Goal: Task Accomplishment & Management: Manage account settings

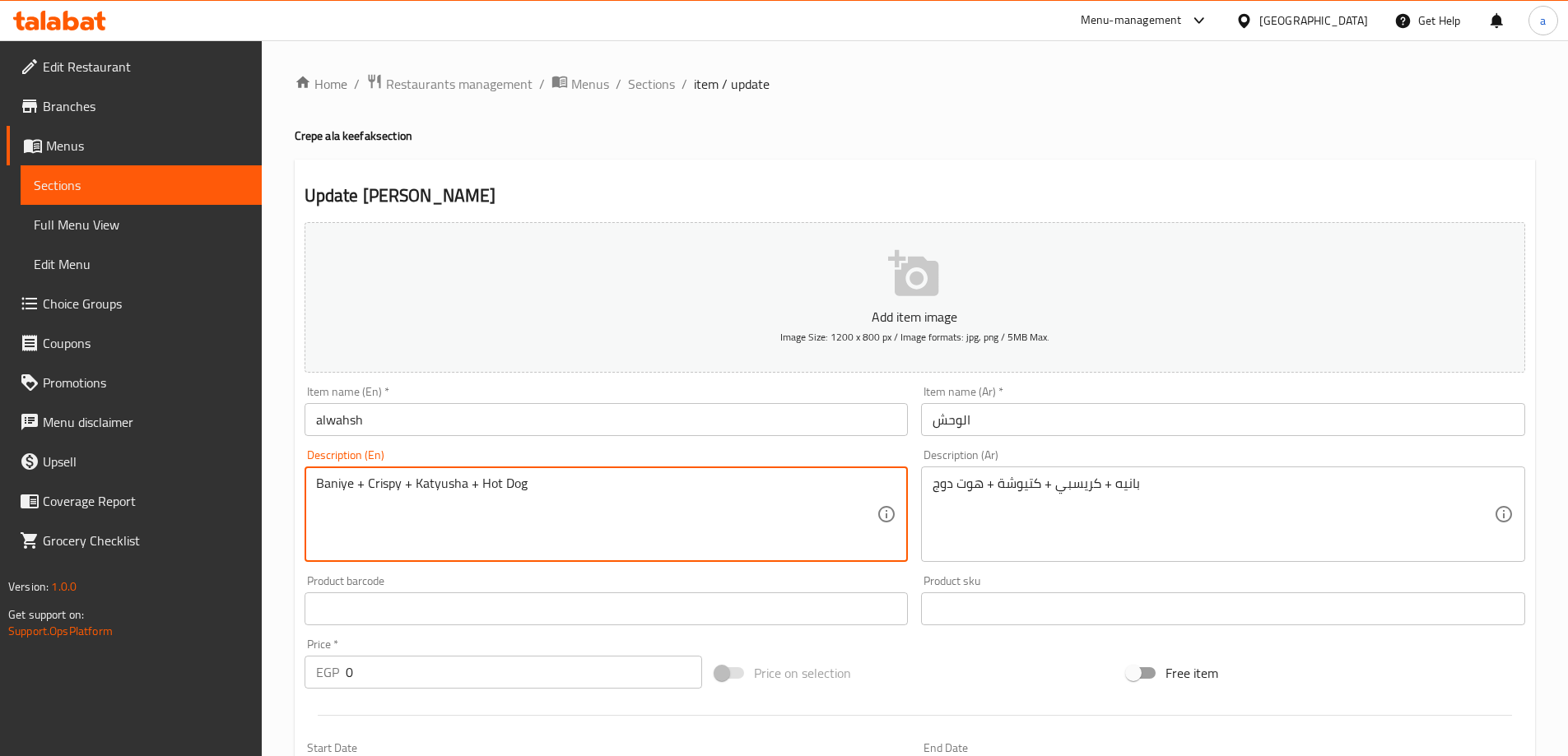
click at [330, 488] on textarea "Baniye + Crispy + Katyusha + Hot Dog" at bounding box center [596, 515] width 561 height 78
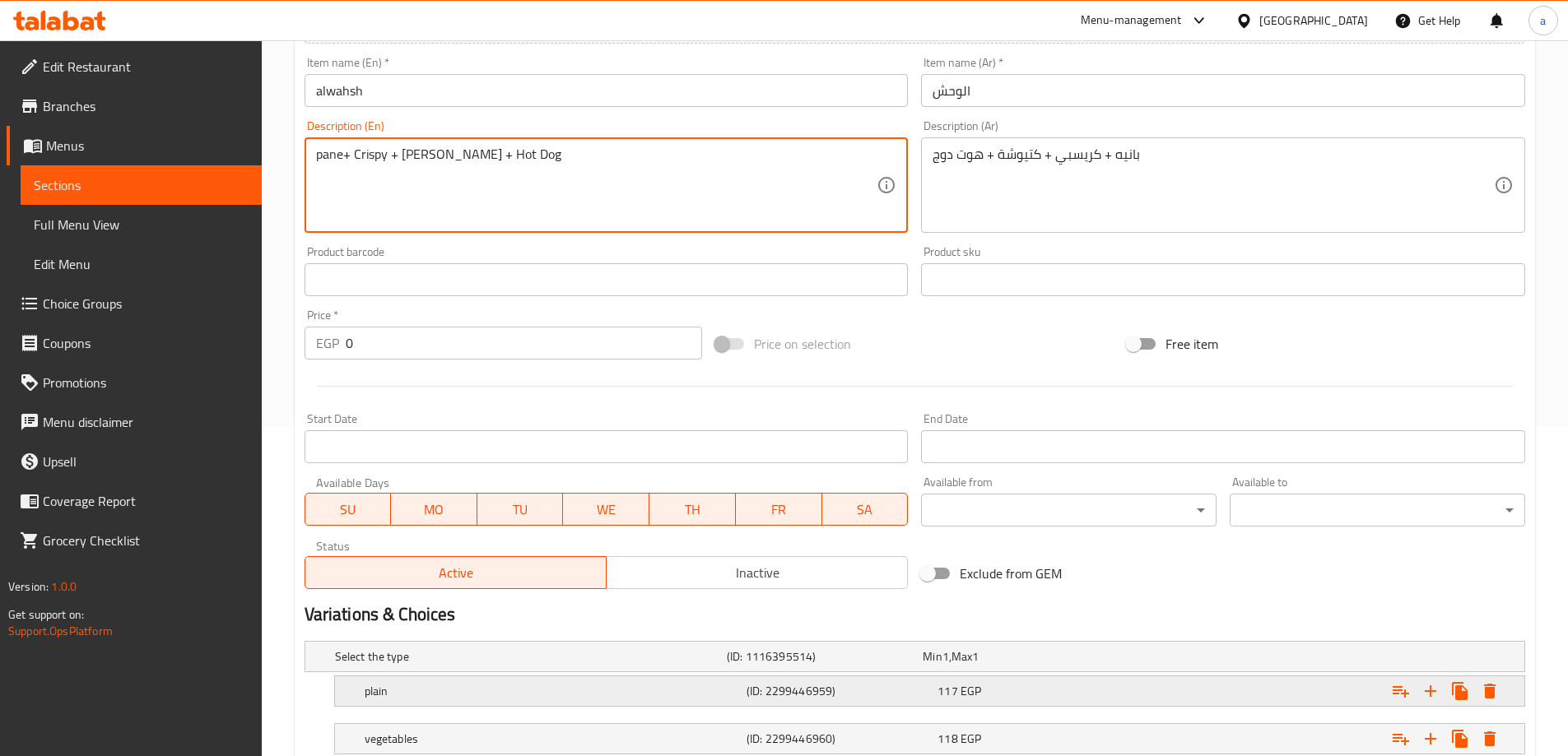
scroll to position [587, 0]
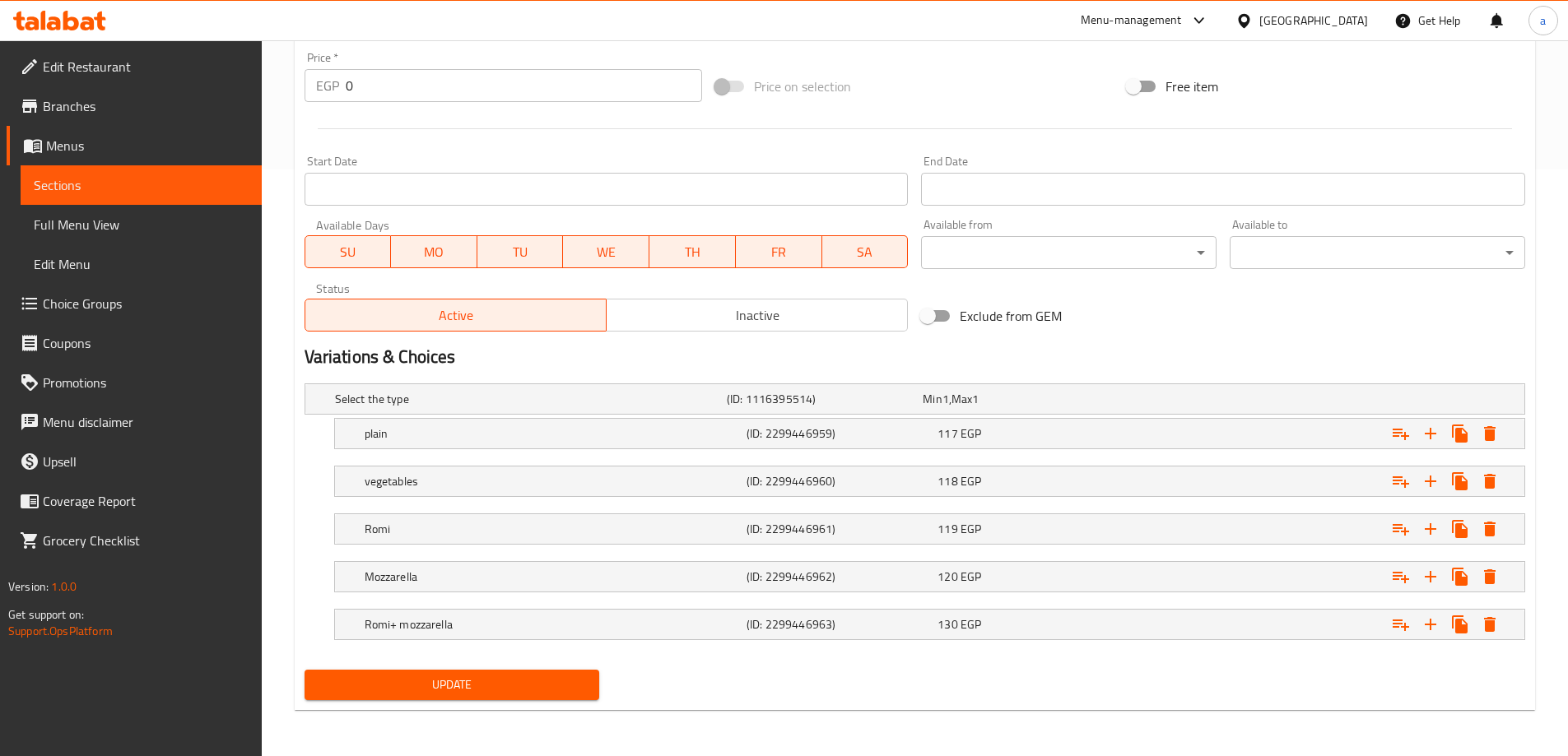
type textarea "pane+ Crispy + [PERSON_NAME] + Hot Dog"
click at [448, 670] on button "Update" at bounding box center [452, 685] width 296 height 30
click at [586, 519] on div "Romi" at bounding box center [552, 529] width 382 height 23
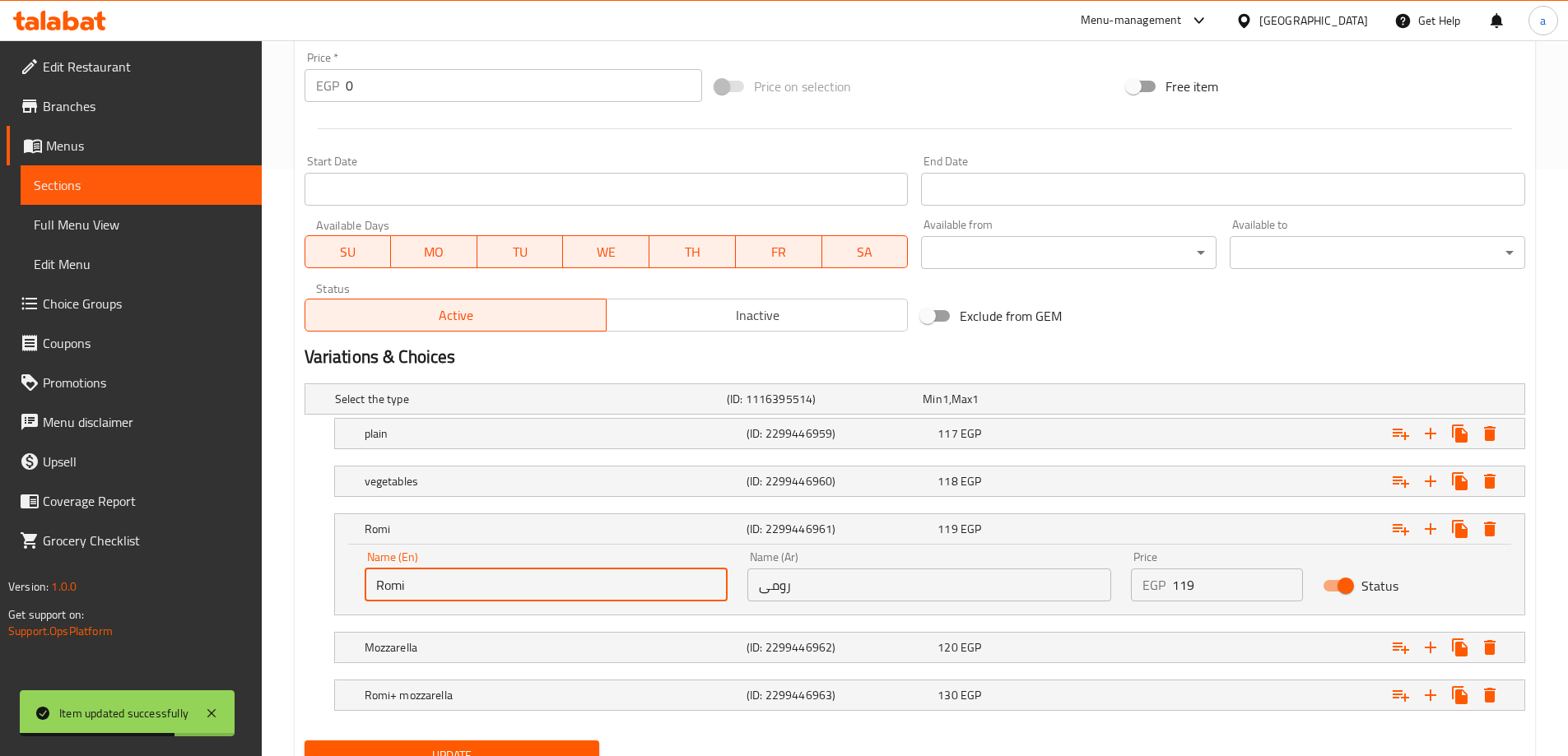
click at [437, 580] on input "Romi" at bounding box center [546, 585] width 363 height 33
paste input "umy"
type input "Roumy"
click at [473, 746] on span "Update" at bounding box center [452, 756] width 269 height 21
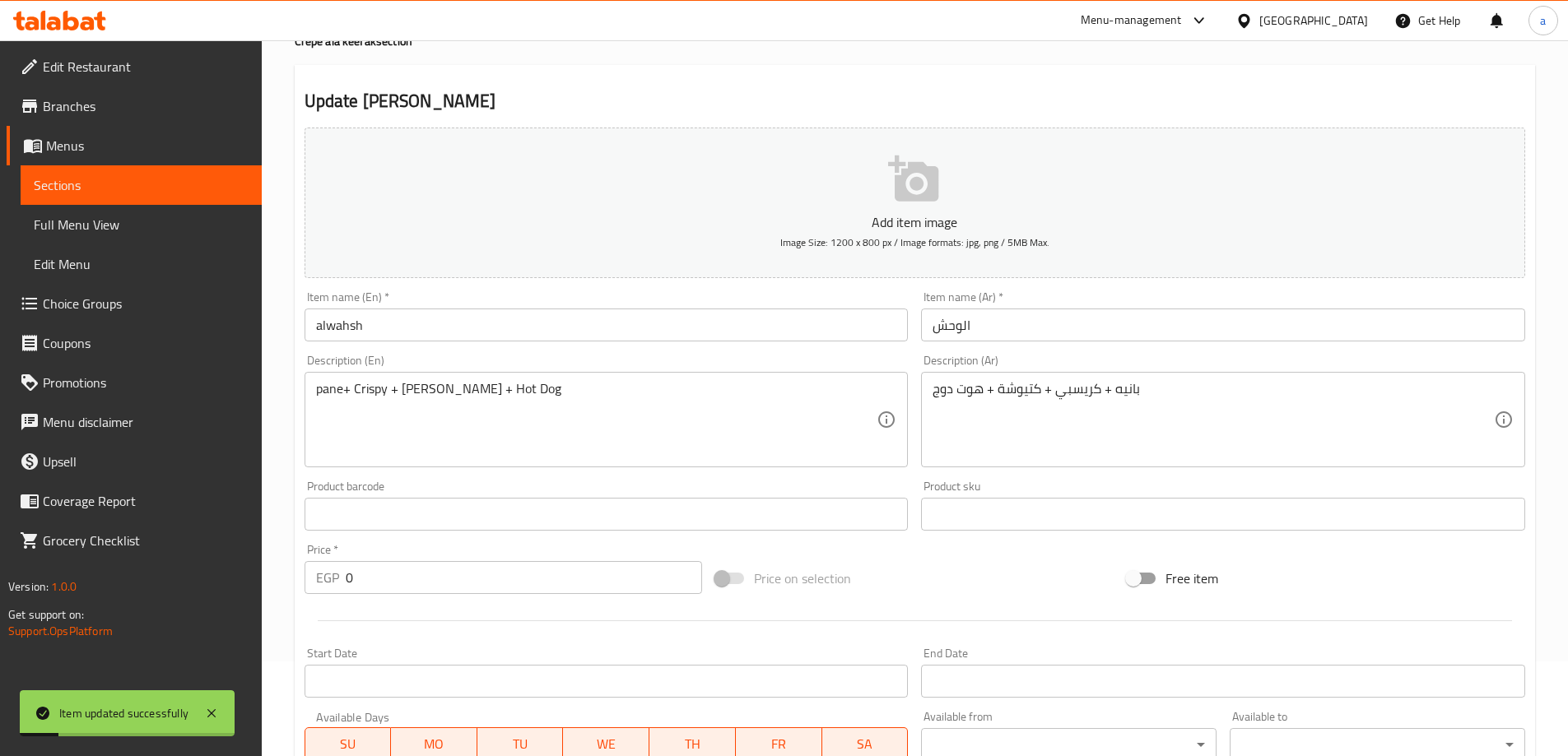
scroll to position [0, 0]
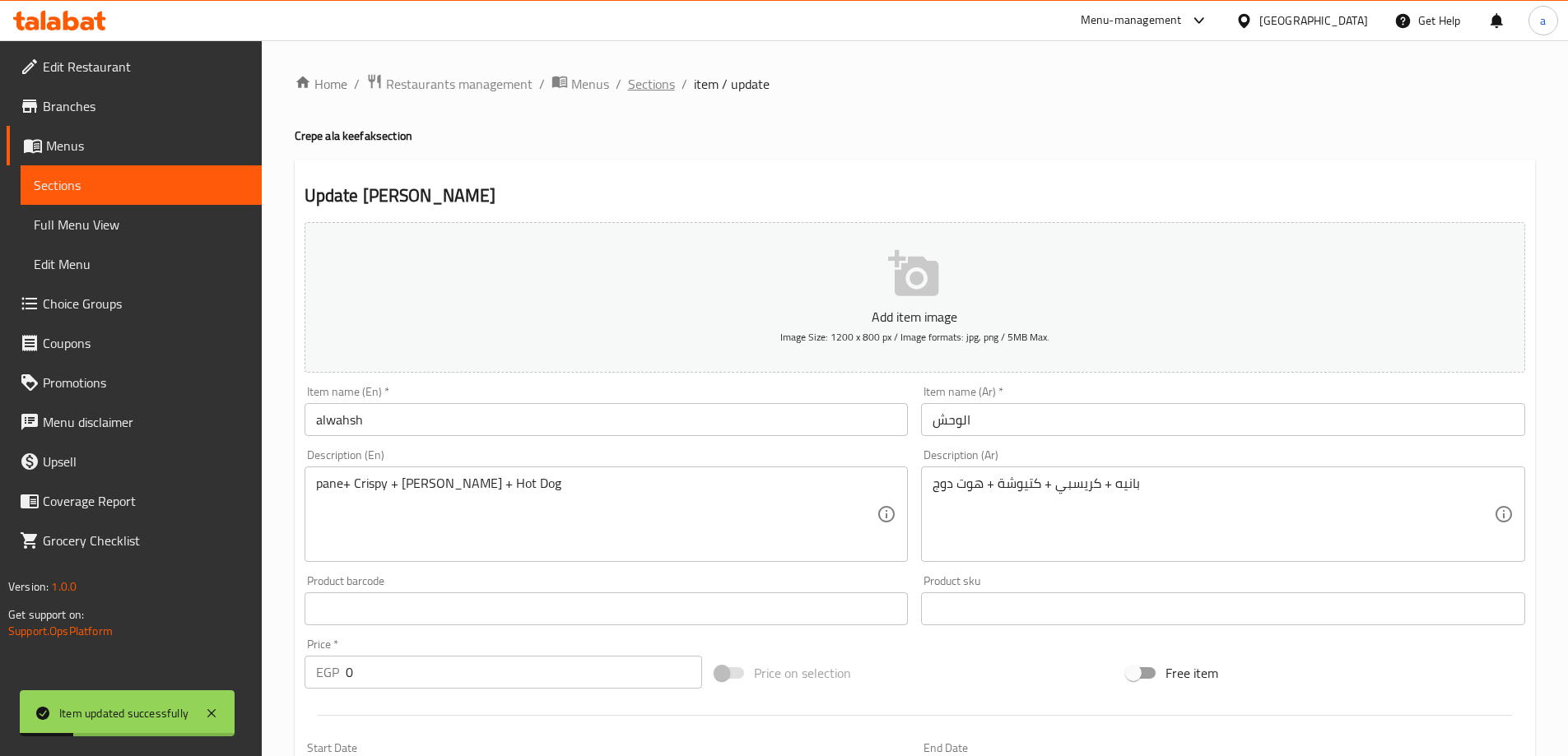
click at [673, 88] on span "Sections" at bounding box center [651, 83] width 47 height 20
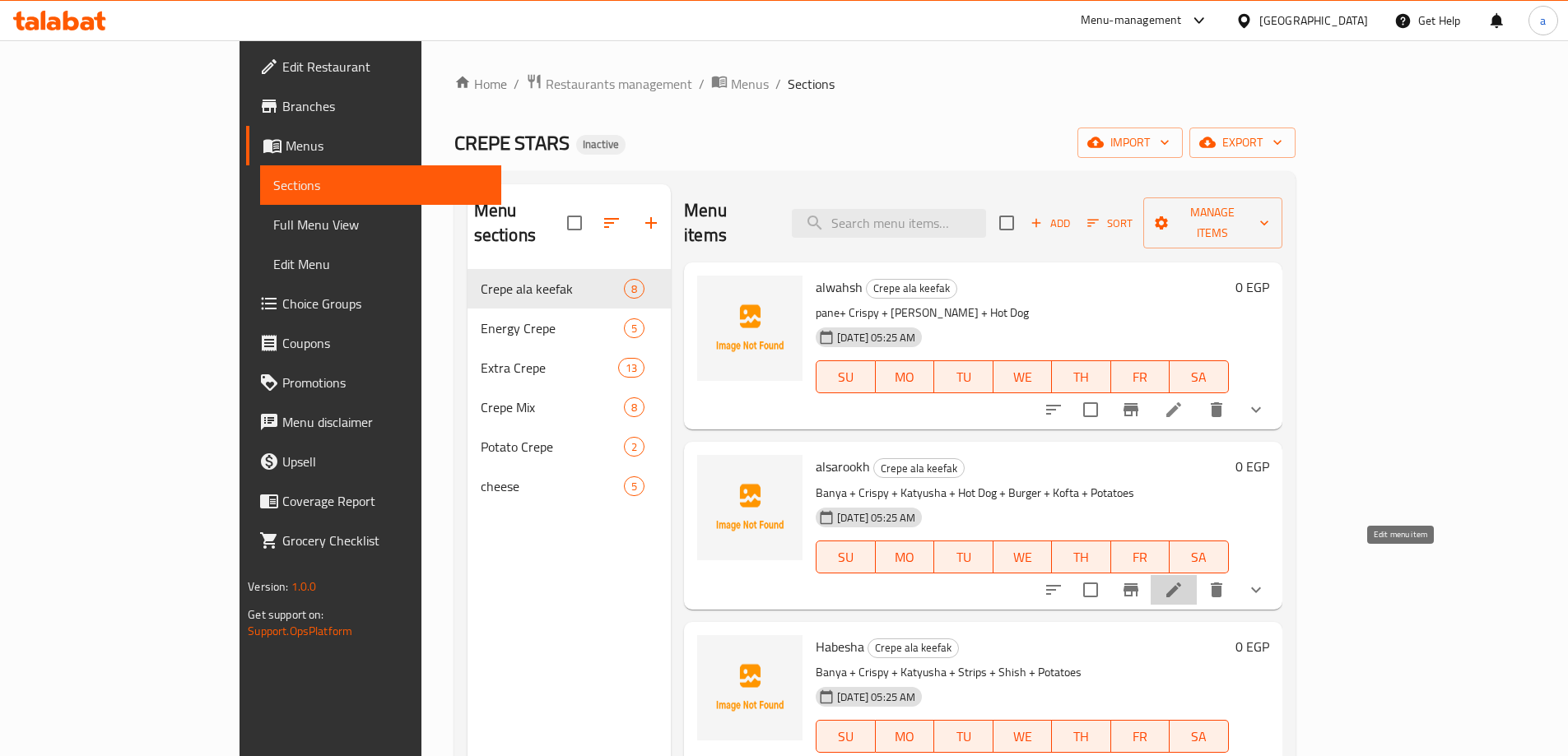
click at [1184, 580] on icon at bounding box center [1174, 589] width 20 height 20
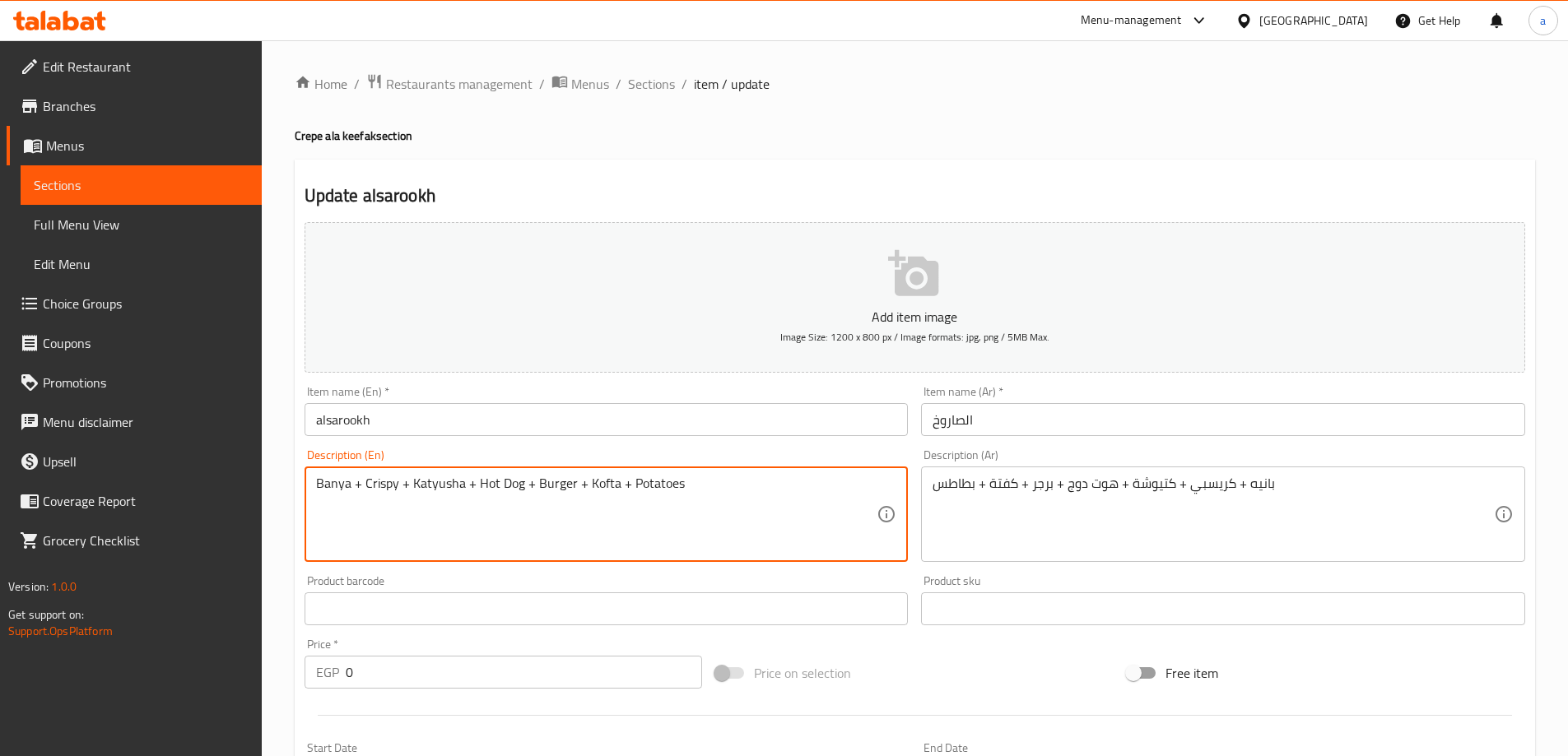
click at [344, 489] on textarea "Banya + Crispy + Katyusha + Hot Dog + Burger + Kofta + Potatoes" at bounding box center [596, 515] width 561 height 78
paste textarea "Pane"
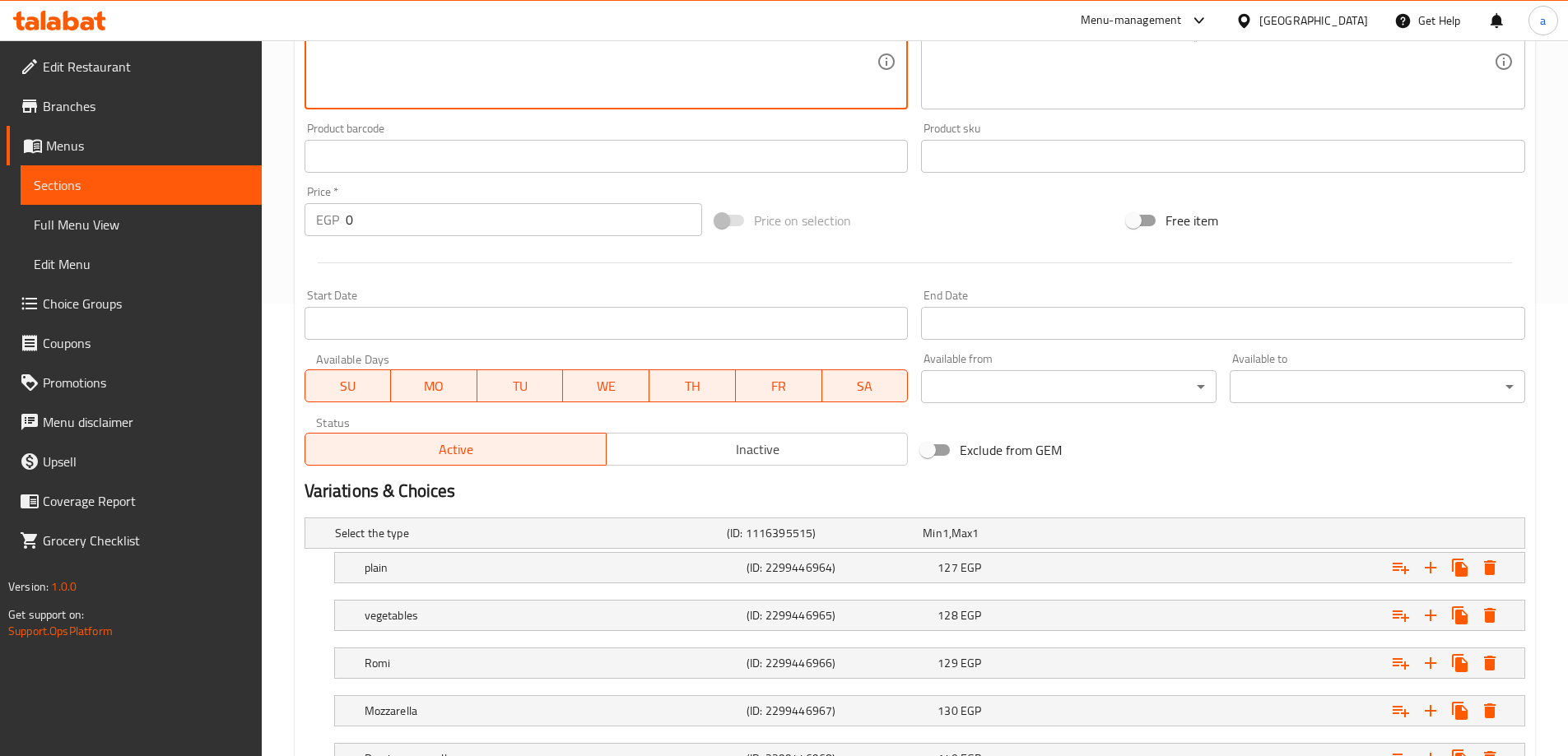
scroll to position [587, 0]
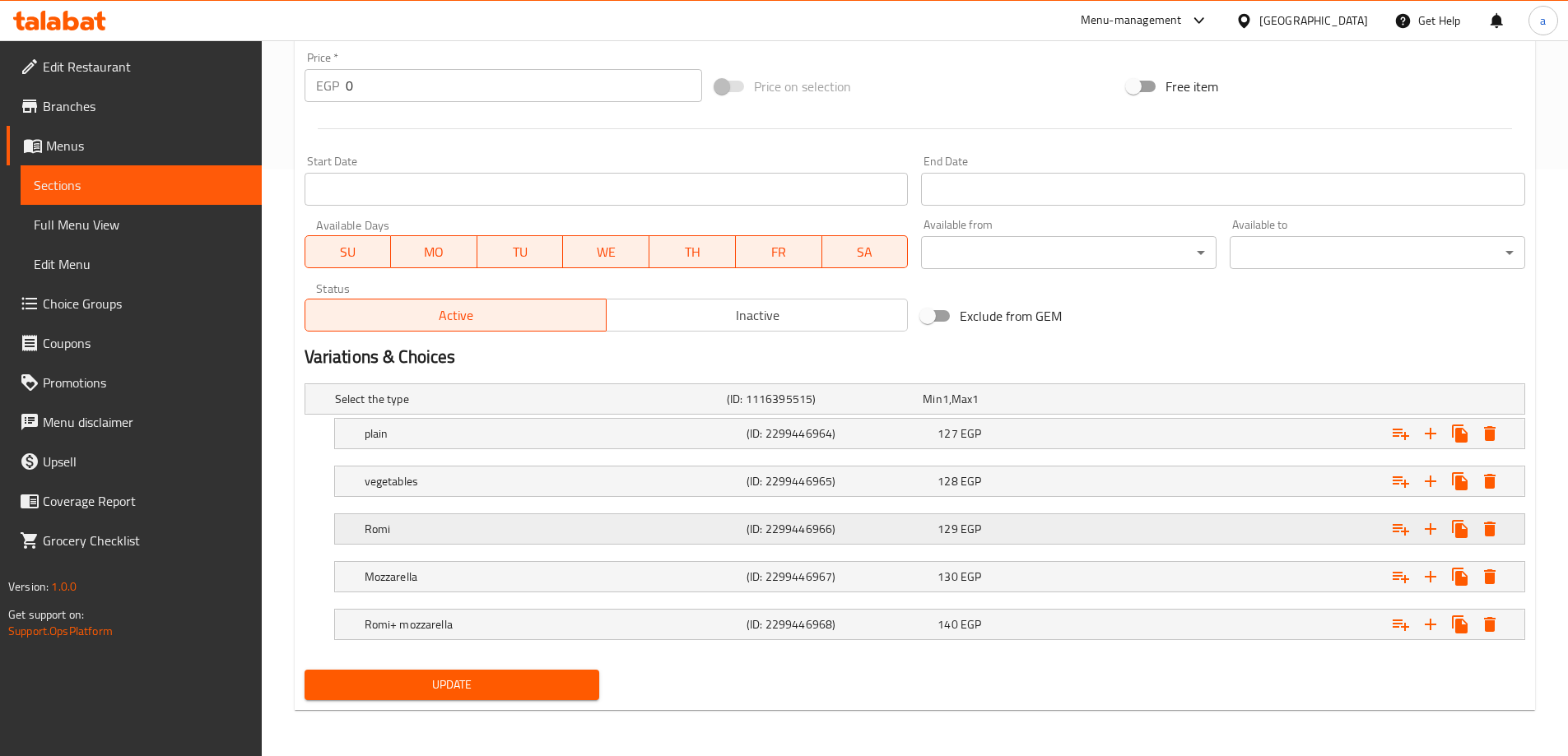
type textarea "Pane + Crispy + Katyusha + Hot Dog + Burger + Kofta + Potatoes"
click at [480, 519] on div "Romi" at bounding box center [552, 529] width 382 height 23
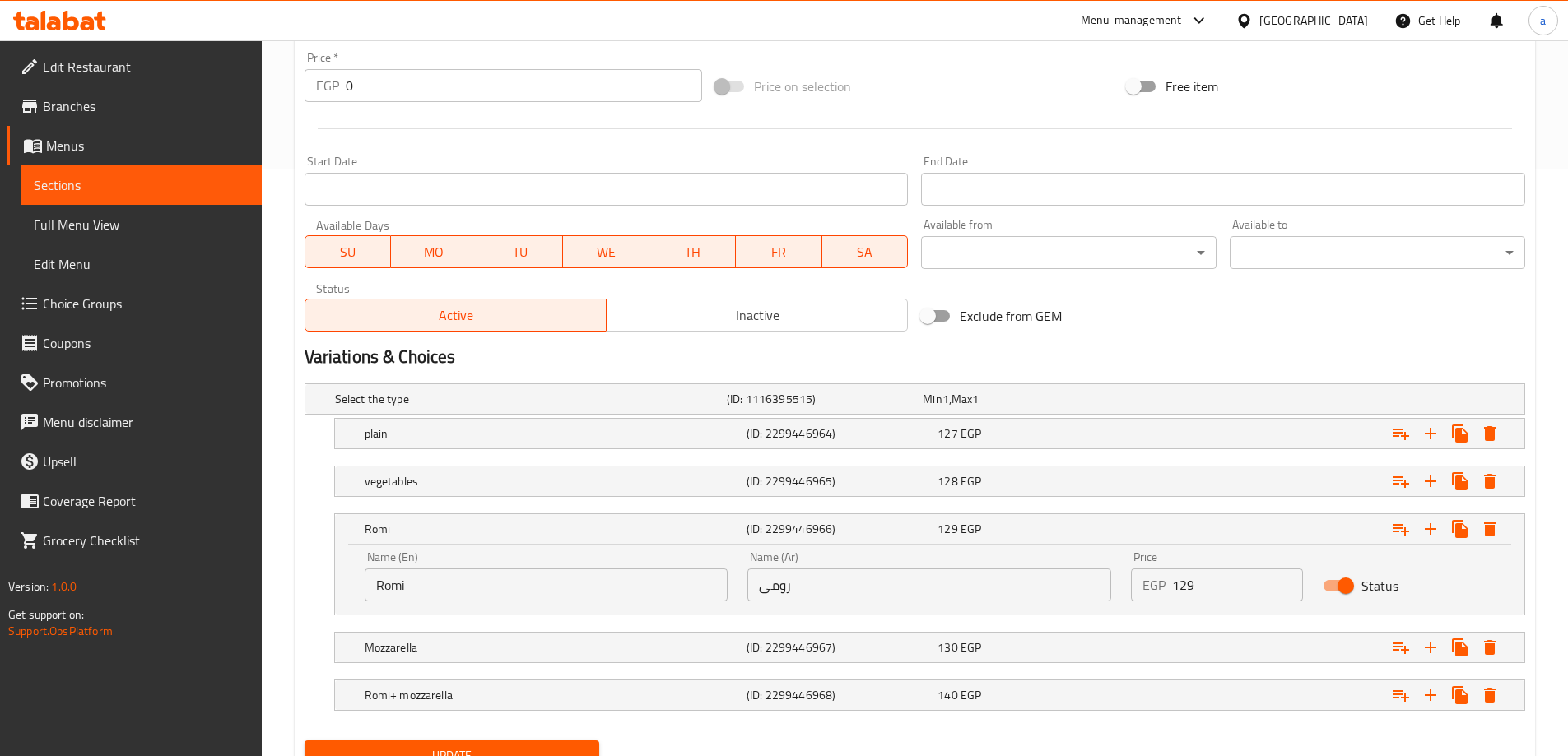
click at [451, 583] on input "Romi" at bounding box center [546, 585] width 363 height 33
paste input "umy"
type input "Roumy"
click at [456, 747] on span "Update" at bounding box center [452, 756] width 269 height 21
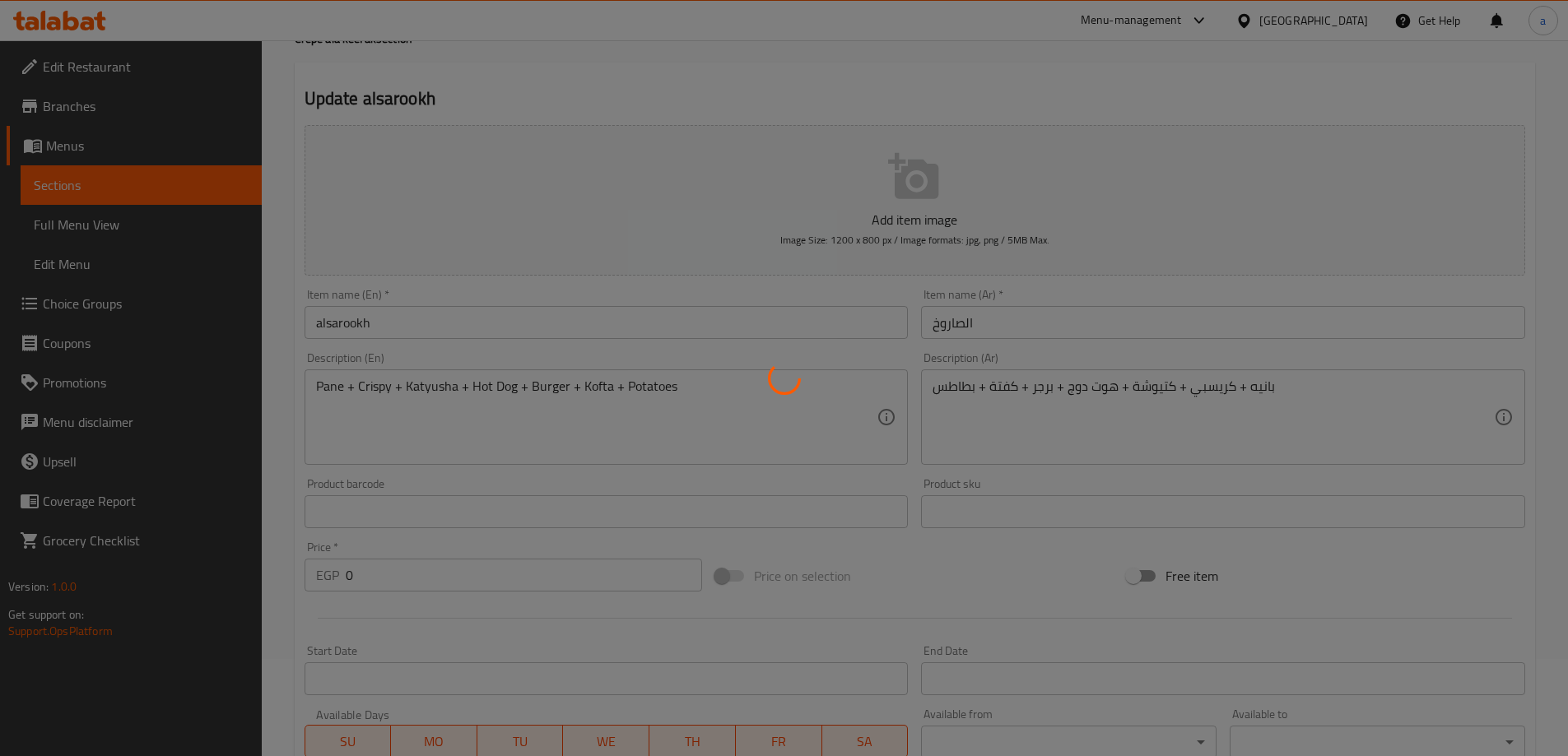
scroll to position [0, 0]
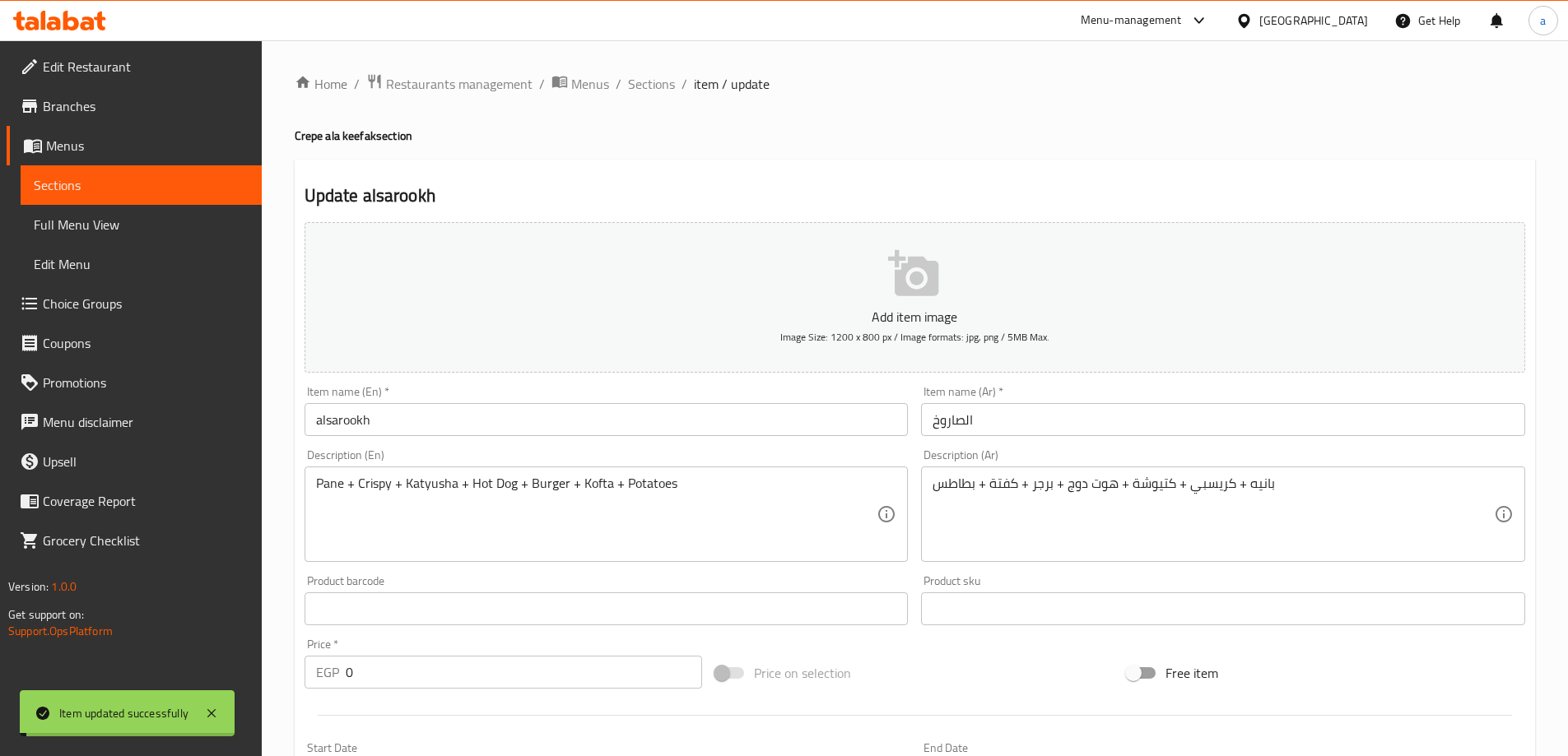
click at [641, 88] on span "Sections" at bounding box center [651, 83] width 47 height 20
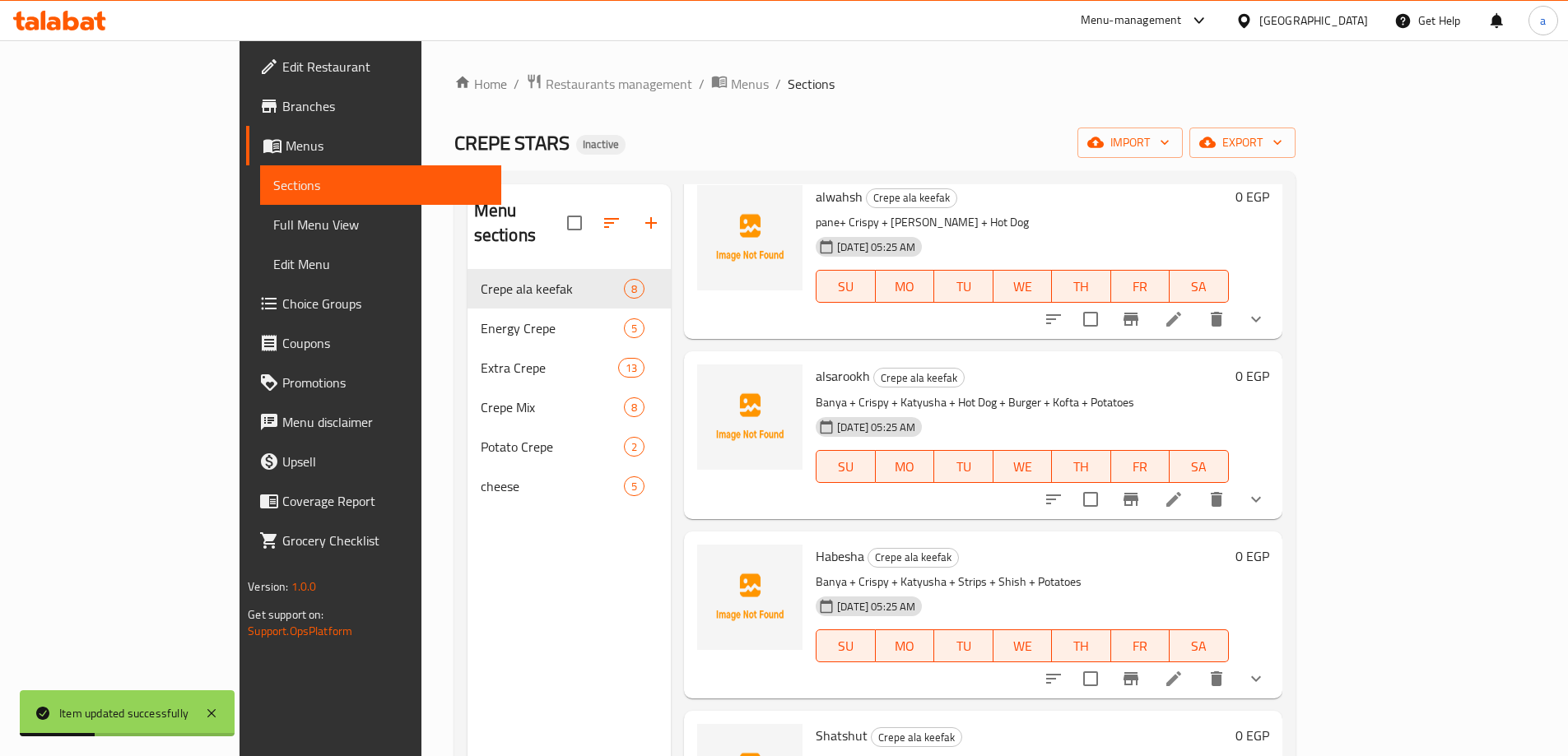
scroll to position [165, 0]
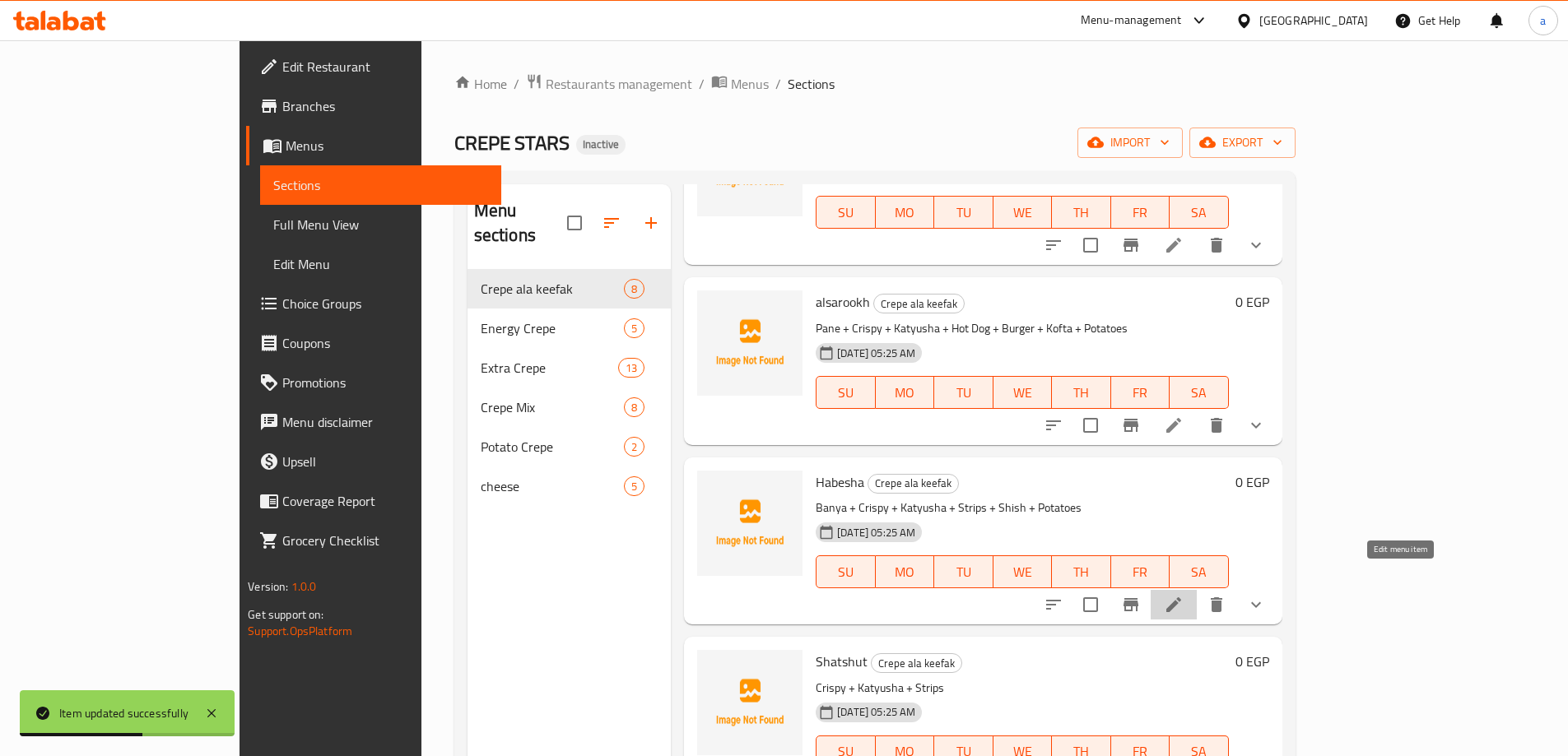
click at [1184, 595] on icon at bounding box center [1174, 605] width 20 height 20
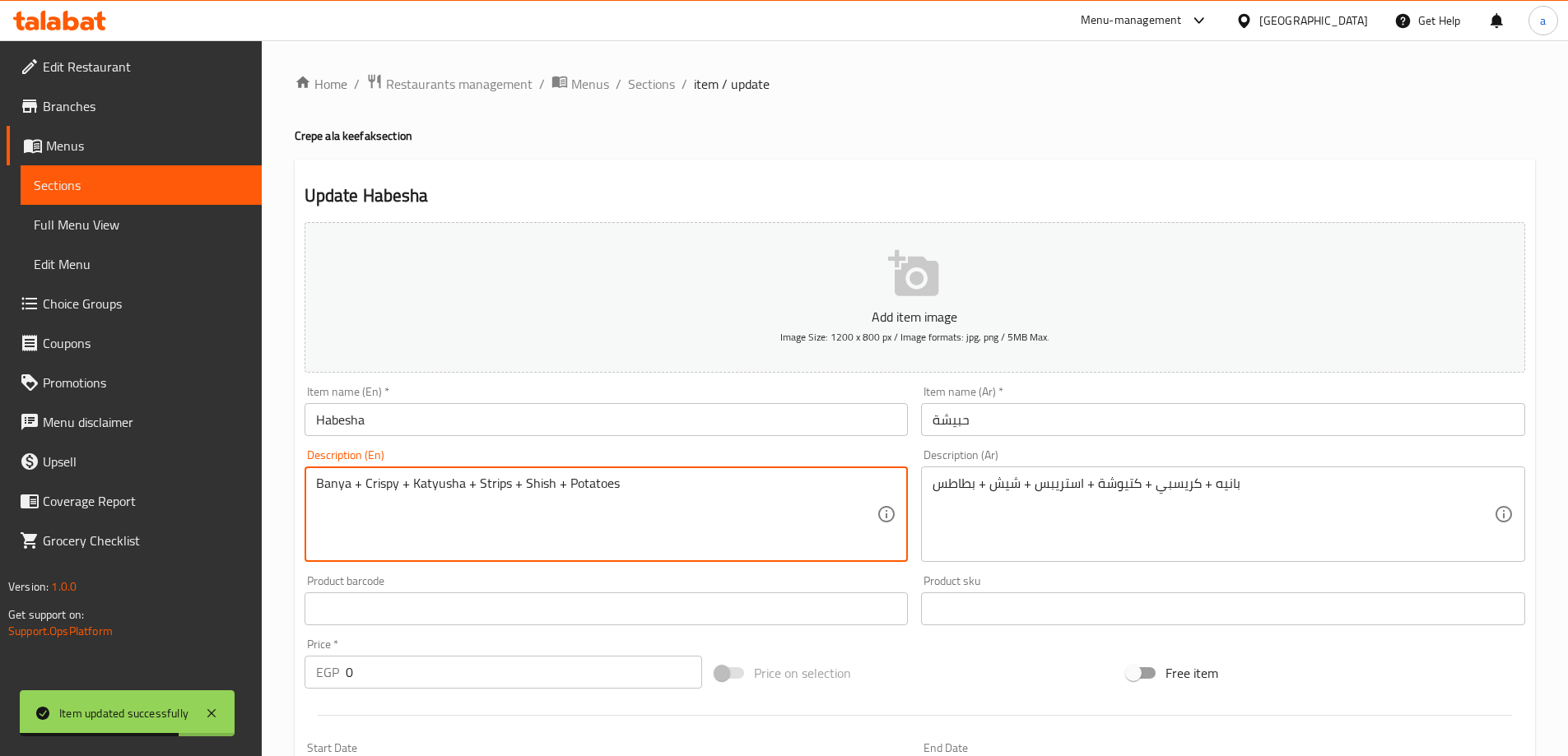
click at [337, 487] on textarea "Banya + Crispy + Katyusha + Strips + Shish + Potatoes" at bounding box center [596, 515] width 561 height 78
paste textarea "Roumy"
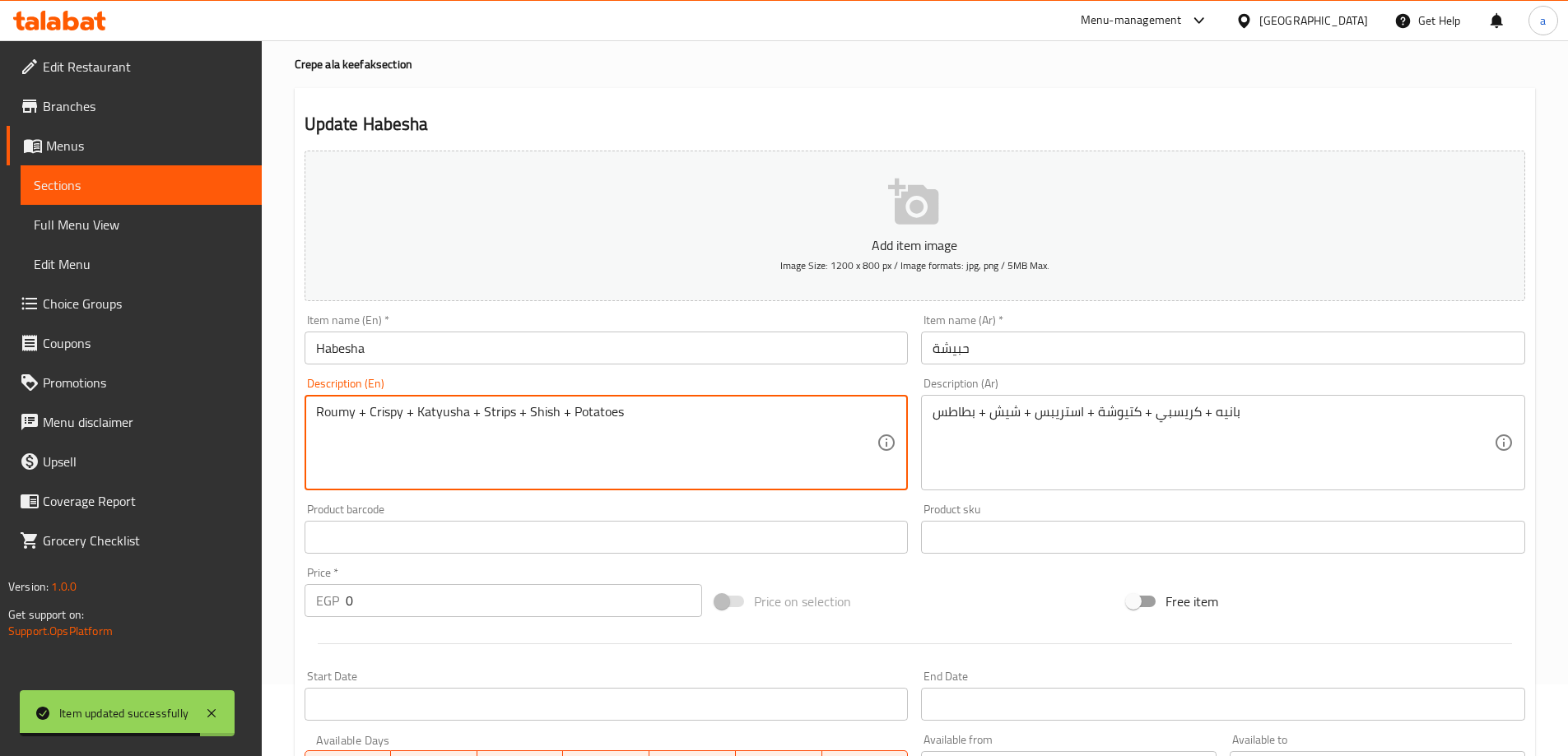
scroll to position [165, 0]
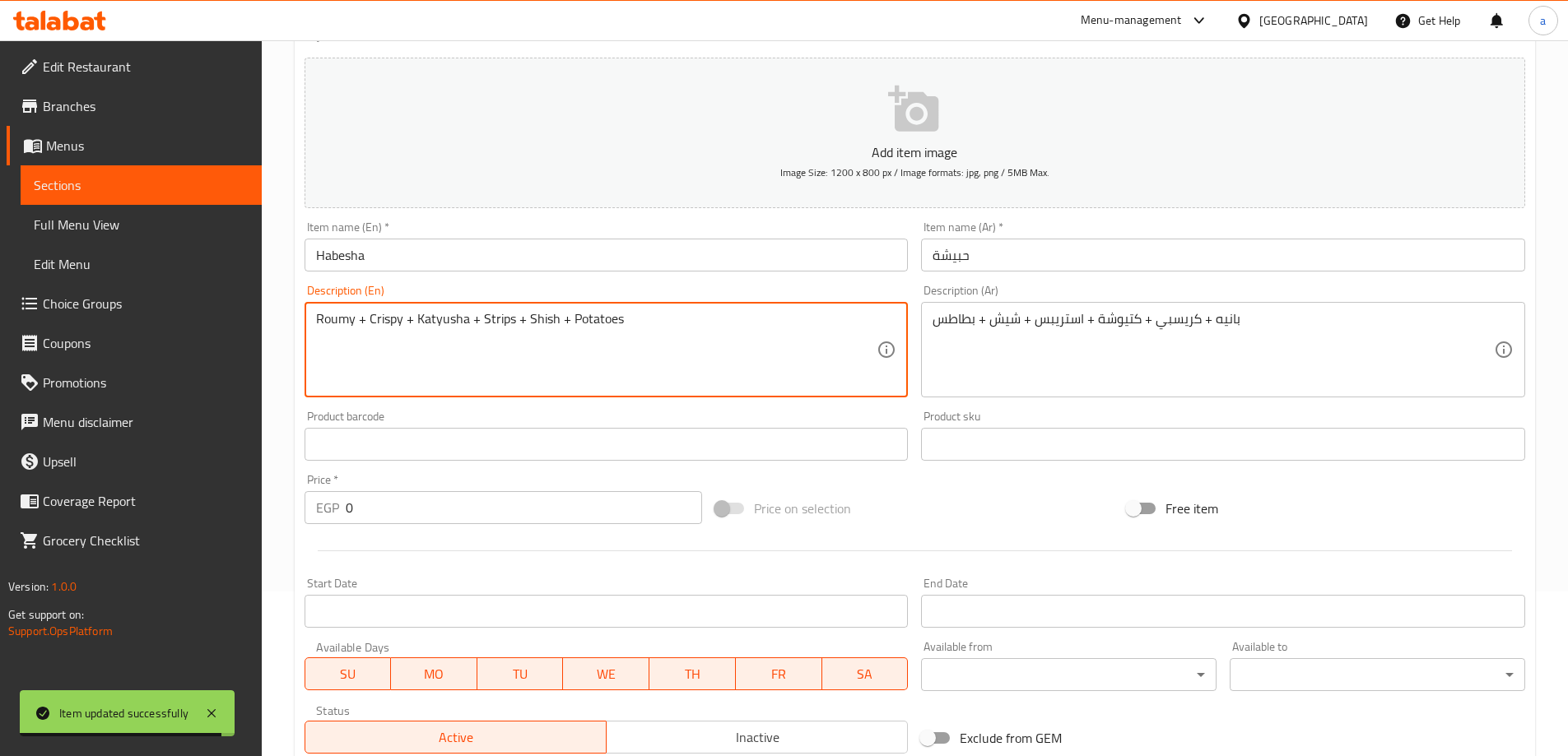
click at [336, 319] on textarea "Roumy + Crispy + Katyusha + Strips + Shish + Potatoes" at bounding box center [596, 350] width 561 height 78
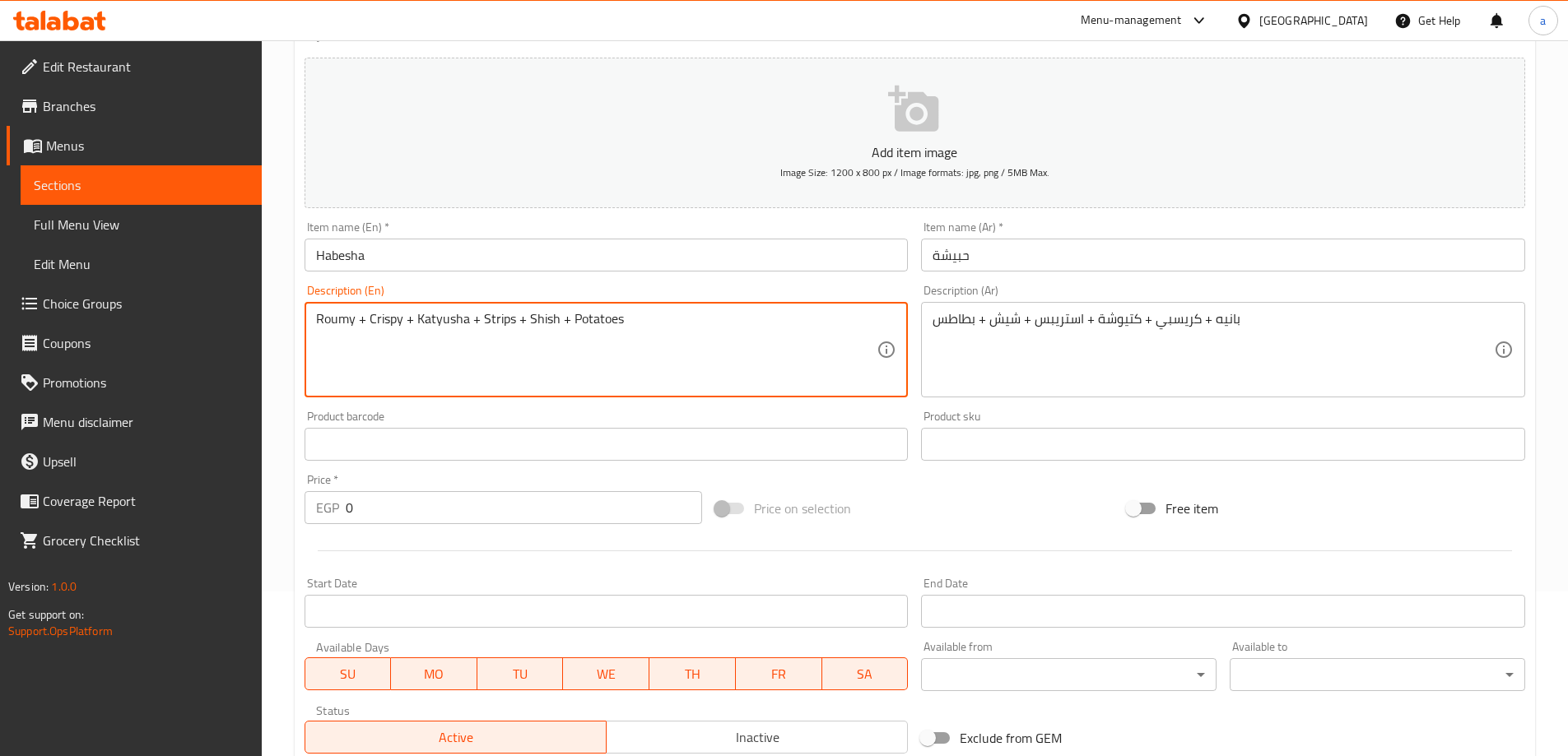
paste textarea "Pane"
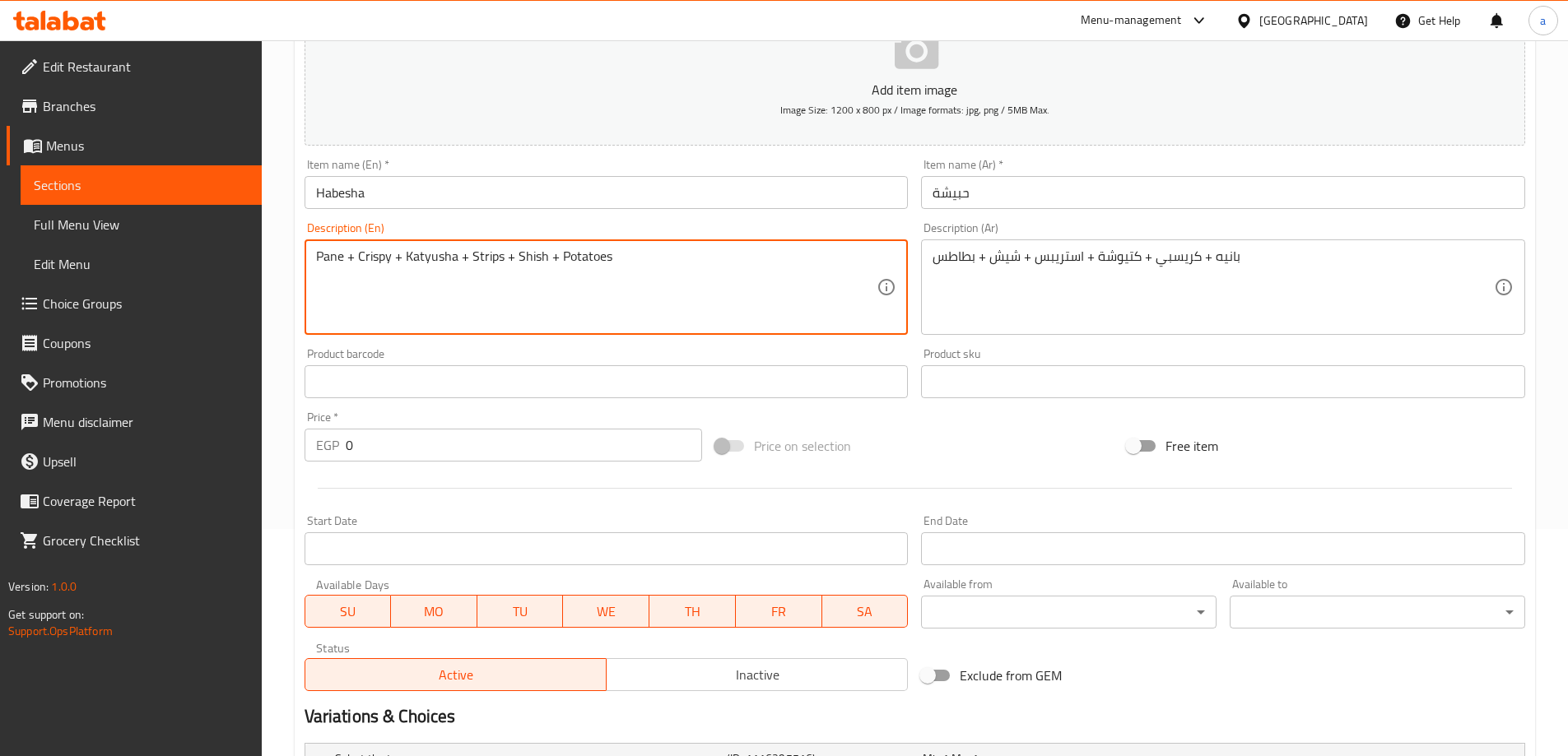
scroll to position [576, 0]
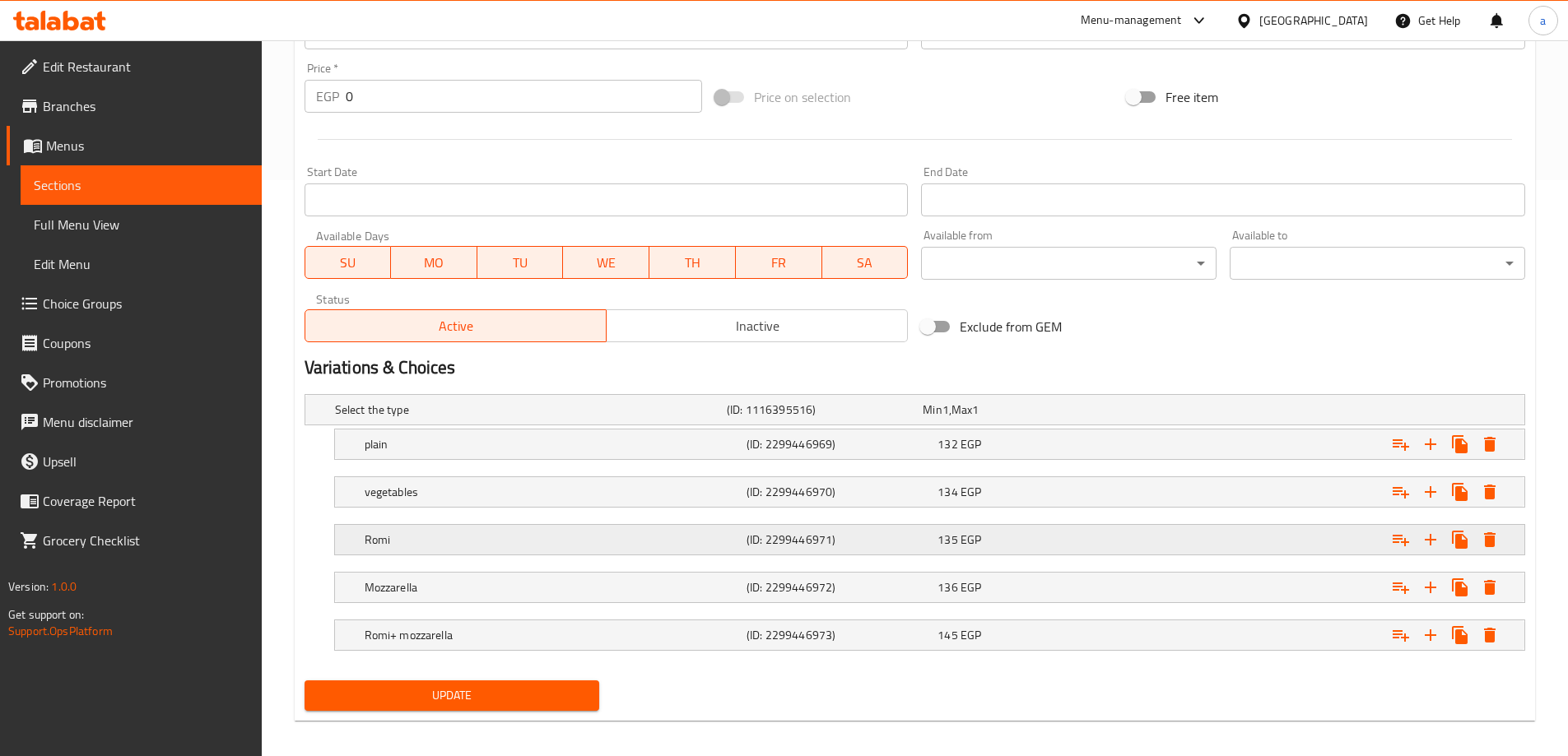
type textarea "Pane + Crispy + Katyusha + Strips + Shish + Potatoes"
click at [492, 526] on div "Romi (ID: 2299446971) 135 EGP" at bounding box center [935, 540] width 1146 height 36
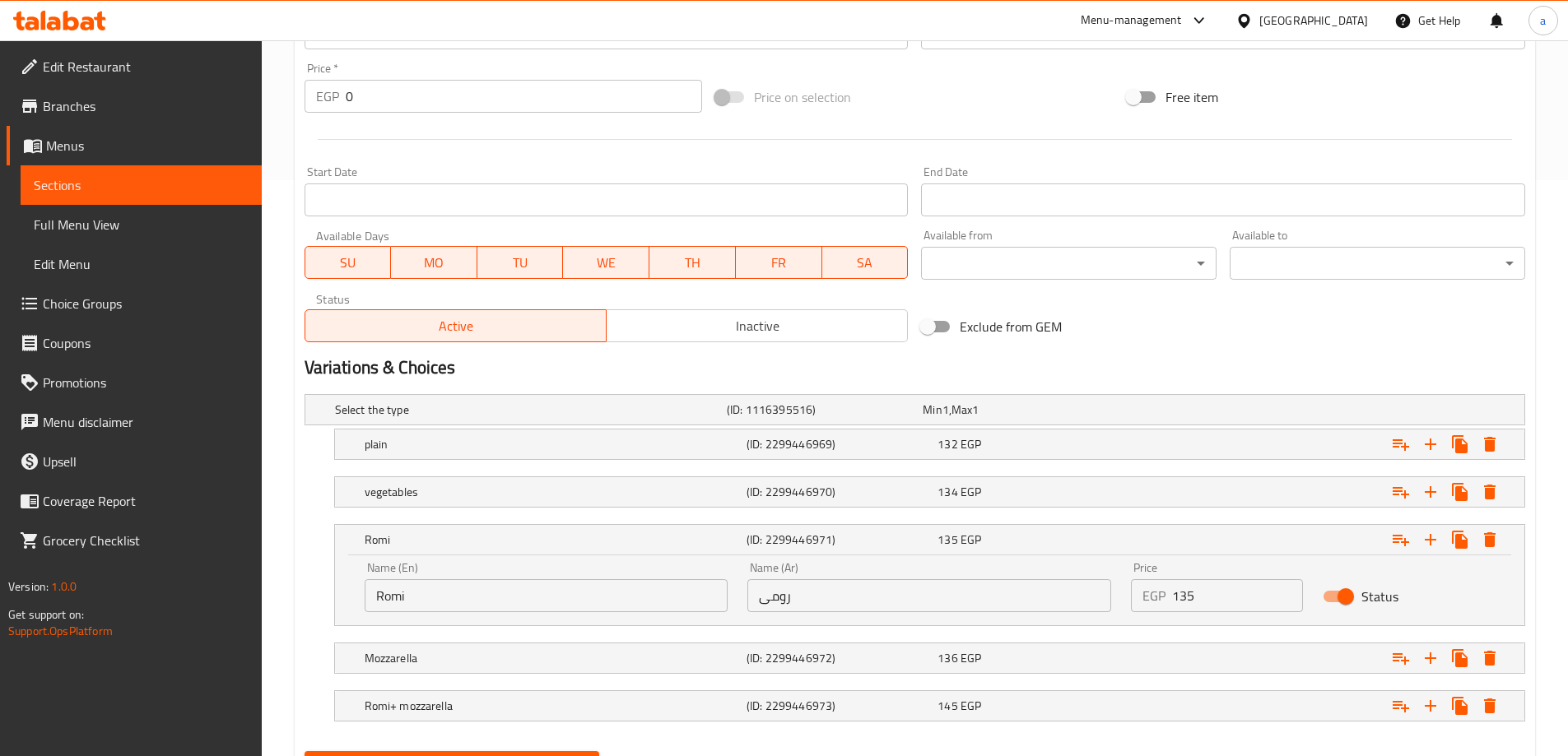
click at [451, 590] on input "Romi" at bounding box center [546, 595] width 363 height 33
paste input "umy"
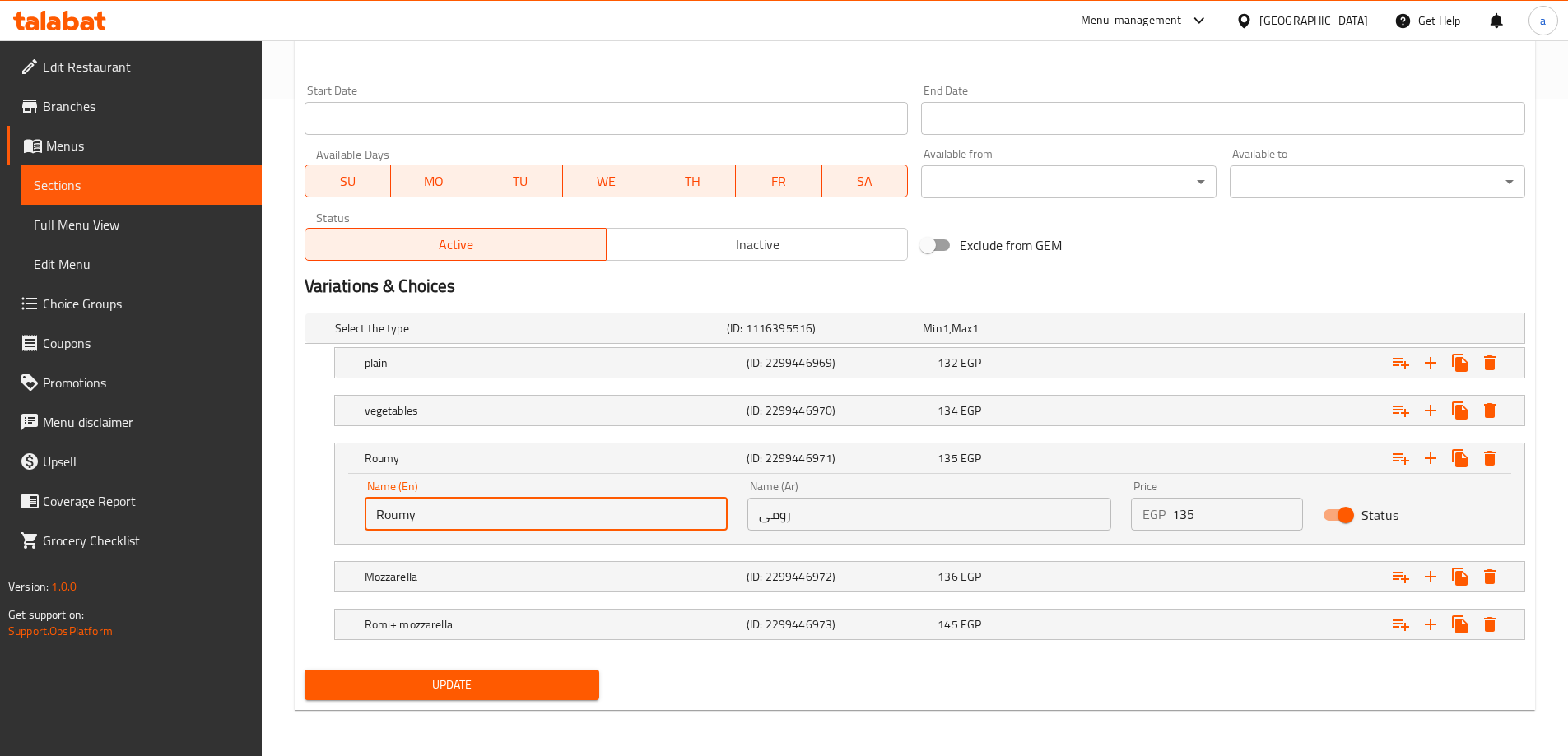
type input "Roumy"
click at [448, 677] on span "Update" at bounding box center [452, 686] width 269 height 21
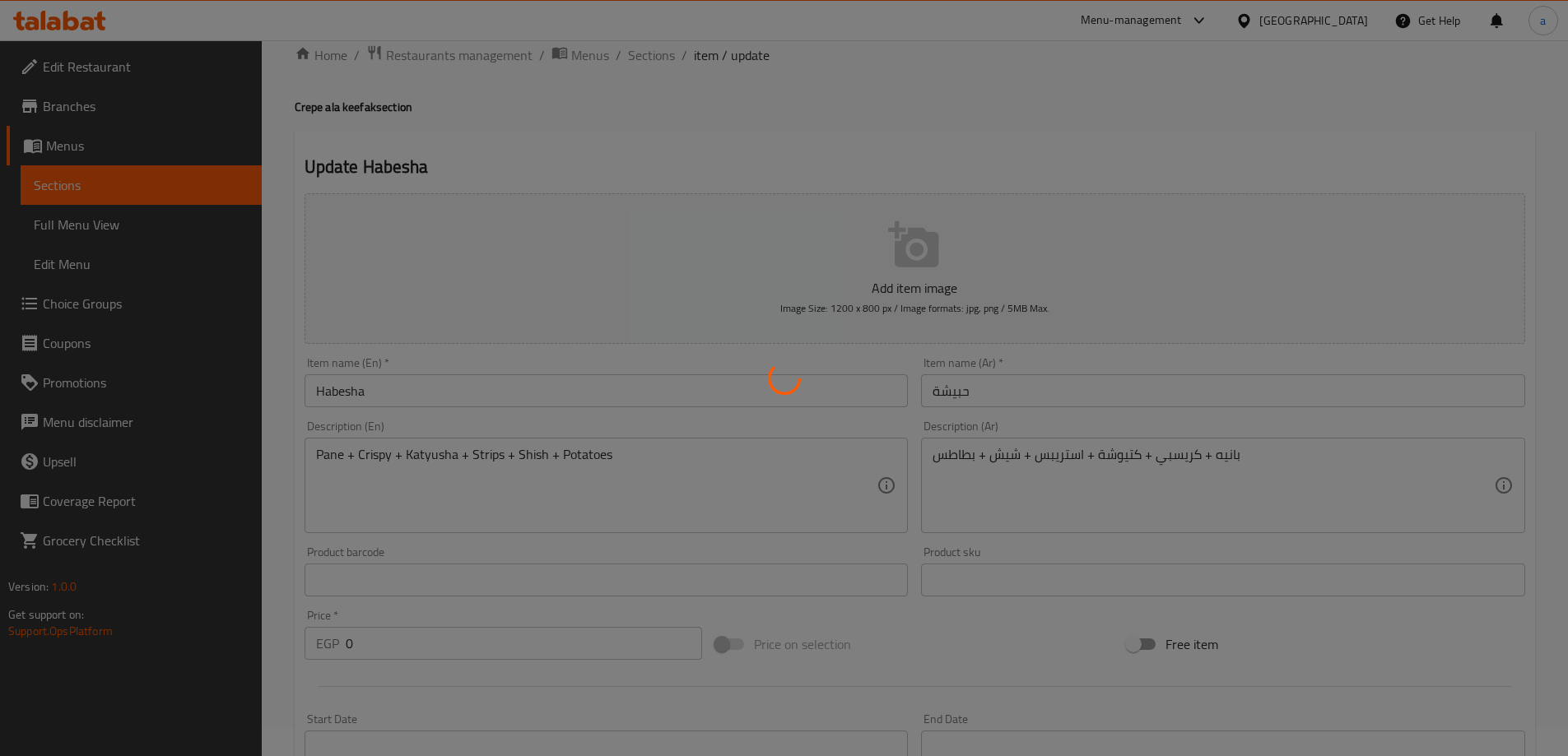
scroll to position [0, 0]
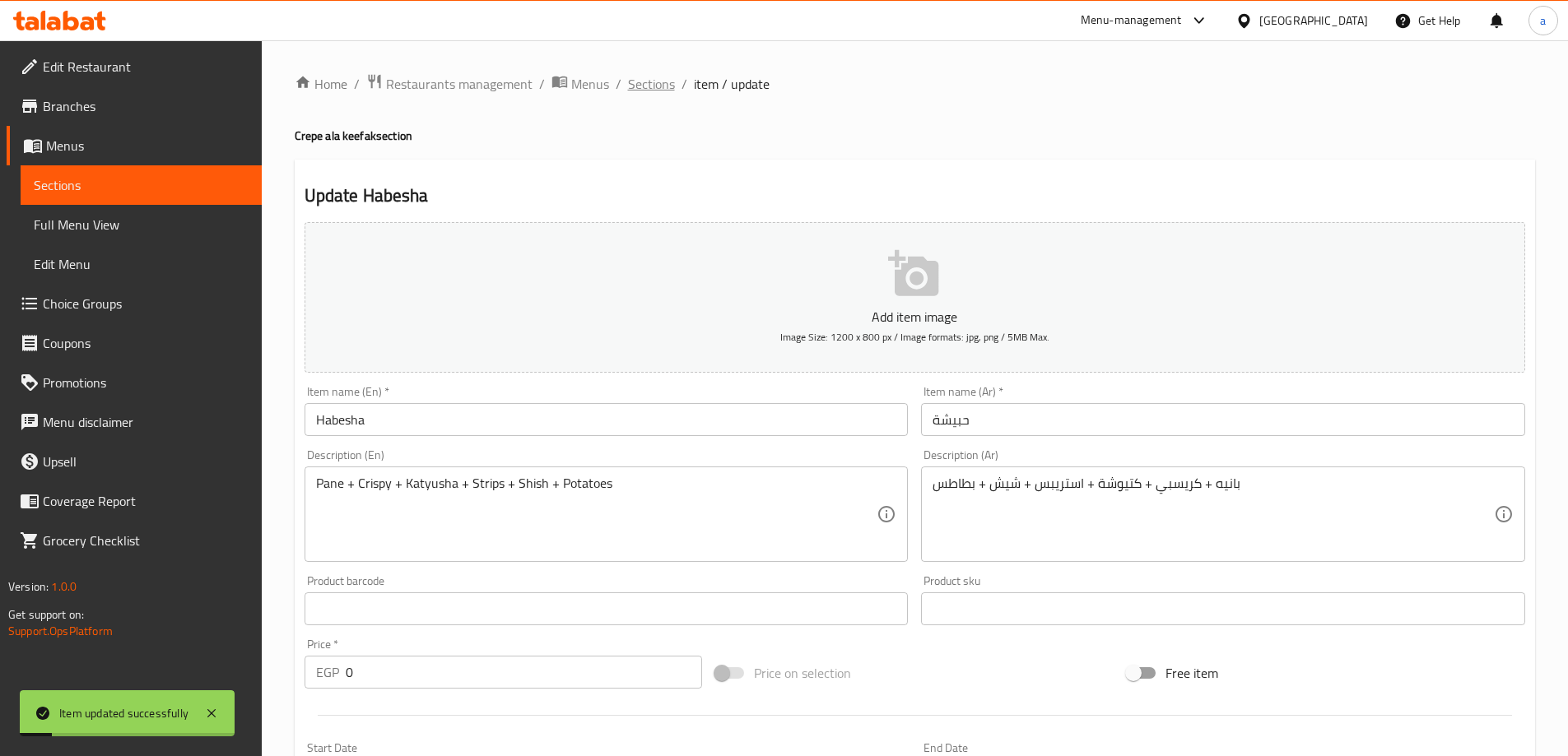
click at [643, 89] on span "Sections" at bounding box center [651, 83] width 47 height 20
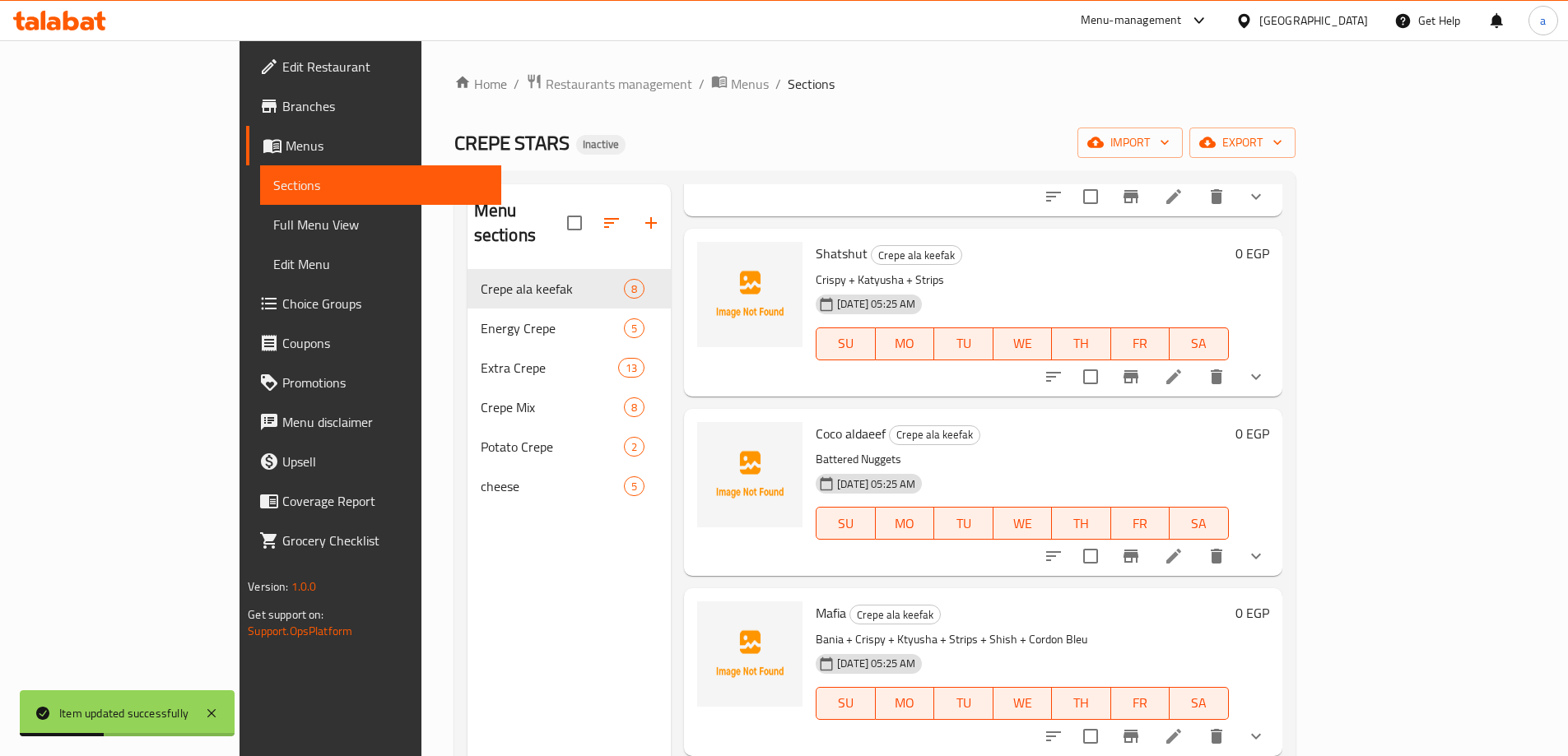
scroll to position [576, 0]
click at [1181, 366] on icon at bounding box center [1173, 373] width 15 height 15
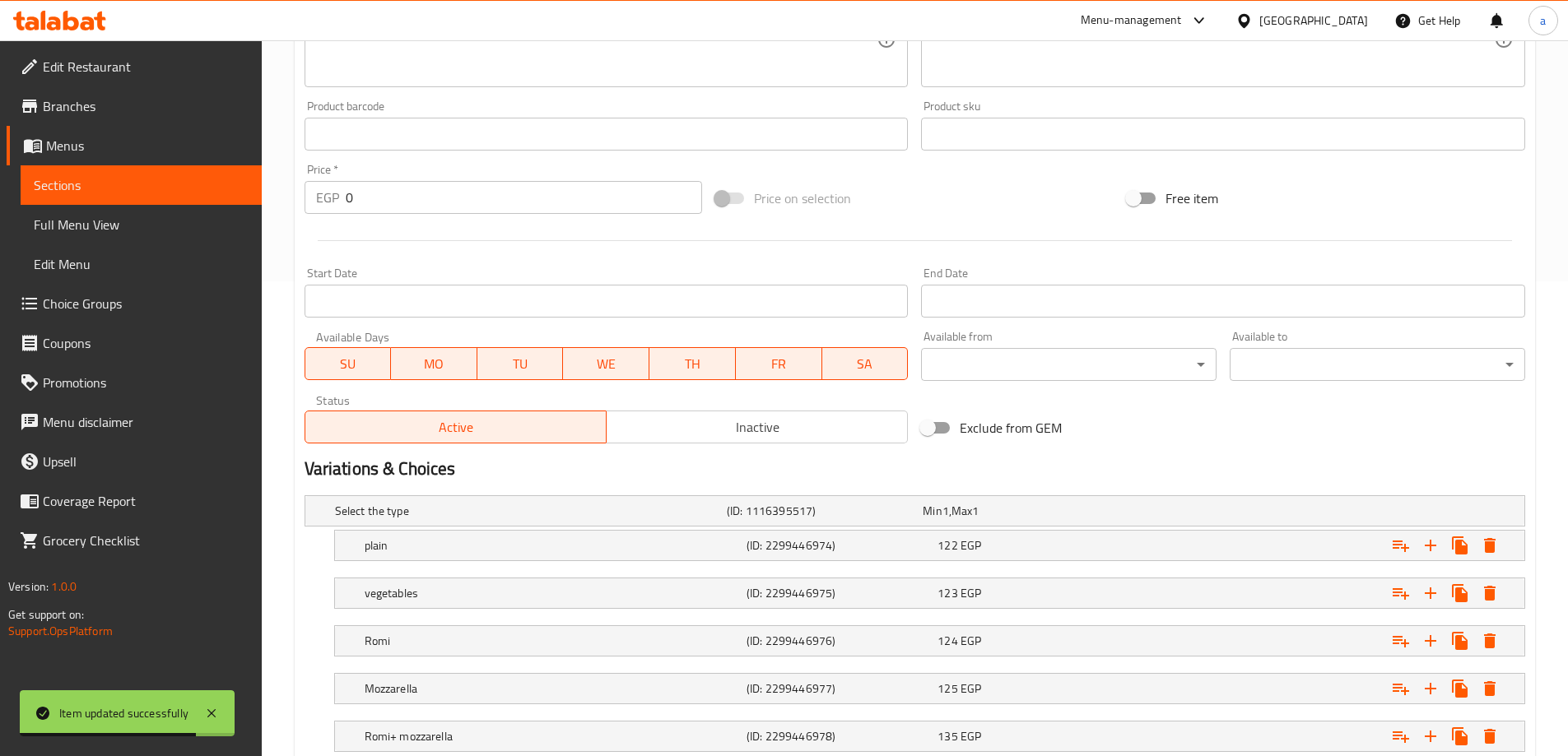
scroll to position [587, 0]
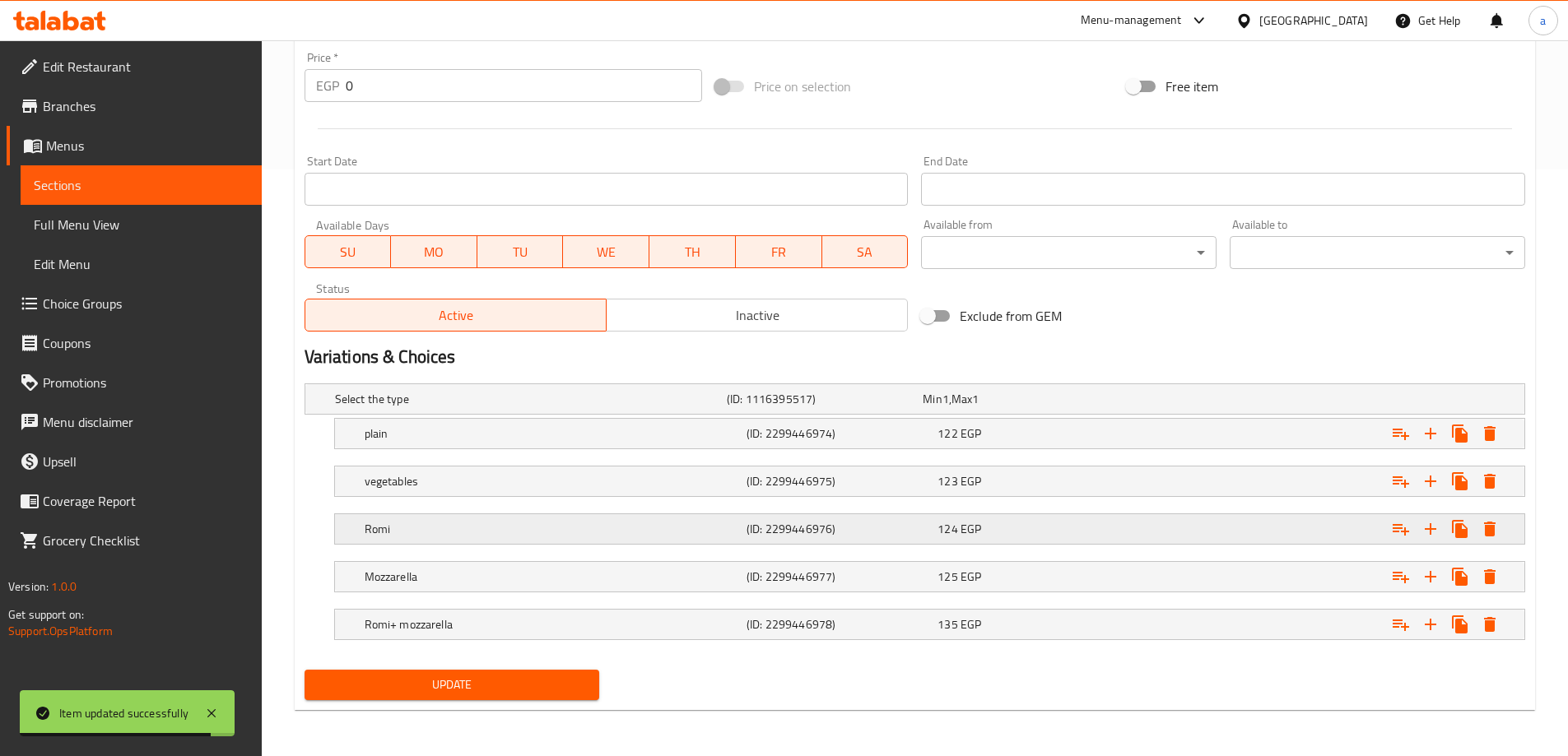
click at [460, 527] on h5 "Romi" at bounding box center [552, 528] width 375 height 16
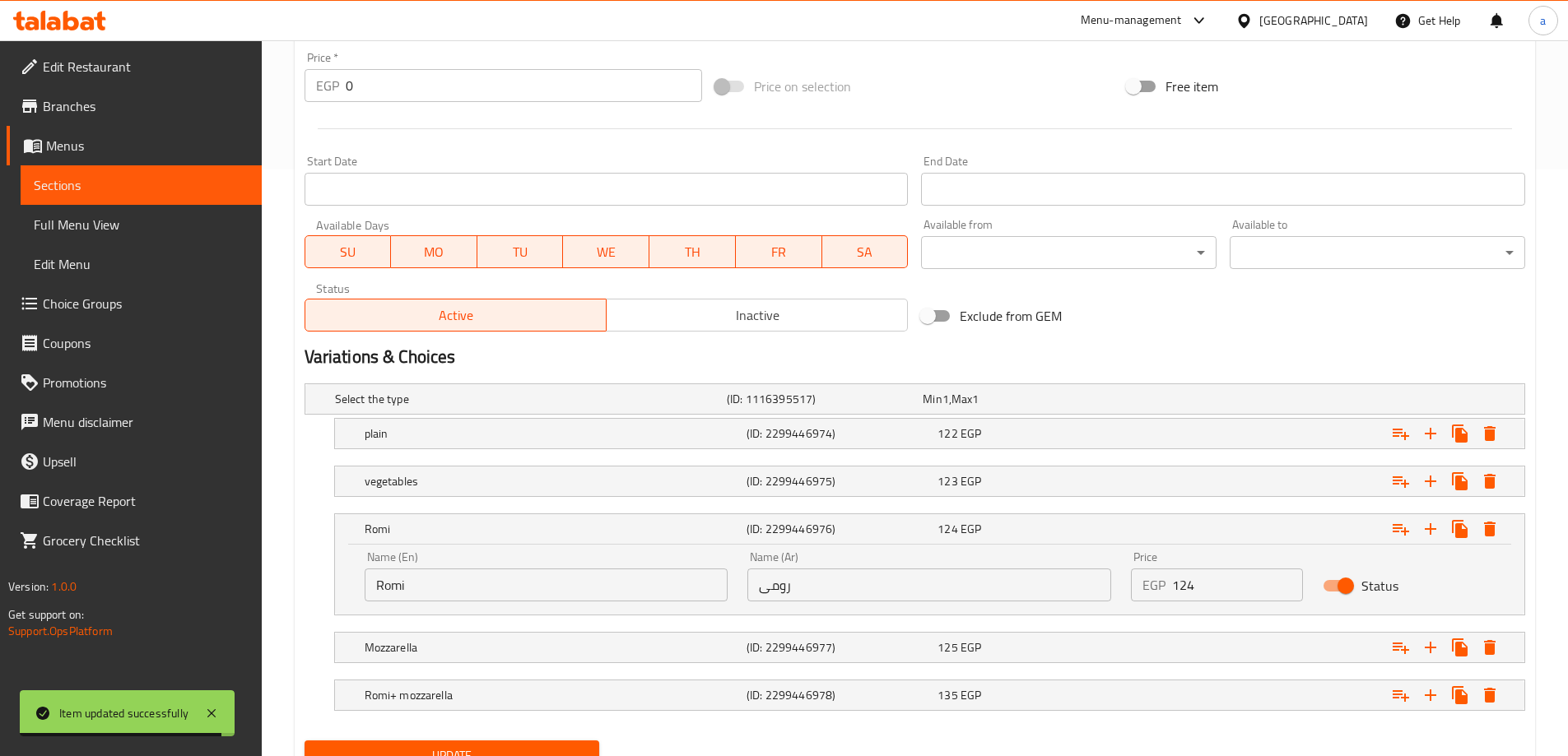
click at [424, 588] on input "Romi" at bounding box center [546, 585] width 363 height 33
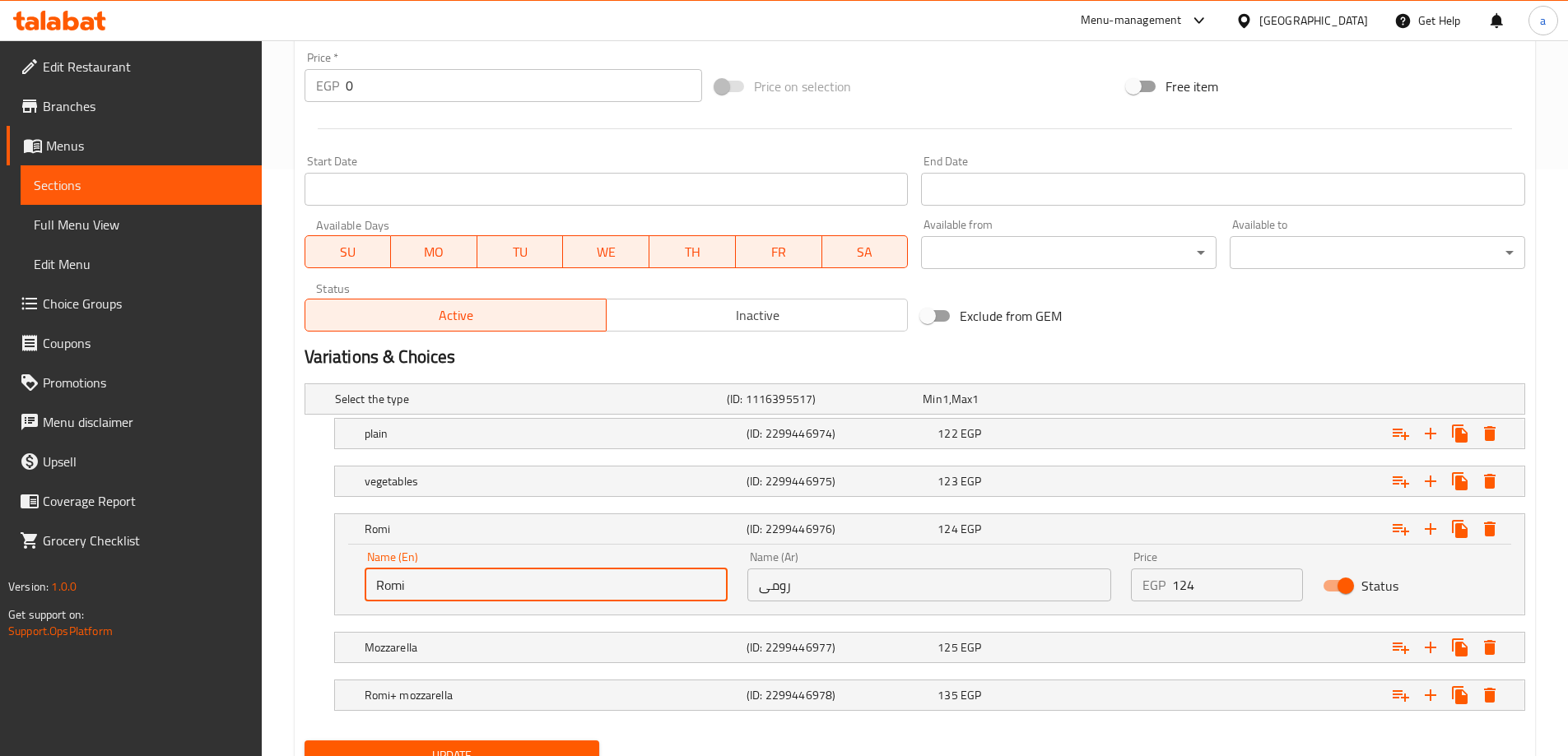
paste input "umy"
type input "Roumy"
click at [443, 741] on button "Update" at bounding box center [452, 755] width 296 height 30
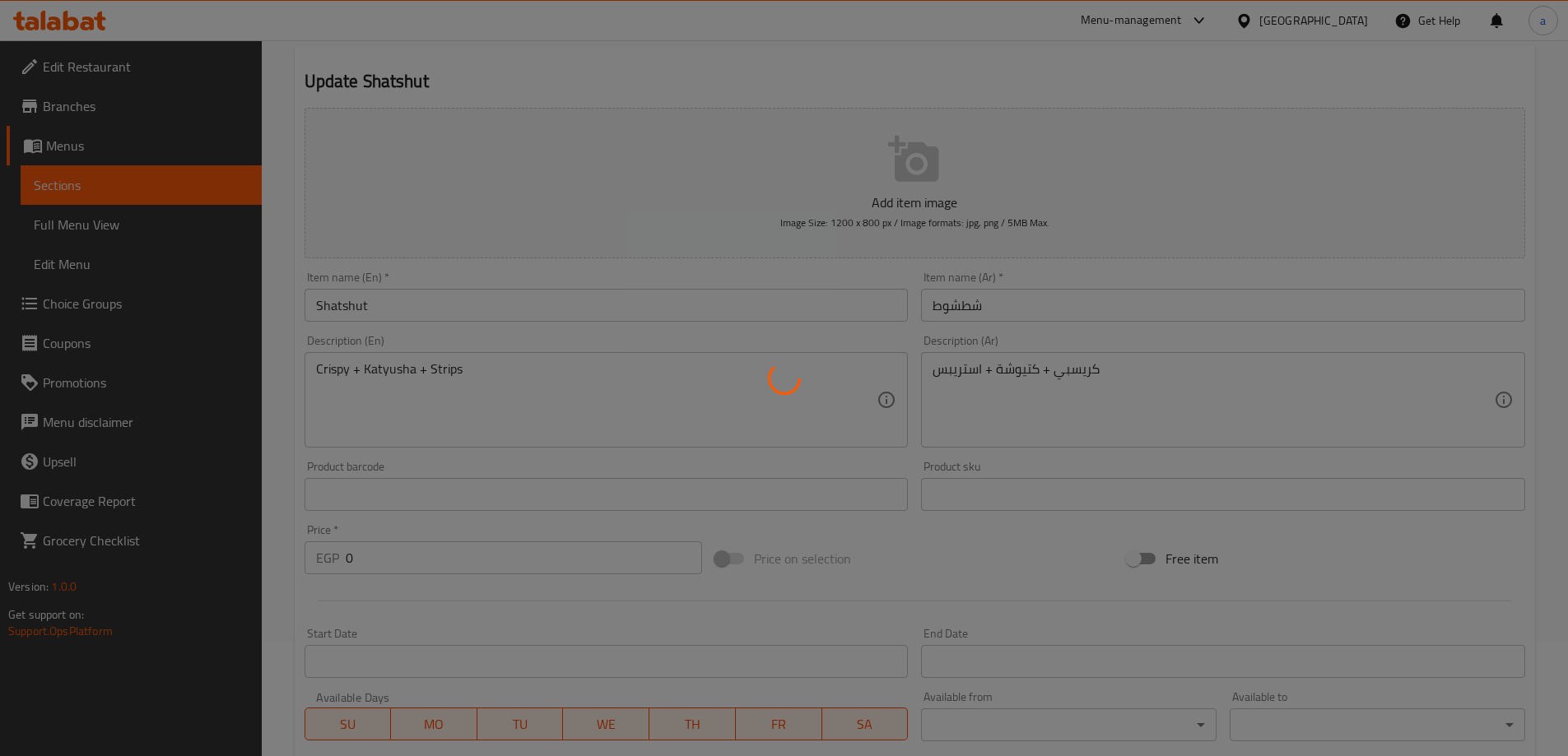
scroll to position [0, 0]
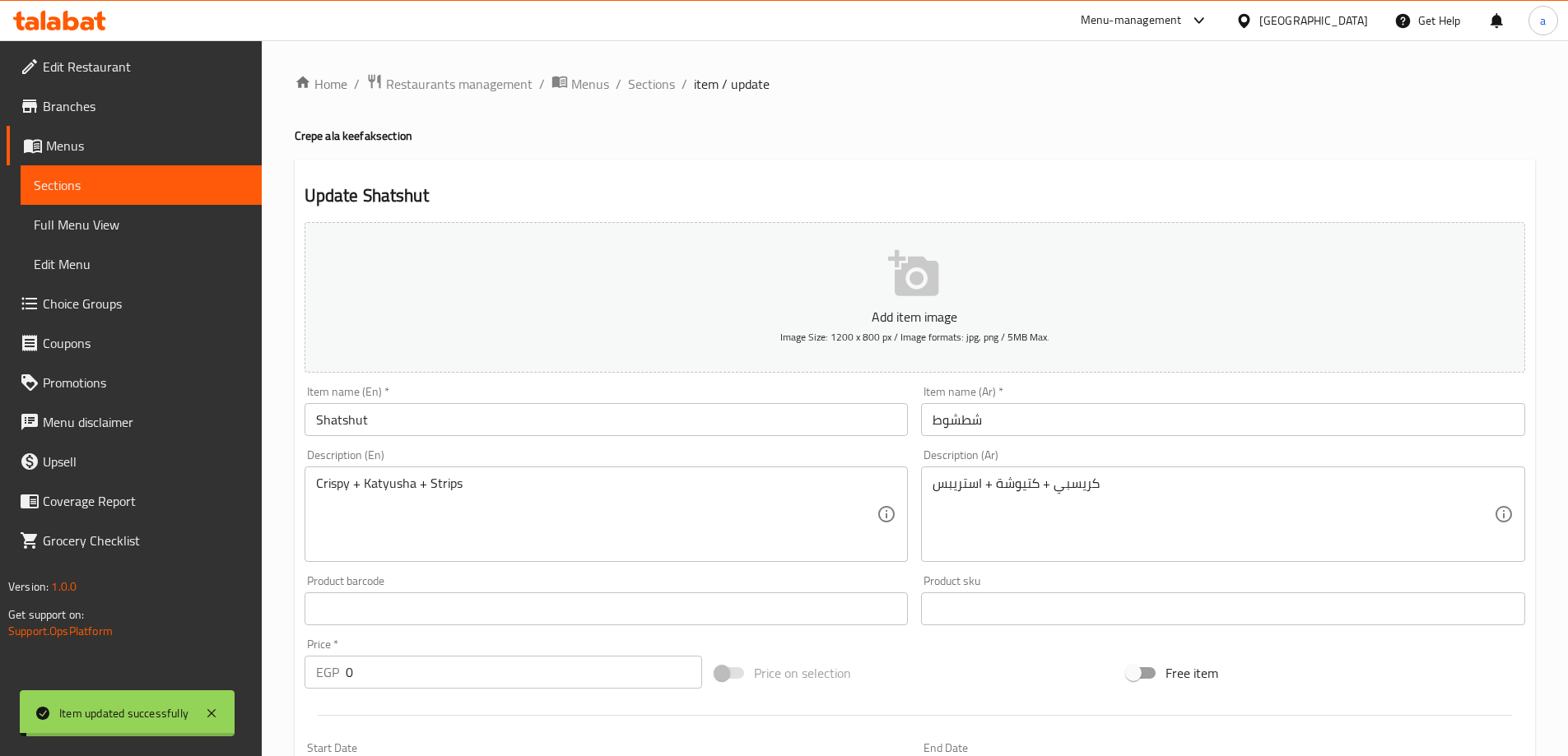
click at [633, 88] on span "Sections" at bounding box center [651, 83] width 47 height 20
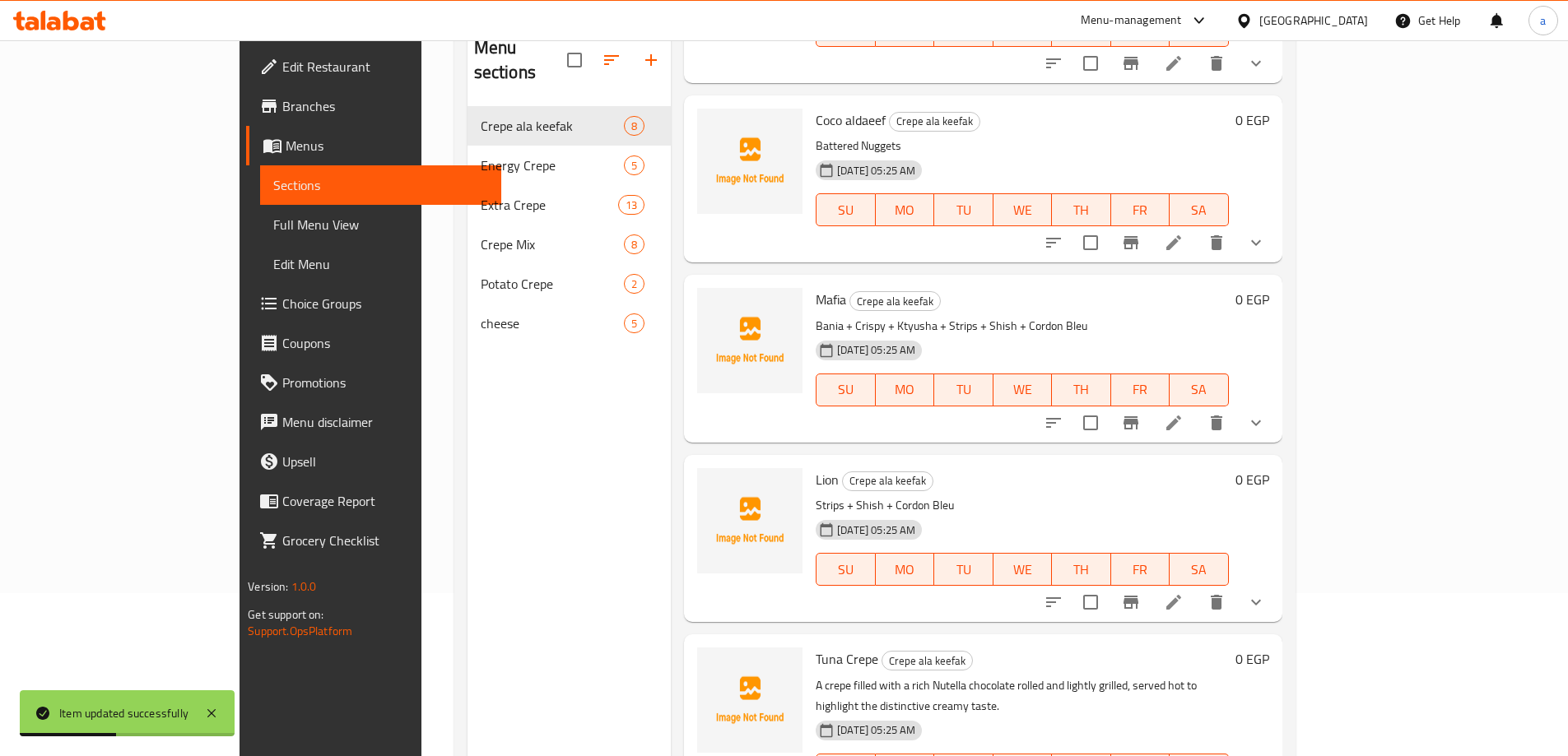
scroll to position [165, 0]
click at [1197, 226] on li at bounding box center [1174, 241] width 46 height 29
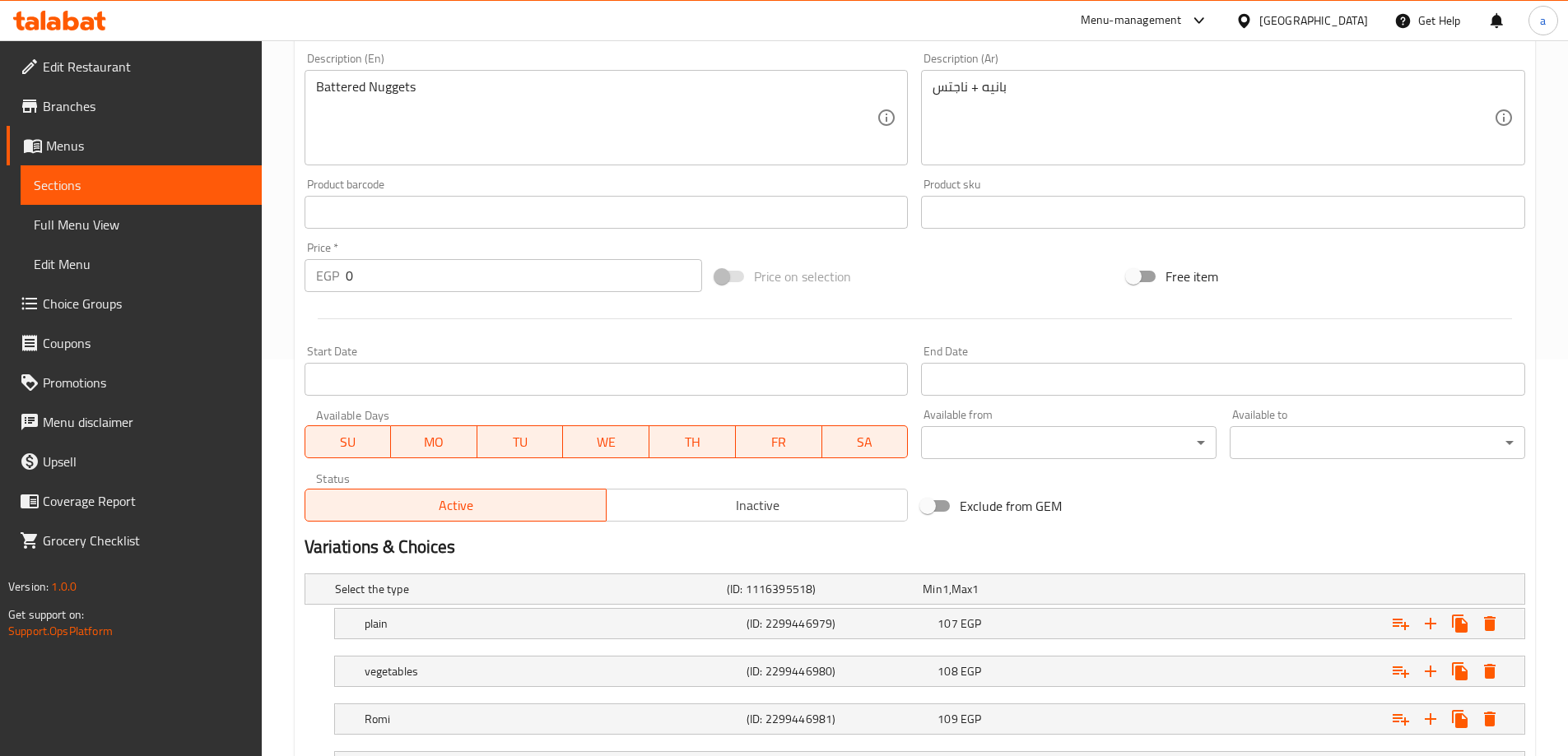
scroll to position [587, 0]
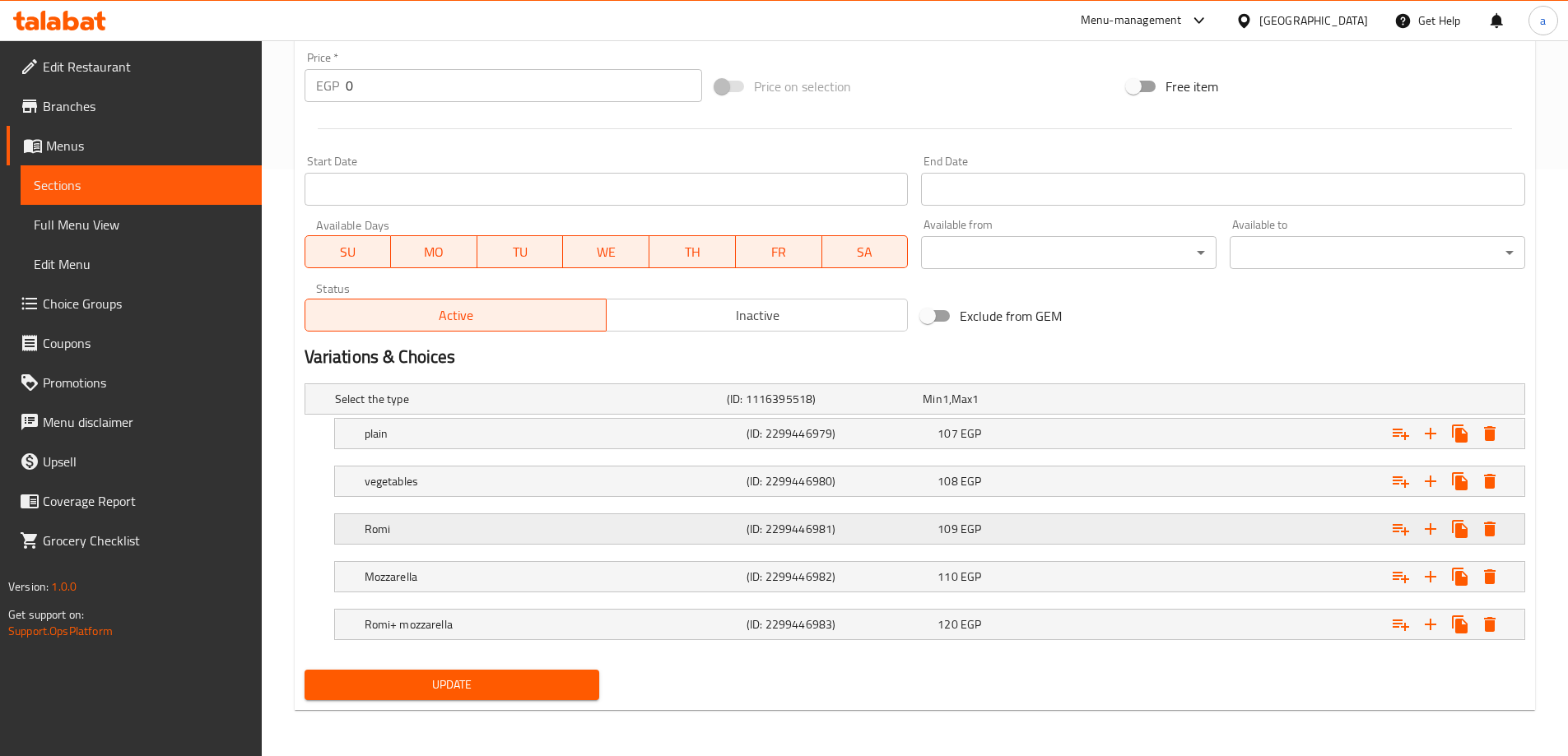
click at [546, 519] on div "Romi" at bounding box center [552, 529] width 382 height 23
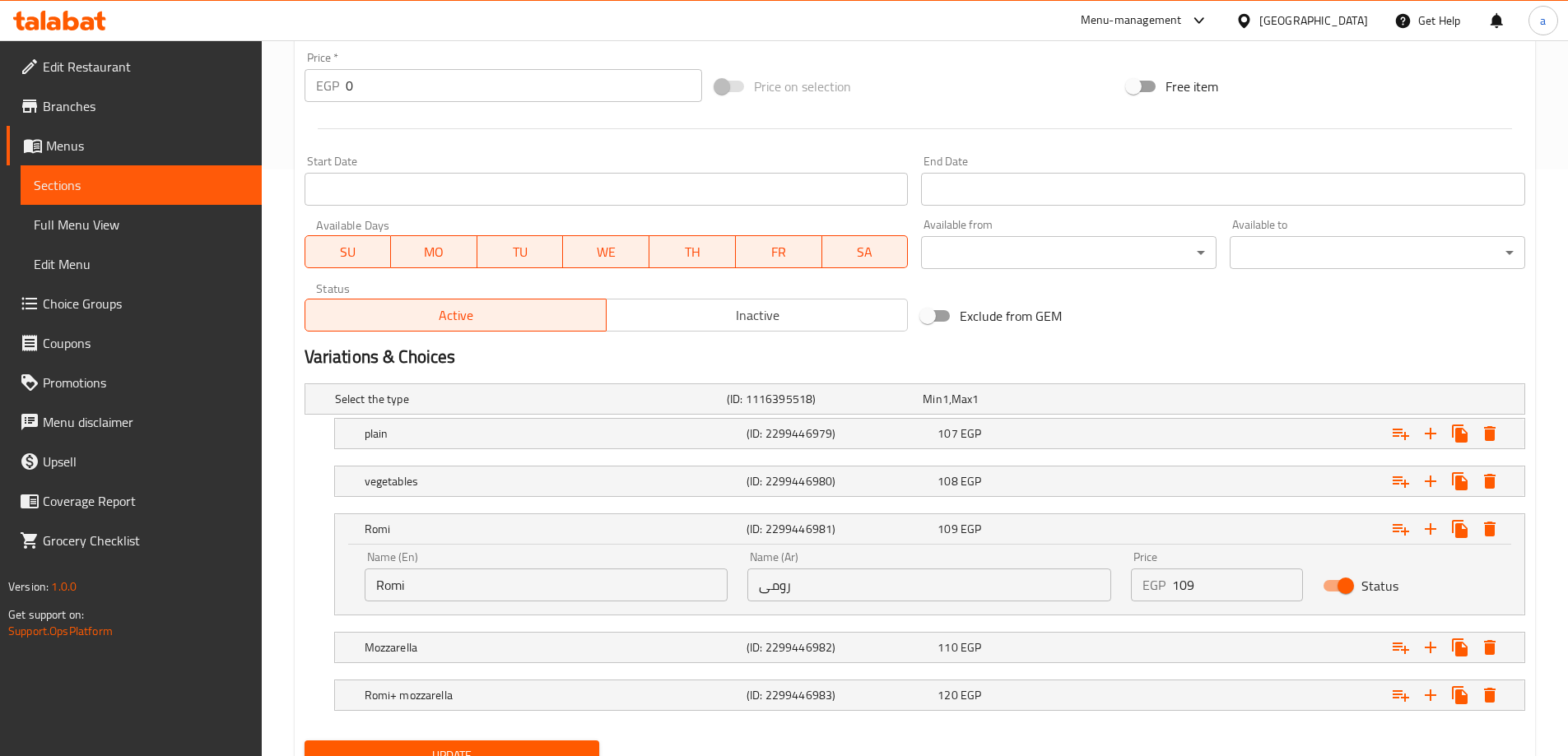
click at [428, 600] on input "Romi" at bounding box center [546, 585] width 363 height 33
paste input "umy"
type input "Roumy"
click at [474, 742] on button "Update" at bounding box center [452, 755] width 296 height 30
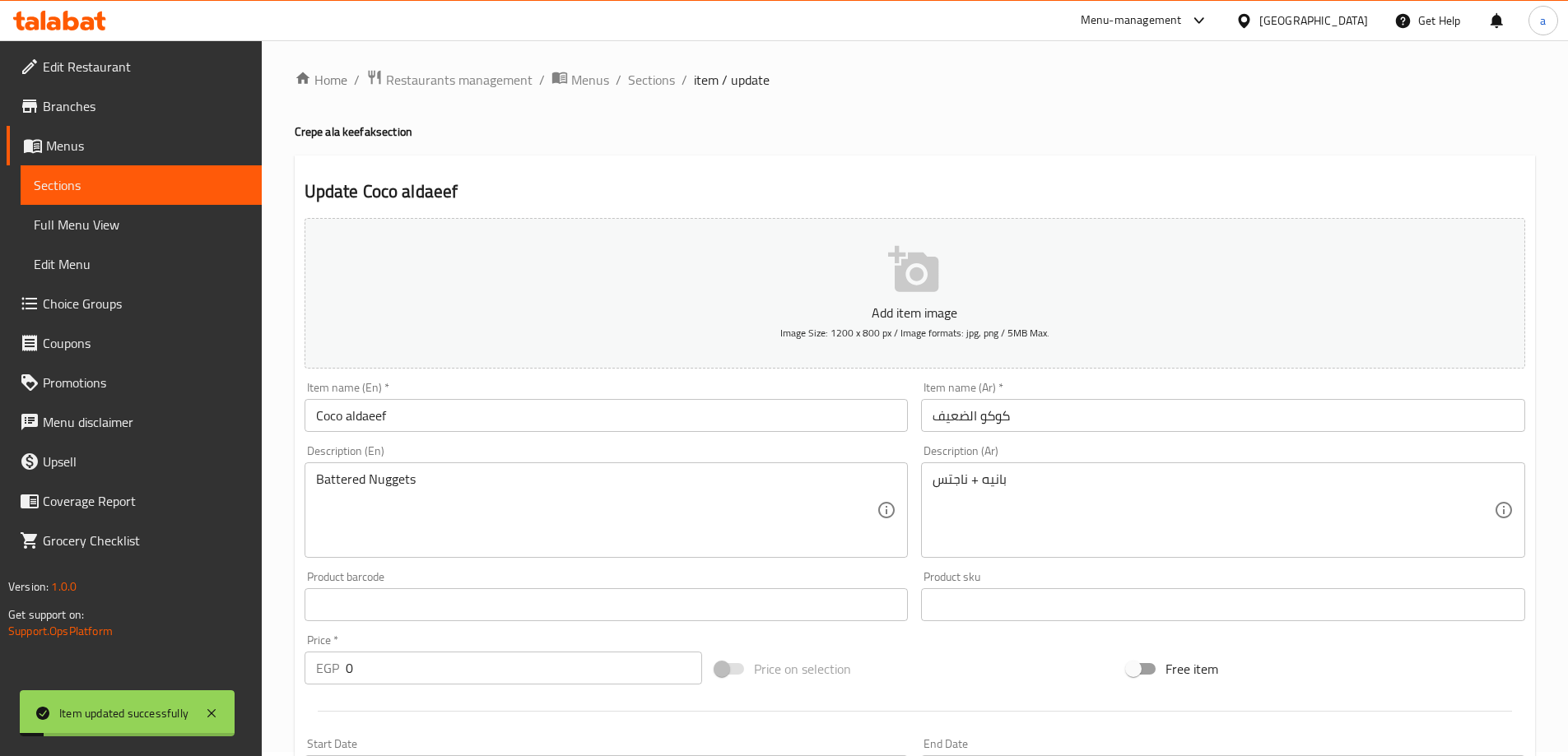
scroll to position [0, 0]
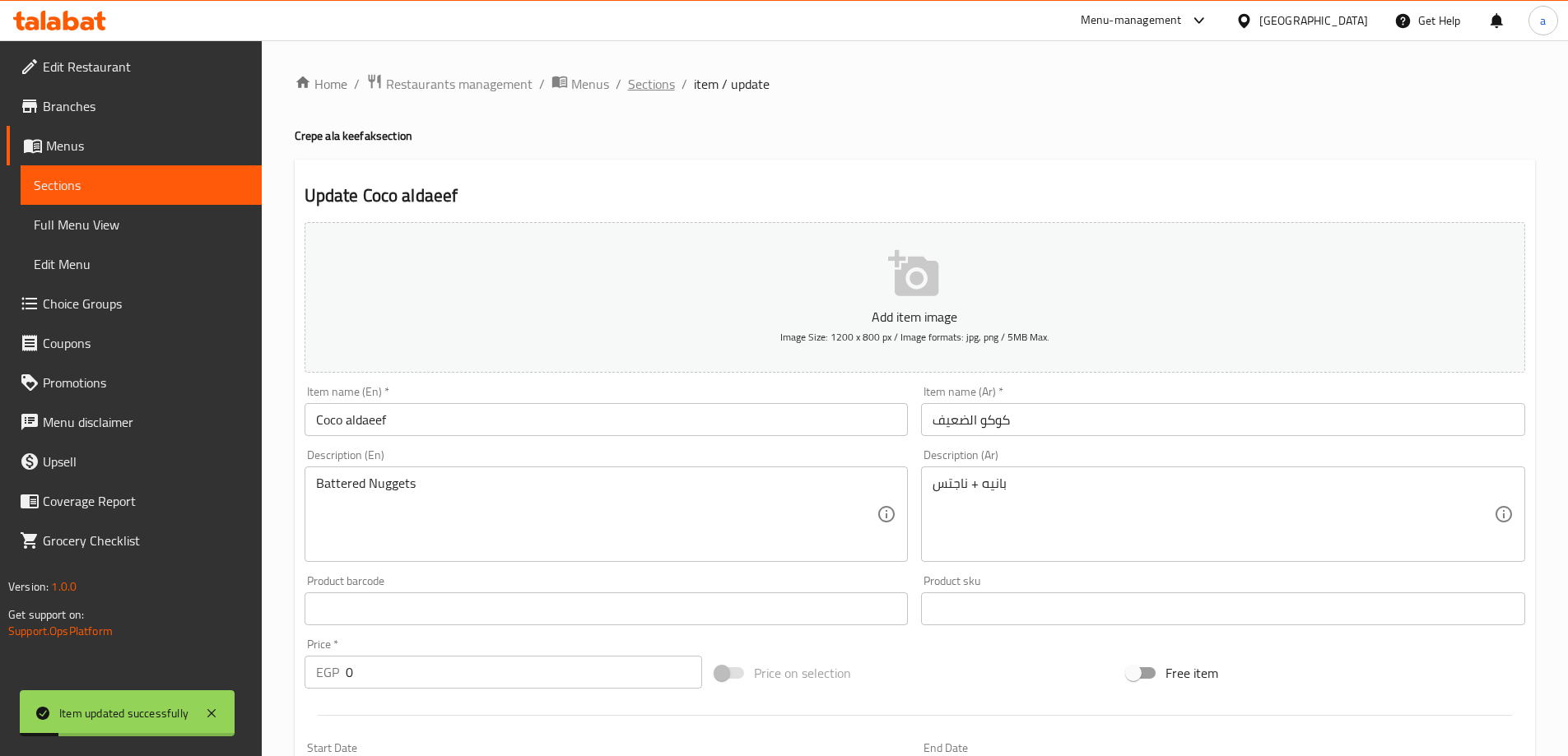
click at [645, 81] on span "Sections" at bounding box center [651, 83] width 47 height 20
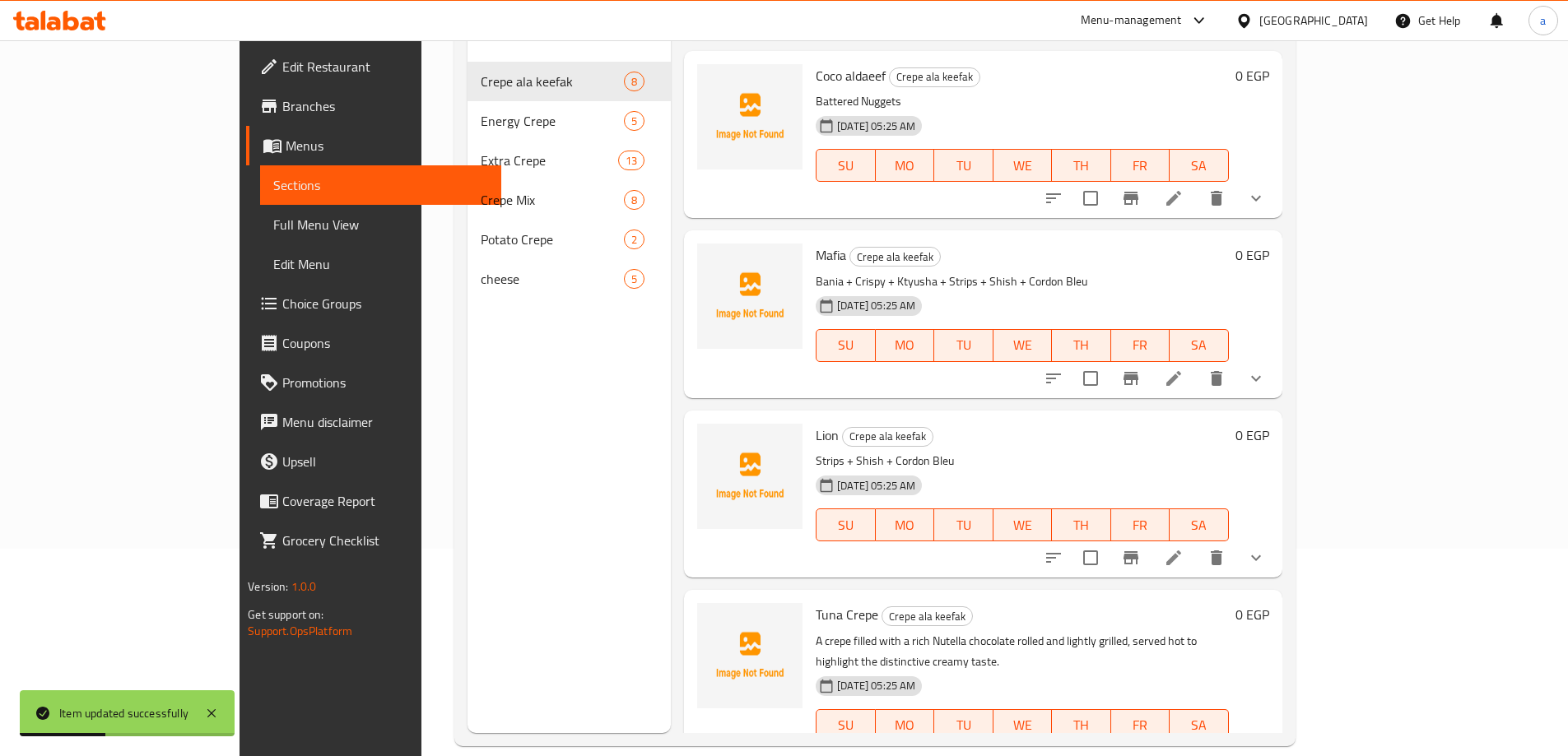
scroll to position [230, 0]
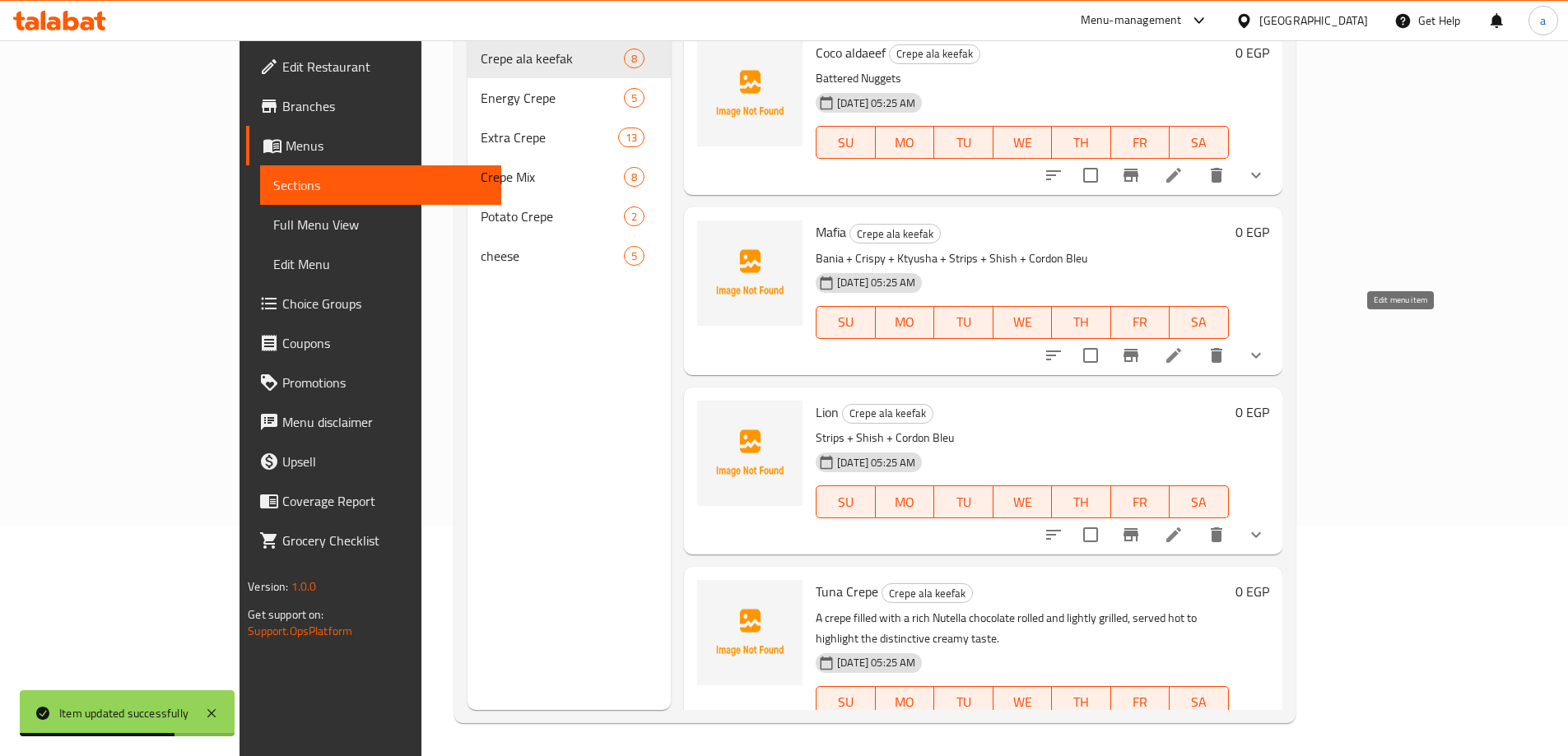
click at [1181, 348] on icon at bounding box center [1173, 355] width 15 height 15
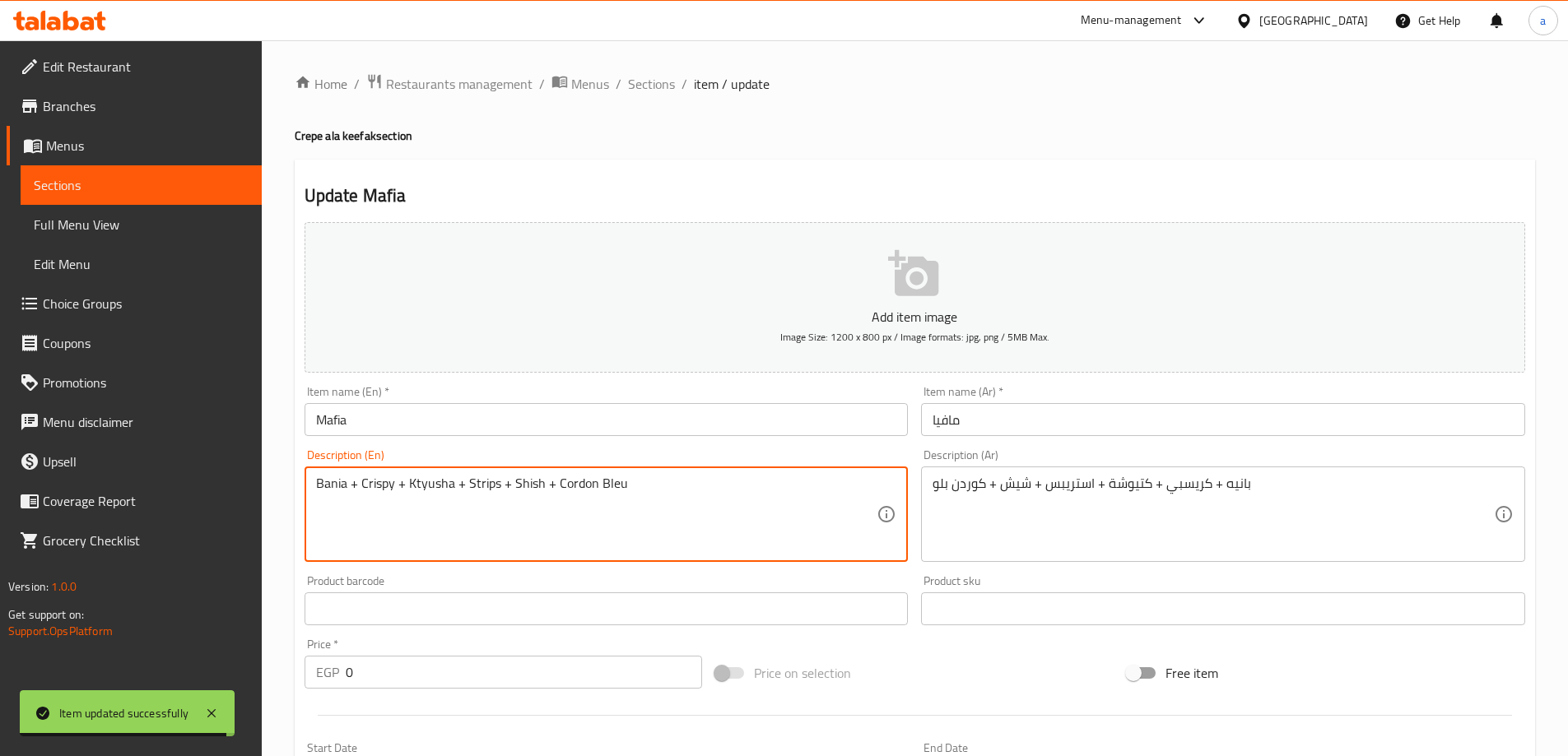
click at [331, 485] on textarea "Bania + Crispy + Ktyusha + Strips + Shish + Cordon Bleu" at bounding box center [596, 515] width 561 height 78
paste textarea "Pane"
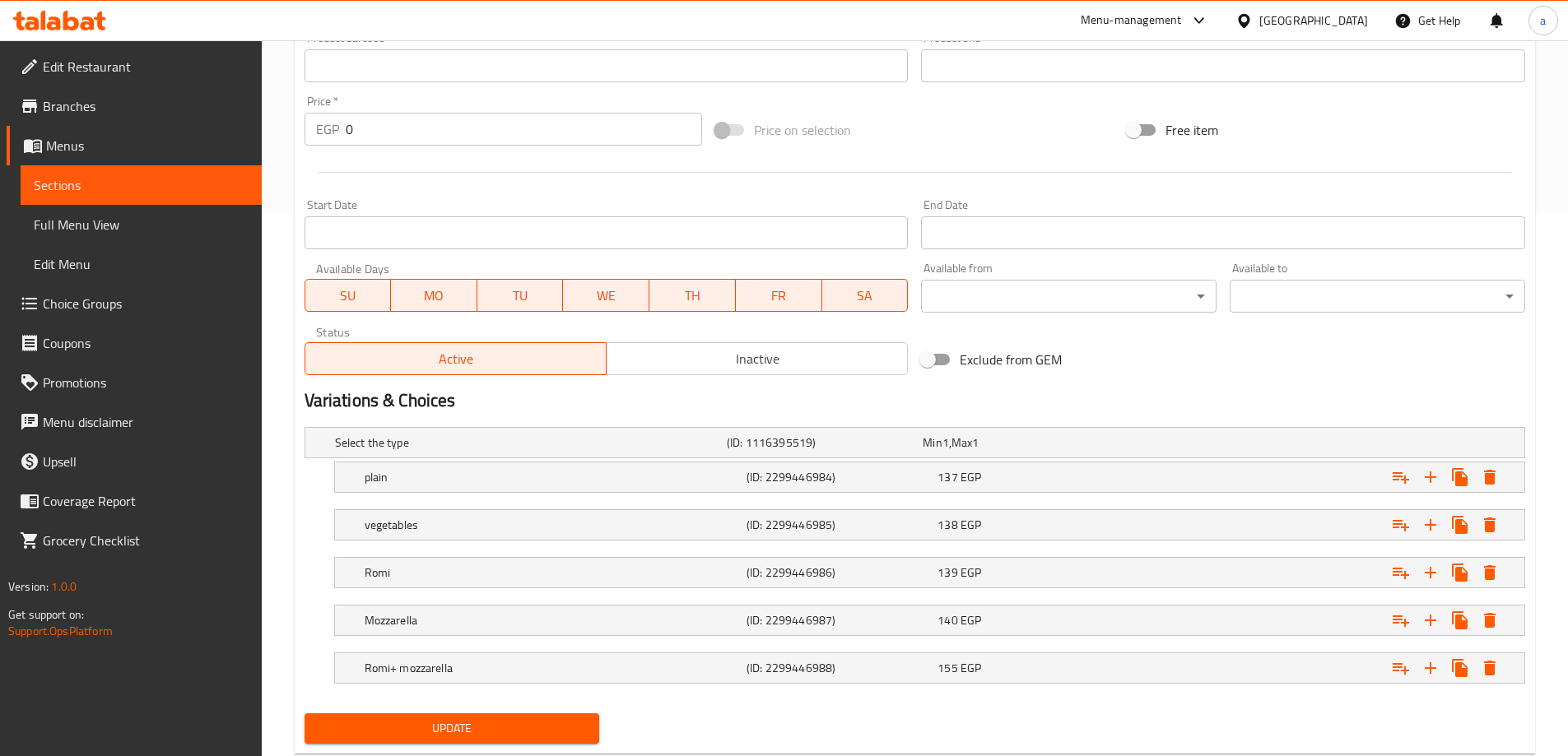
scroll to position [587, 0]
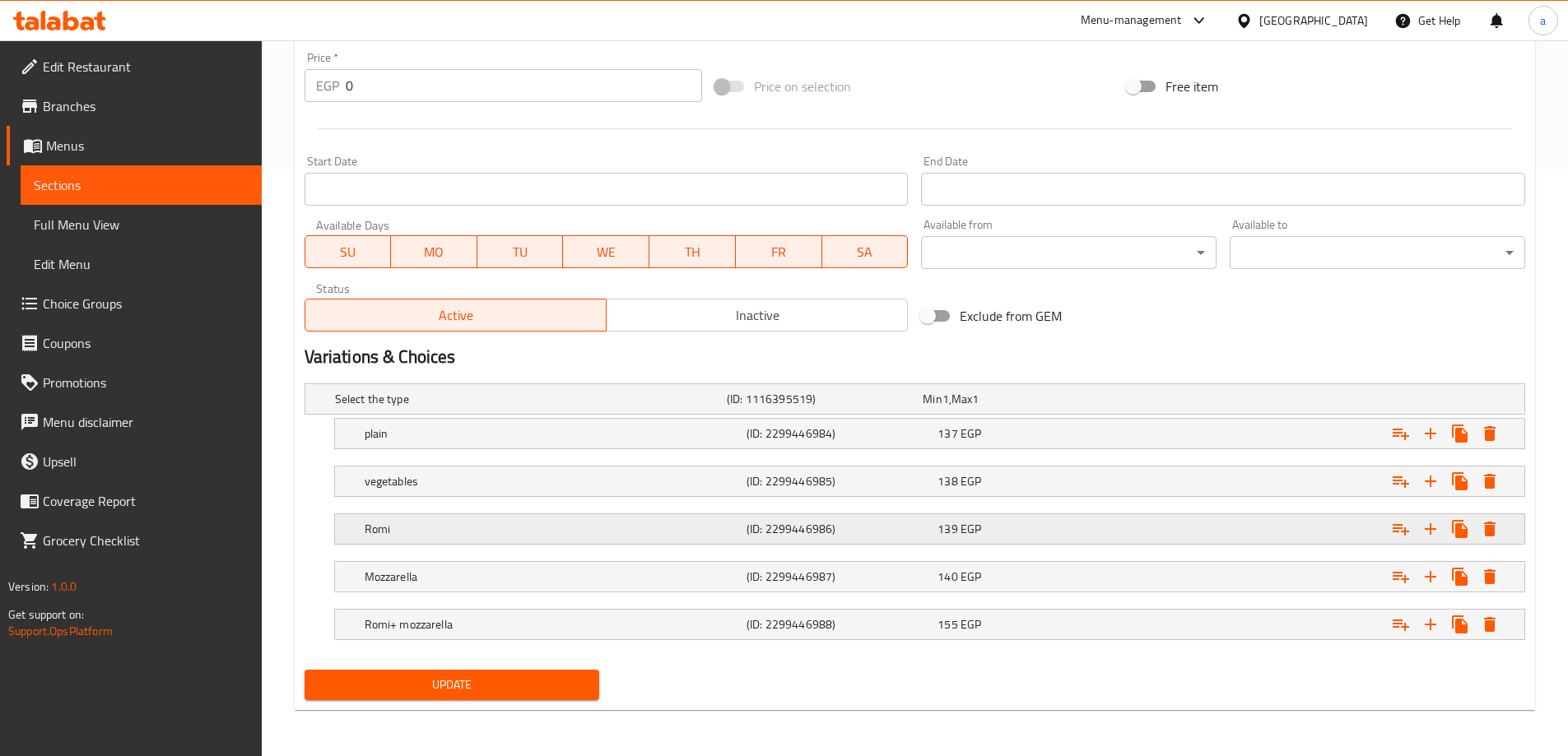
type textarea "Pane + Crispy + Ktyusha + Strips + Shish + Cordon Bleu"
click at [503, 519] on div "Romi" at bounding box center [552, 529] width 382 height 23
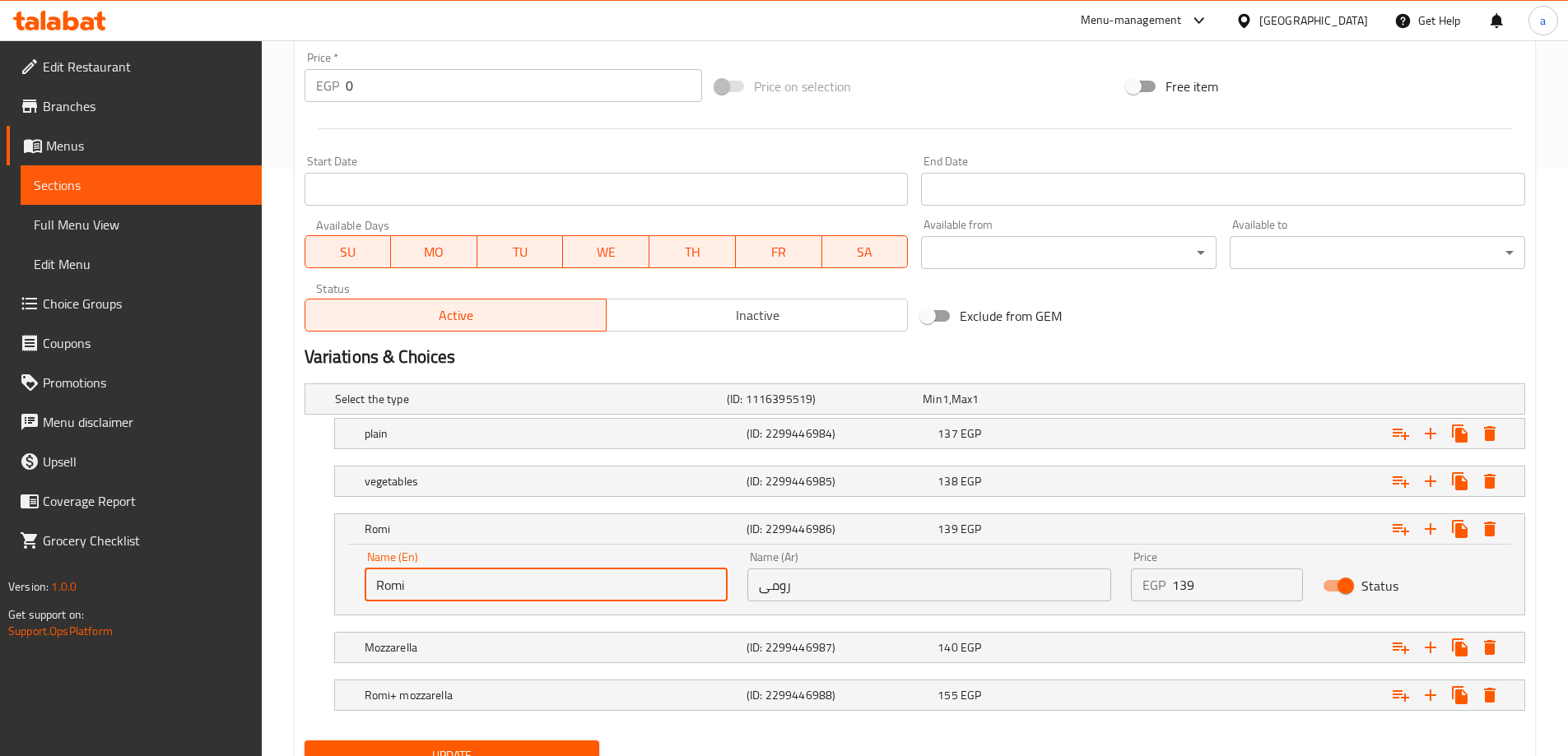
click at [494, 583] on input "Romi" at bounding box center [546, 585] width 363 height 33
paste input "umy"
type input "Roumy"
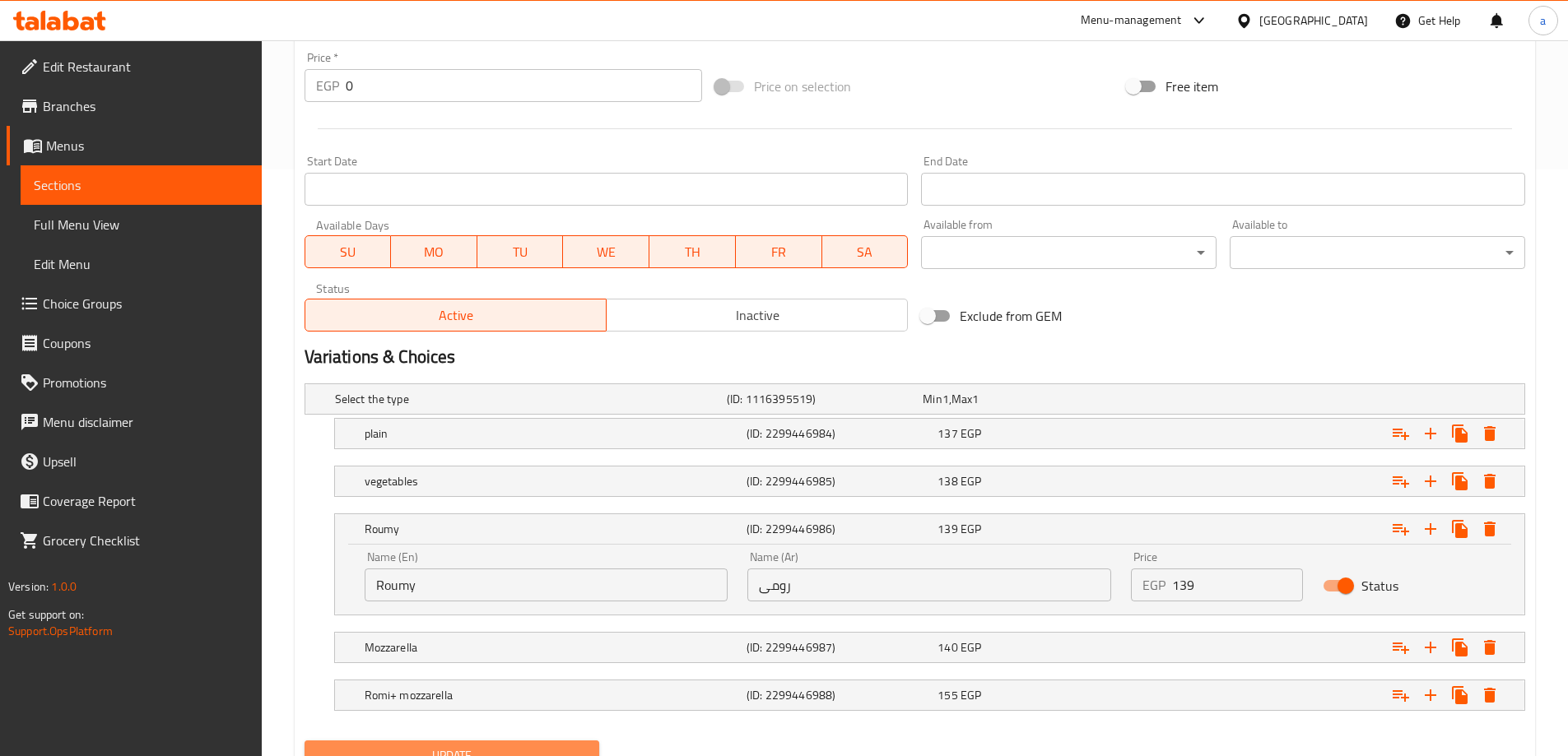
click at [441, 750] on span "Update" at bounding box center [452, 756] width 269 height 21
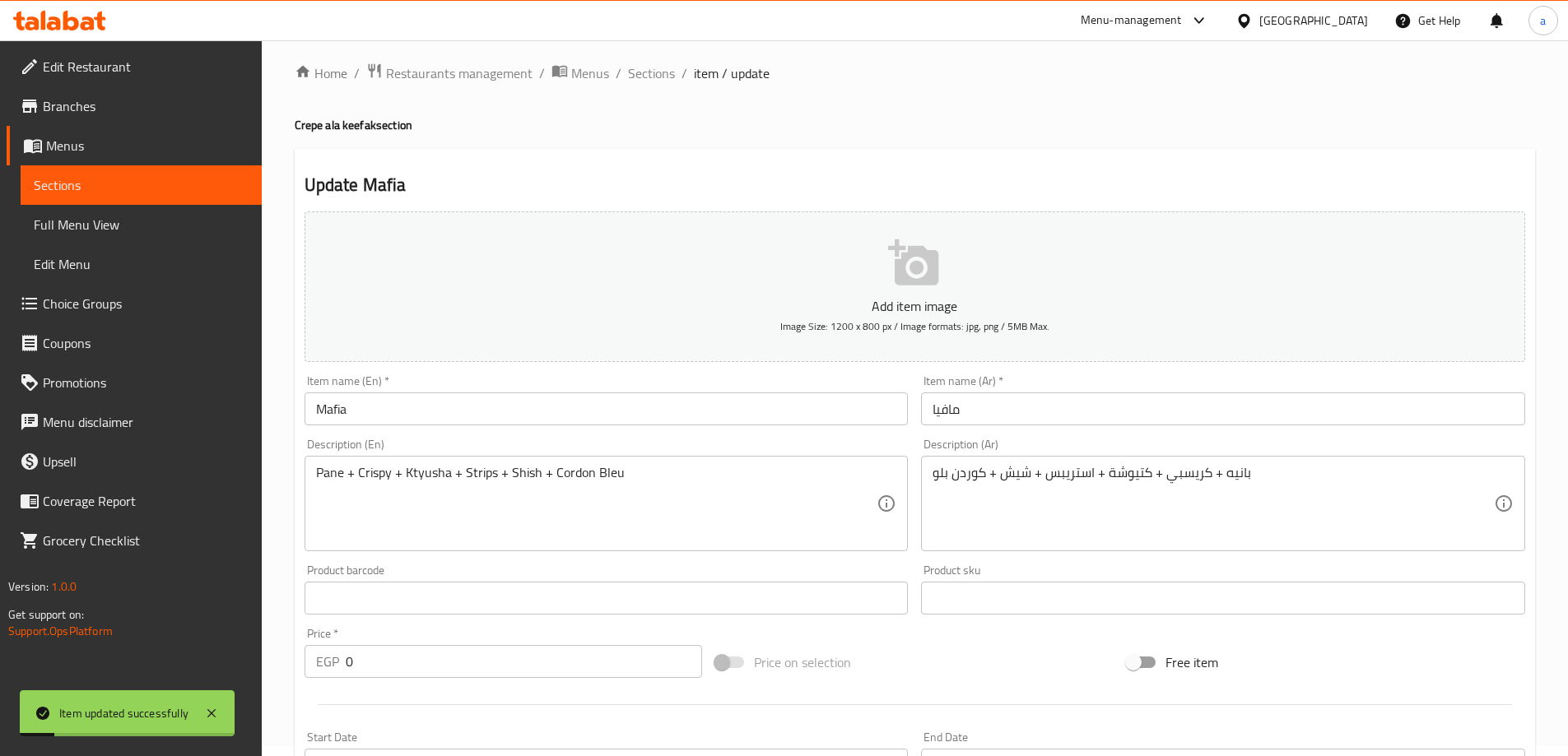
scroll to position [0, 0]
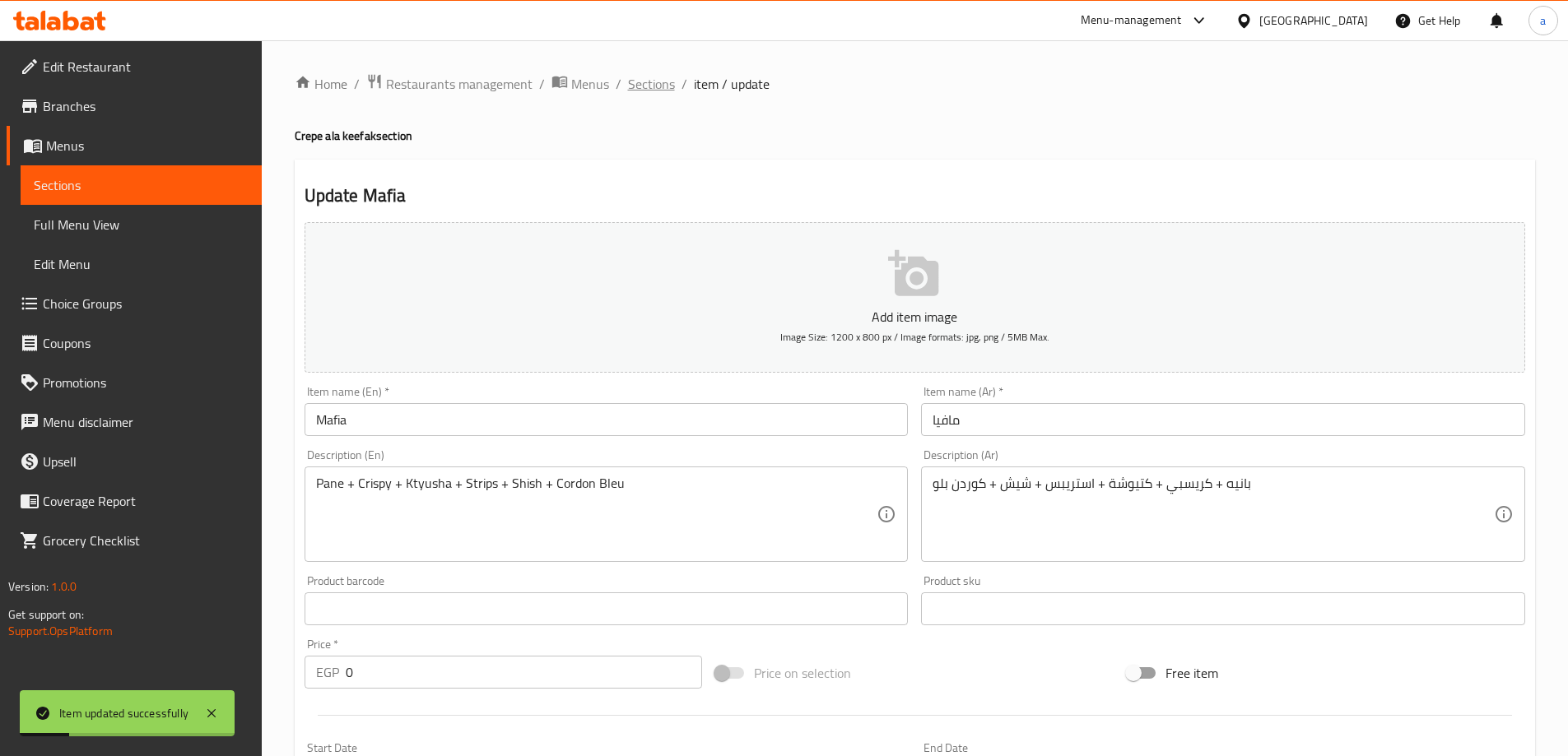
click at [652, 89] on span "Sections" at bounding box center [651, 83] width 47 height 20
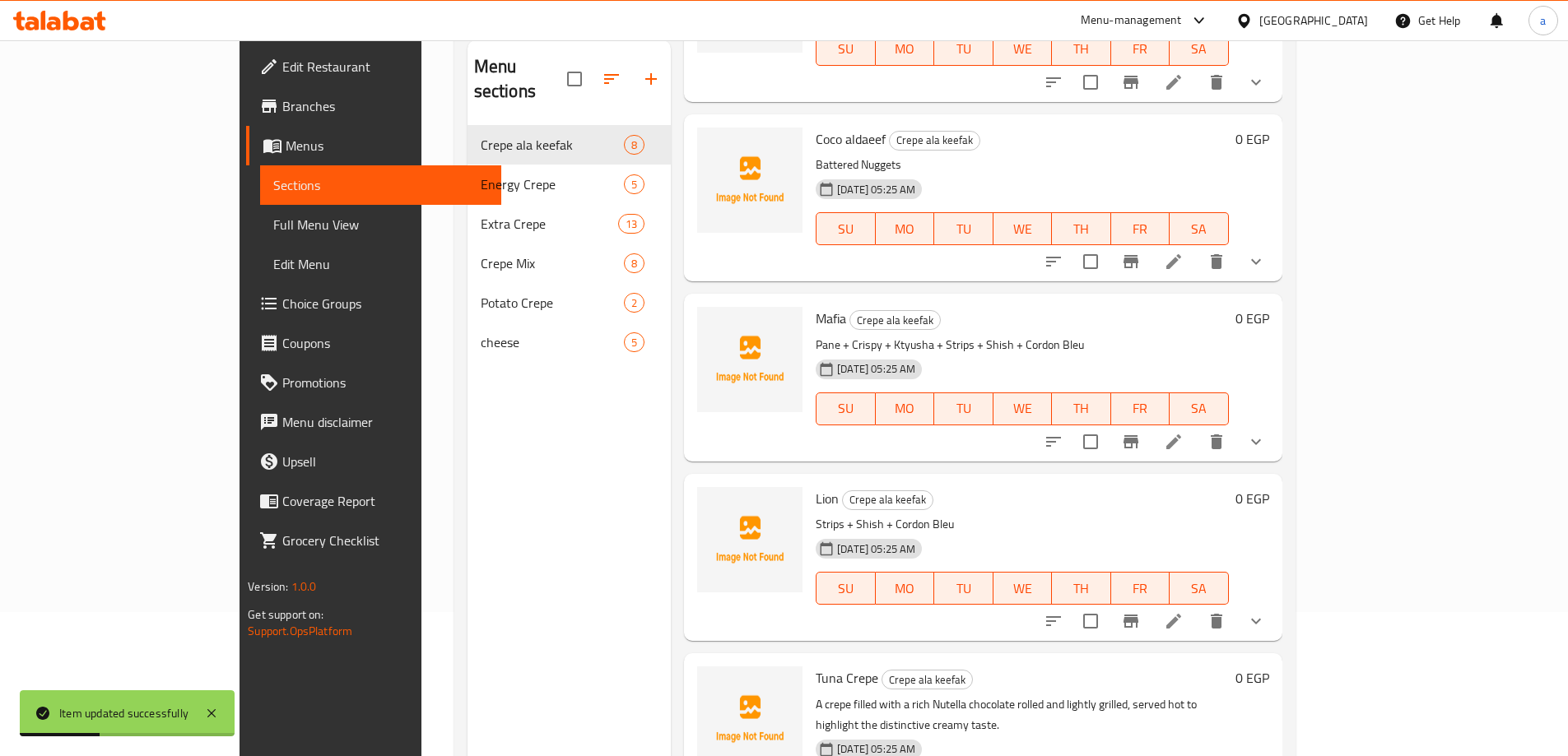
scroll to position [230, 0]
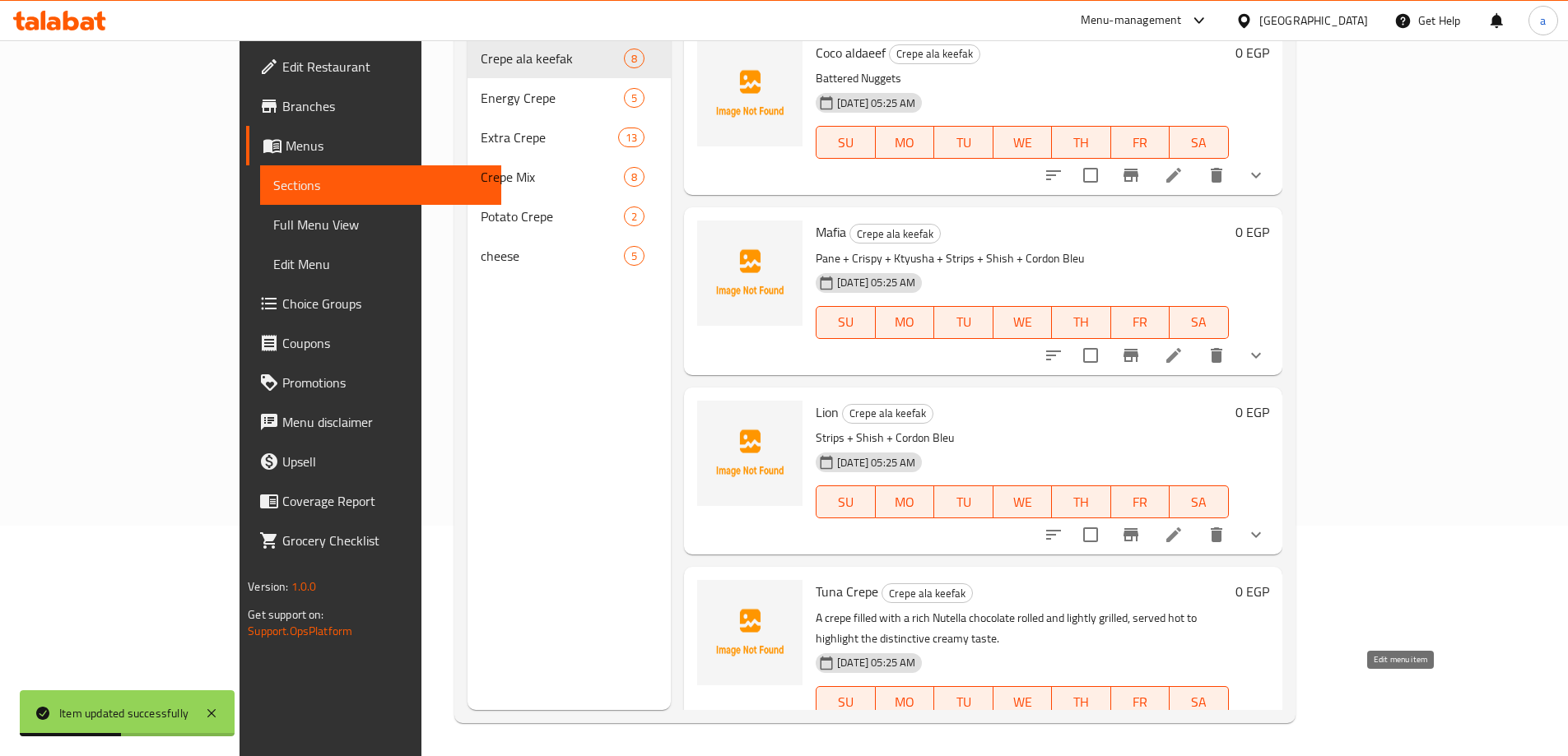
click at [1184, 726] on icon at bounding box center [1174, 735] width 20 height 20
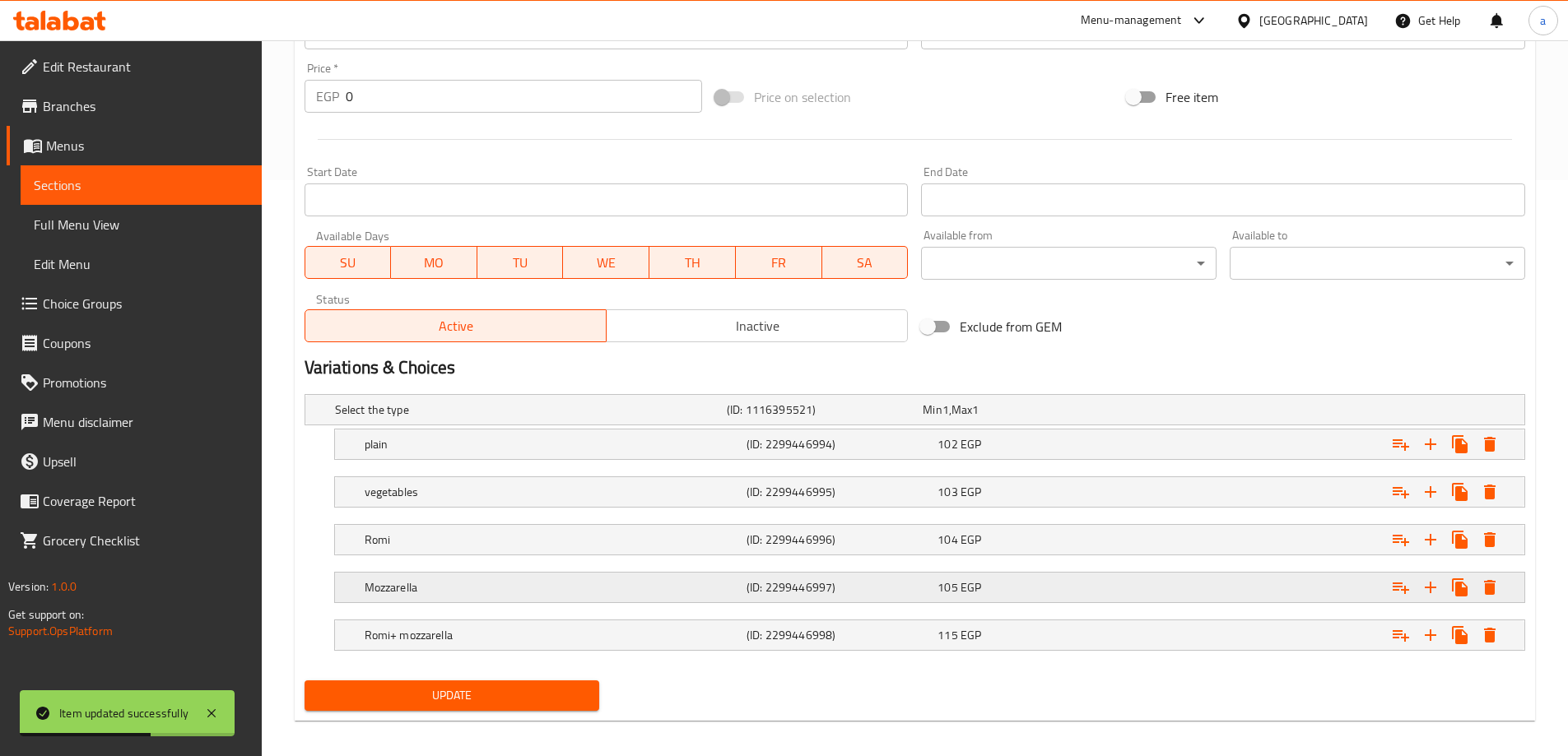
scroll to position [587, 0]
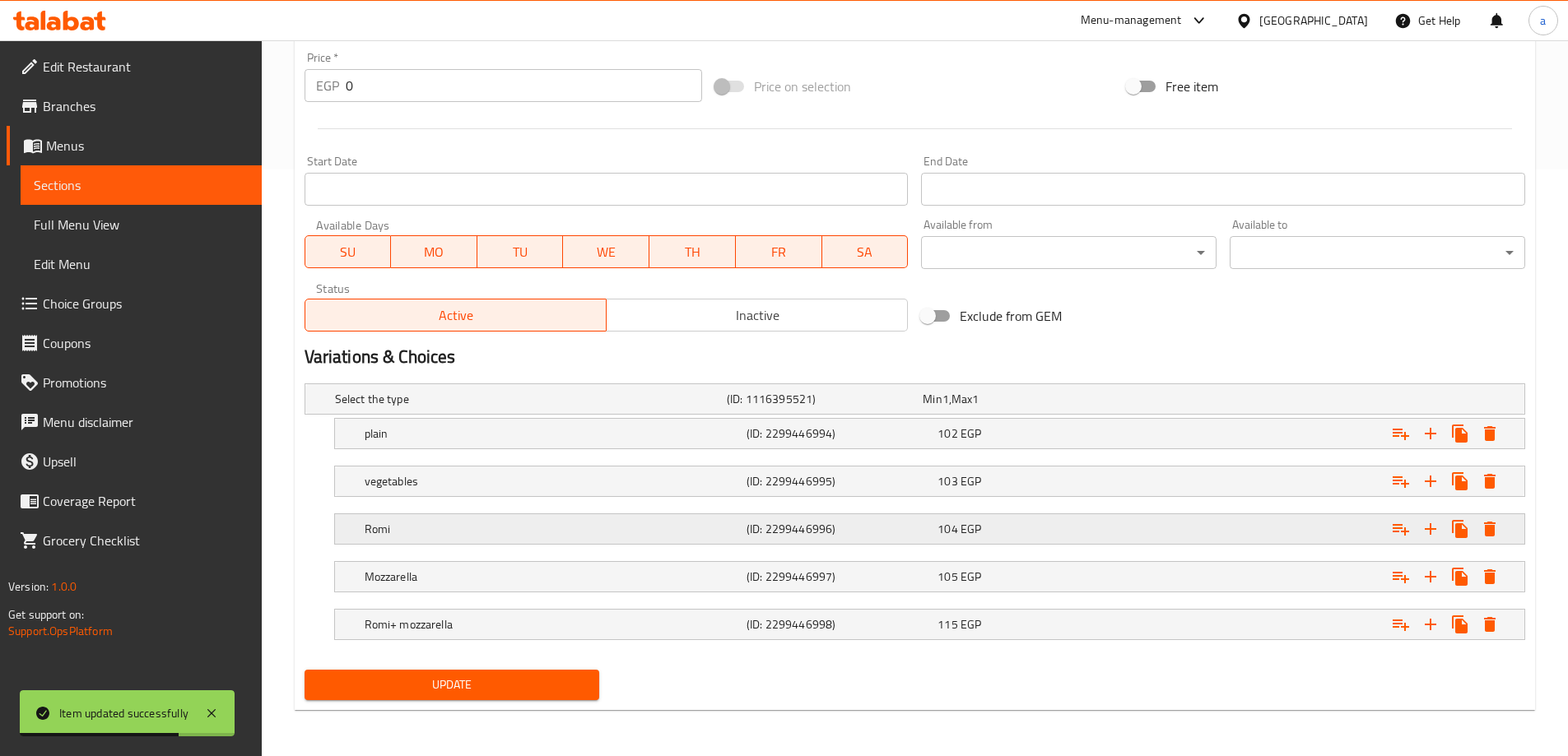
click at [496, 521] on h5 "Romi" at bounding box center [552, 528] width 375 height 16
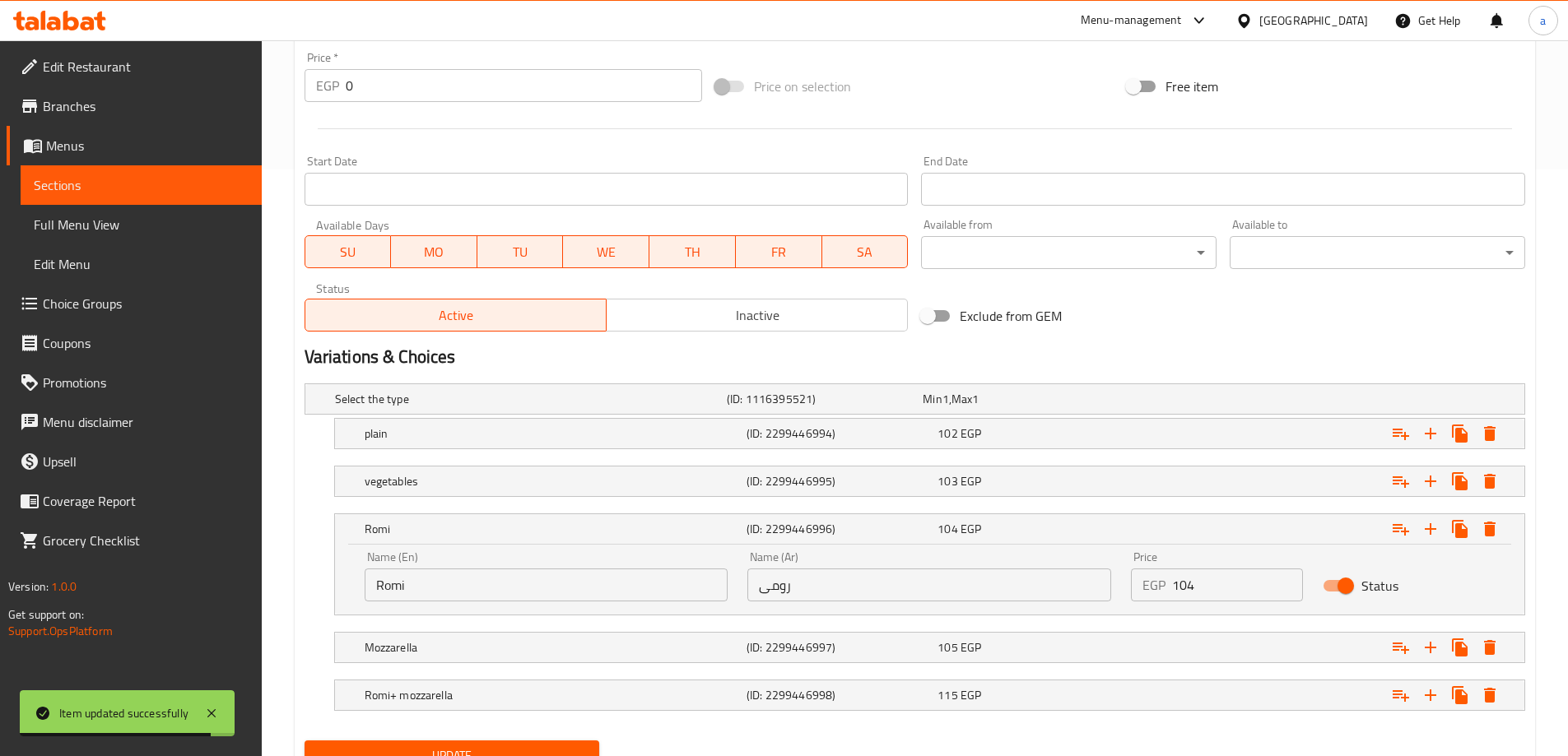
click at [463, 584] on input "Romi" at bounding box center [546, 585] width 363 height 33
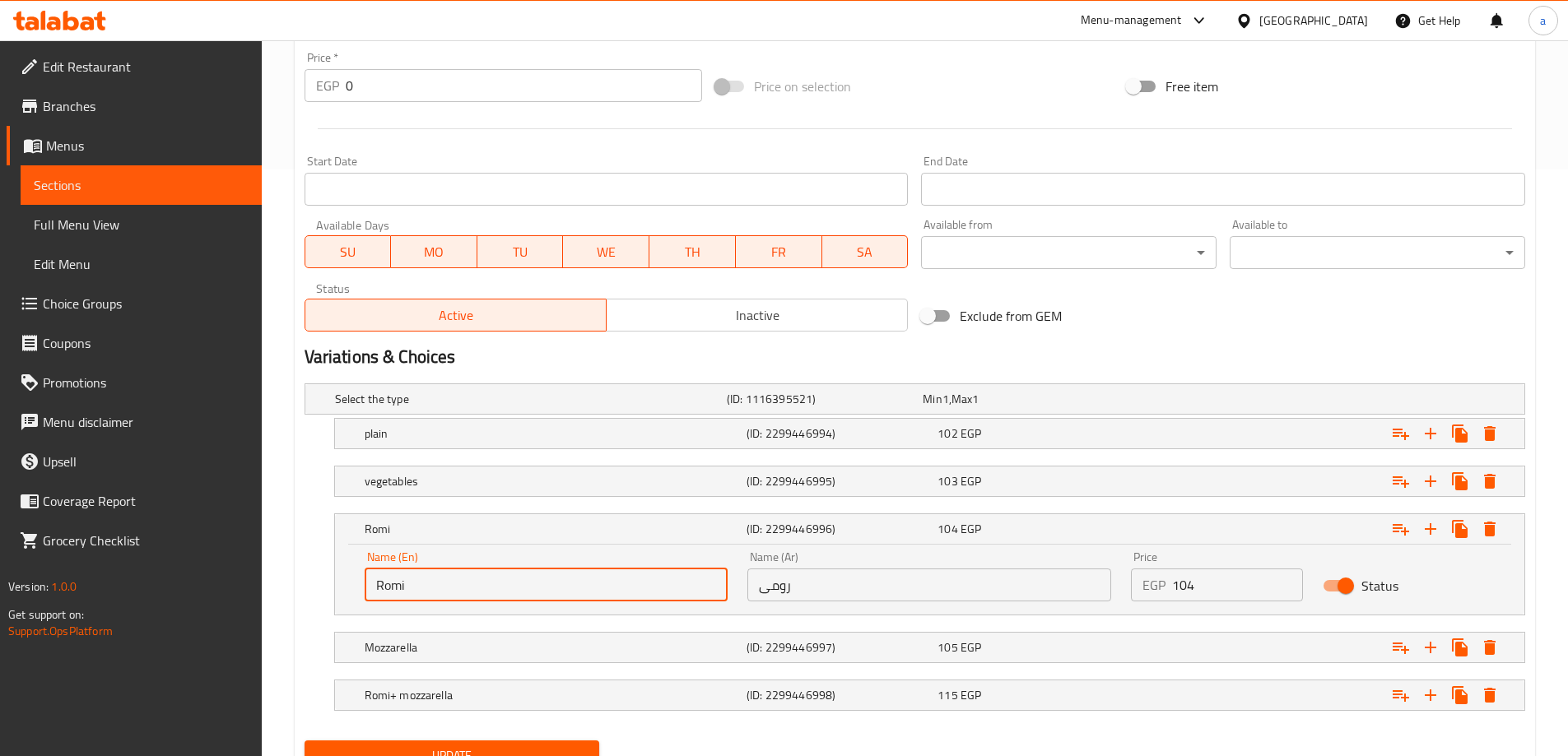
paste input "umy"
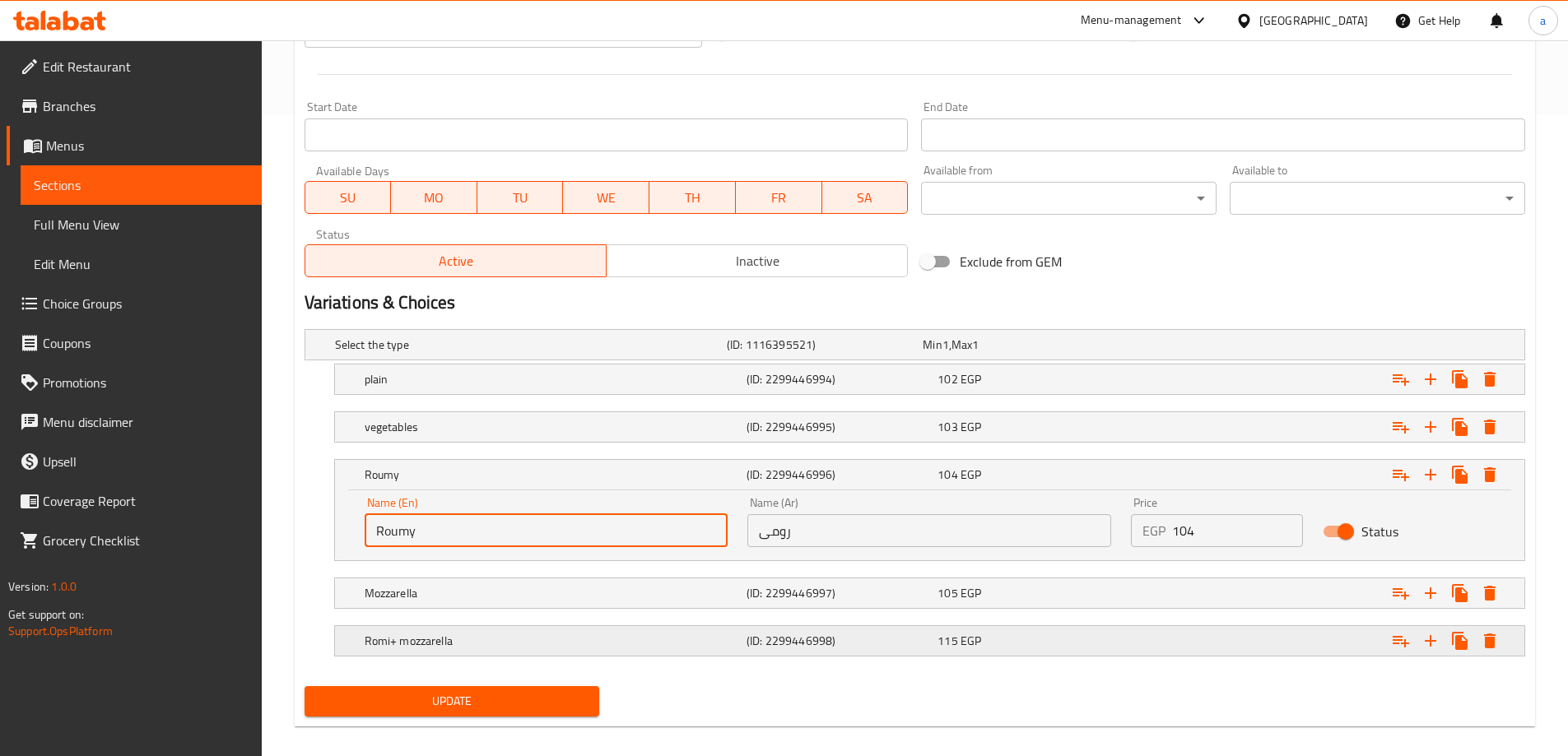
scroll to position [657, 0]
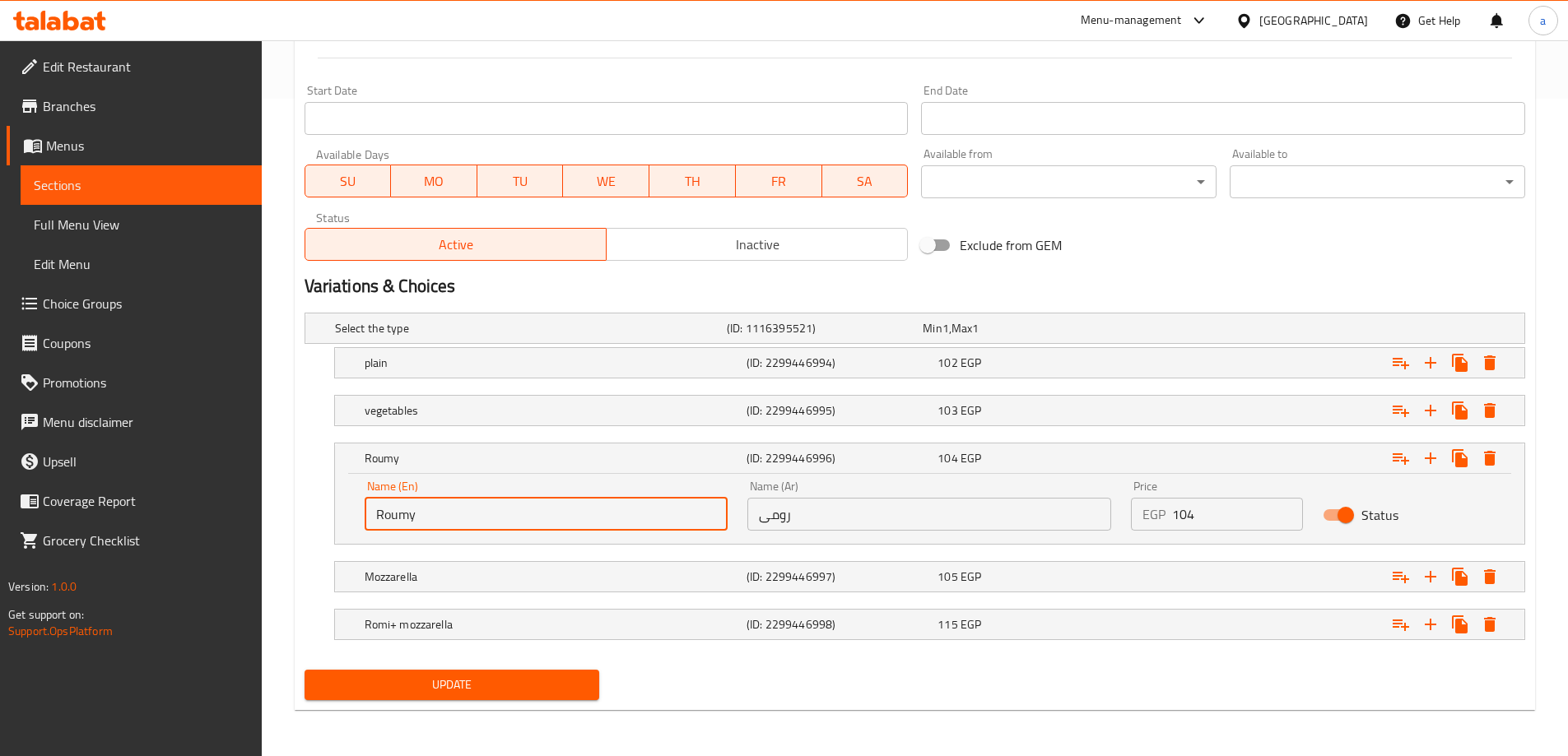
type input "Roumy"
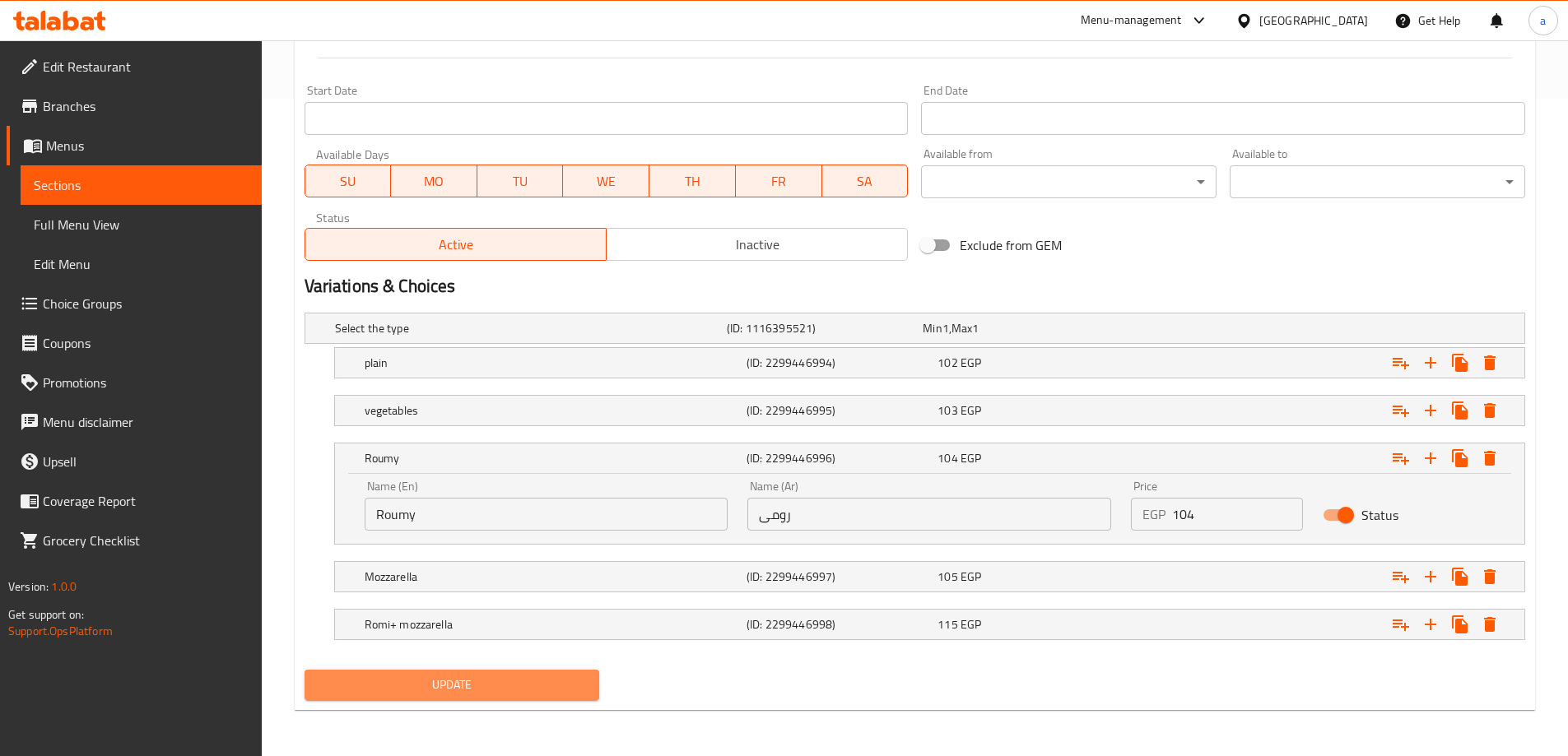
click at [498, 670] on button "Update" at bounding box center [452, 685] width 296 height 30
click at [532, 617] on h5 "Romi+ mozzarella" at bounding box center [552, 625] width 375 height 16
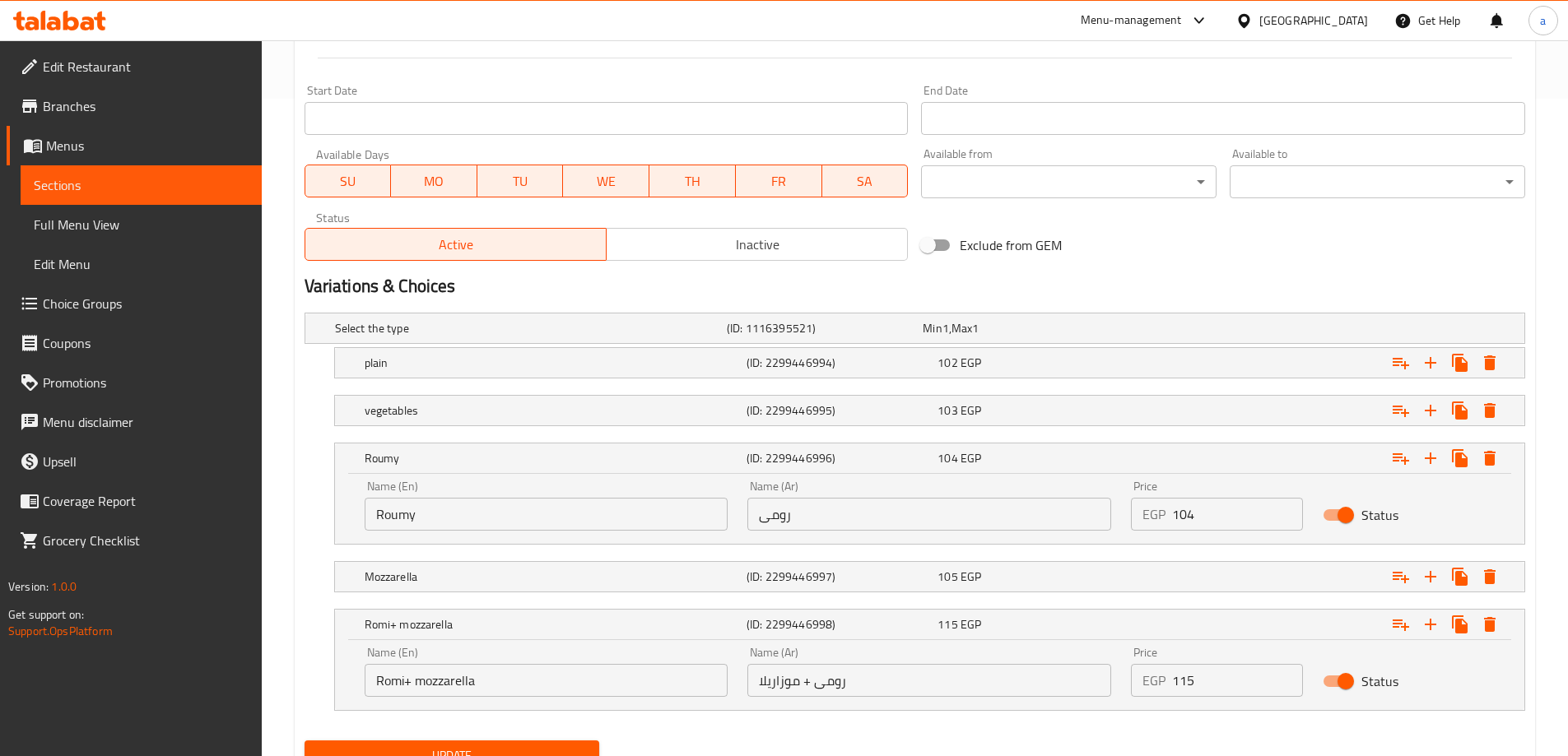
click at [536, 681] on input "Romi+ mozzarella" at bounding box center [546, 680] width 363 height 33
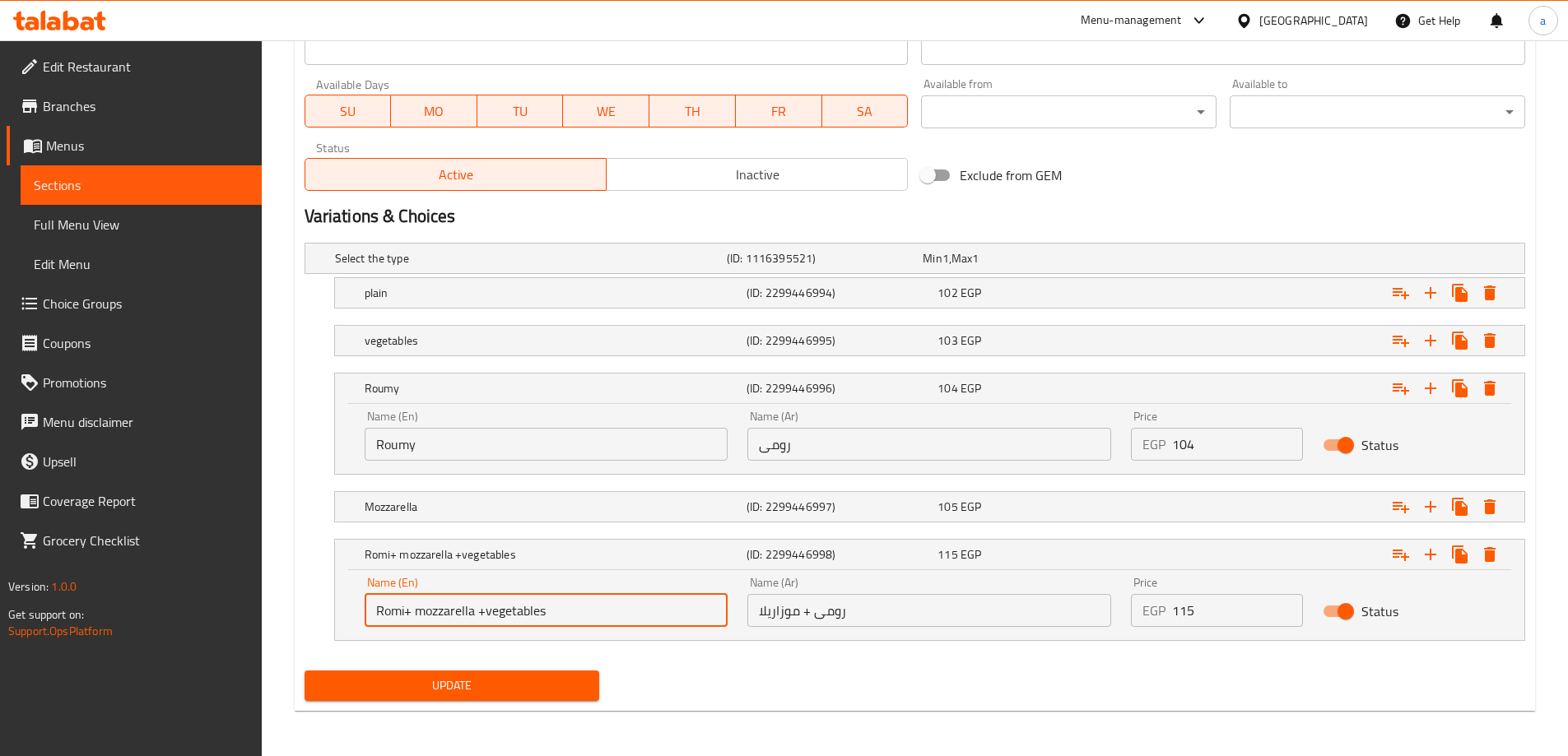
scroll to position [729, 0]
type input "Romi+ mozzarella +vegetables"
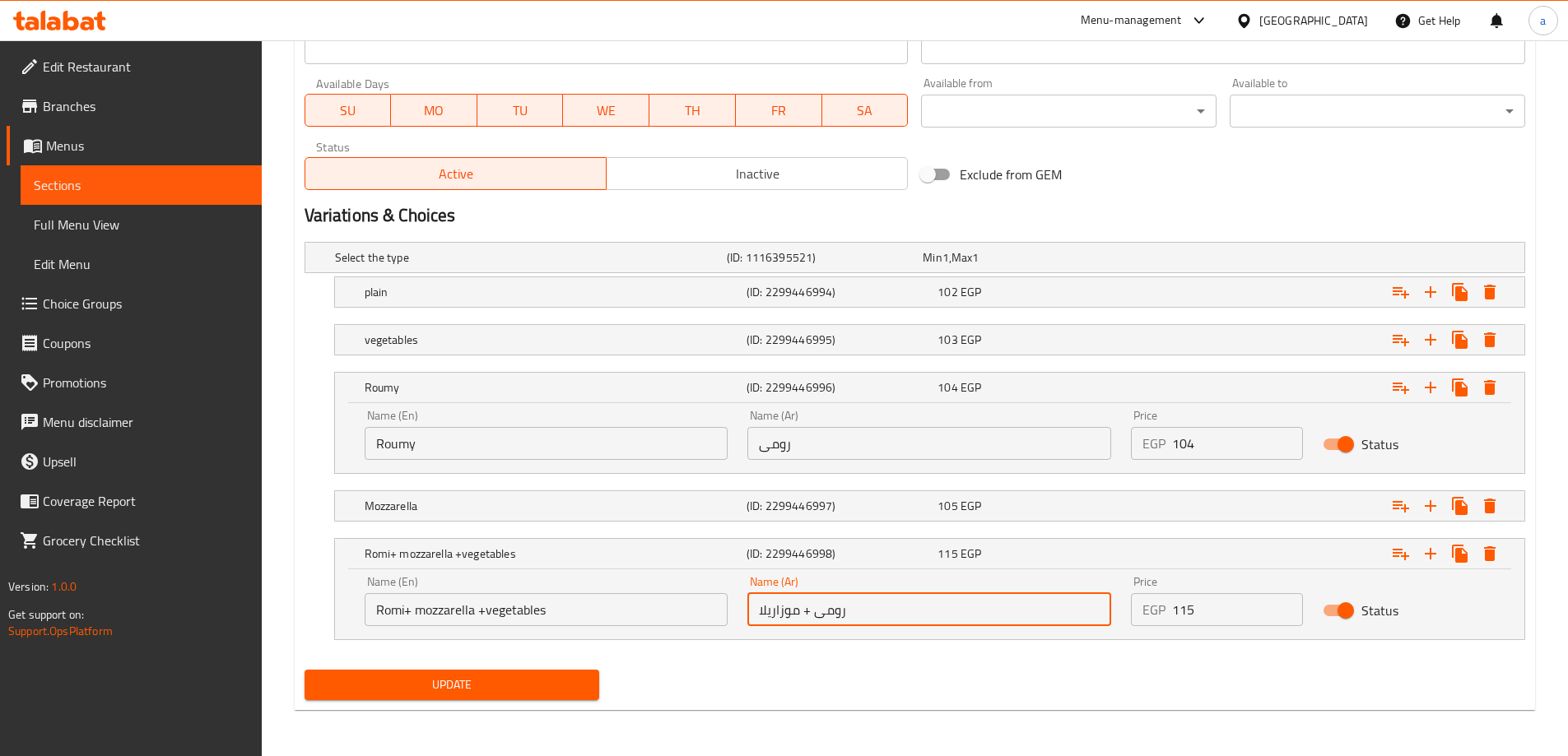
click at [872, 613] on input "رومى + موزاريلا" at bounding box center [929, 610] width 363 height 33
type input "رومى + موزاريلا +خضراوات"
click at [535, 681] on span "Update" at bounding box center [452, 686] width 269 height 21
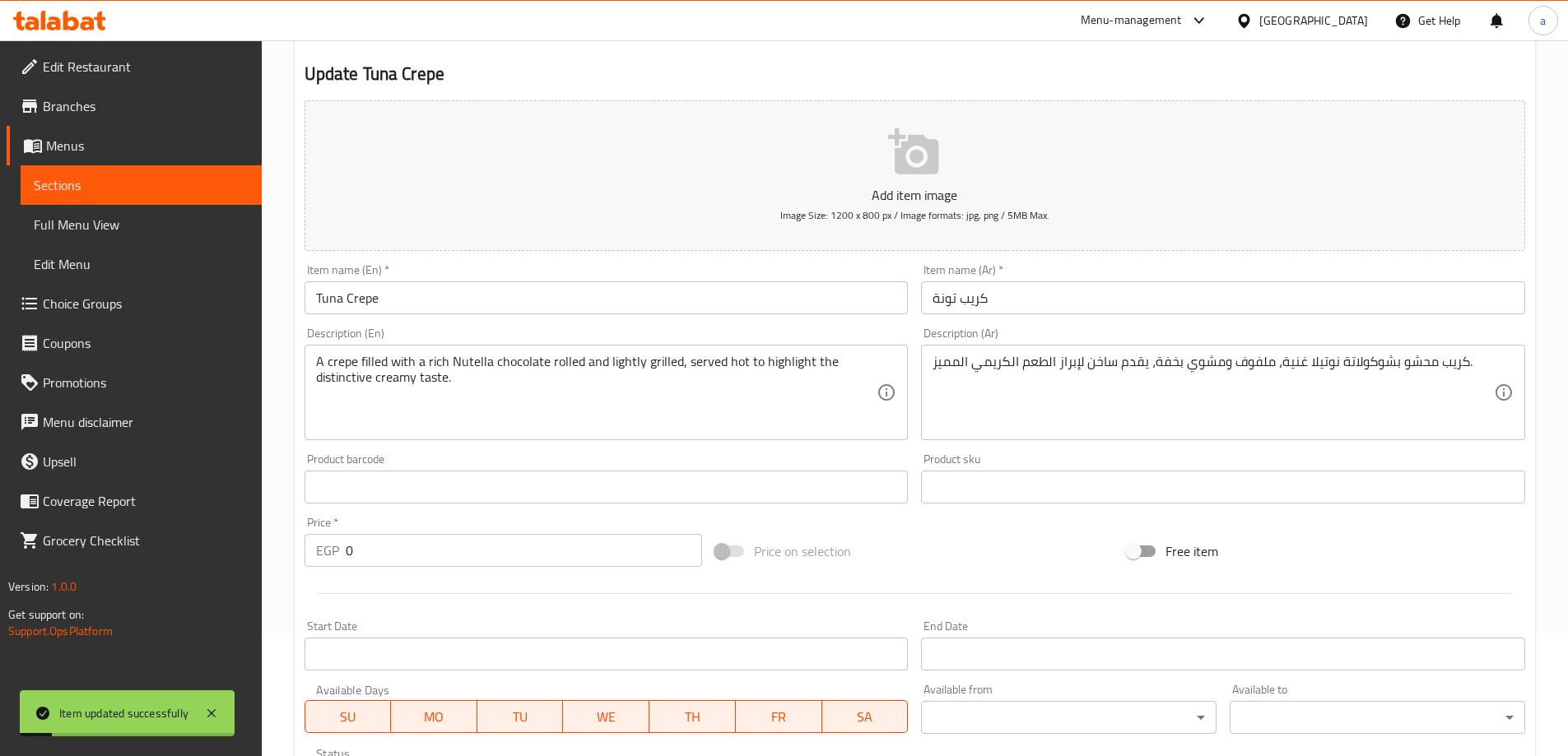
scroll to position [0, 0]
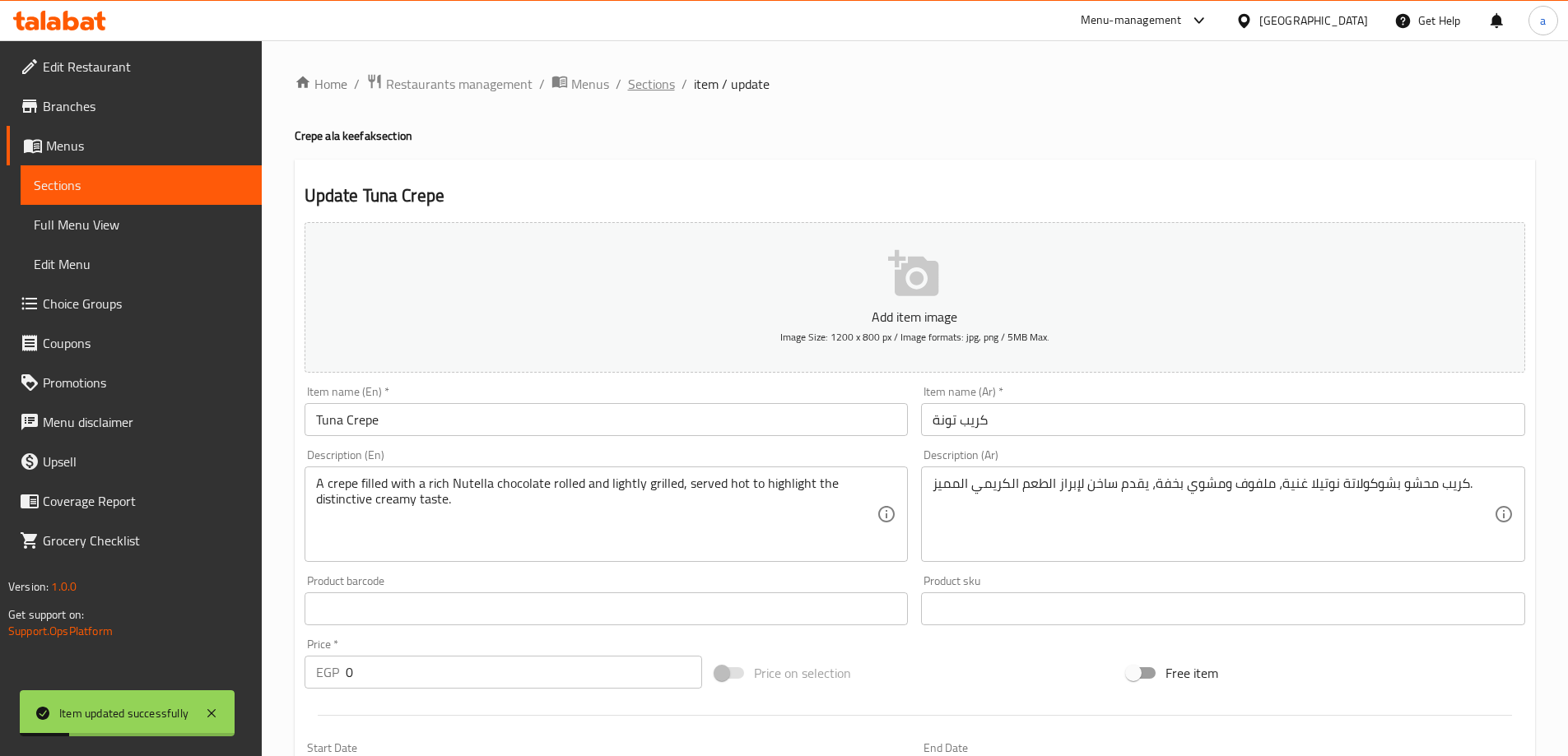
click at [659, 82] on span "Sections" at bounding box center [651, 83] width 47 height 20
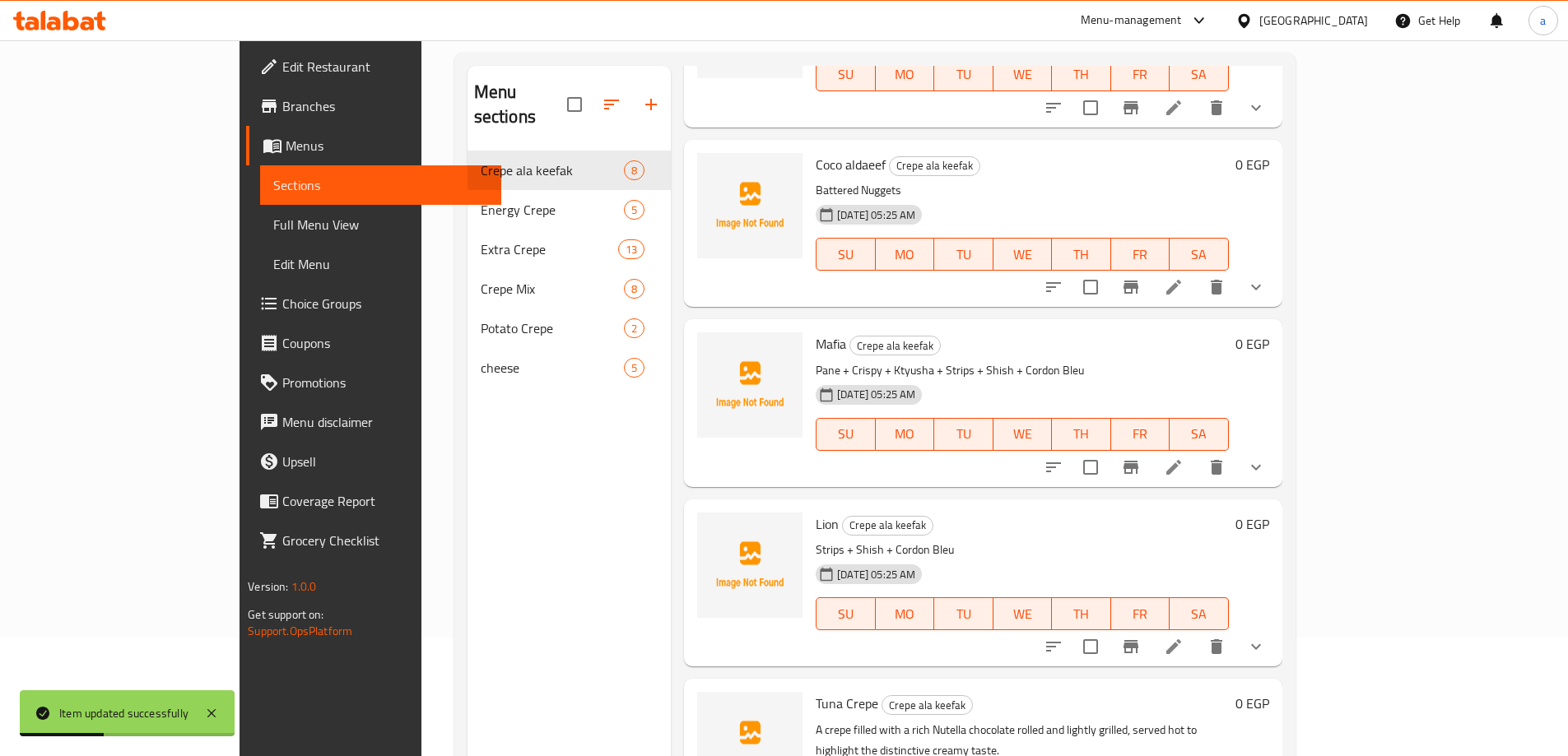
scroll to position [230, 0]
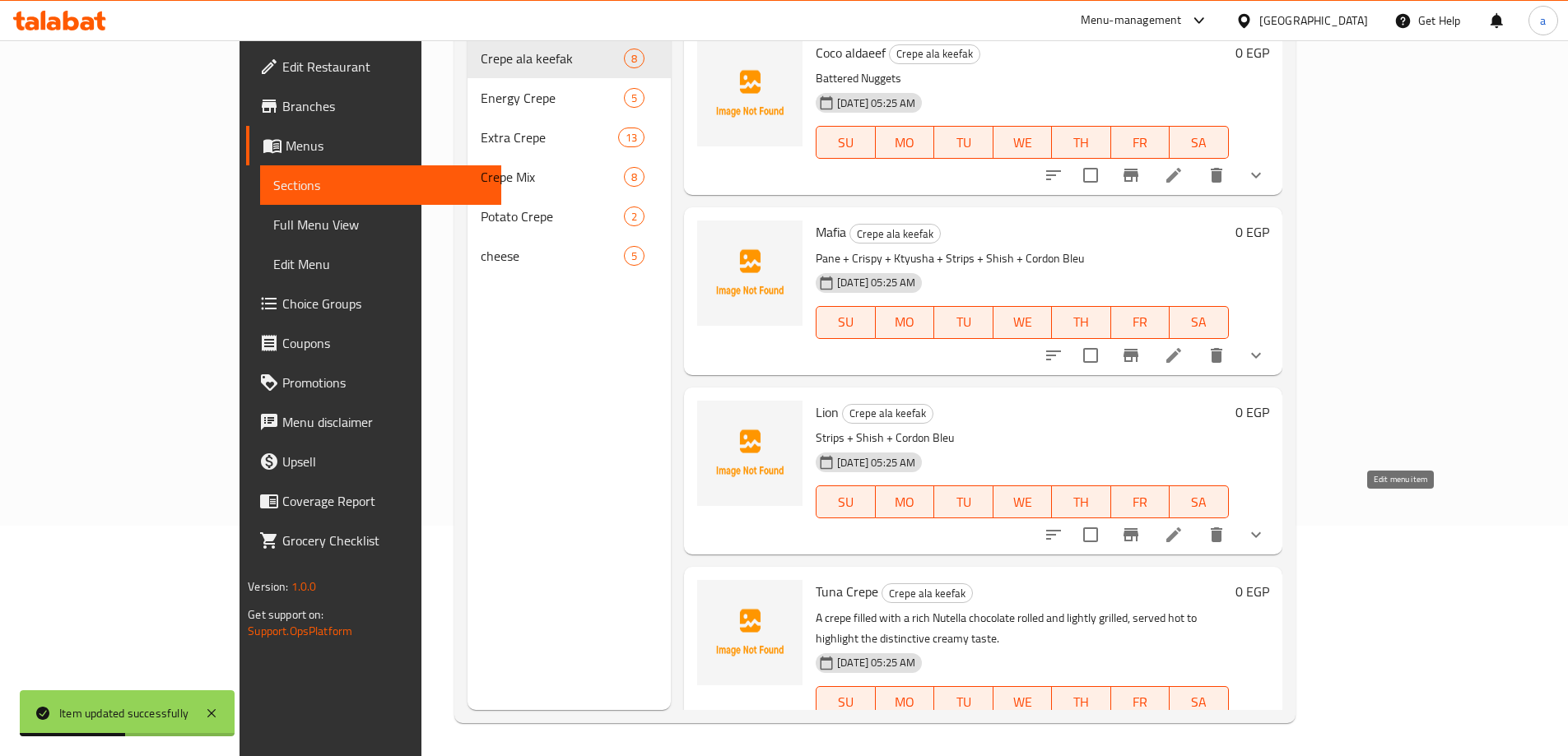
click at [1184, 525] on icon at bounding box center [1174, 534] width 20 height 20
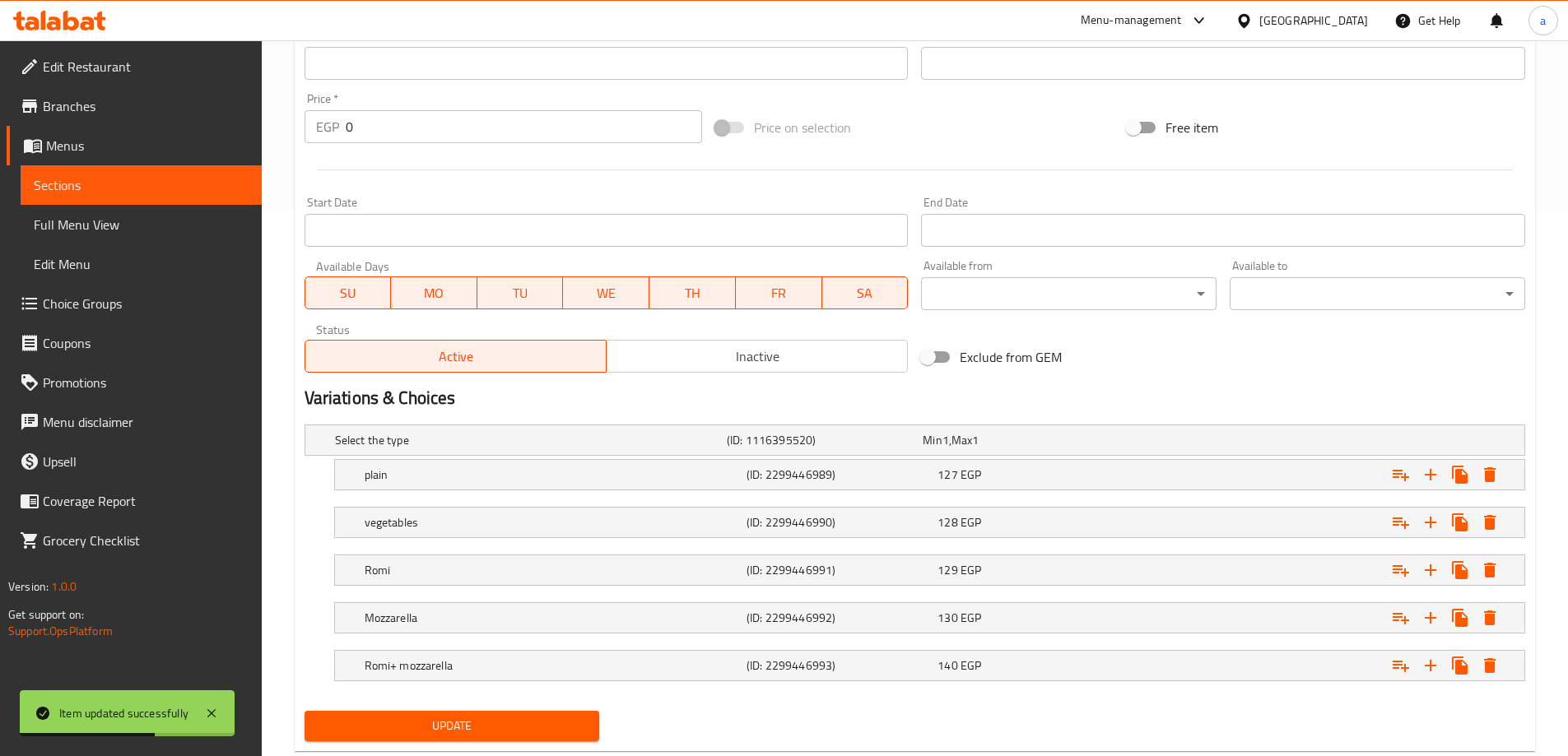
scroll to position [587, 0]
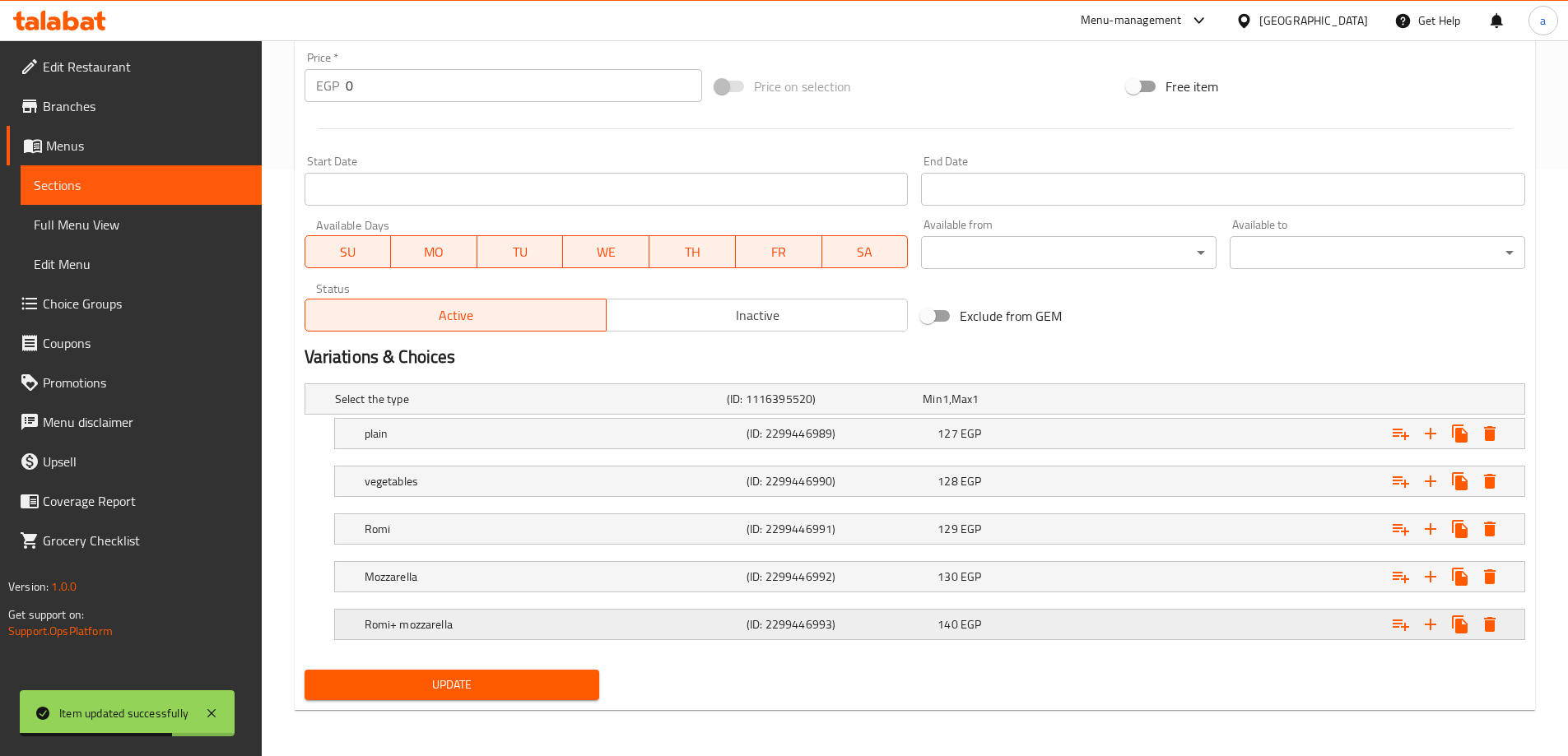
click at [542, 630] on h5 "Romi+ mozzarella" at bounding box center [552, 625] width 375 height 16
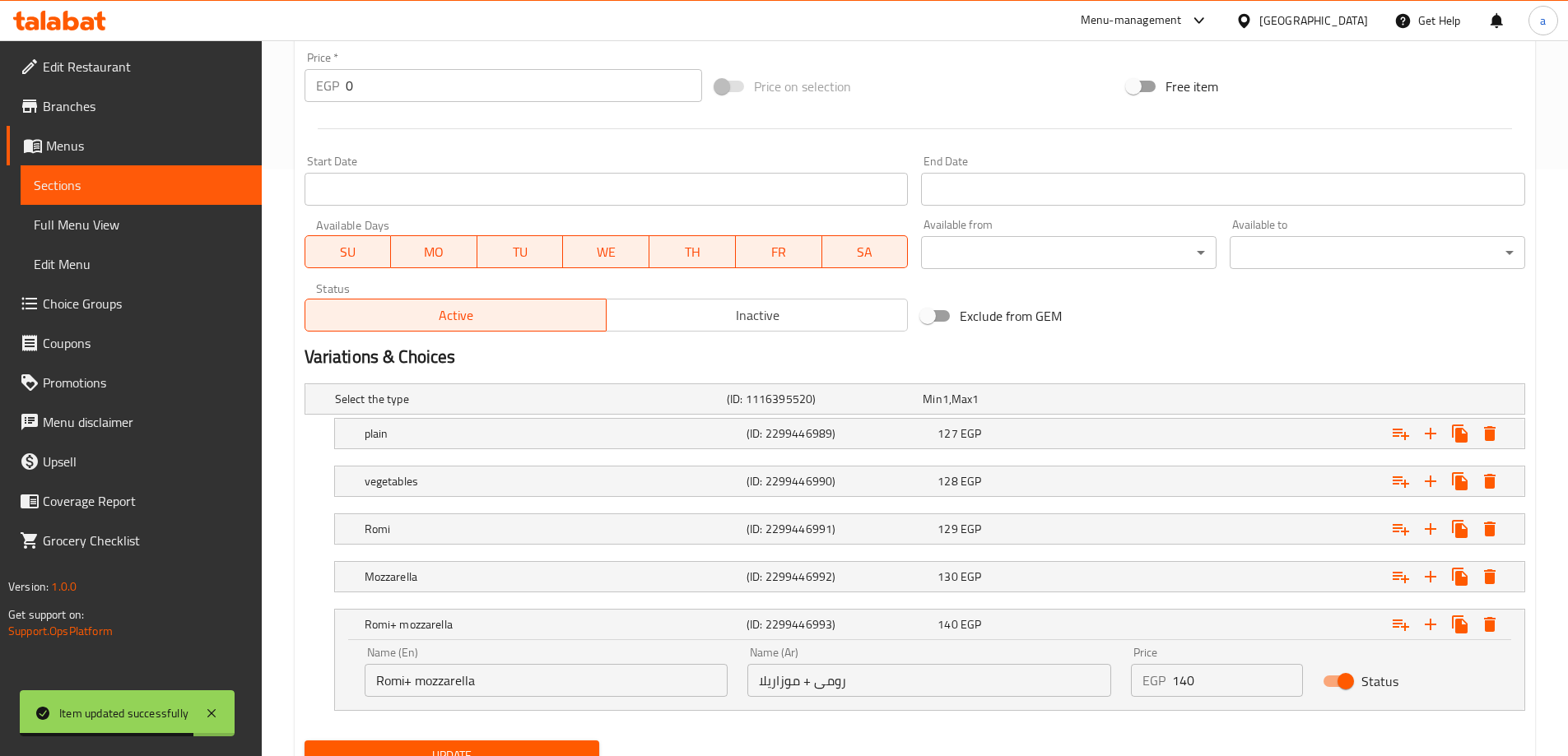
click at [544, 685] on input "Romi+ mozzarella" at bounding box center [546, 680] width 363 height 33
click at [416, 485] on h5 "vegetables" at bounding box center [552, 481] width 375 height 16
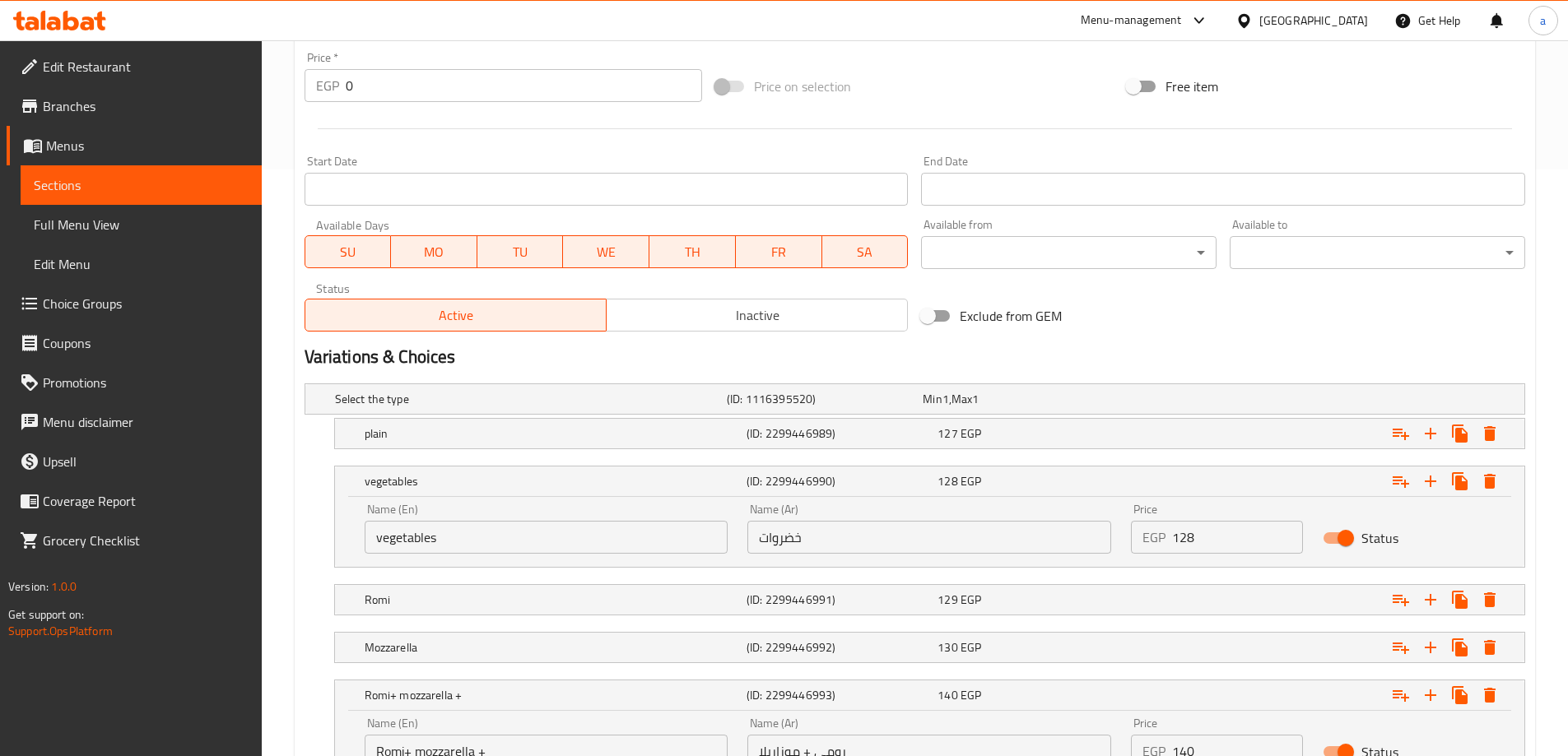
click at [472, 536] on input "vegetables" at bounding box center [546, 537] width 363 height 33
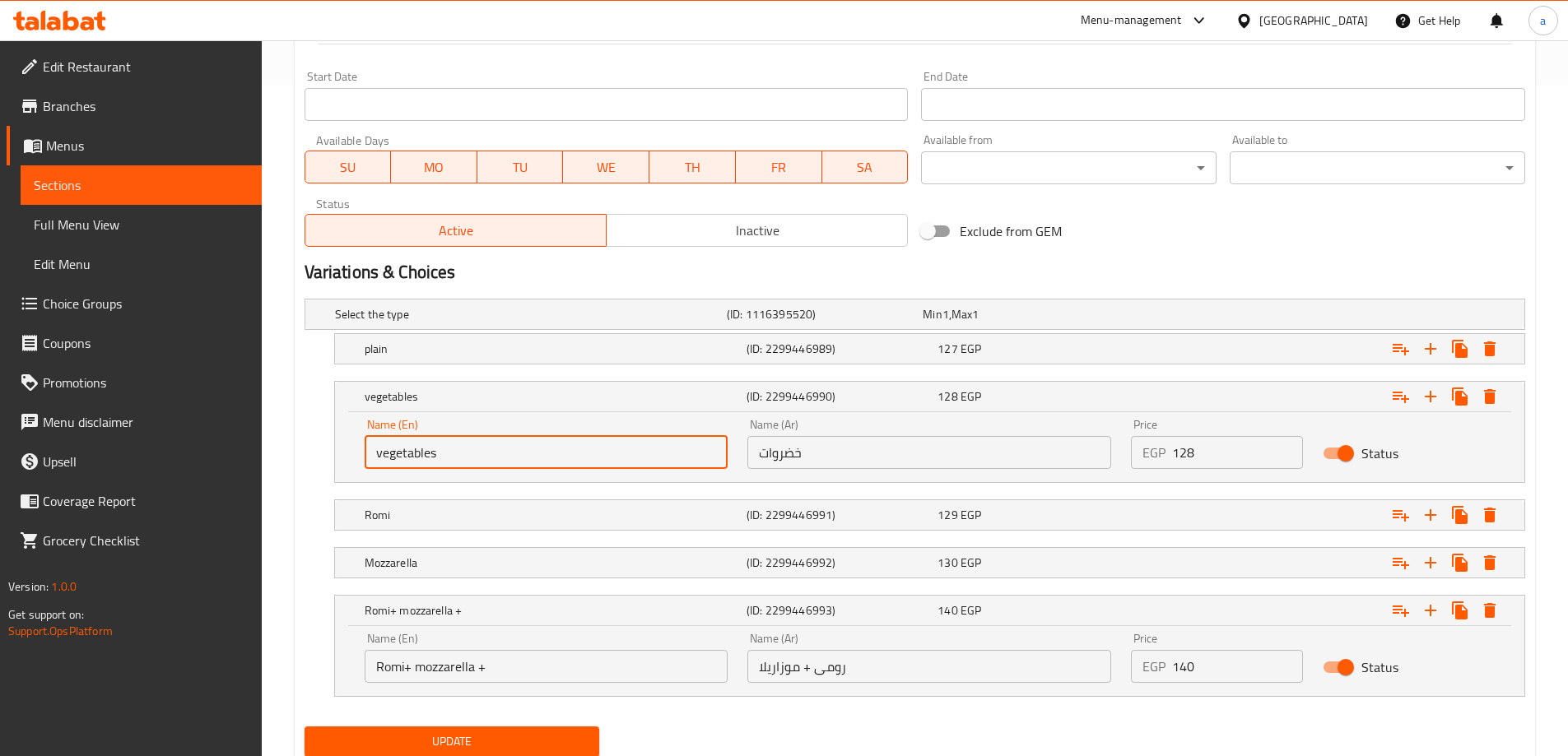
scroll to position [729, 0]
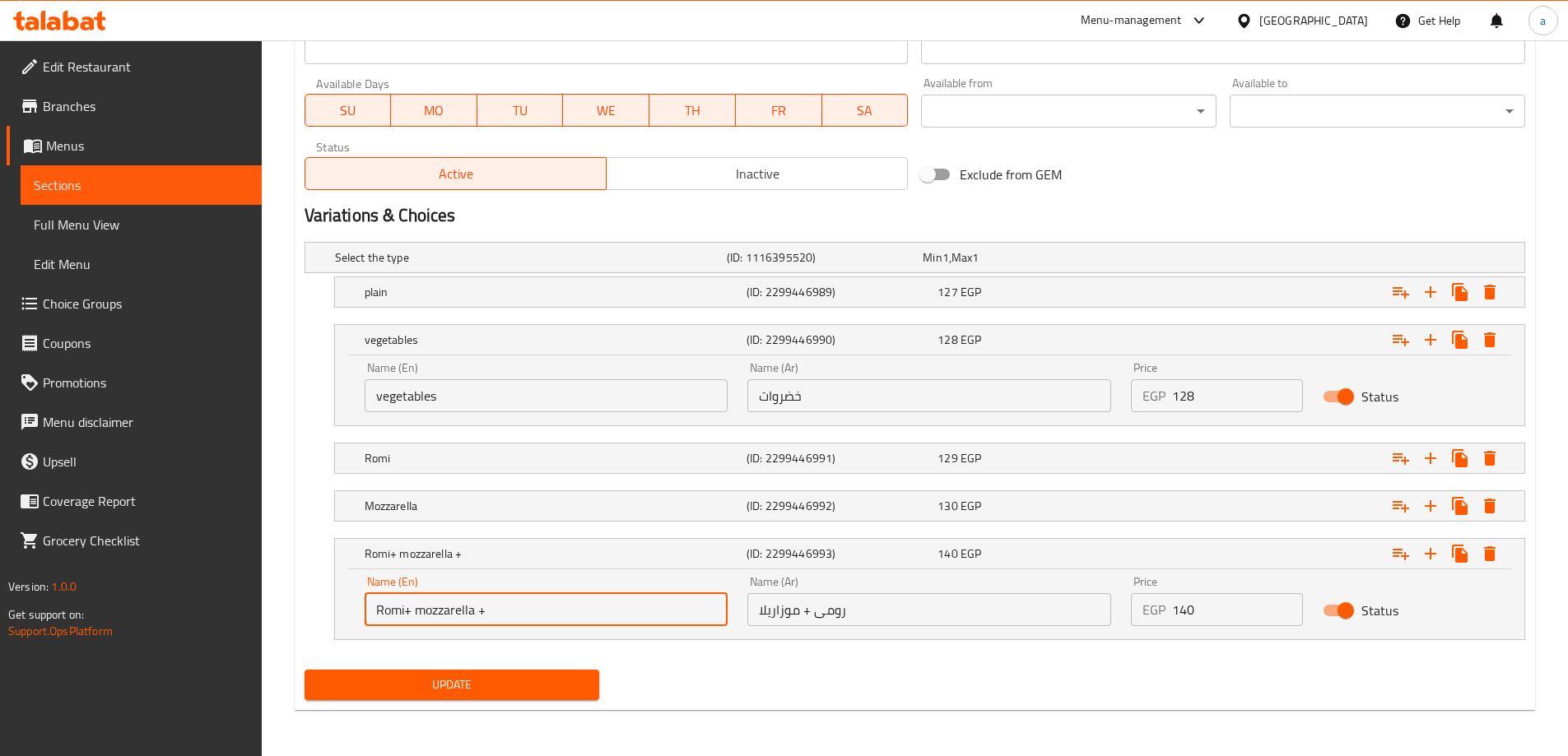
click at [559, 605] on input "Romi+ mozzarella +" at bounding box center [546, 610] width 363 height 33
paste input "vegetables"
type input "Romi+ mozzarella +vegetables"
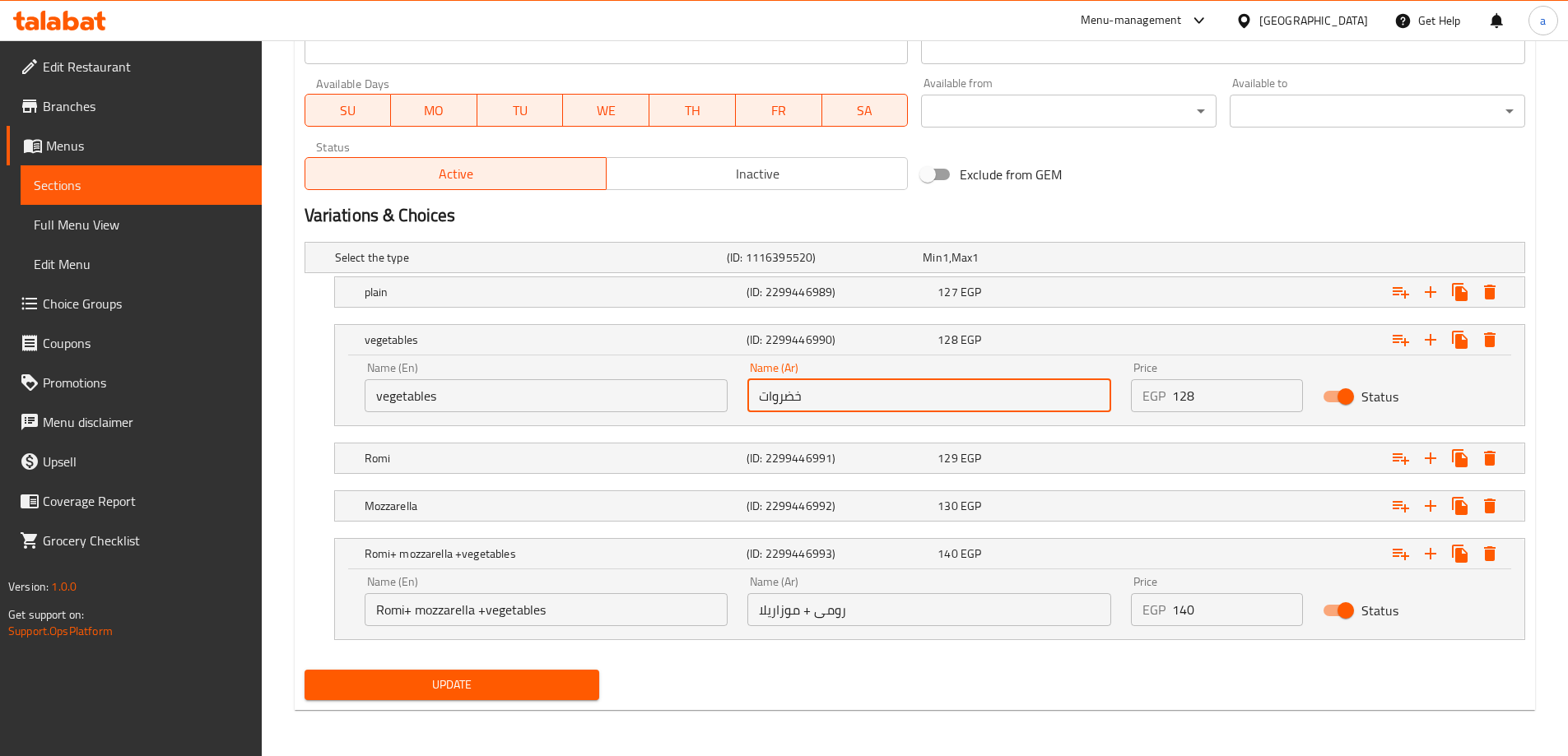
click at [912, 393] on input "خضروات" at bounding box center [929, 396] width 363 height 33
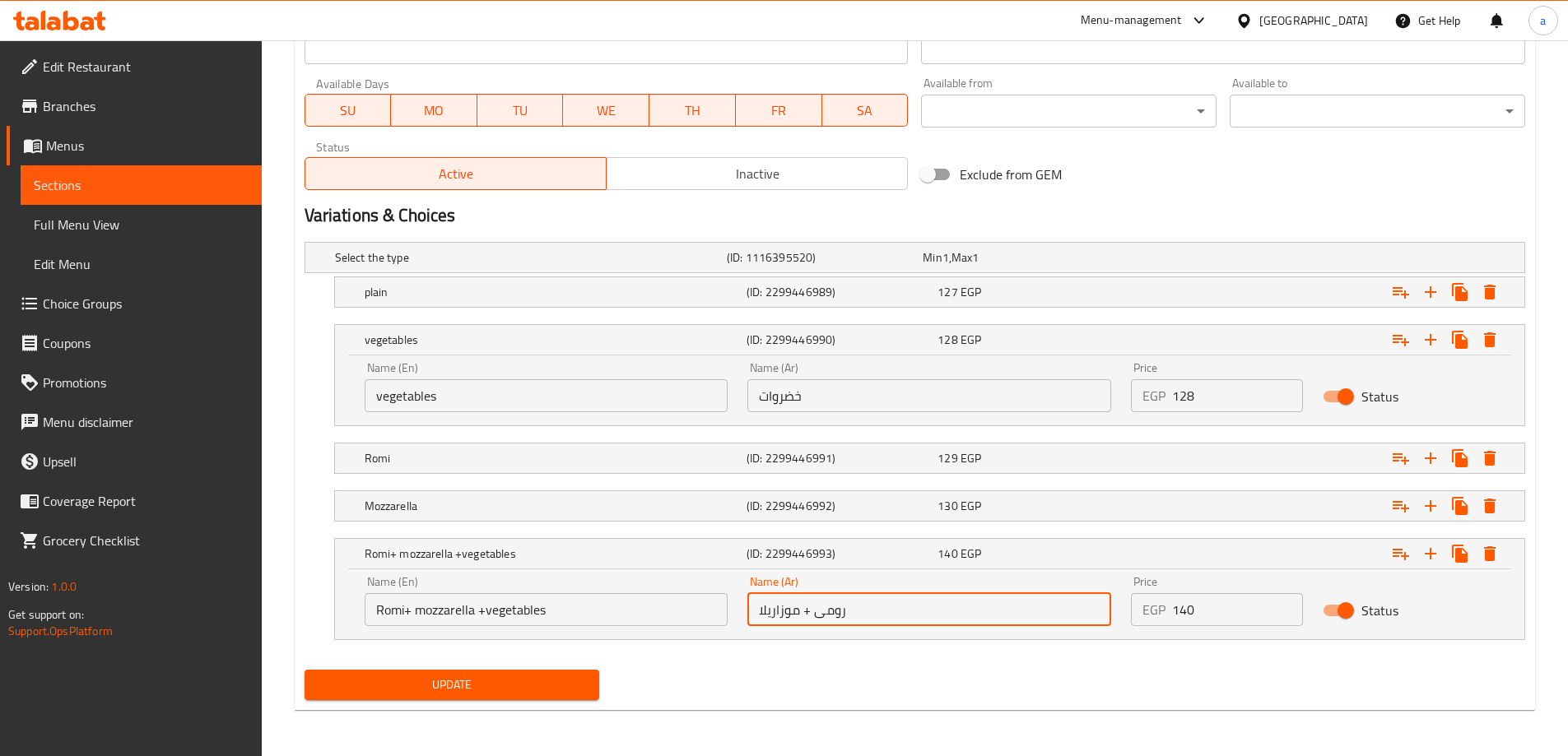
click at [936, 614] on input "رومى + موزاريلا" at bounding box center [929, 610] width 363 height 33
paste input "خضروات"
type input "رومى + موزاريلا + خضروات"
click at [406, 690] on span "Update" at bounding box center [452, 686] width 269 height 21
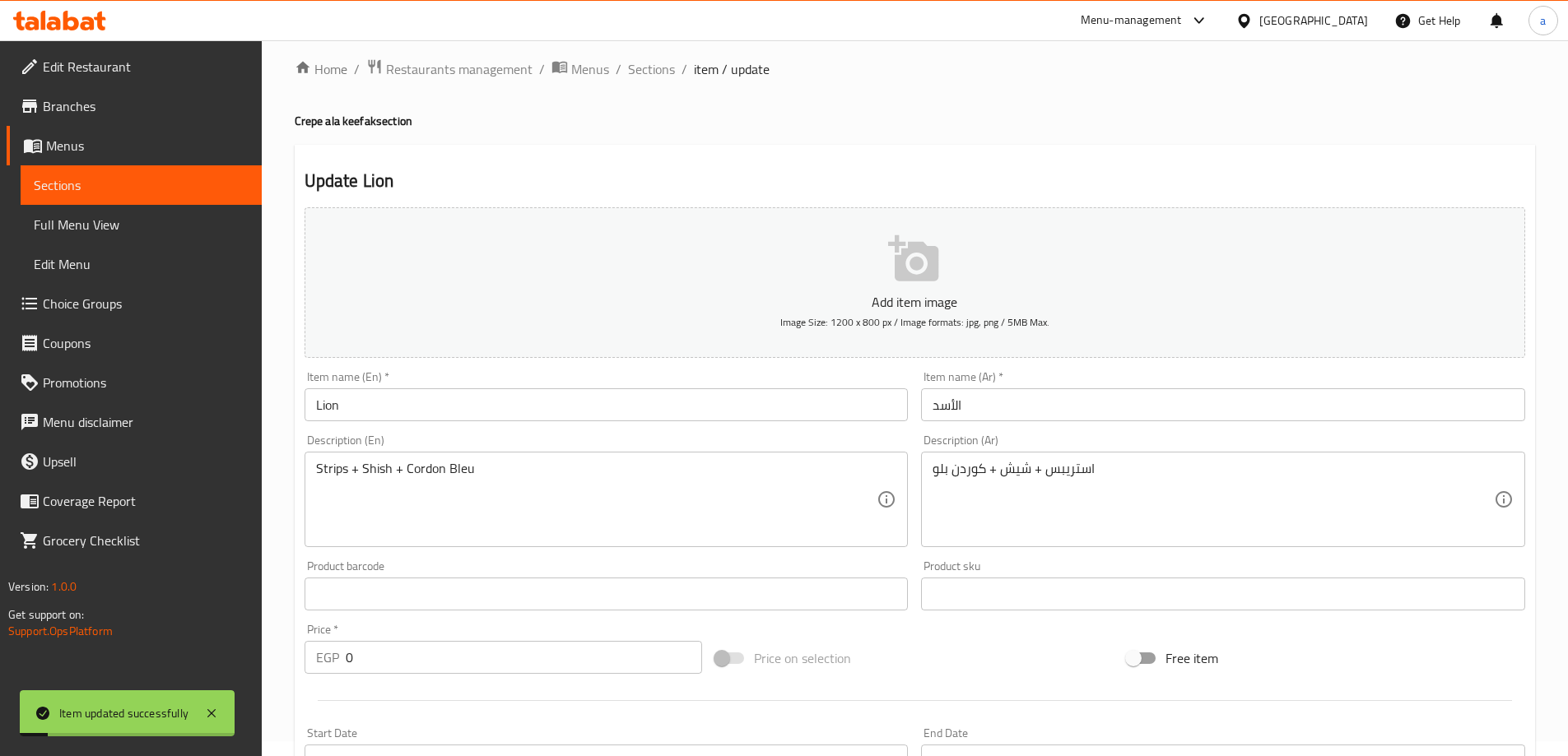
scroll to position [0, 0]
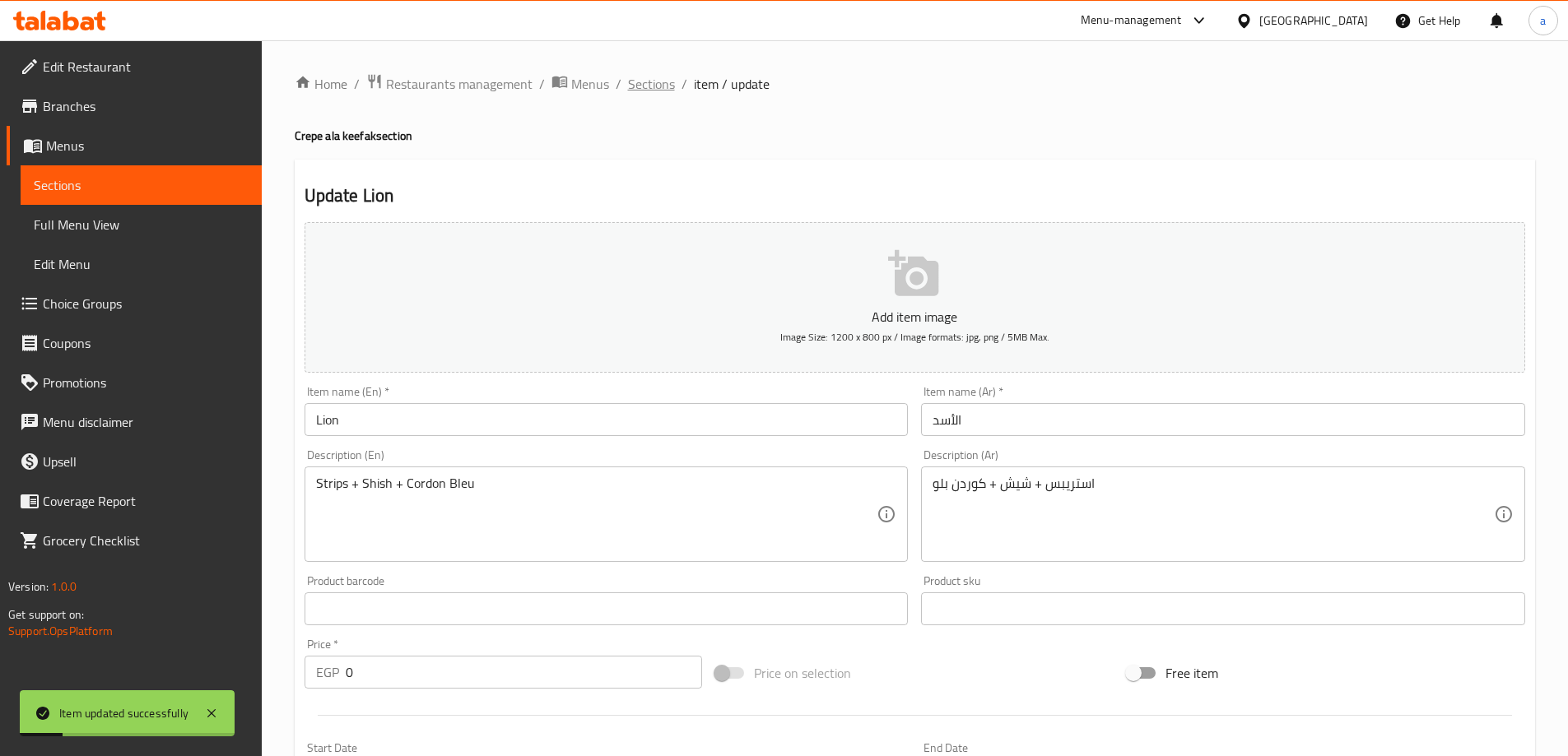
click at [656, 86] on span "Sections" at bounding box center [651, 83] width 47 height 20
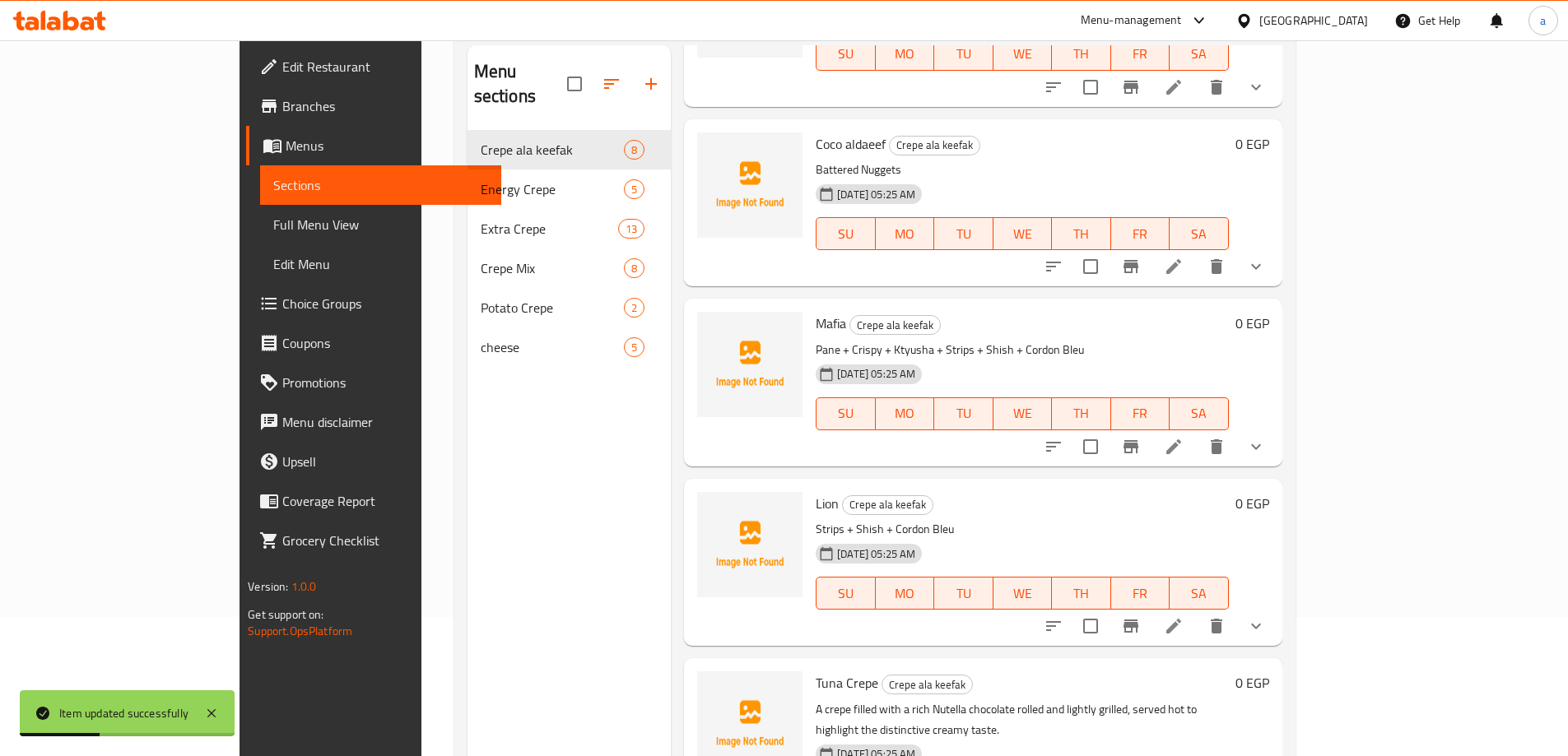
scroll to position [230, 0]
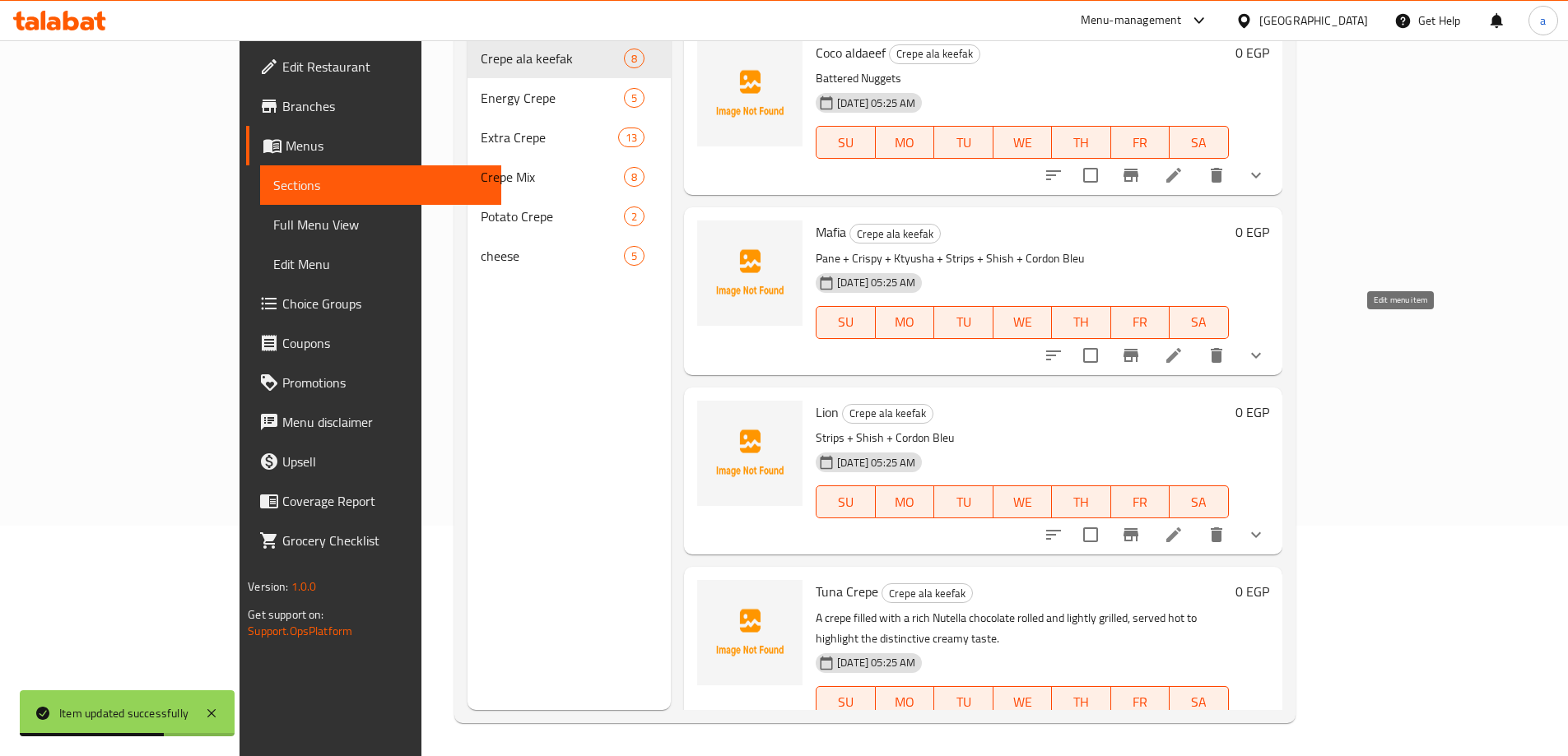
click at [1184, 345] on icon at bounding box center [1174, 355] width 20 height 20
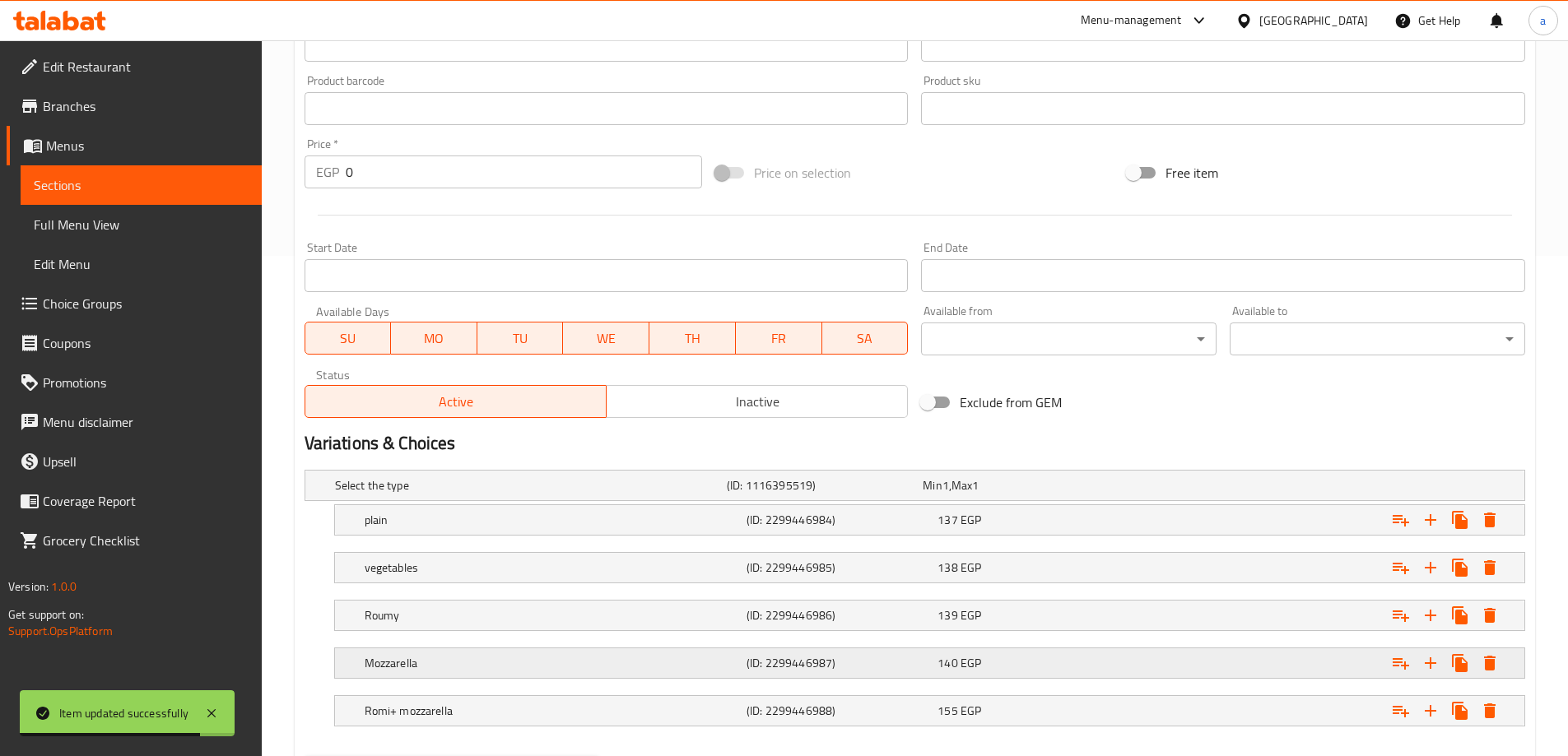
scroll to position [587, 0]
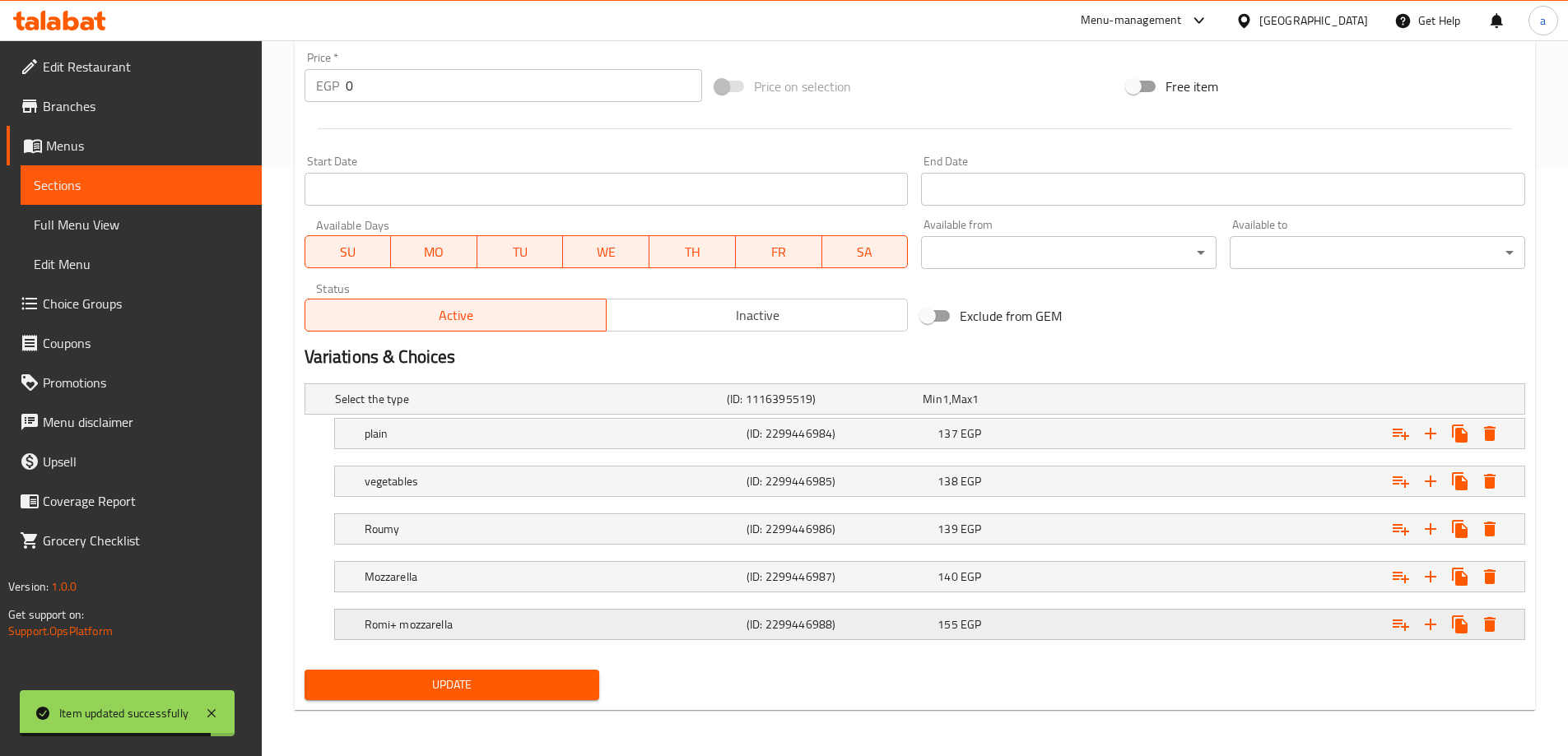
click at [448, 620] on h5 "Romi+ mozzarella" at bounding box center [552, 625] width 375 height 16
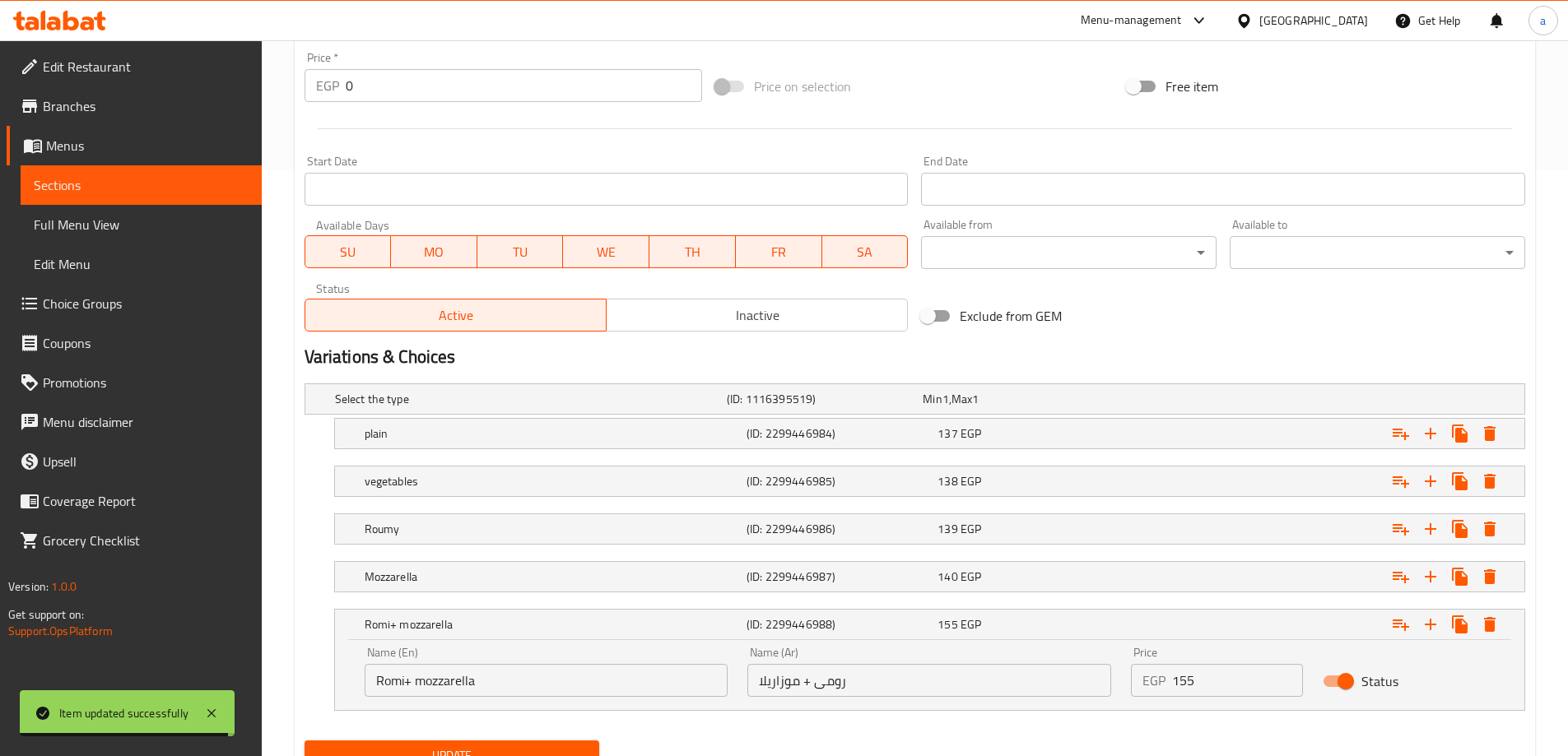
click at [586, 669] on input "Romi+ mozzarella" at bounding box center [546, 680] width 363 height 33
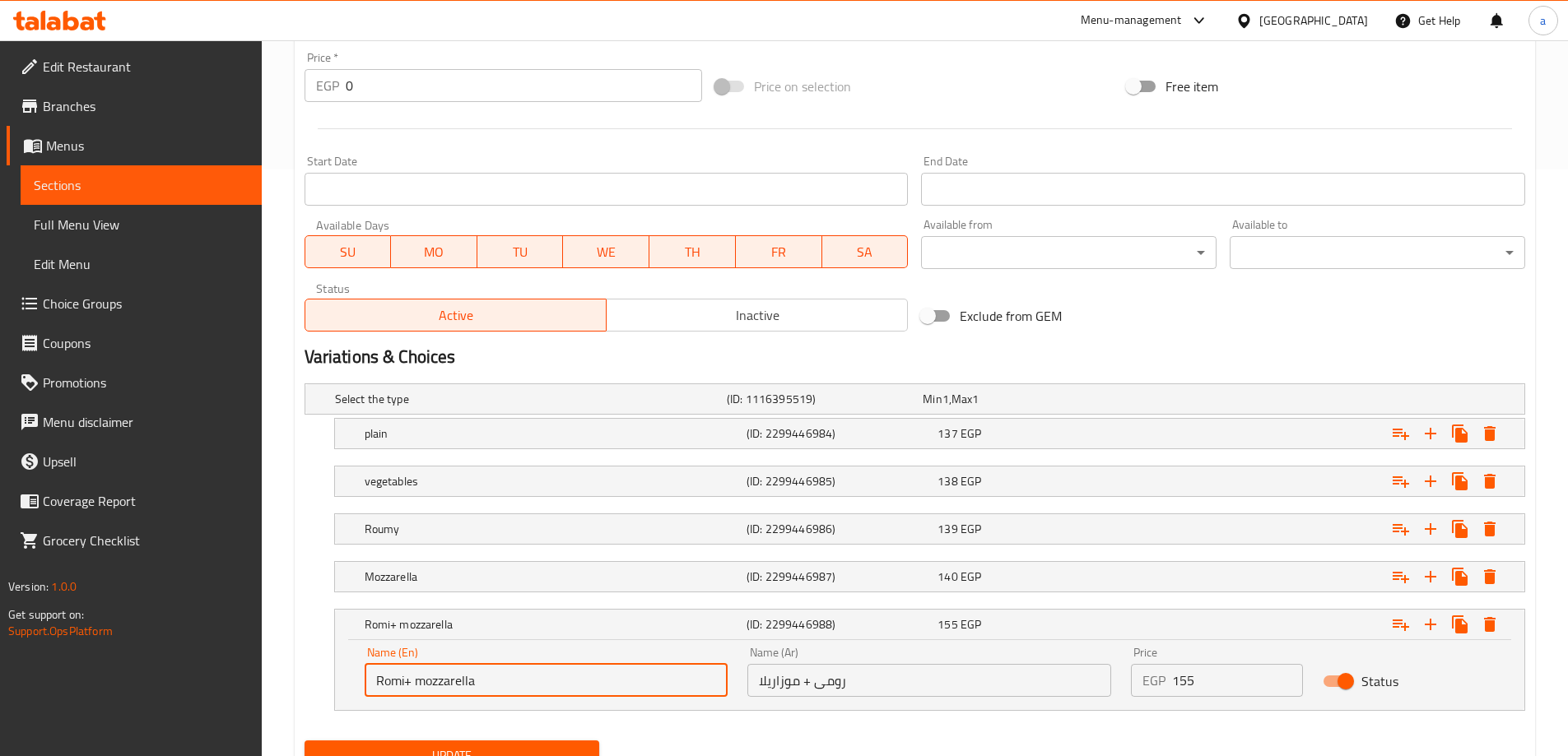
type input "Romi+ mozzarella +vegetables"
click at [979, 692] on input "رومى + موزاريلا" at bounding box center [929, 680] width 363 height 33
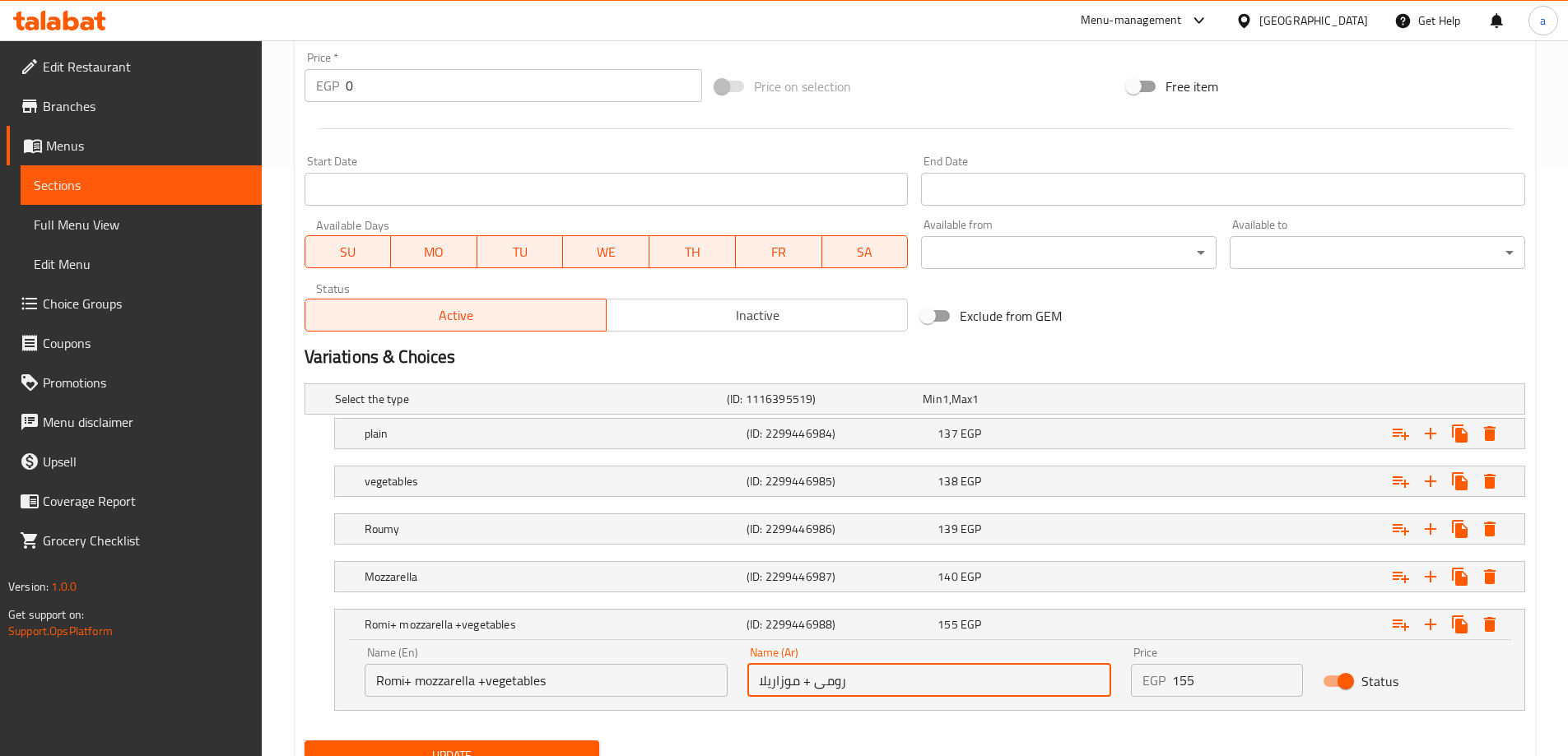
type input "رومى + موزاريلا + خضروات"
click at [505, 746] on span "Update" at bounding box center [452, 756] width 269 height 21
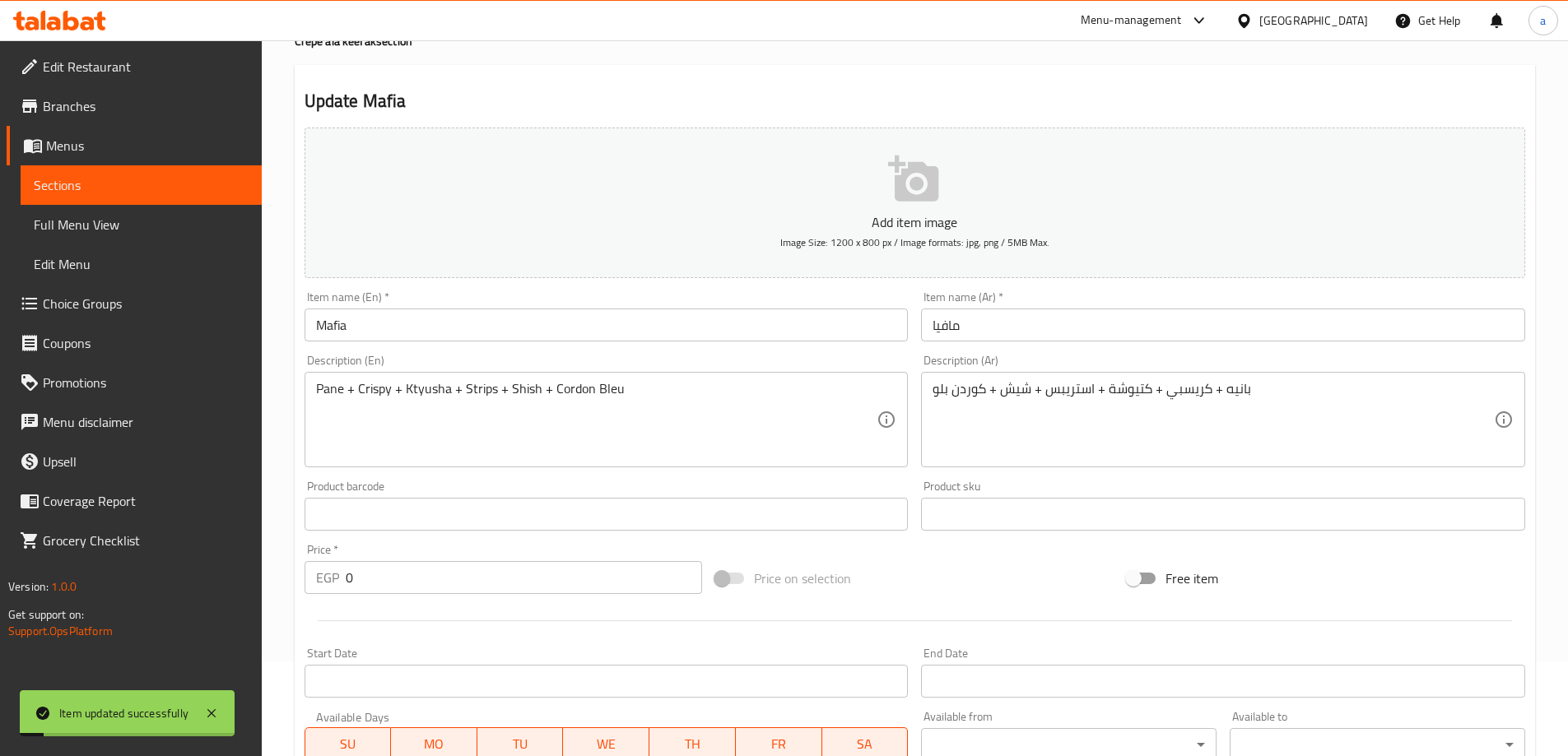
scroll to position [0, 0]
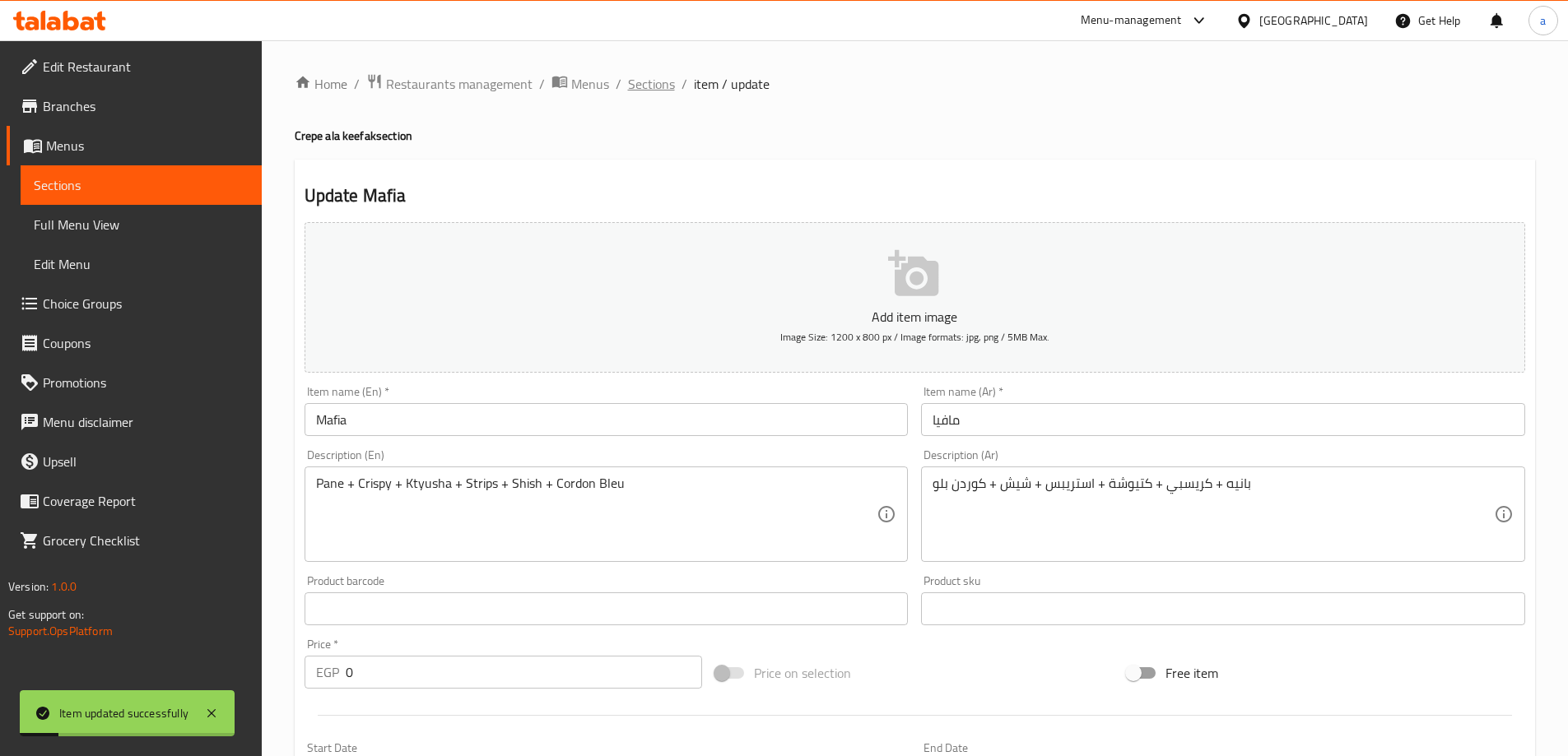
click at [659, 91] on span "Sections" at bounding box center [651, 83] width 47 height 20
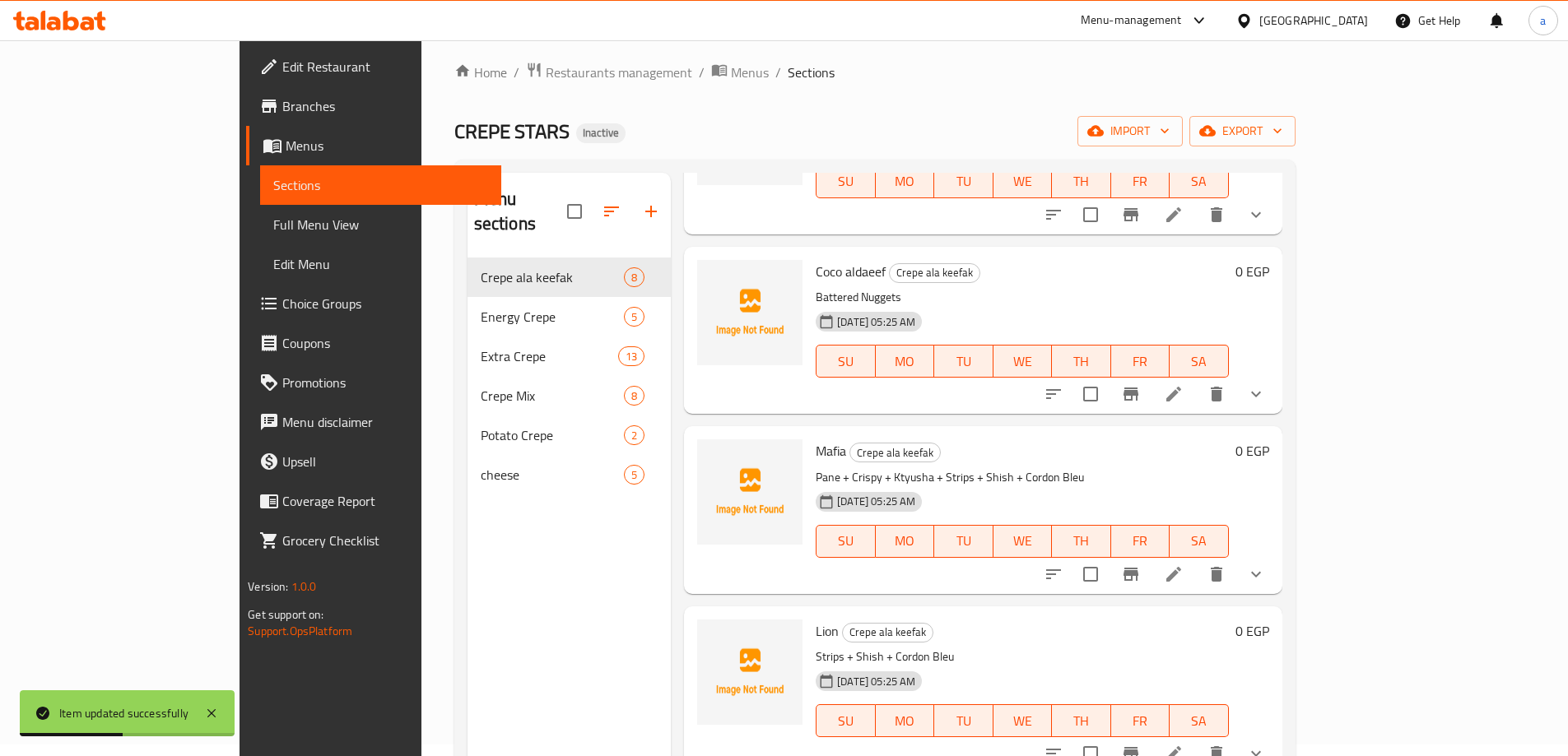
scroll to position [230, 0]
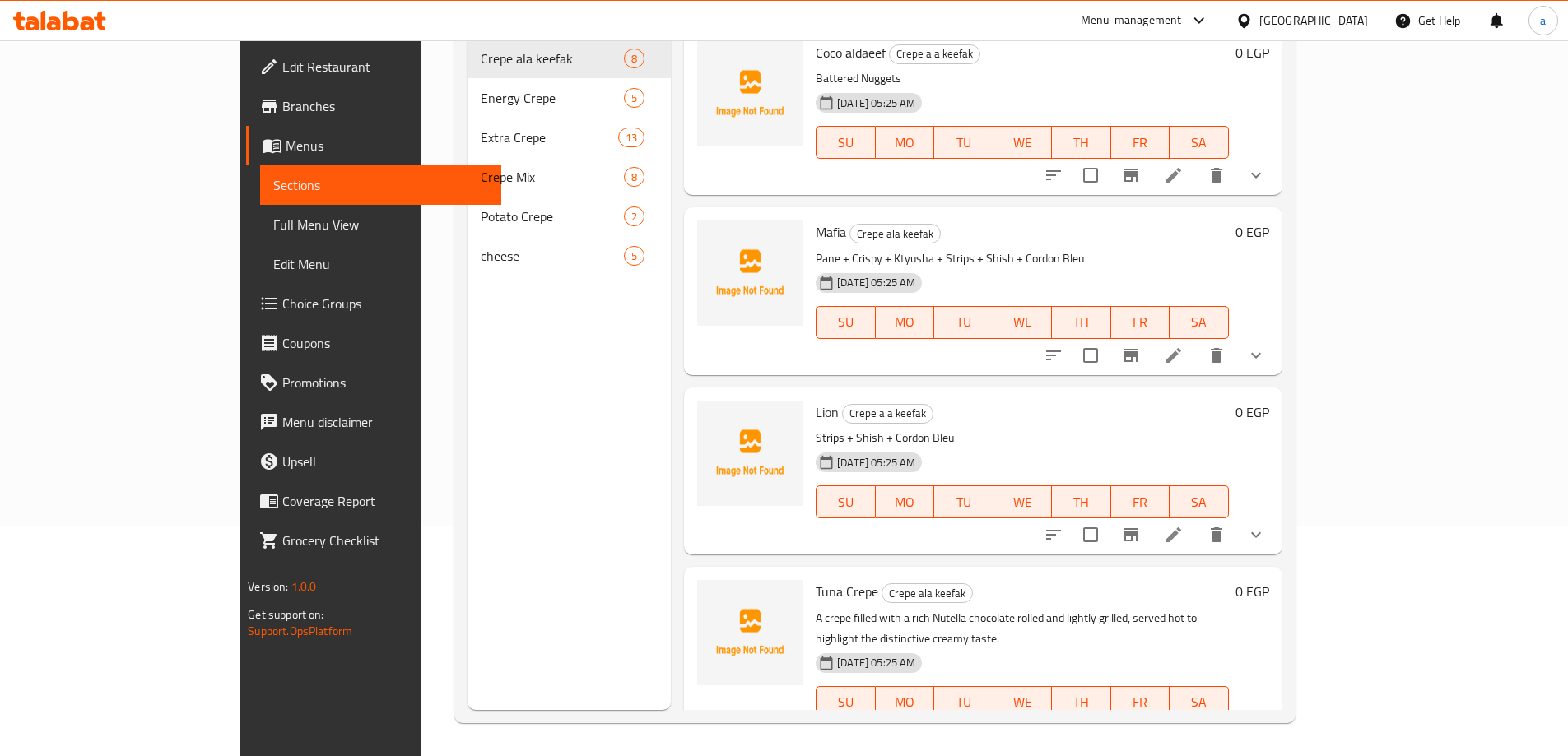
click at [1184, 345] on icon at bounding box center [1174, 355] width 20 height 20
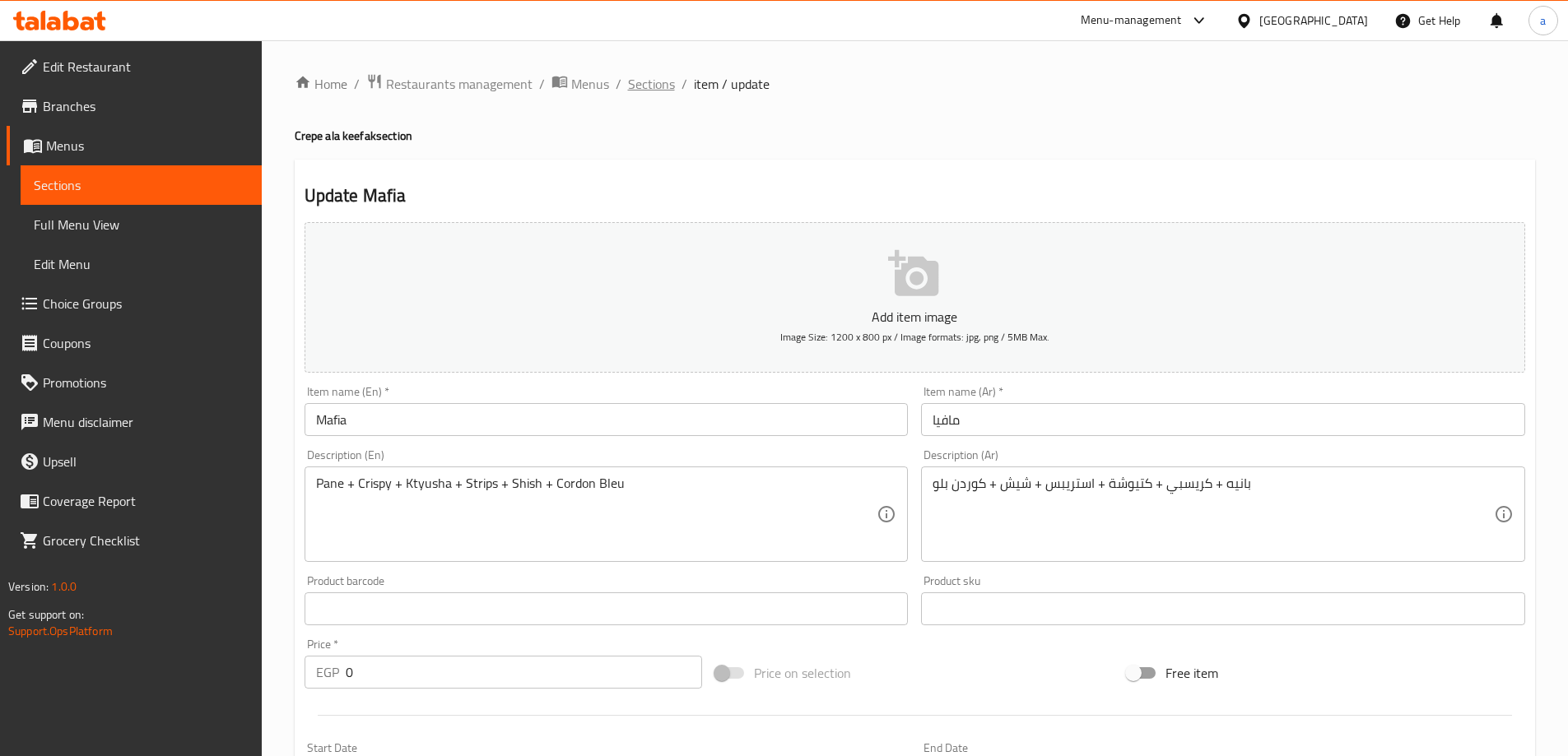
click at [664, 90] on span "Sections" at bounding box center [651, 83] width 47 height 20
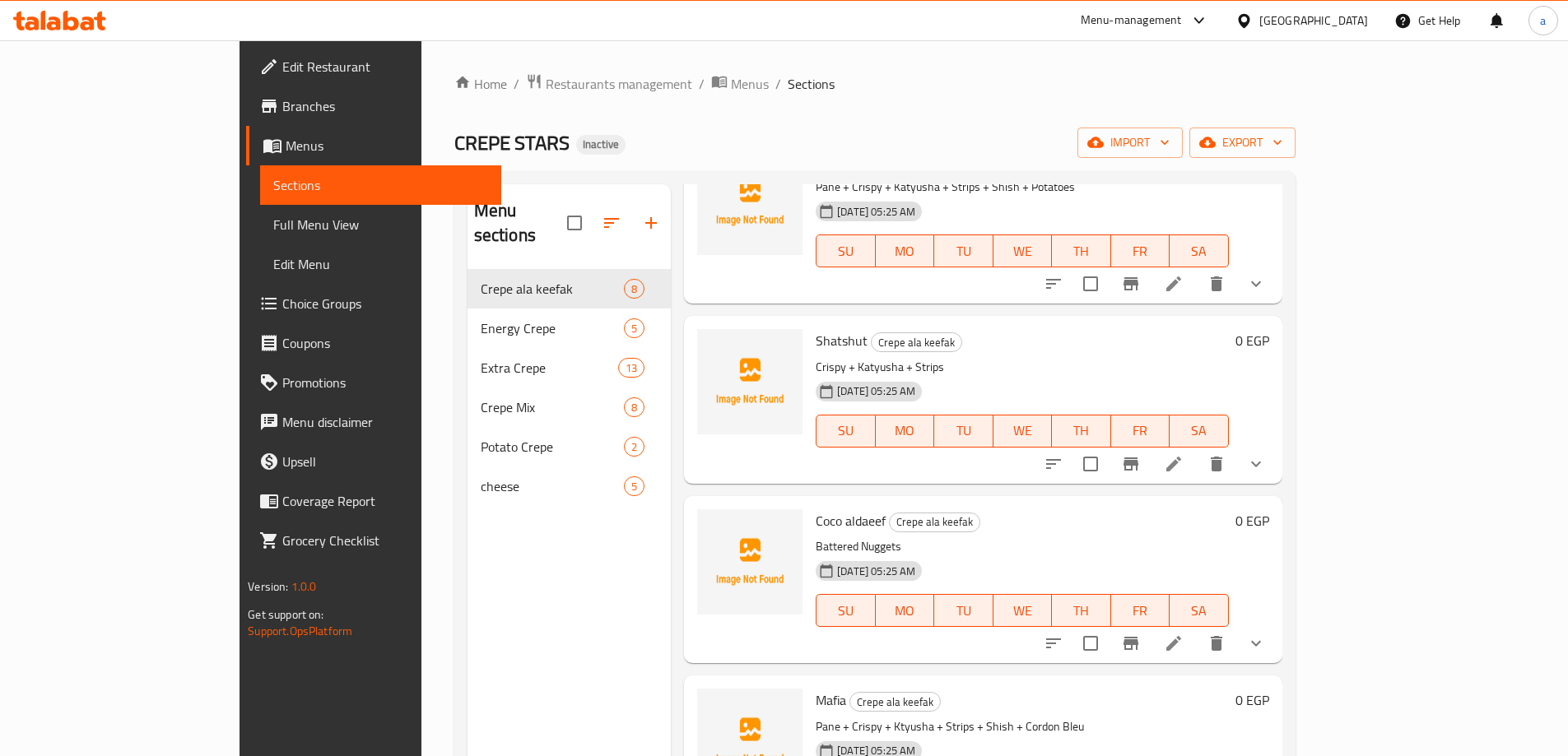
scroll to position [477, 0]
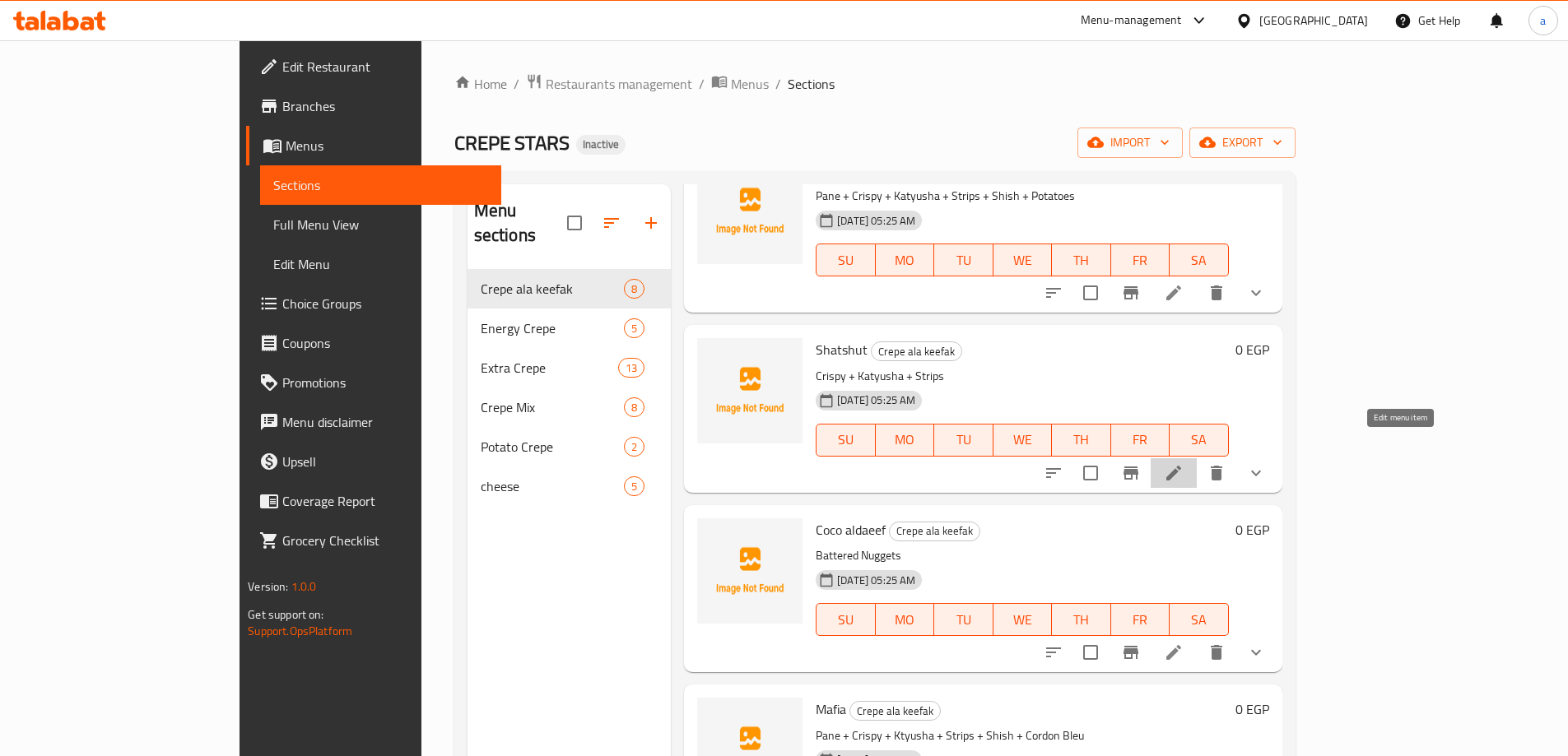
click at [1181, 466] on icon at bounding box center [1173, 472] width 15 height 15
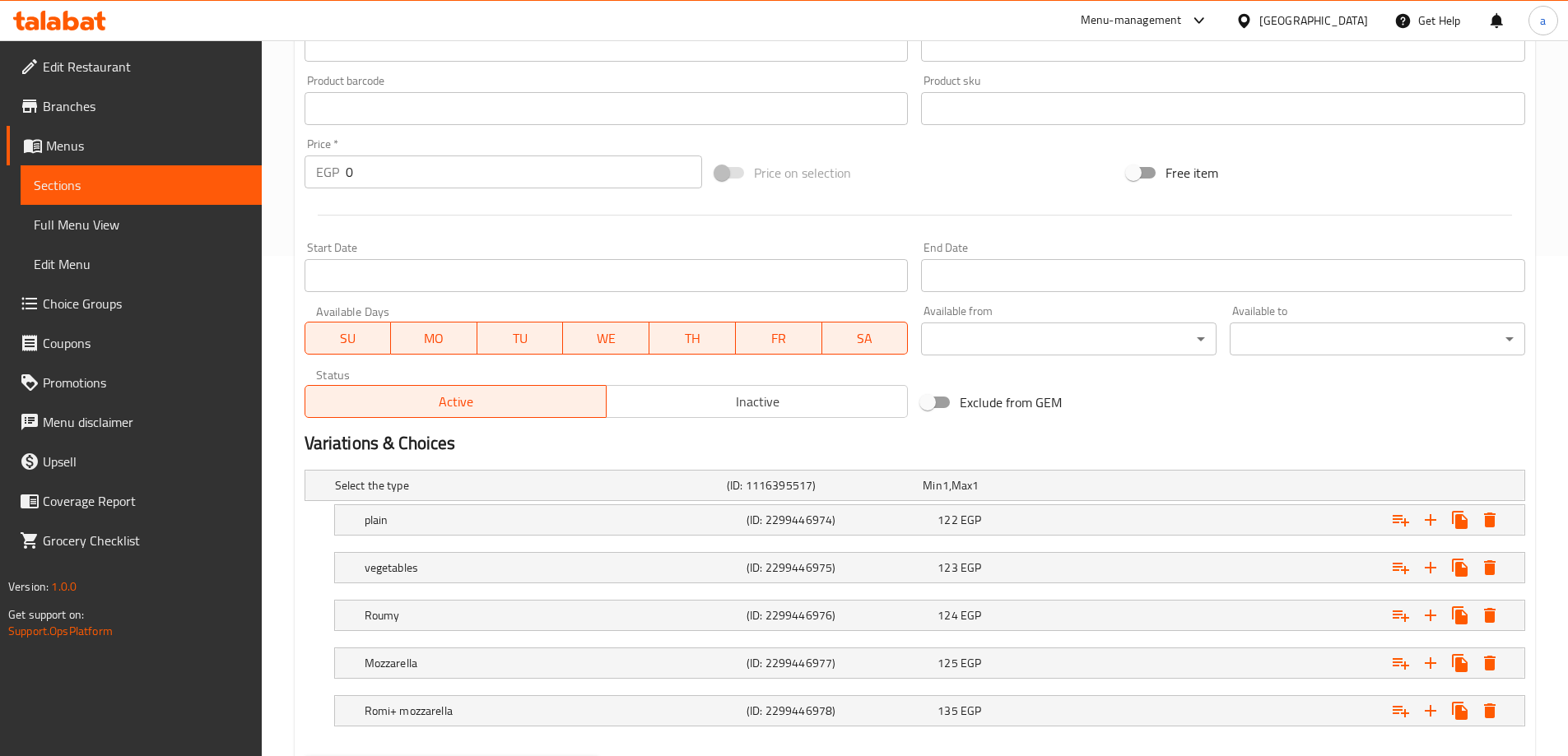
scroll to position [587, 0]
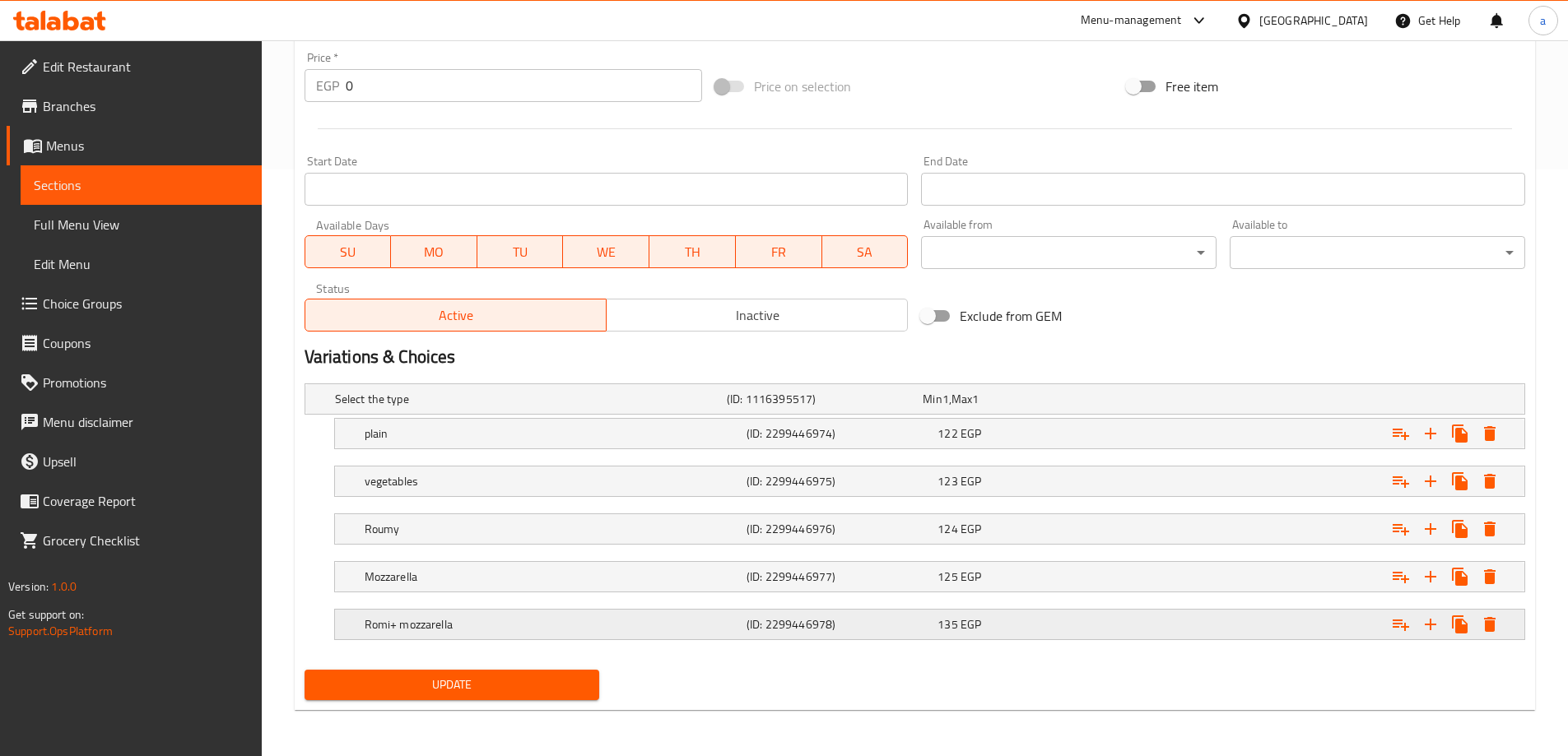
click at [601, 617] on h5 "Romi+ mozzarella" at bounding box center [552, 625] width 375 height 16
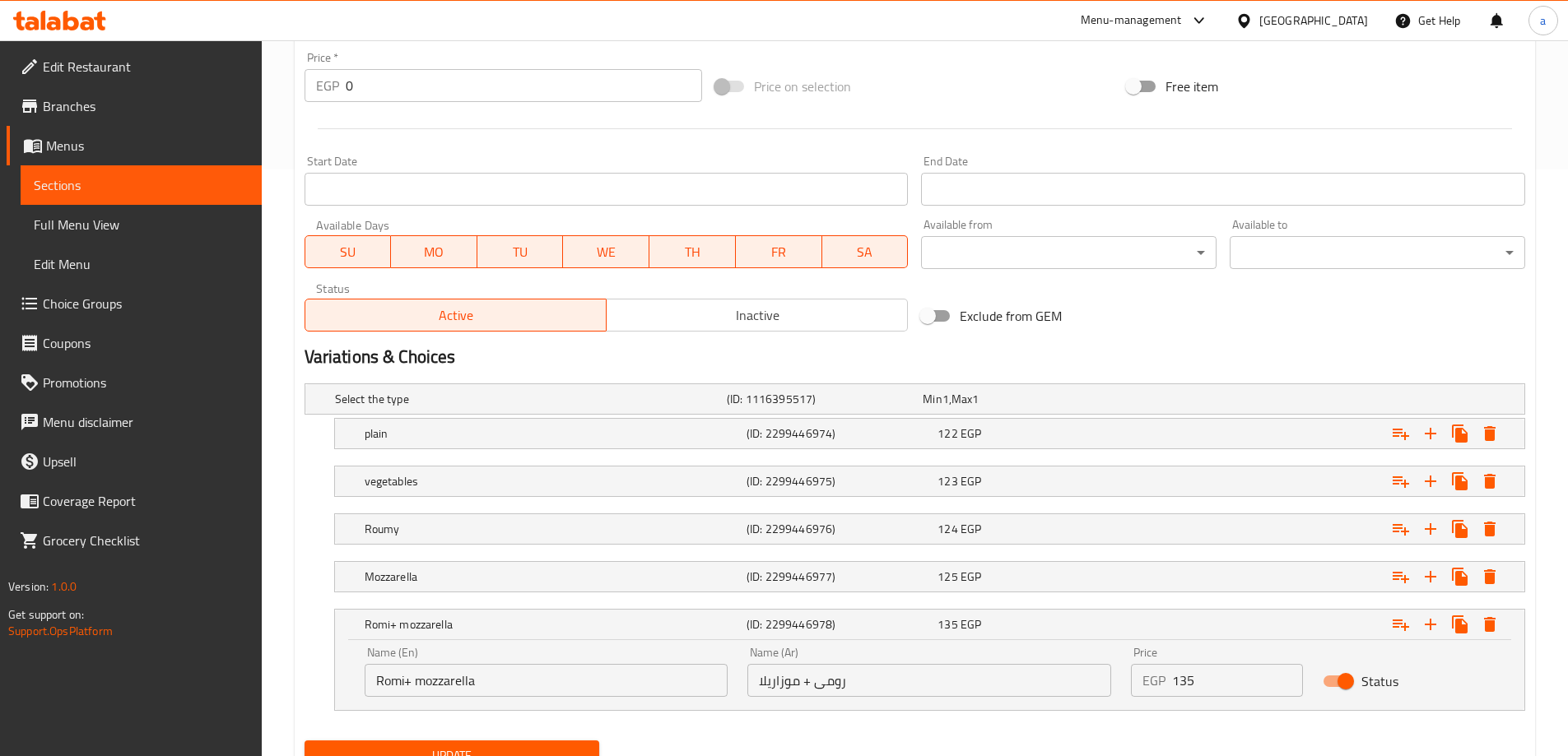
drag, startPoint x: 517, startPoint y: 674, endPoint x: 517, endPoint y: 686, distance: 12.0
click at [517, 674] on input "Romi+ mozzarella" at bounding box center [546, 680] width 363 height 33
type input "Romi+ mozzarella +vegetables"
click at [907, 696] on input "رومى + موزاريلا" at bounding box center [929, 680] width 363 height 33
type input "رومى + موزاريلا + خضروات"
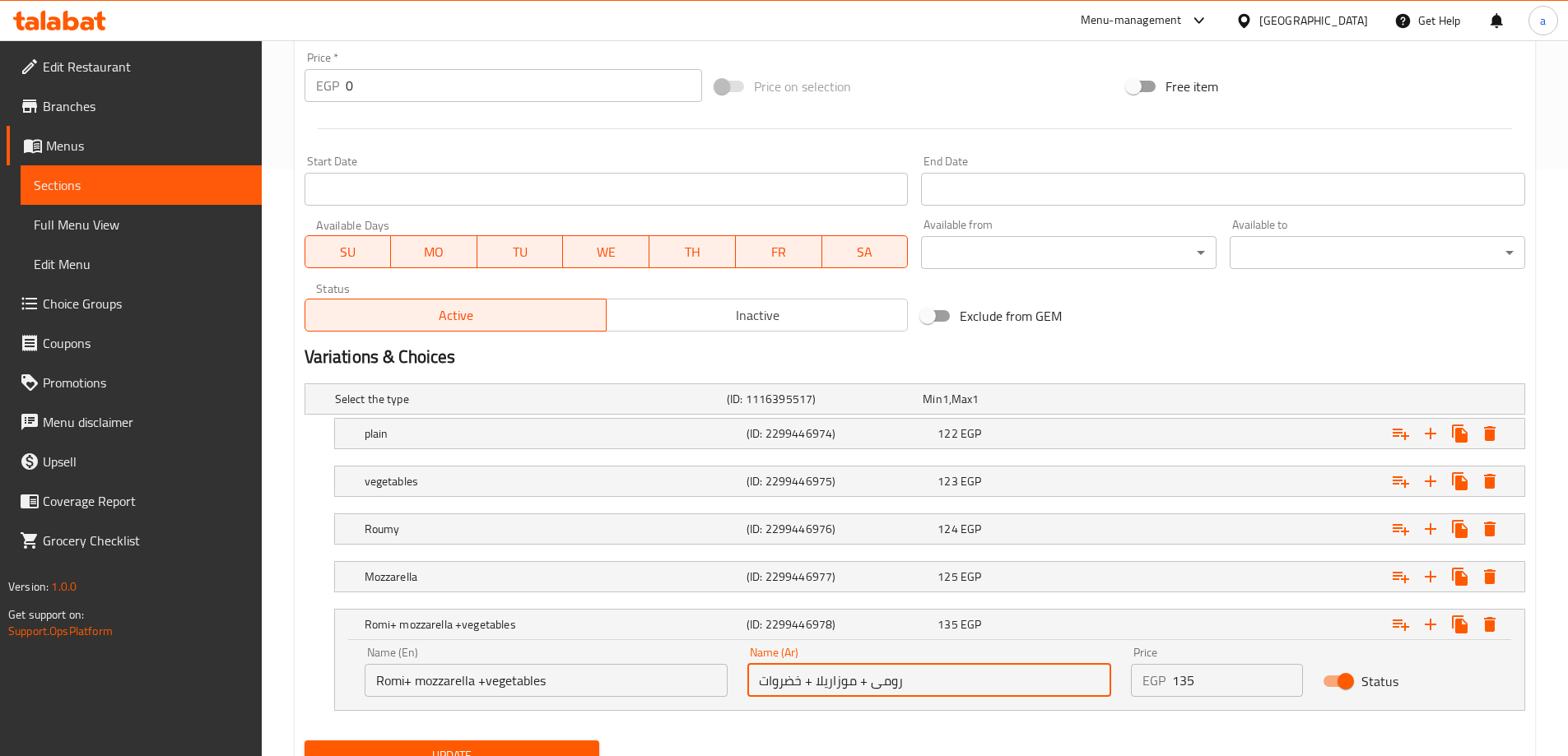
click at [487, 752] on span "Update" at bounding box center [452, 756] width 269 height 21
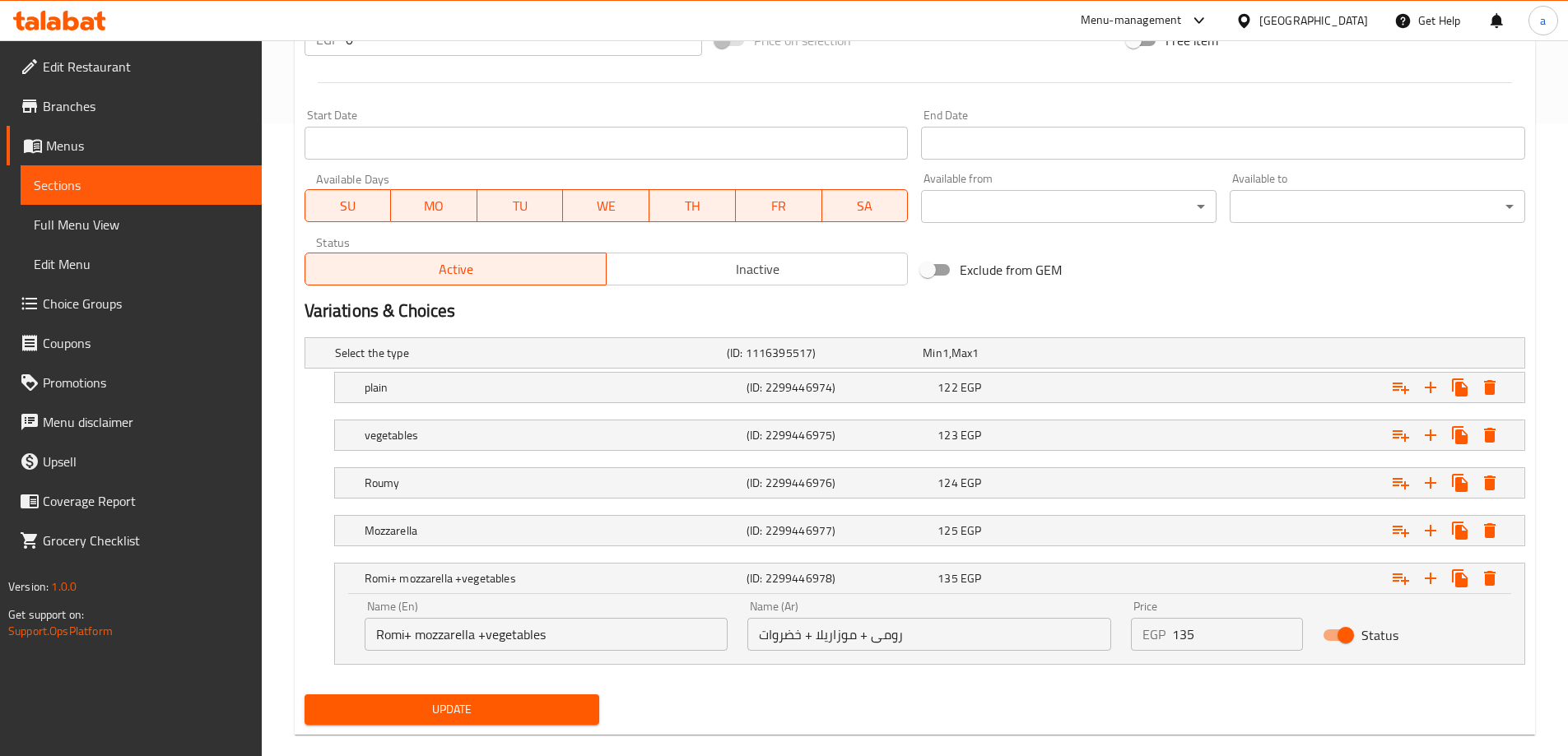
scroll to position [657, 0]
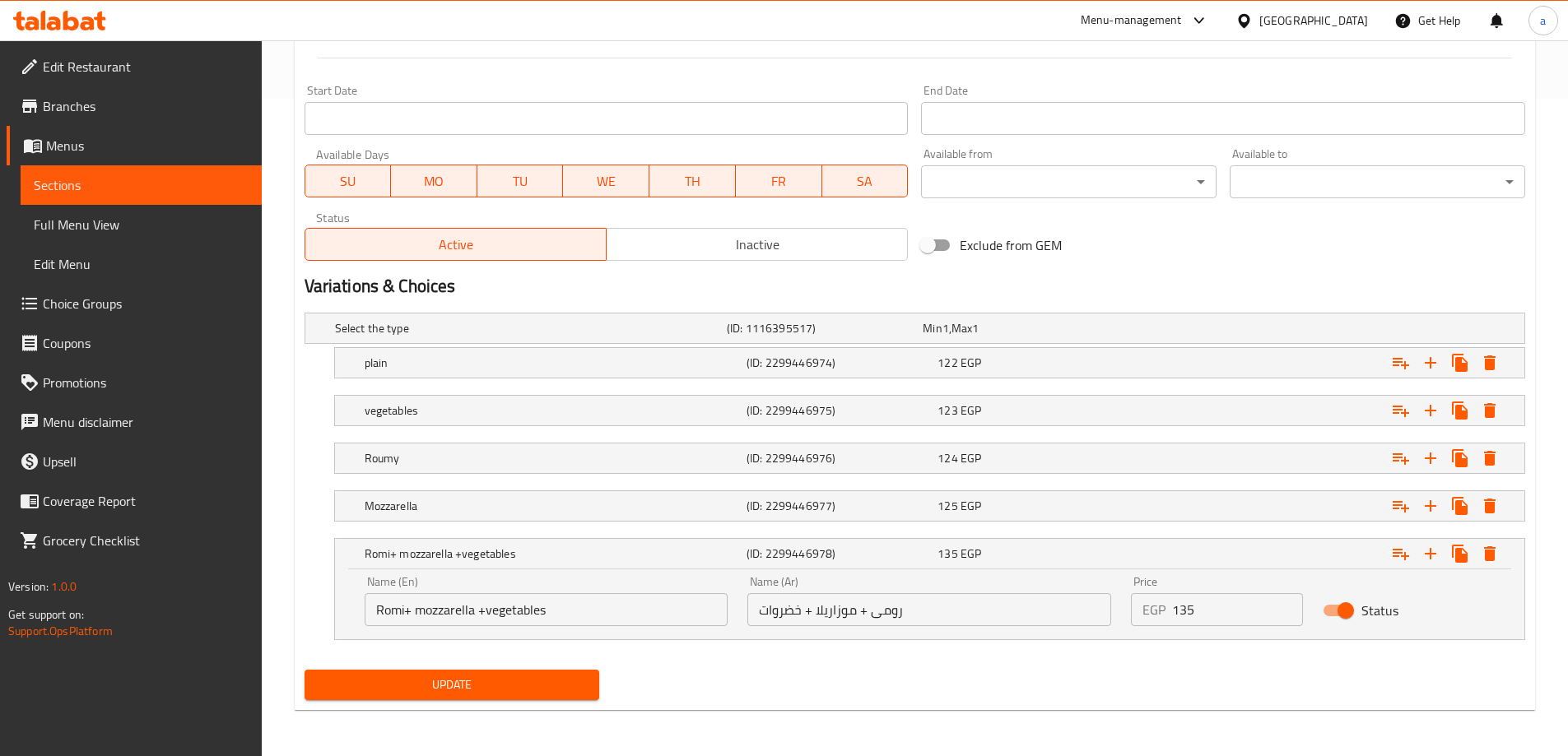
click at [490, 676] on button "Update" at bounding box center [452, 685] width 296 height 30
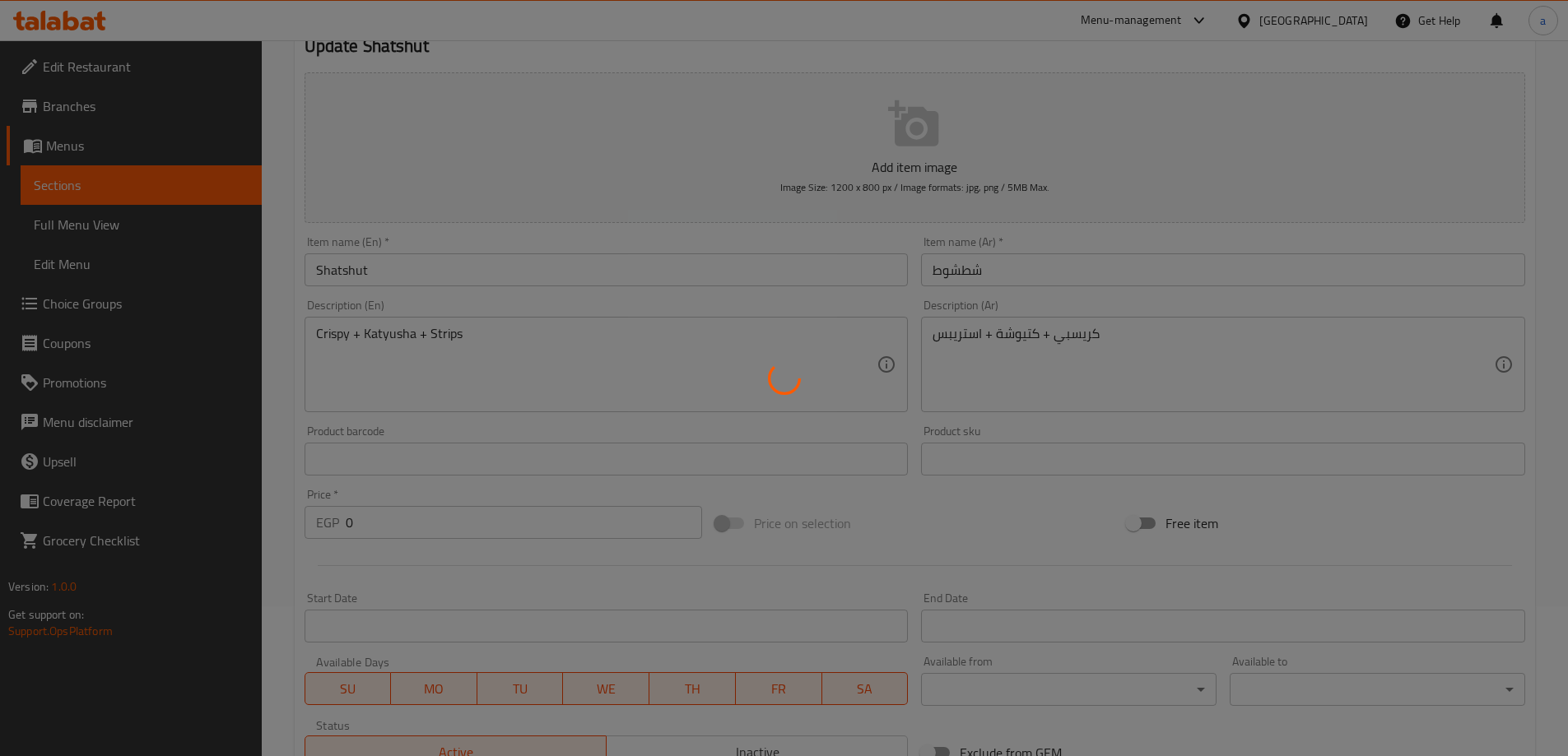
scroll to position [0, 0]
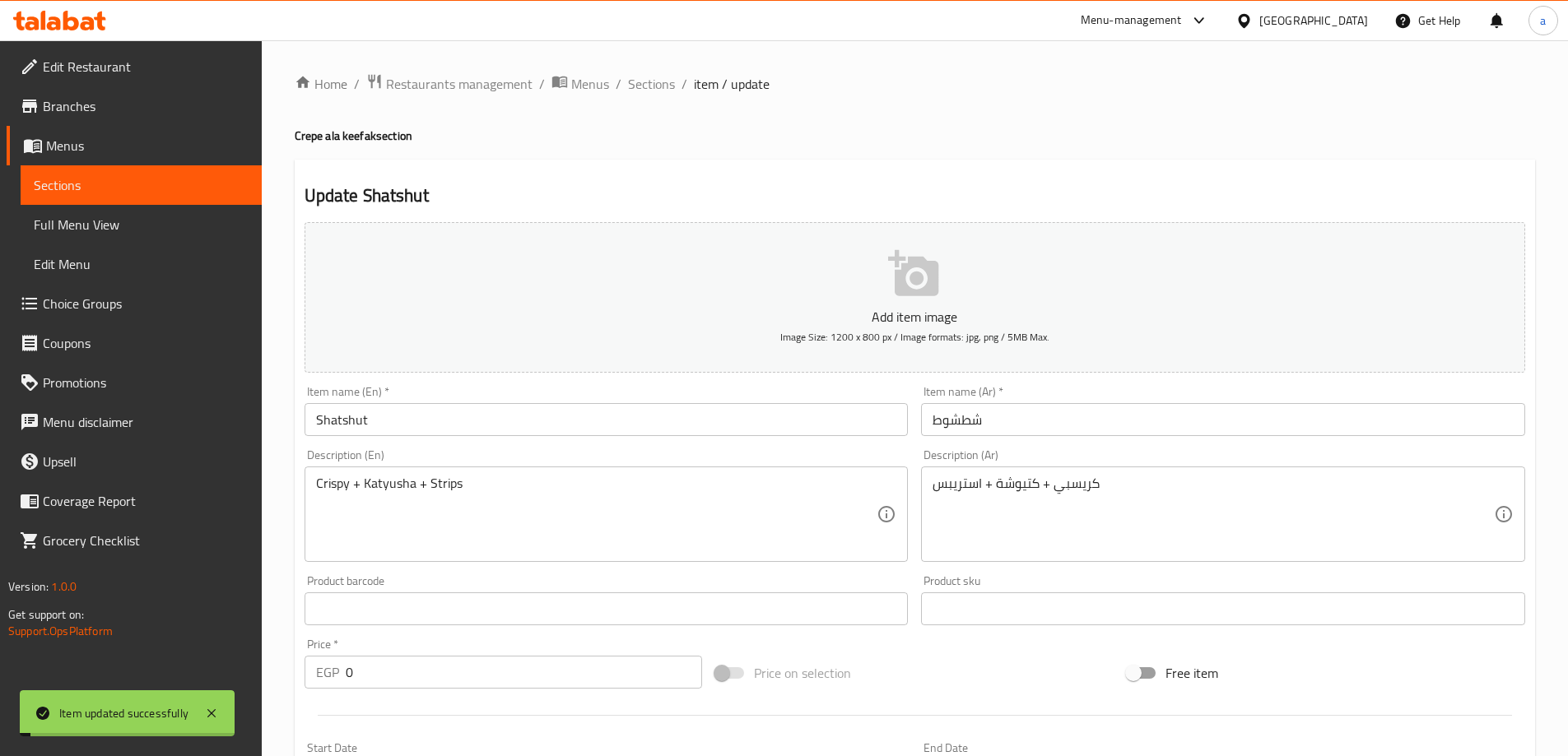
click at [662, 93] on span "Sections" at bounding box center [651, 83] width 47 height 20
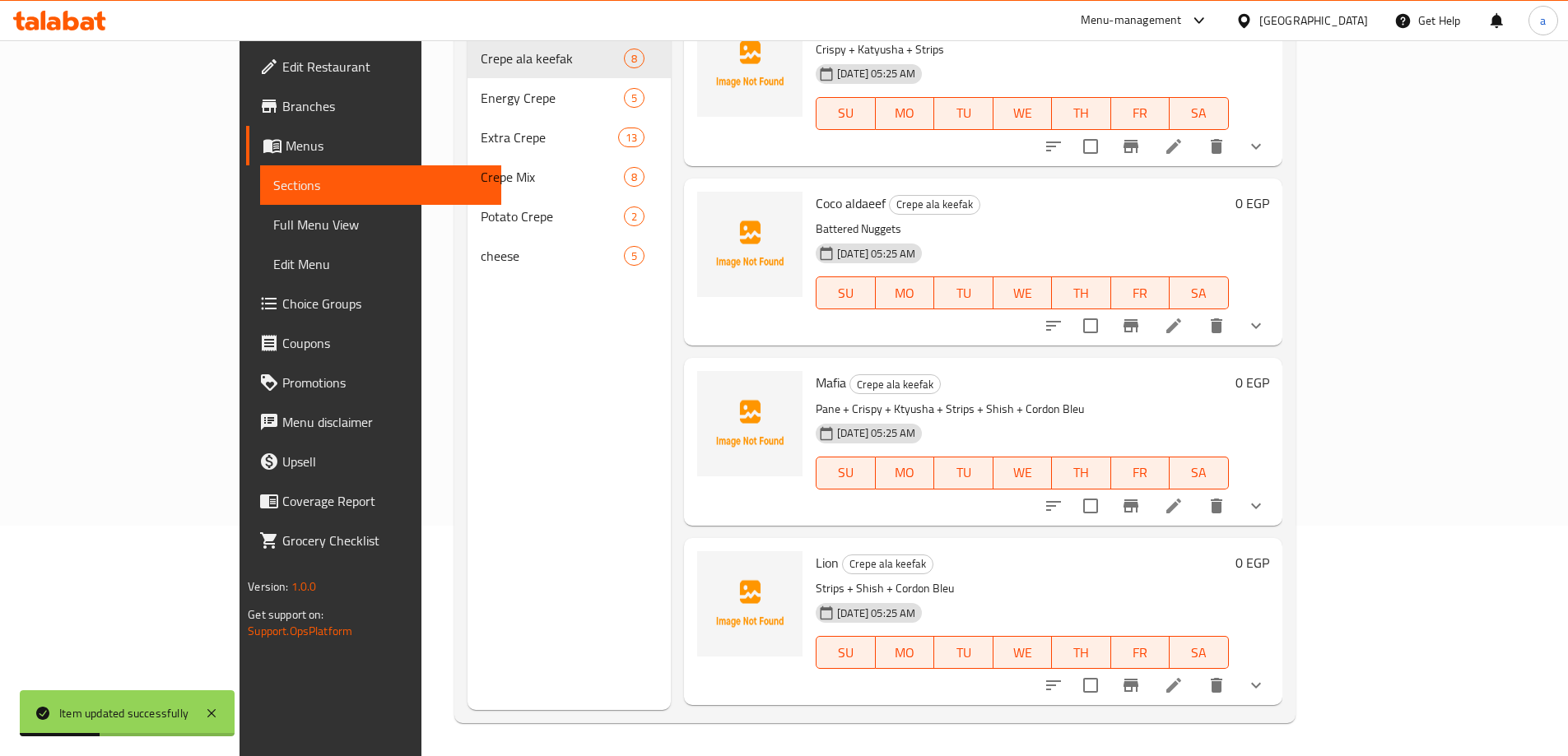
scroll to position [558, 0]
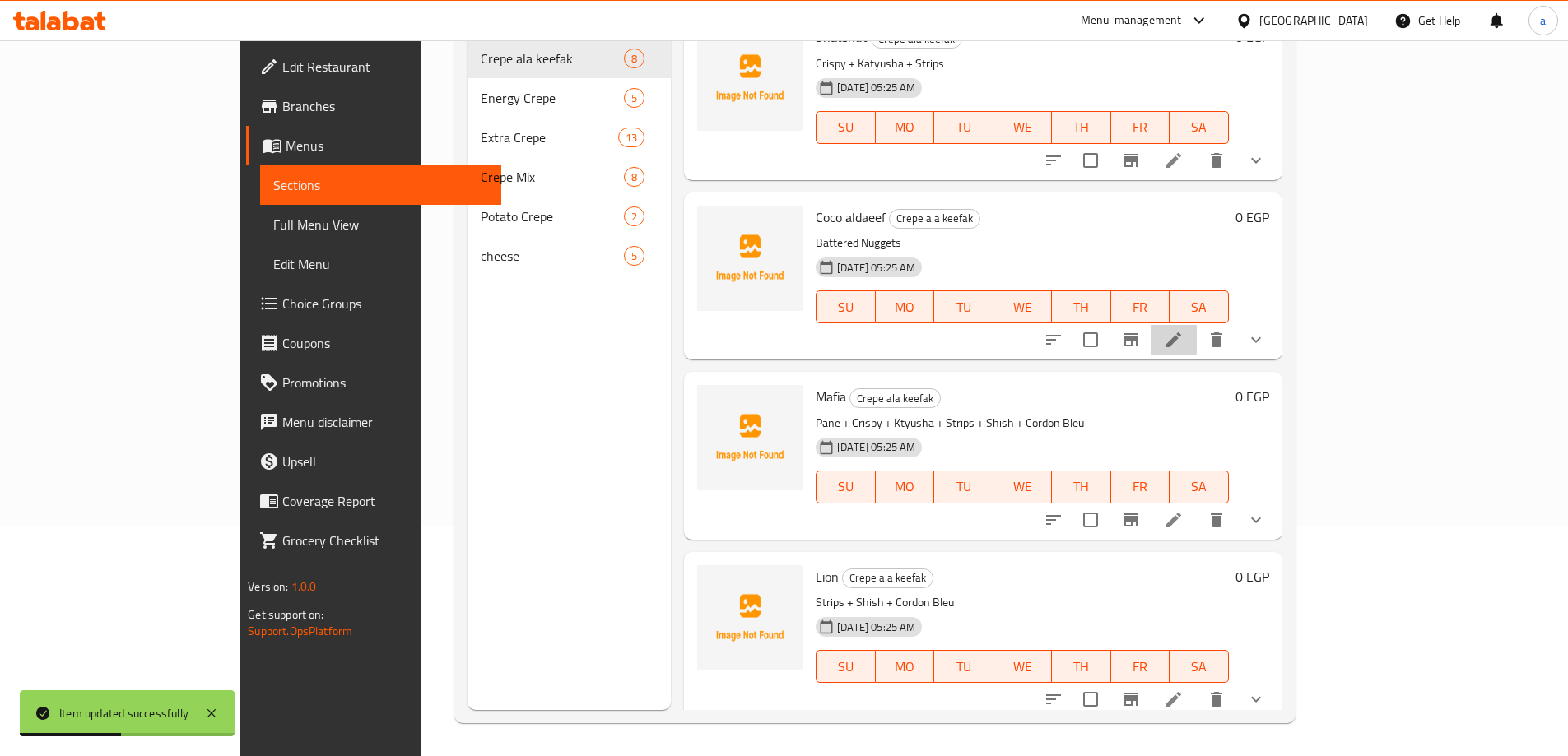
click at [1197, 325] on li at bounding box center [1174, 339] width 46 height 29
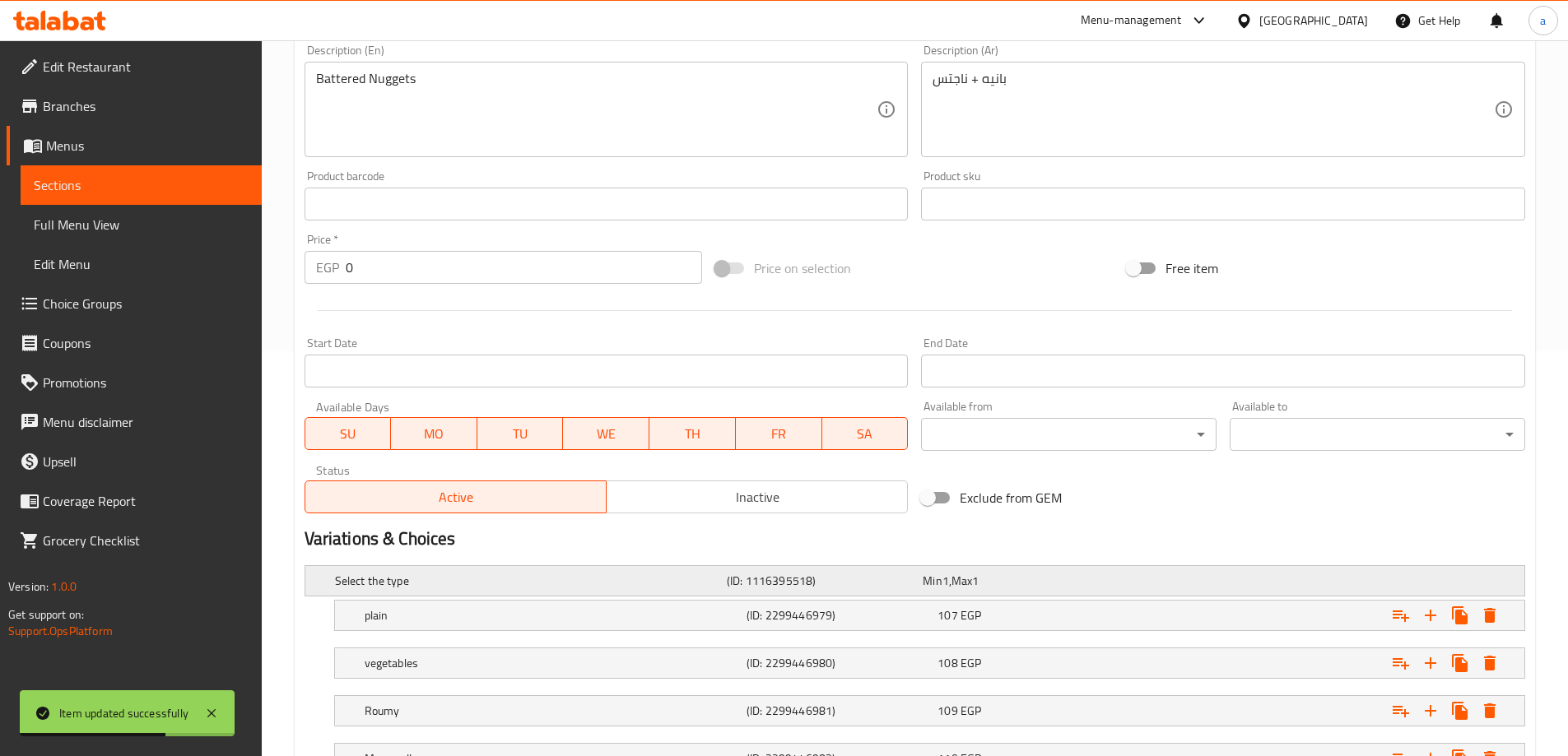
scroll to position [587, 0]
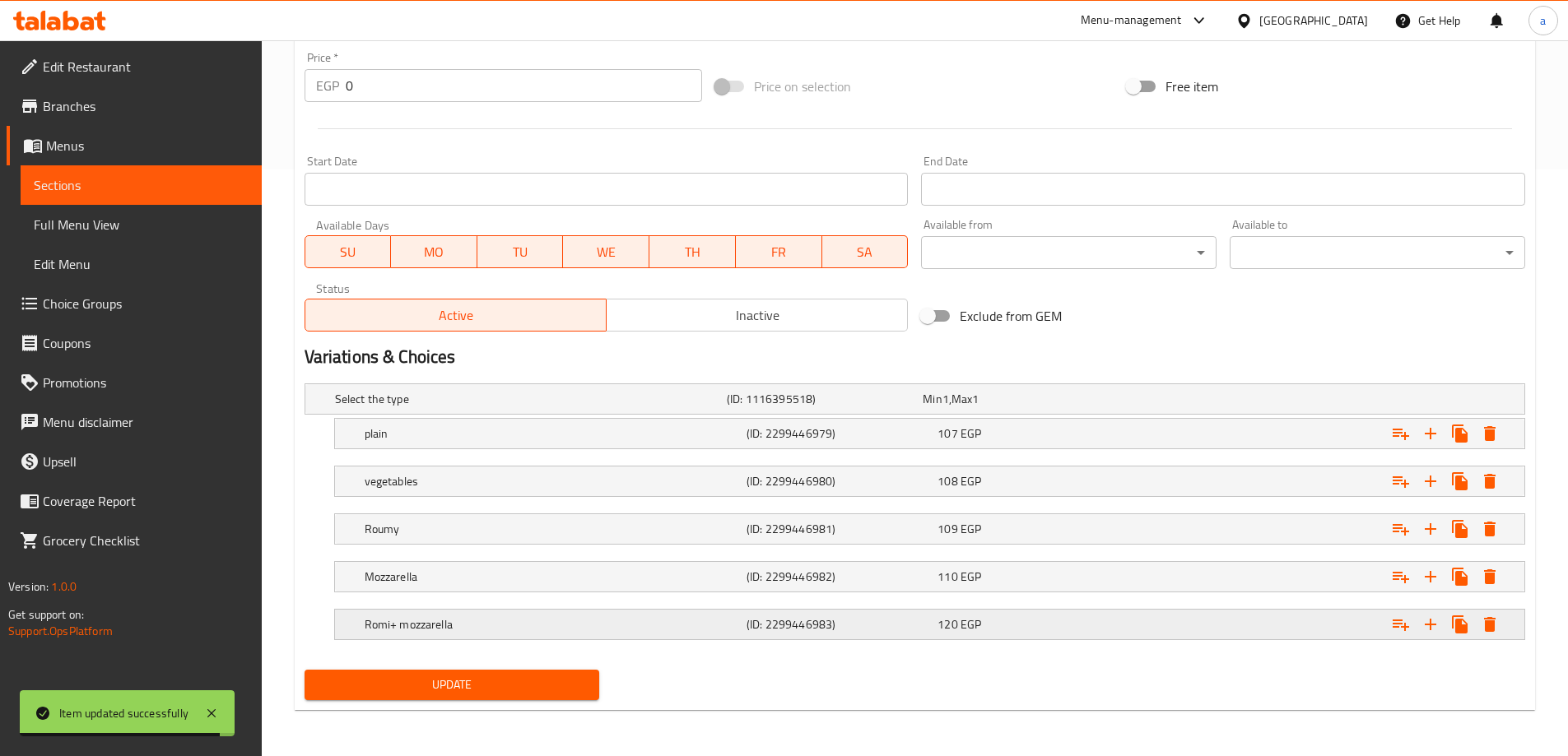
click at [450, 626] on h5 "Romi+ mozzarella" at bounding box center [552, 625] width 375 height 16
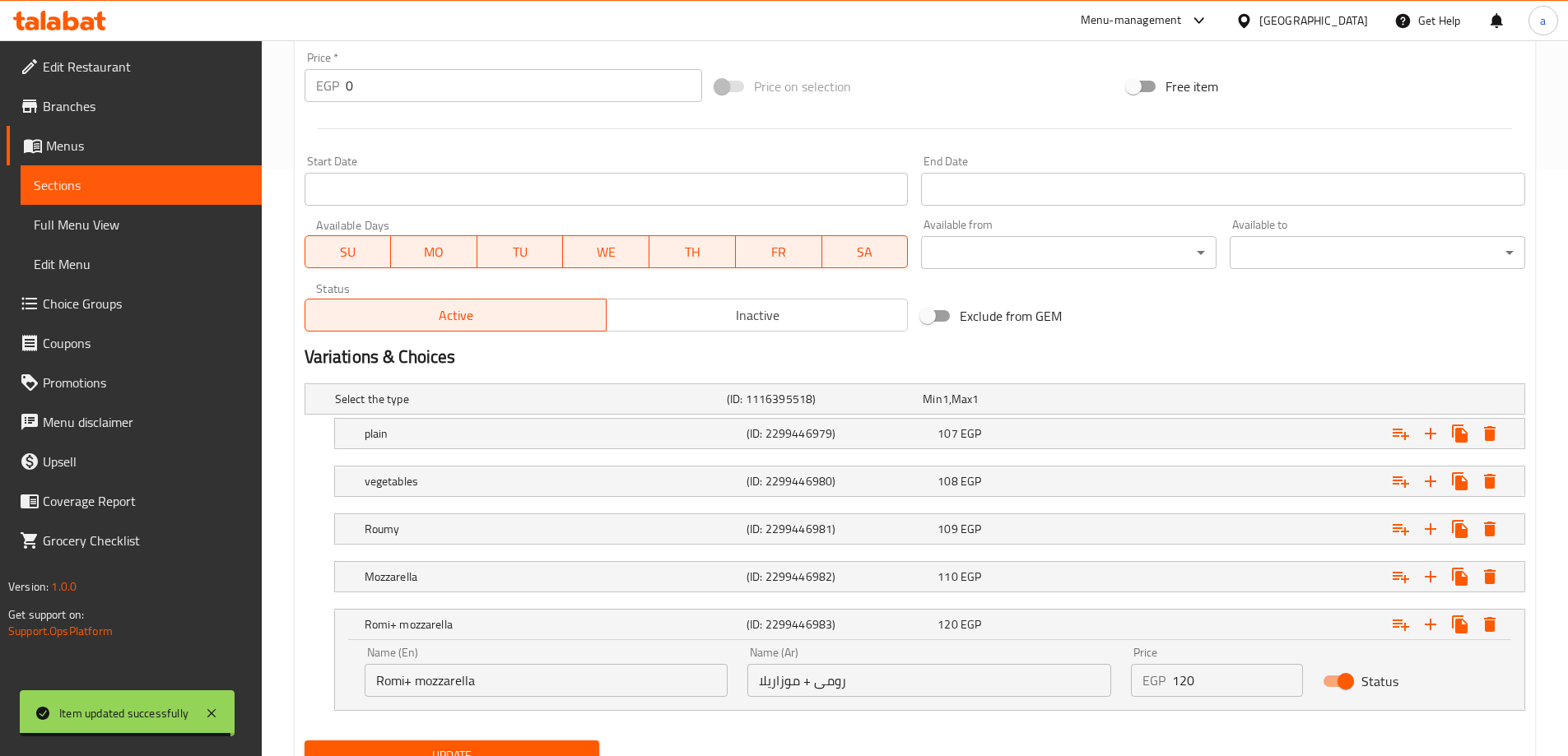
click at [535, 685] on input "Romi+ mozzarella" at bounding box center [546, 680] width 363 height 33
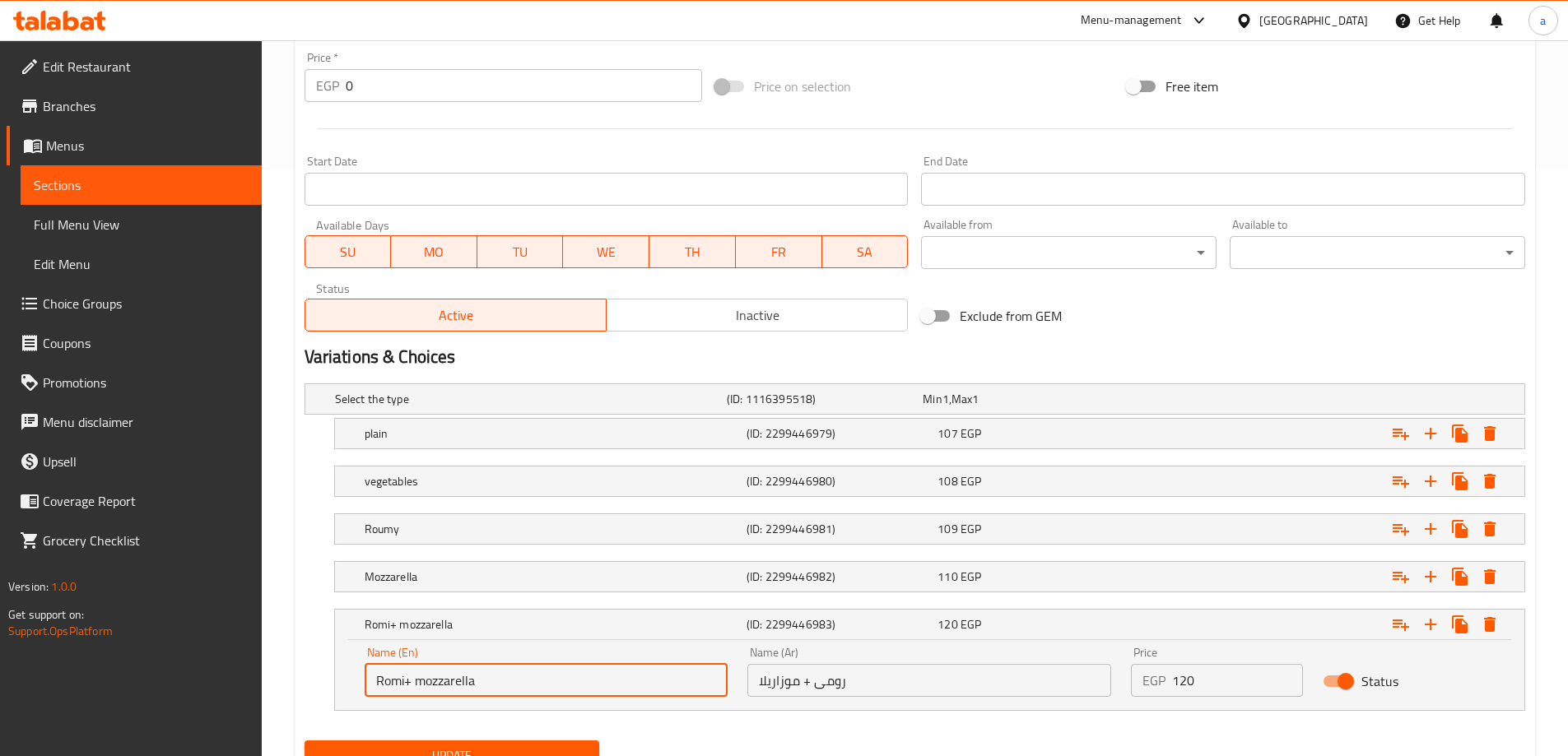
type input "Romi+ mozzarella +vegetables"
click at [959, 687] on input "رومى + موزاريلا" at bounding box center [929, 680] width 363 height 33
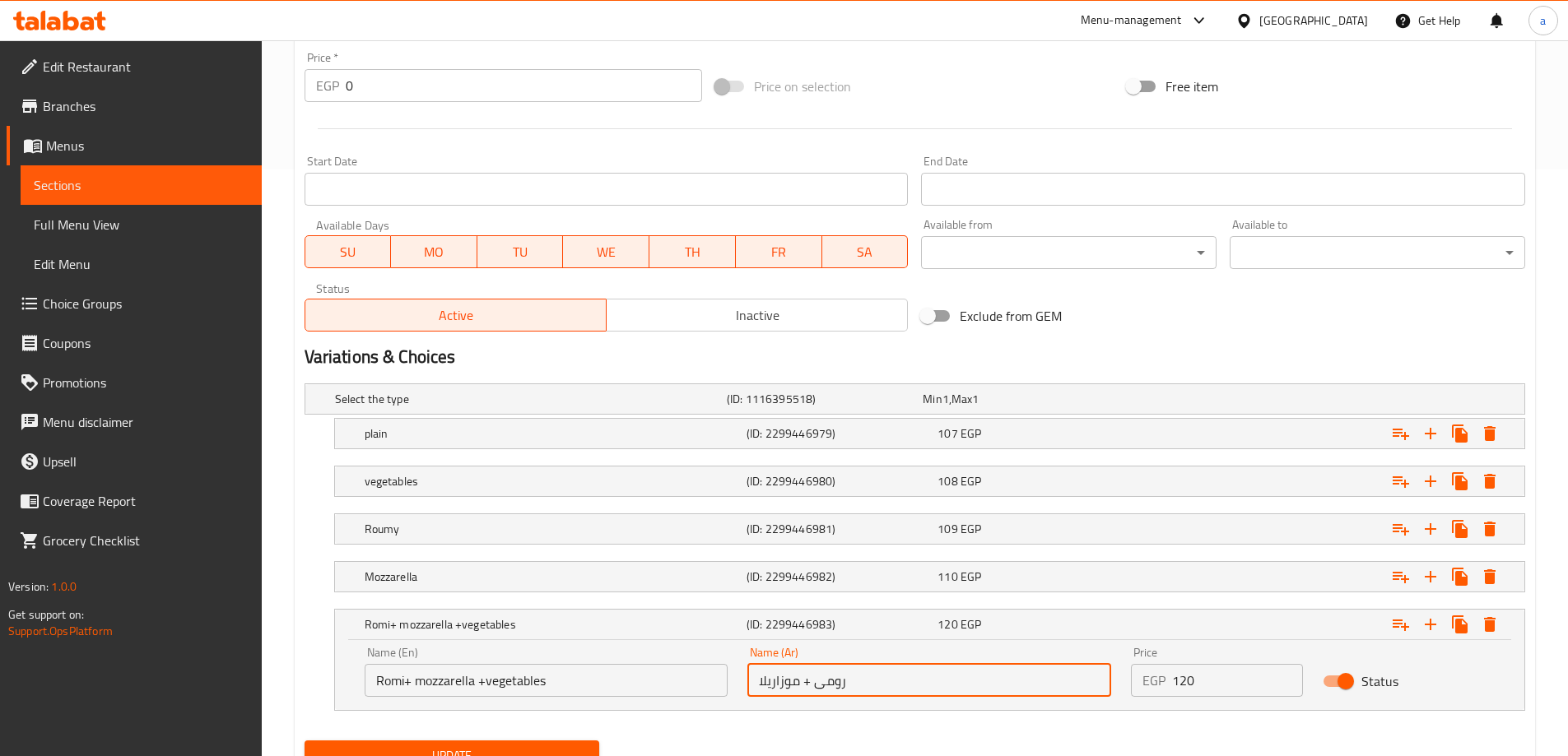
type input "رومى + موزاريلا + خضروات"
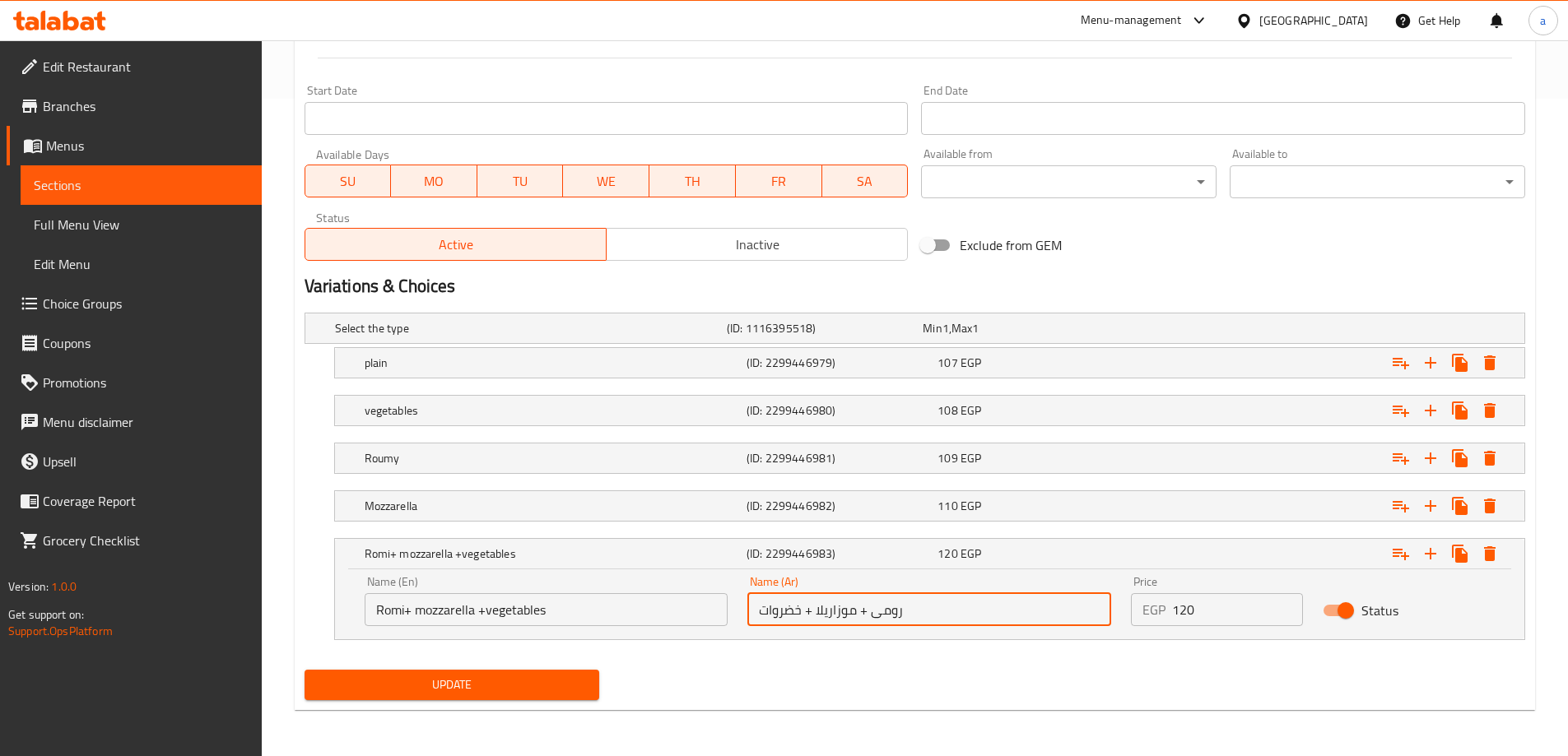
click at [546, 694] on span "Update" at bounding box center [452, 686] width 269 height 21
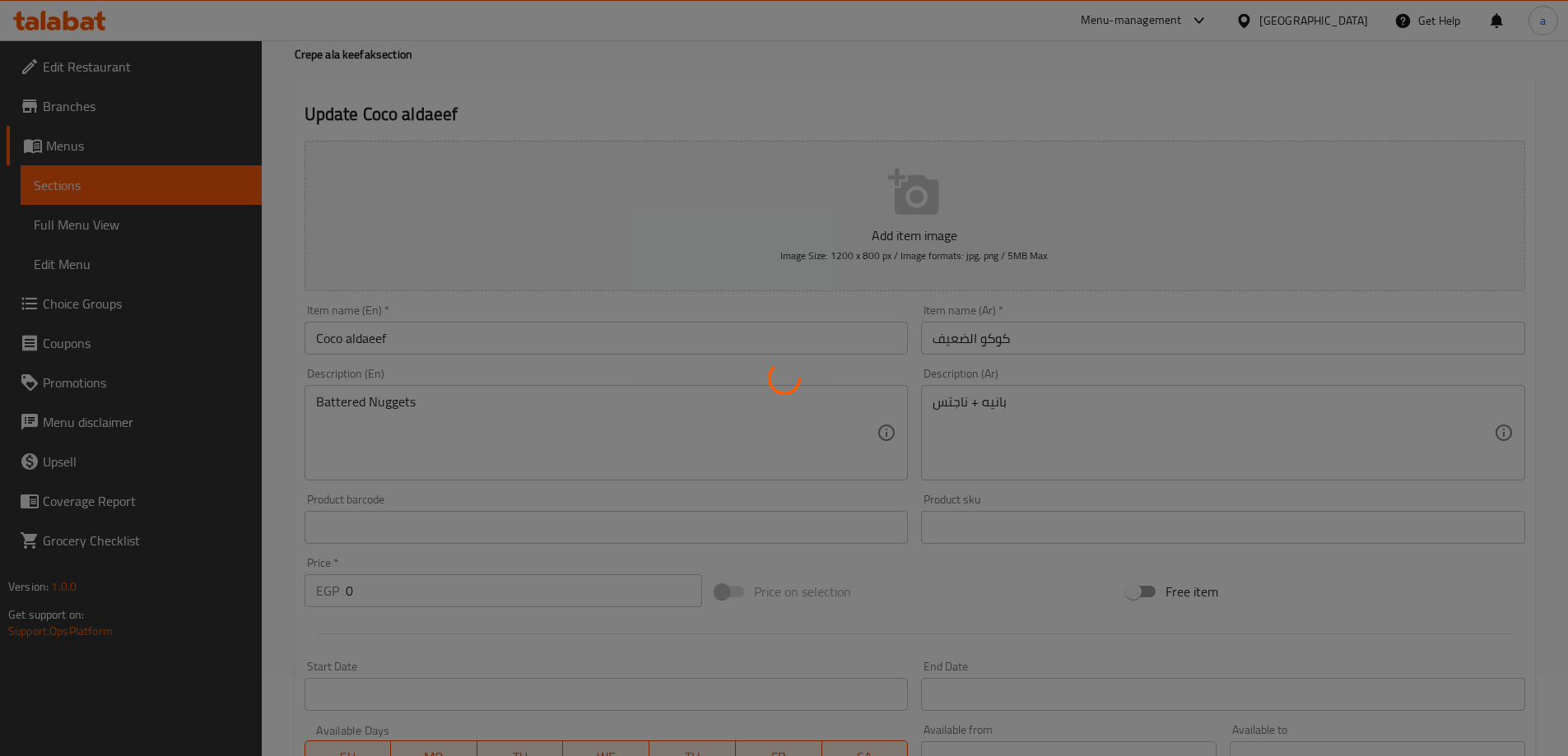
scroll to position [0, 0]
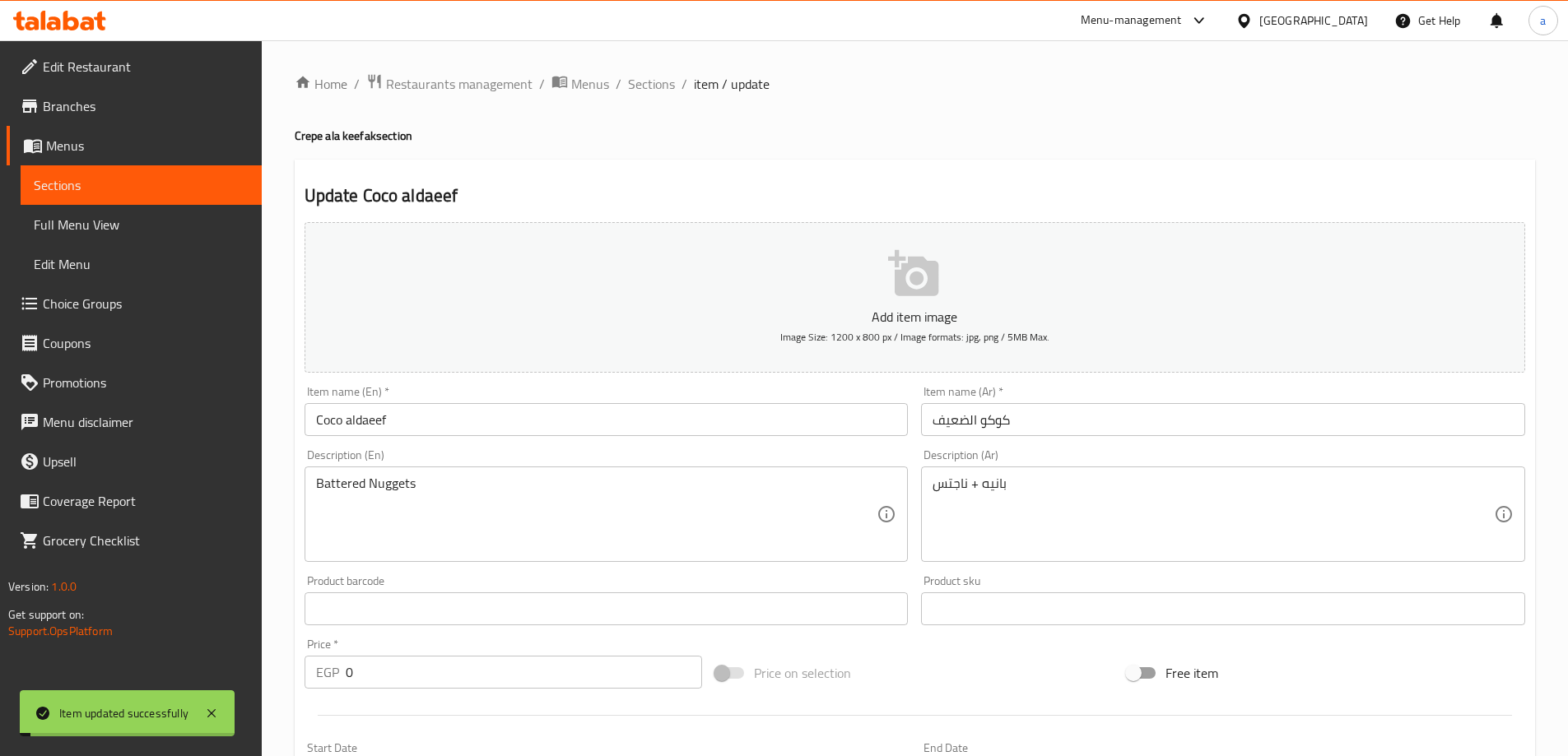
click at [641, 83] on span "Sections" at bounding box center [651, 83] width 47 height 20
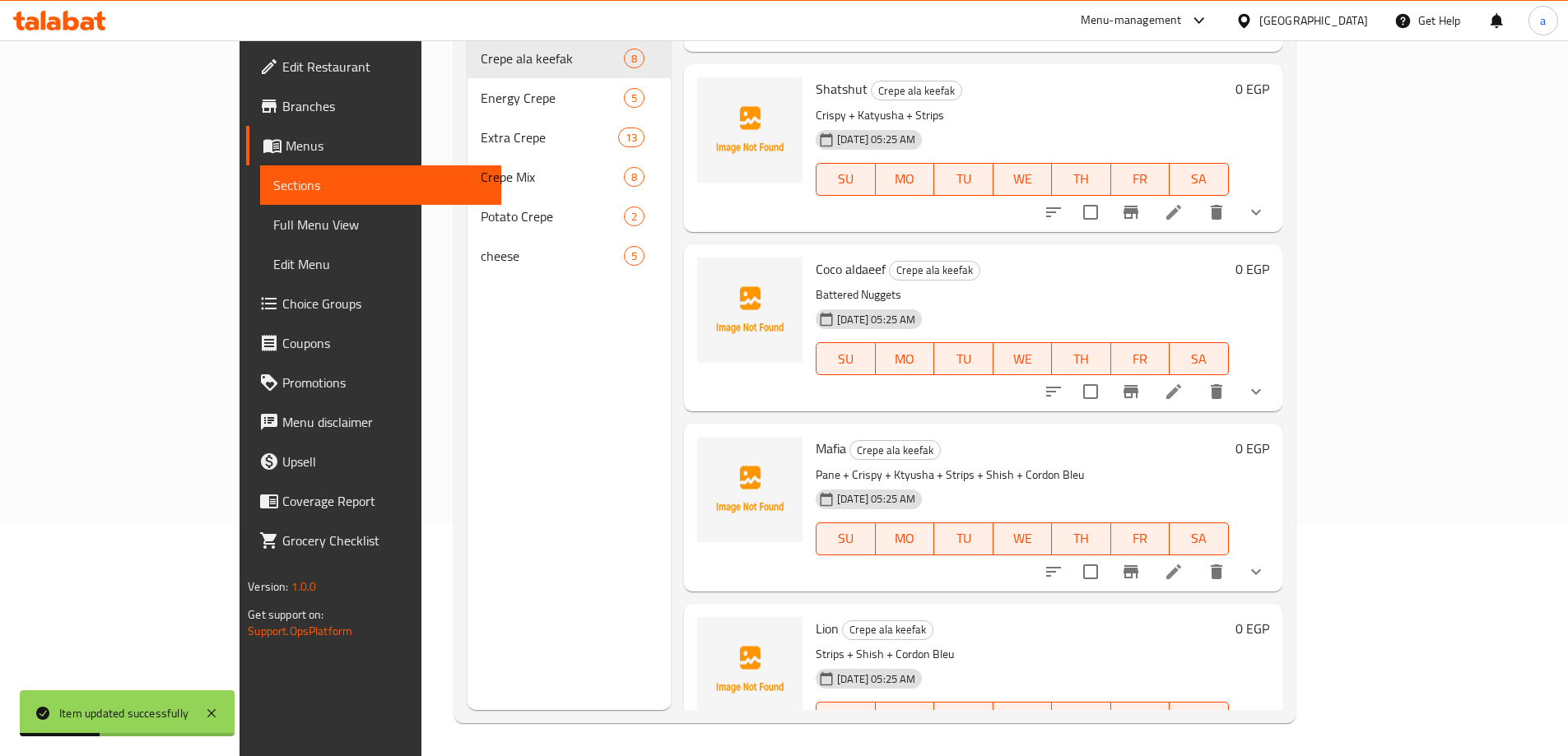
scroll to position [477, 0]
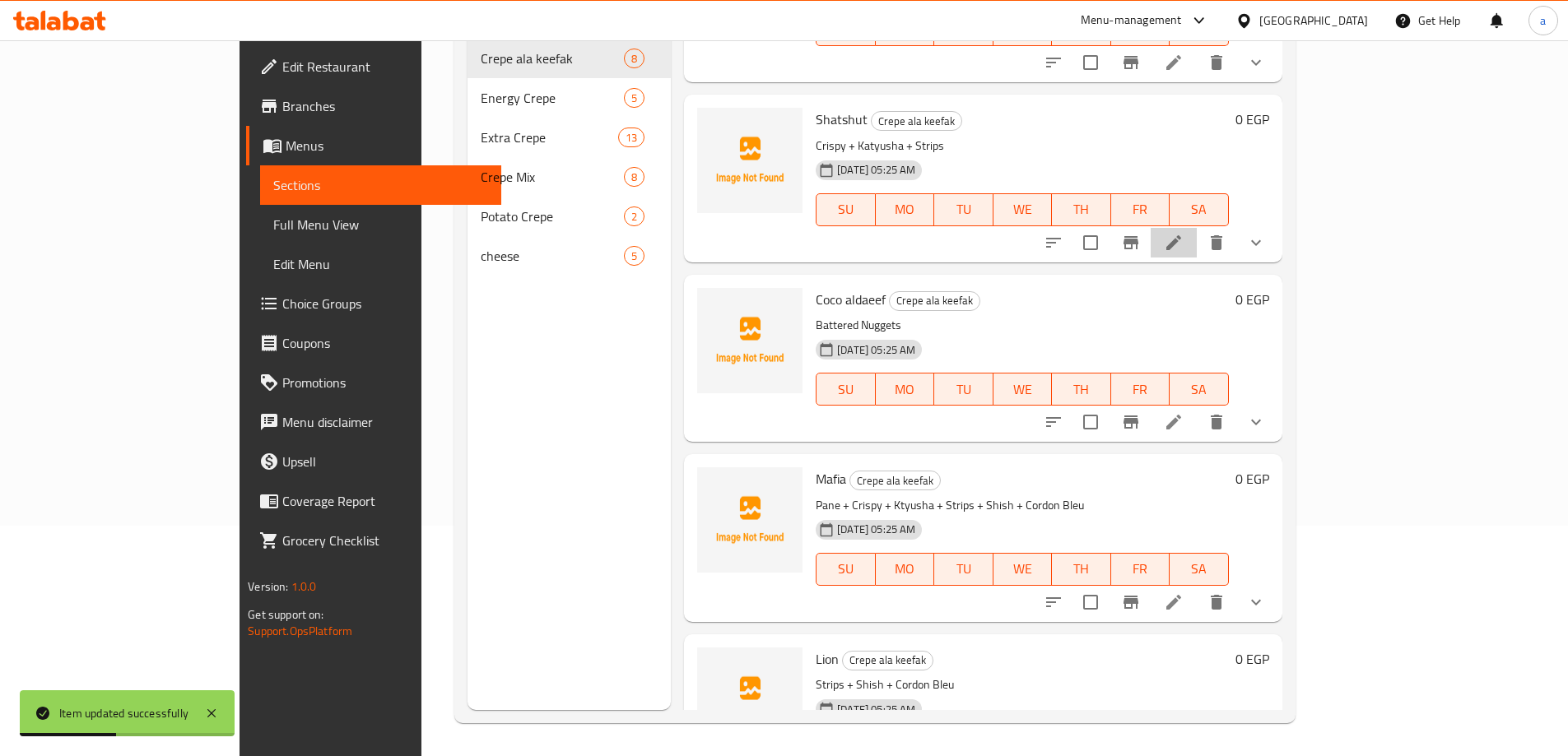
click at [1197, 228] on li at bounding box center [1174, 242] width 46 height 29
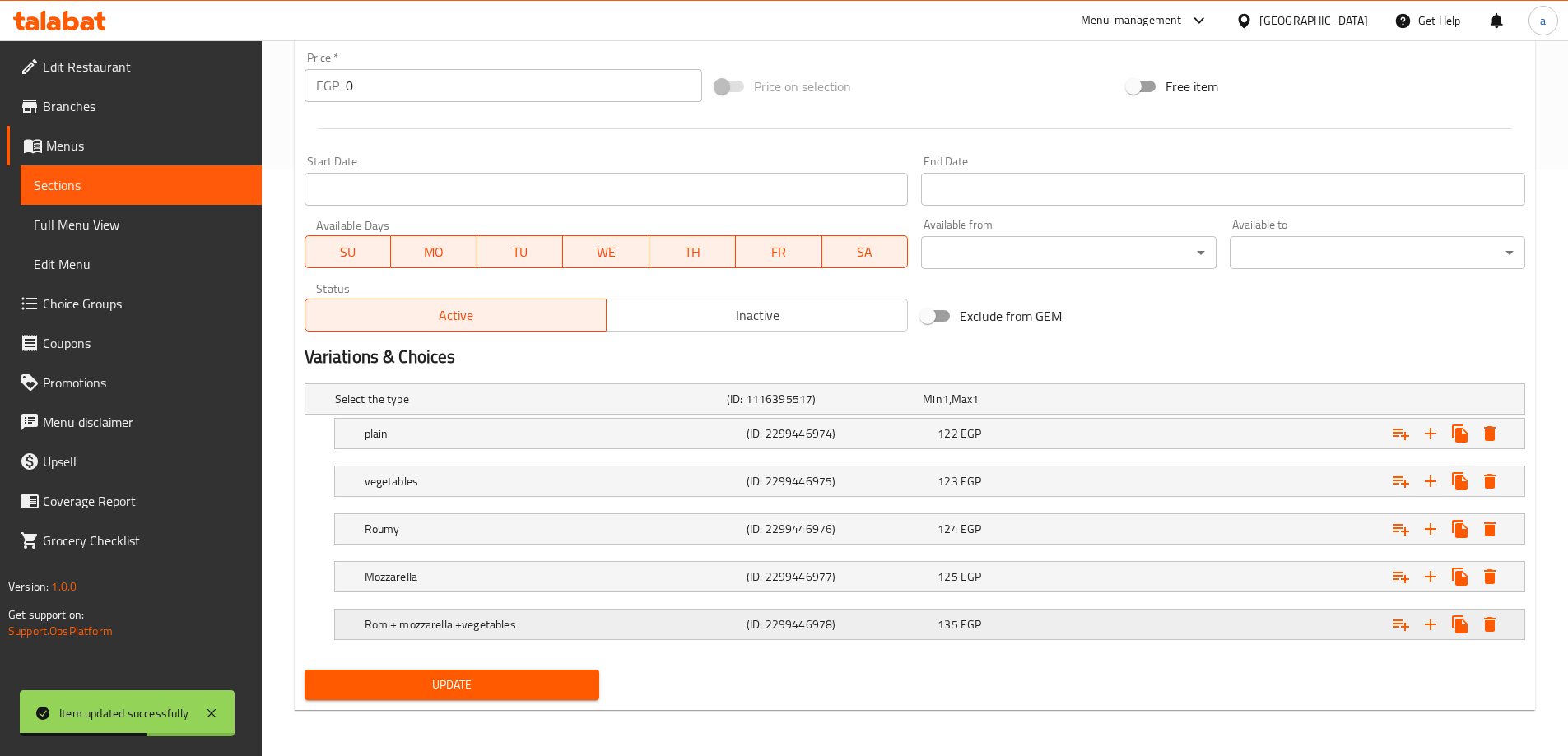
click at [617, 627] on h5 "Romi+ mozzarella +vegetables" at bounding box center [552, 625] width 375 height 16
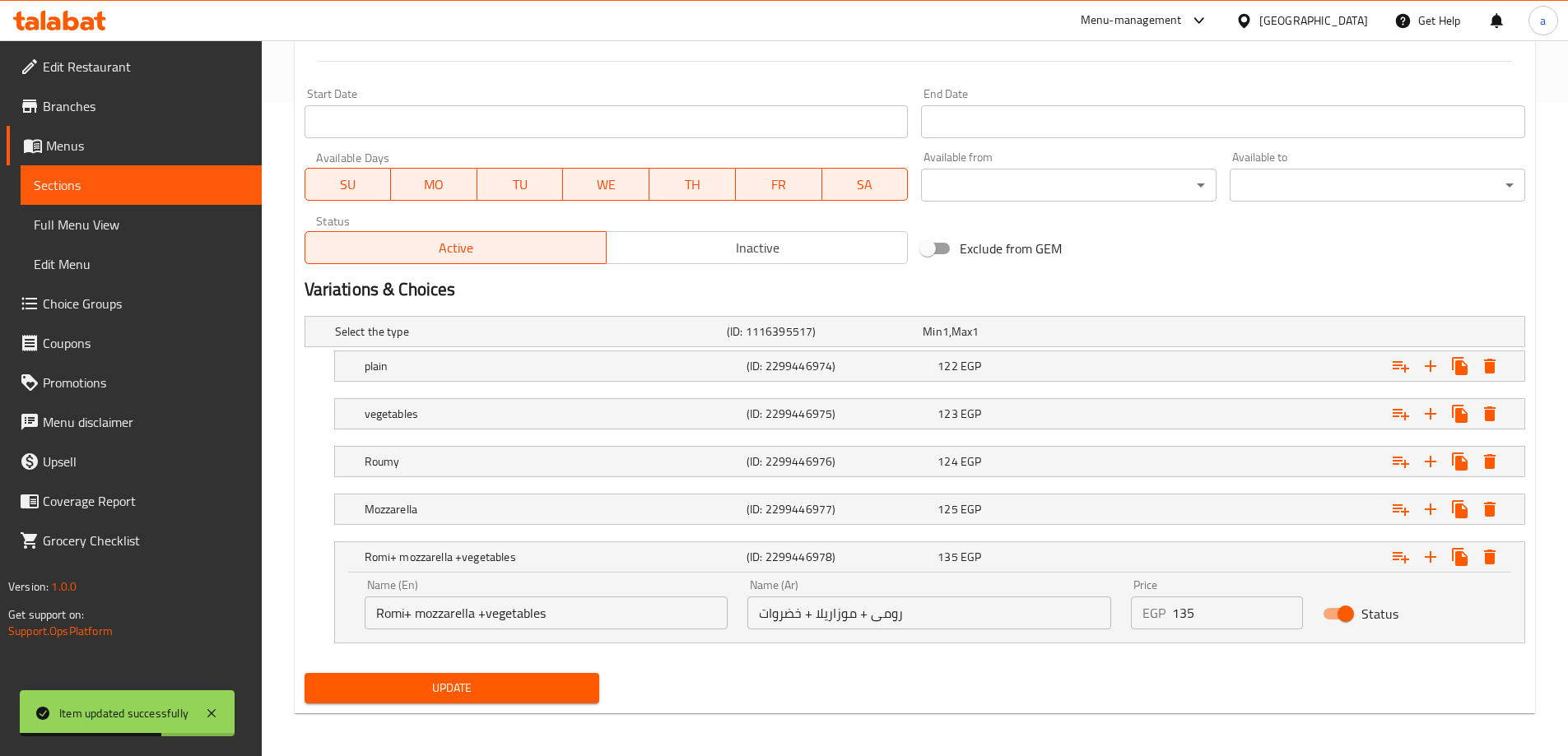
scroll to position [656, 0]
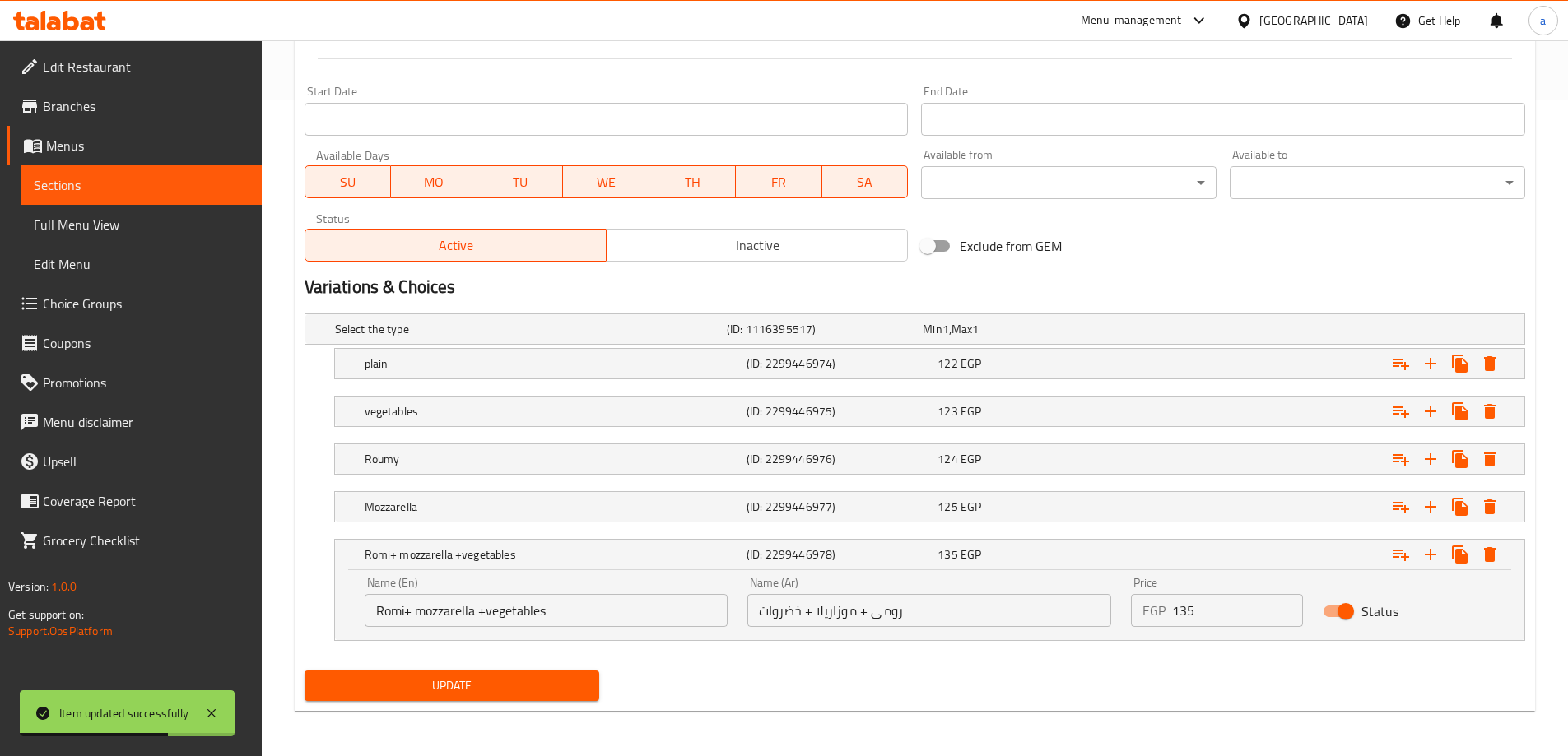
click at [619, 633] on div "Name (En) Romi+ mozzarella +vegetables Name (En)" at bounding box center [546, 601] width 383 height 70
click at [614, 625] on input "Romi+ mozzarella +vegetables" at bounding box center [546, 611] width 363 height 33
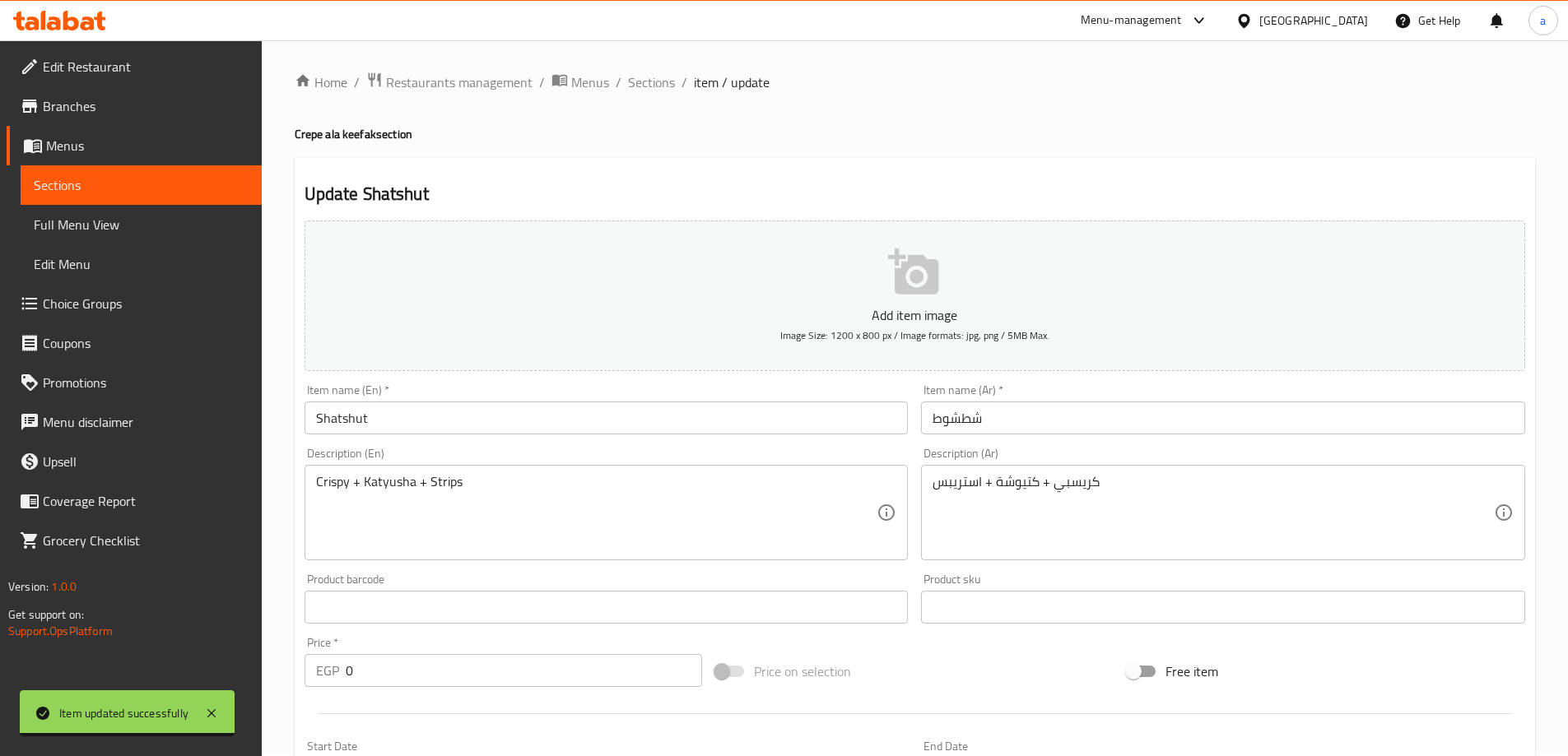
scroll to position [0, 0]
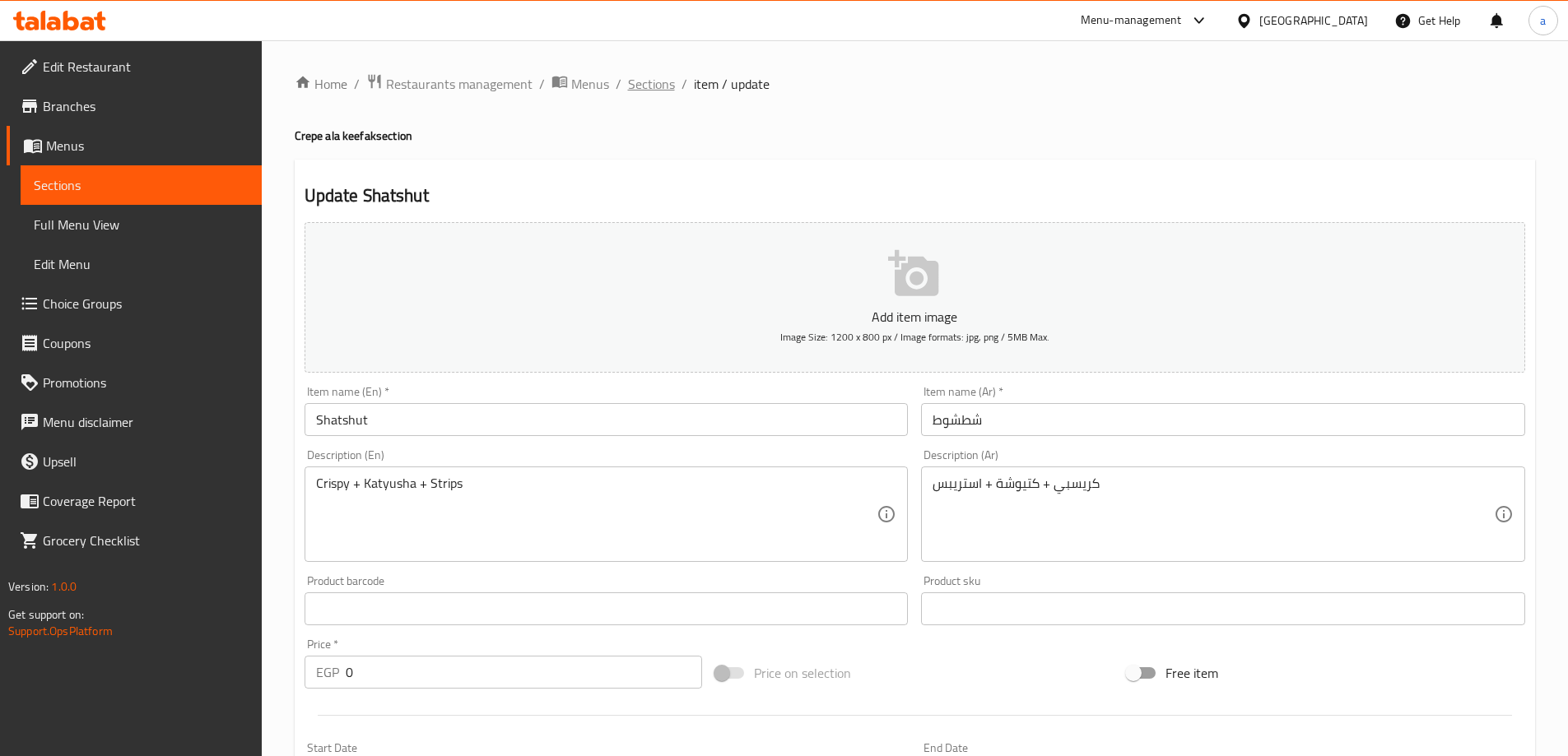
click at [668, 88] on span "Sections" at bounding box center [651, 83] width 47 height 20
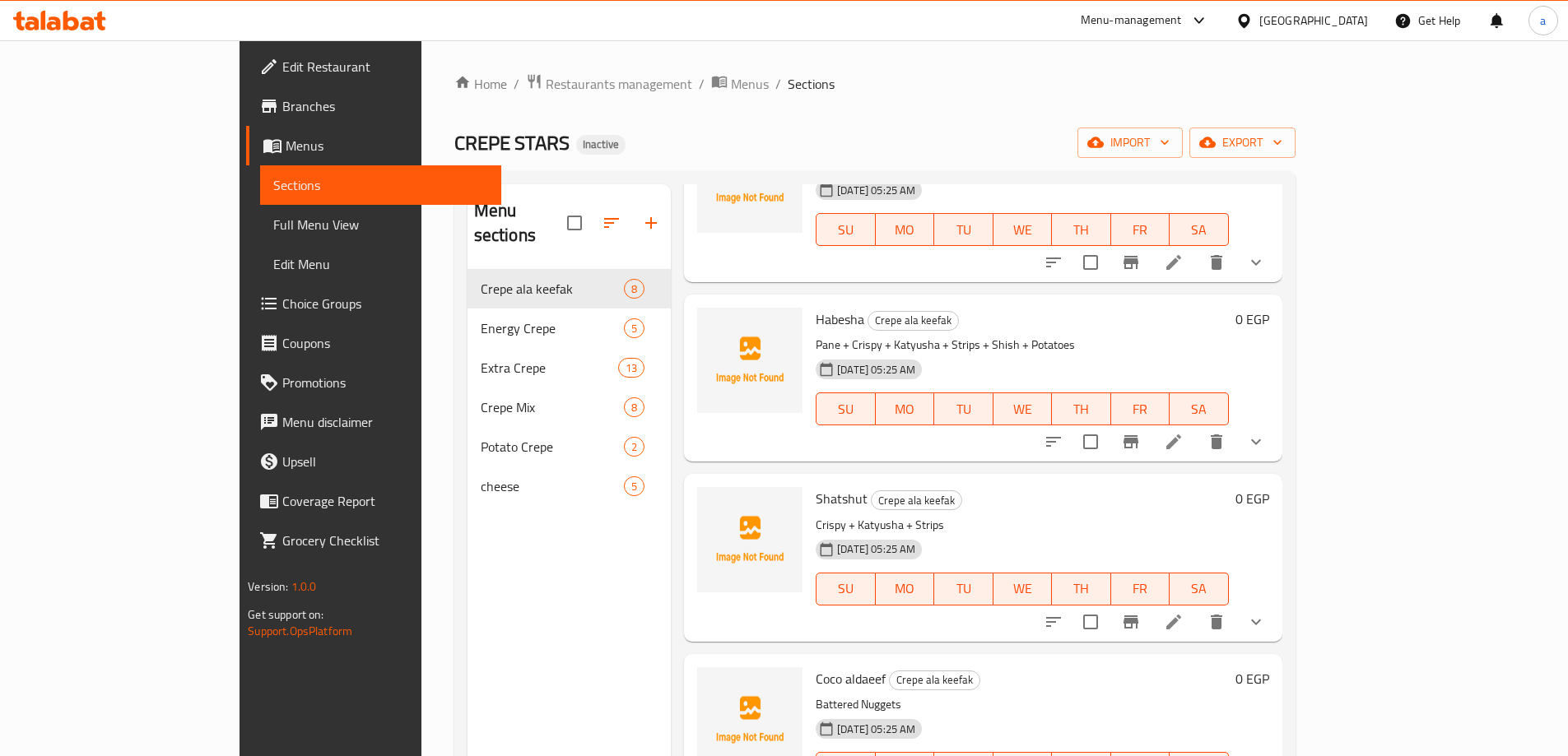
scroll to position [312, 0]
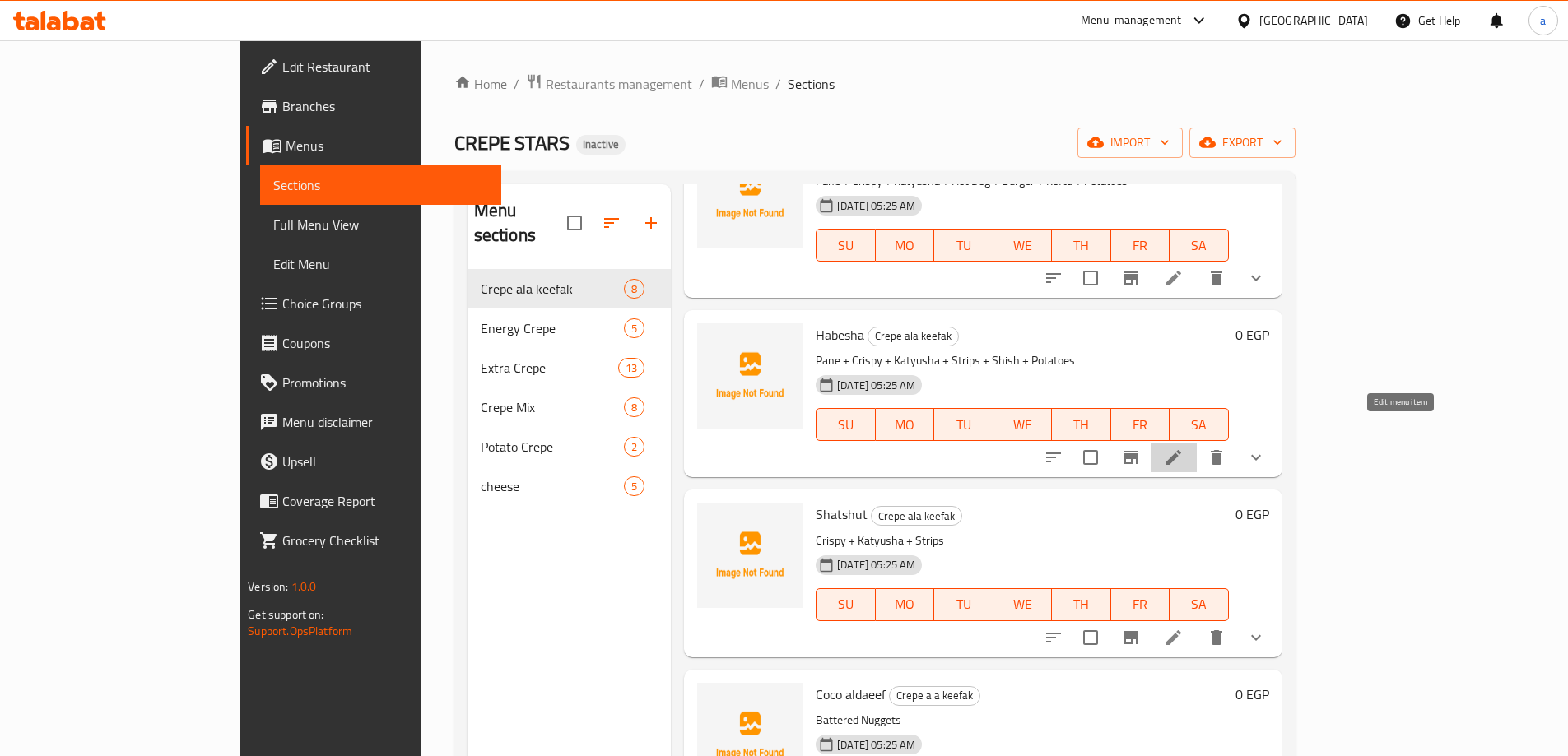
click at [1184, 448] on icon at bounding box center [1174, 457] width 20 height 20
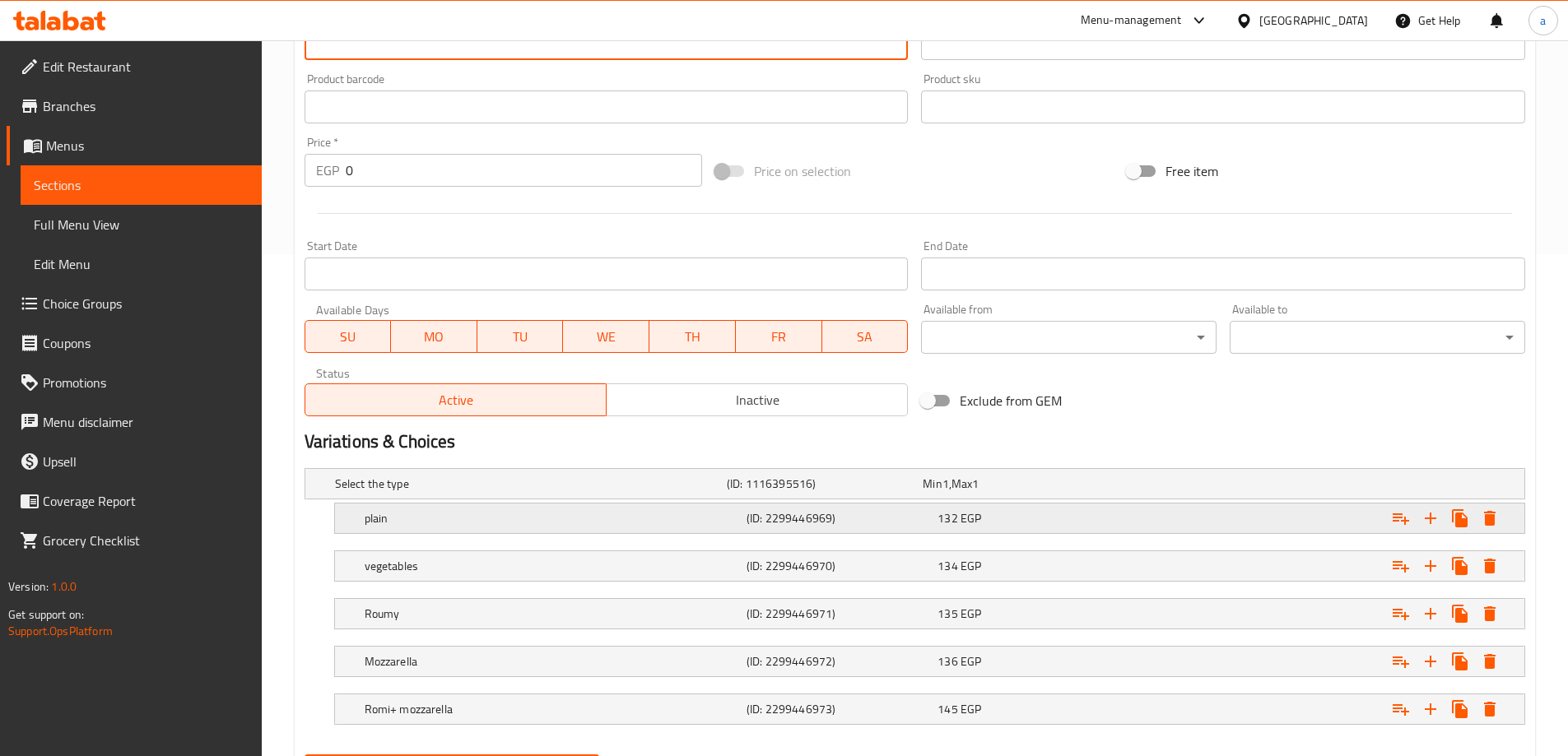
scroll to position [587, 0]
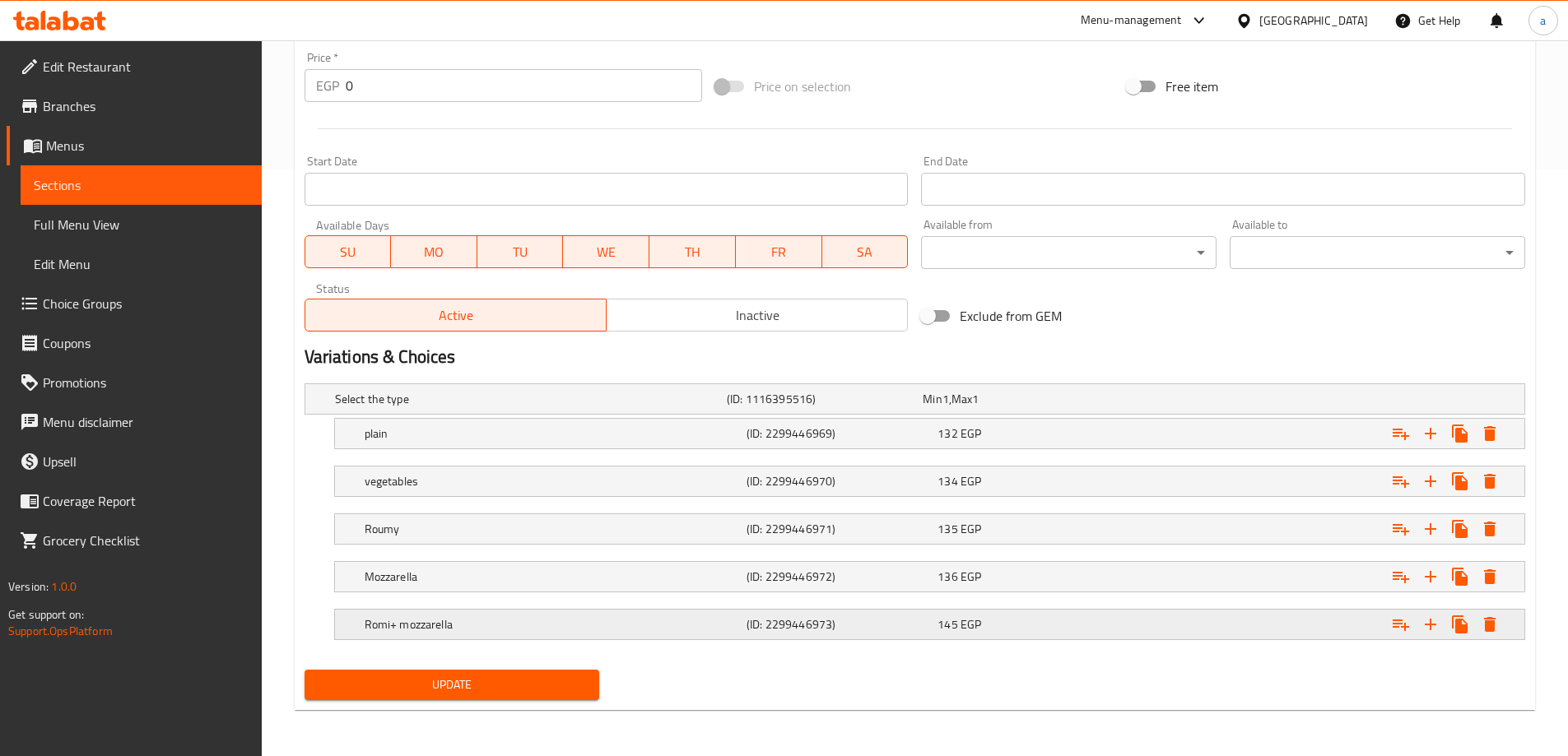
click at [533, 631] on h5 "Romi+ mozzarella" at bounding box center [552, 625] width 375 height 16
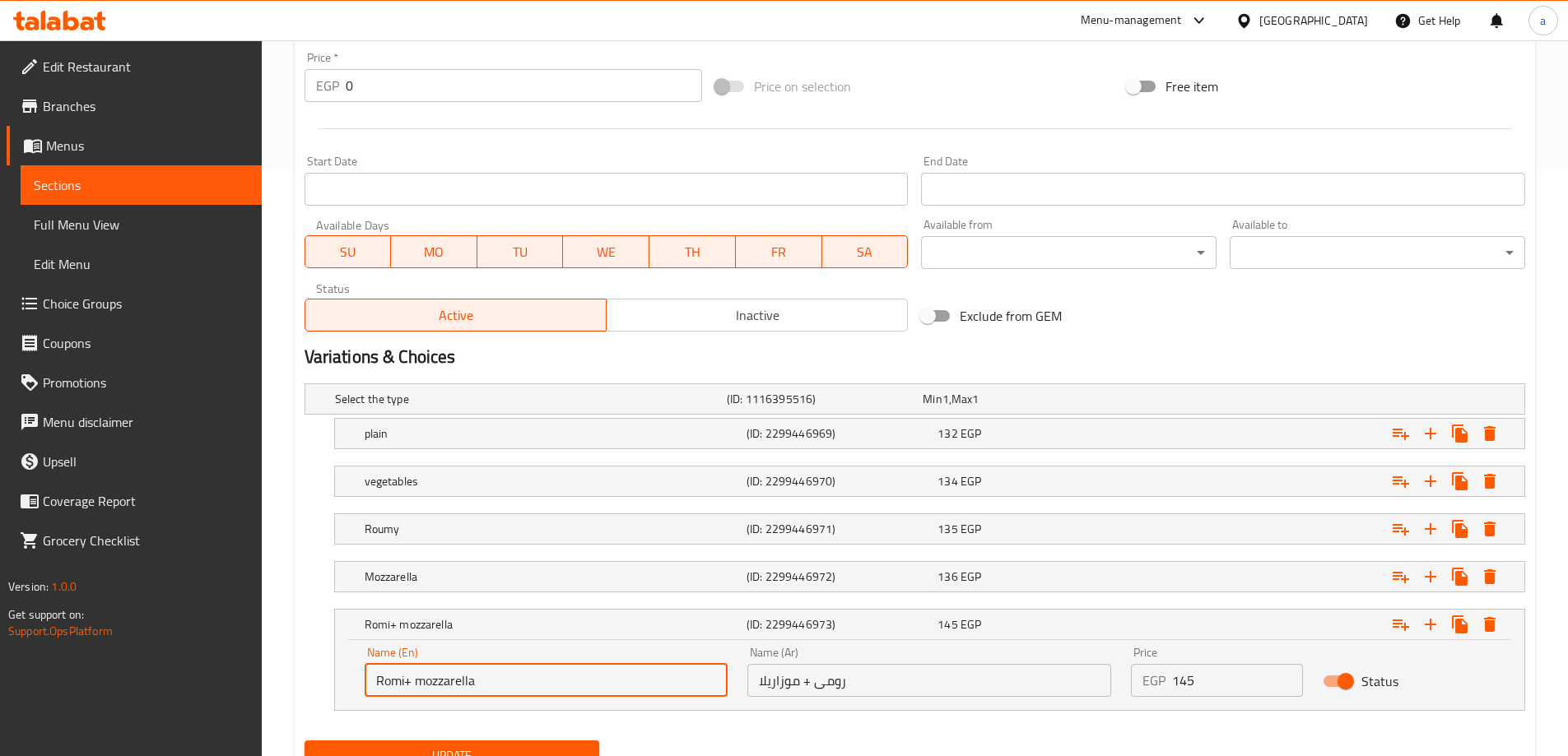
click at [570, 689] on input "Romi+ mozzarella" at bounding box center [546, 680] width 363 height 33
type input "Romi+ mozzarella +vegetables"
click at [921, 688] on input "رومى + موزاريلا" at bounding box center [929, 680] width 363 height 33
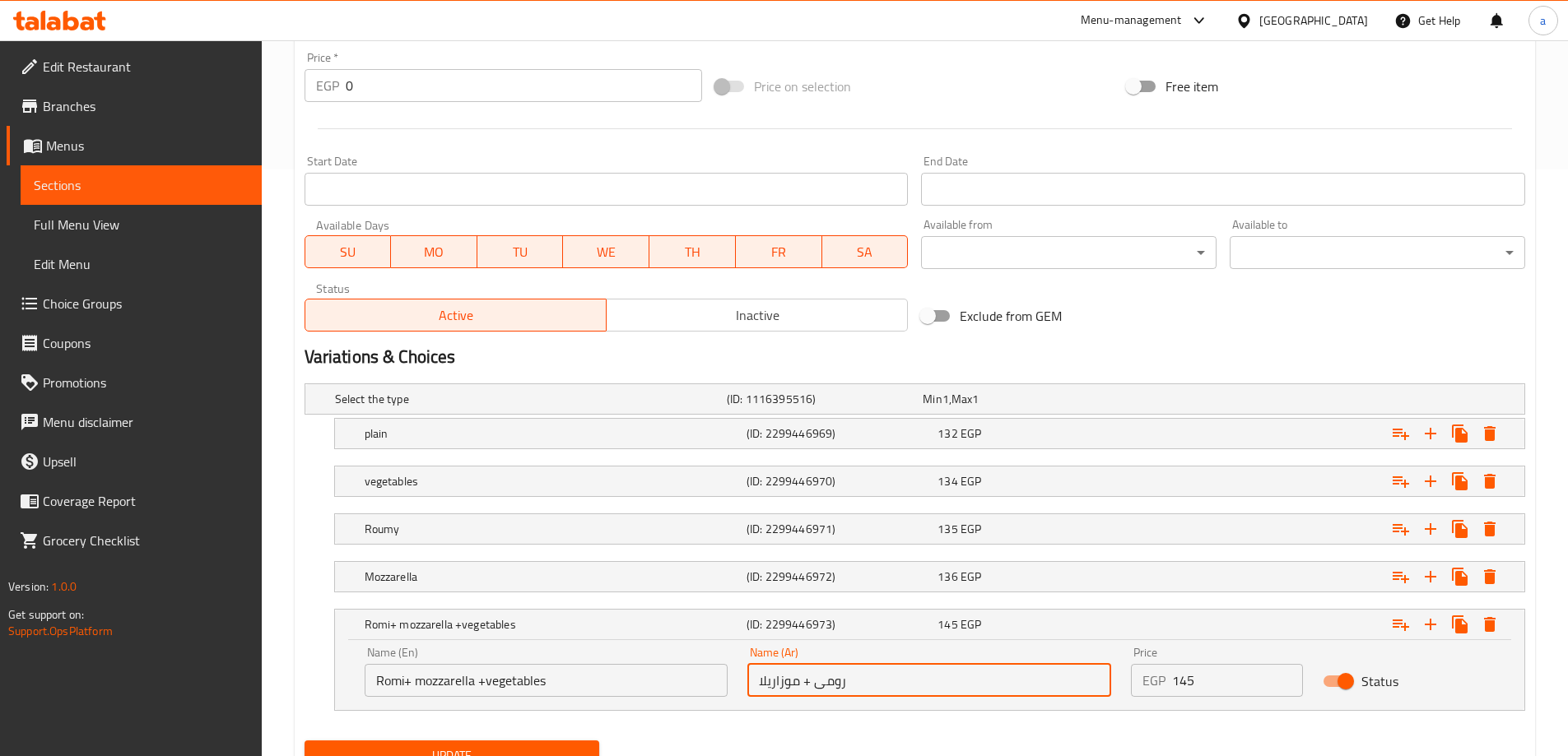
type input "رومى + موزاريلا + خضروات"
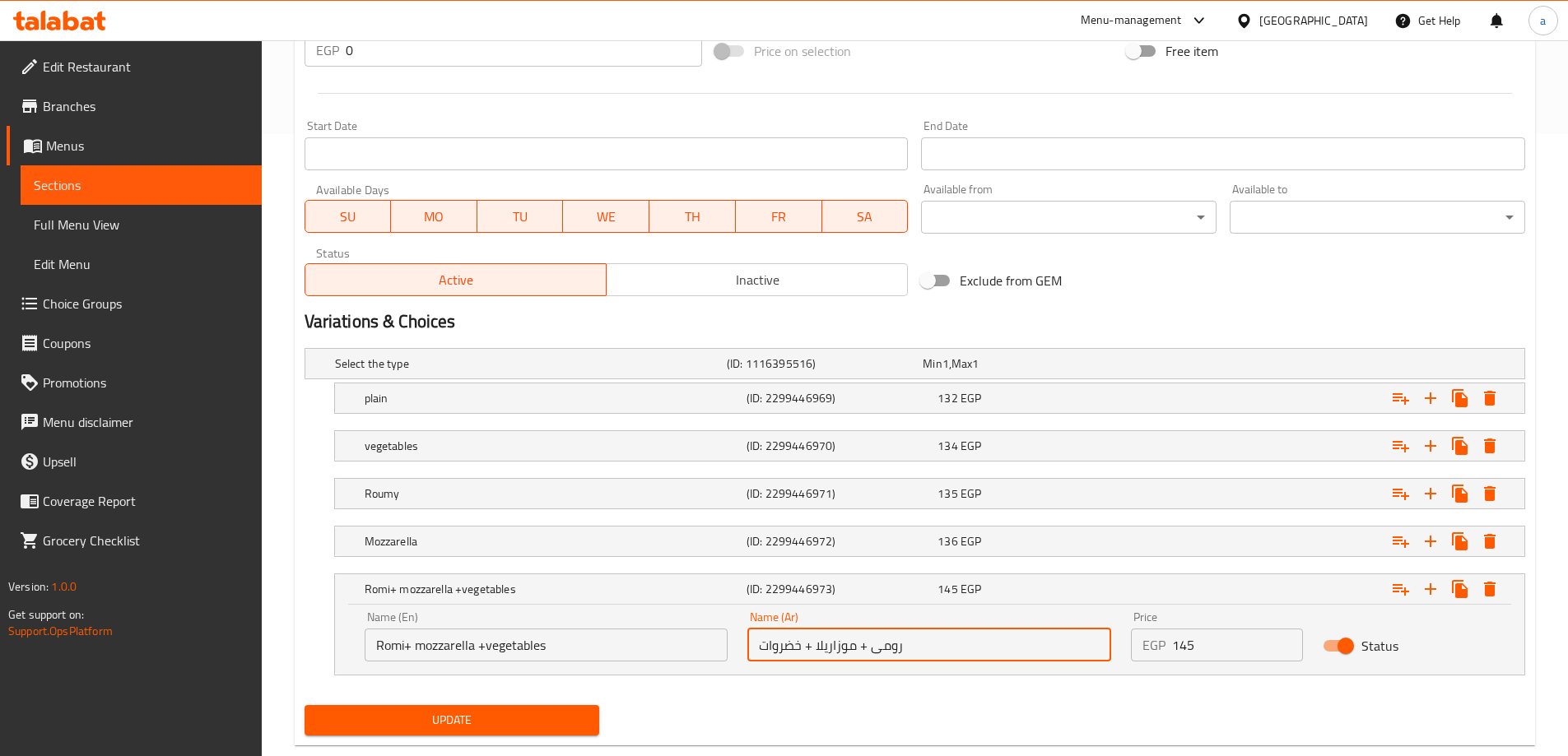
scroll to position [657, 0]
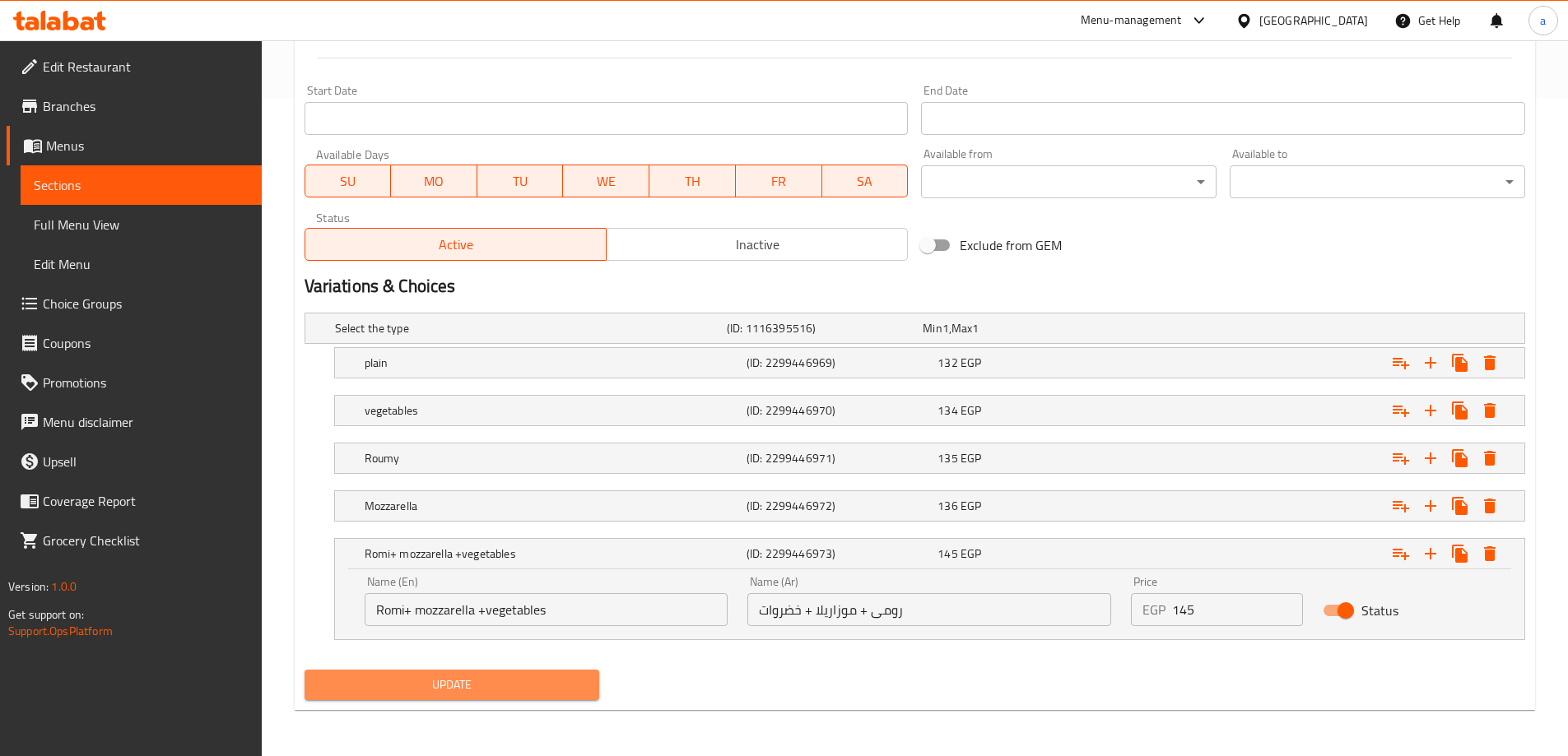
click at [452, 687] on span "Update" at bounding box center [452, 686] width 269 height 21
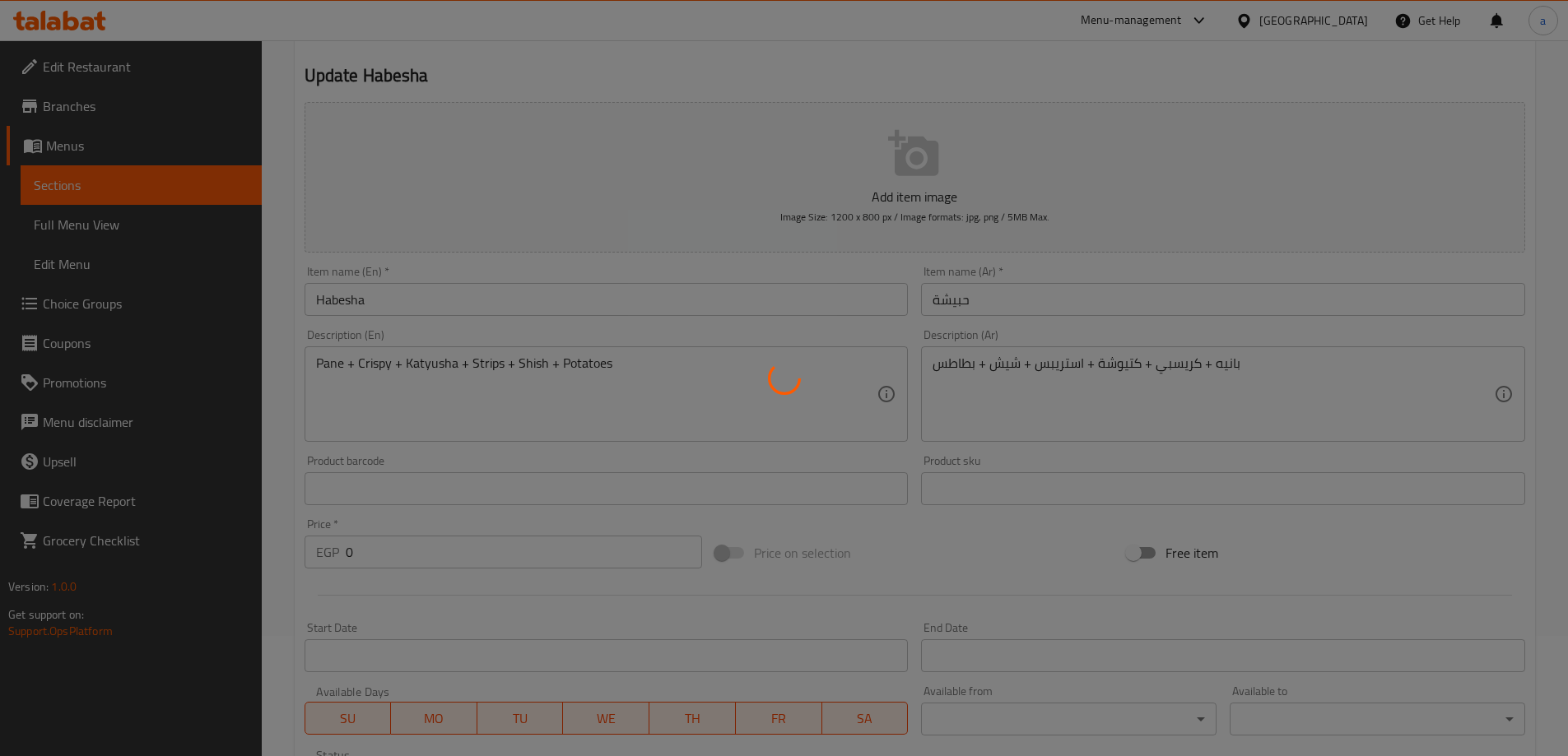
scroll to position [0, 0]
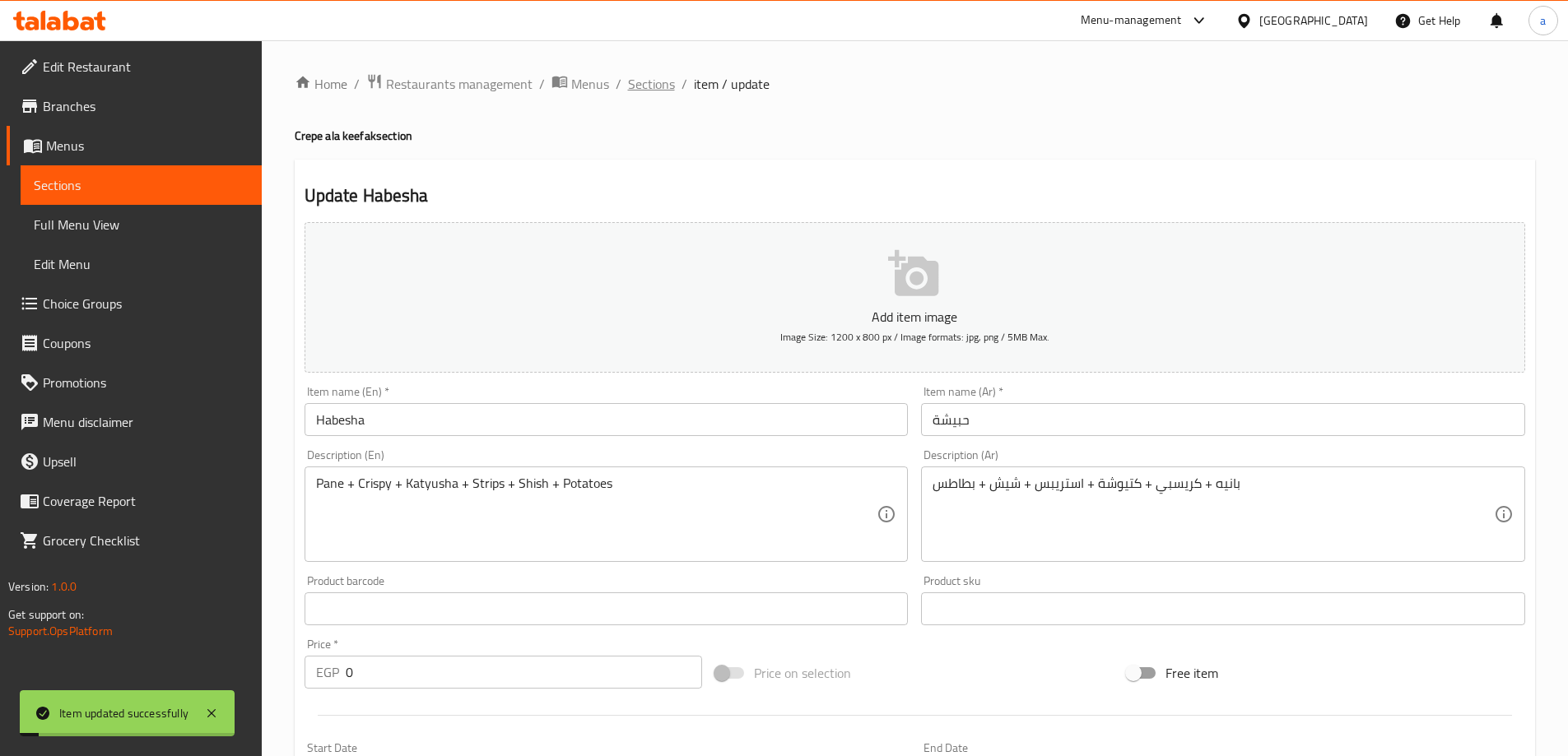
click at [647, 94] on span "Sections" at bounding box center [651, 83] width 47 height 20
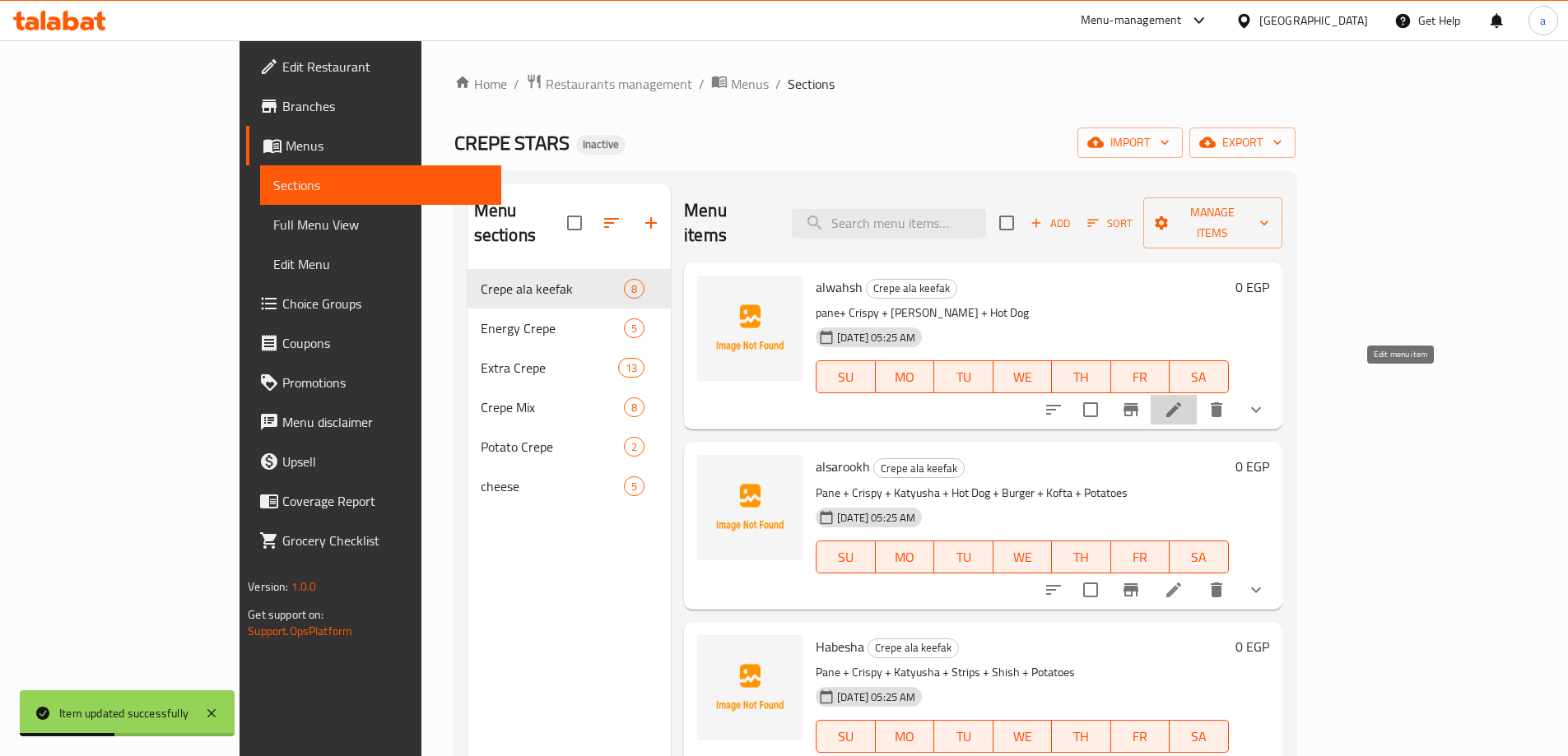
click at [1181, 402] on icon at bounding box center [1173, 409] width 15 height 15
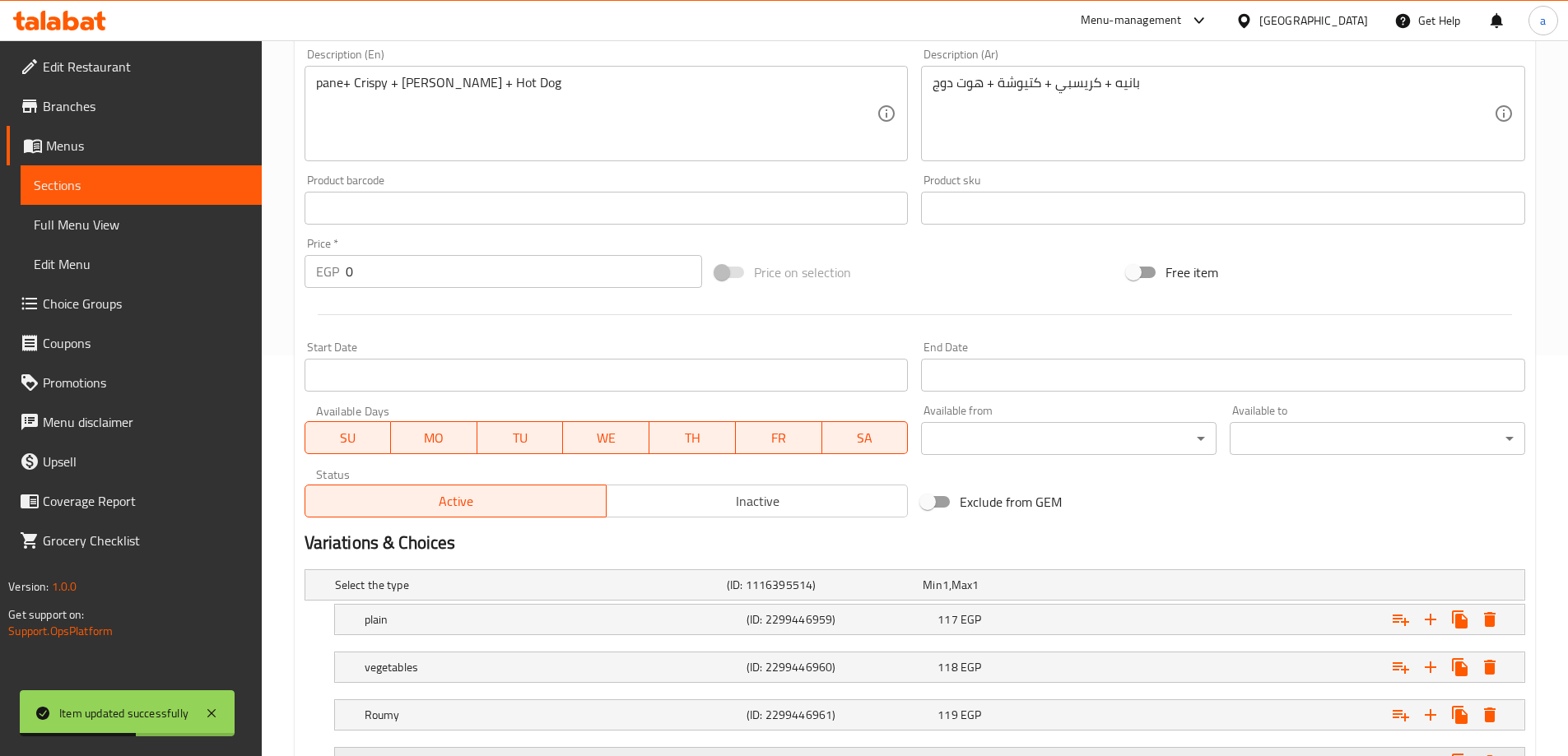
scroll to position [587, 0]
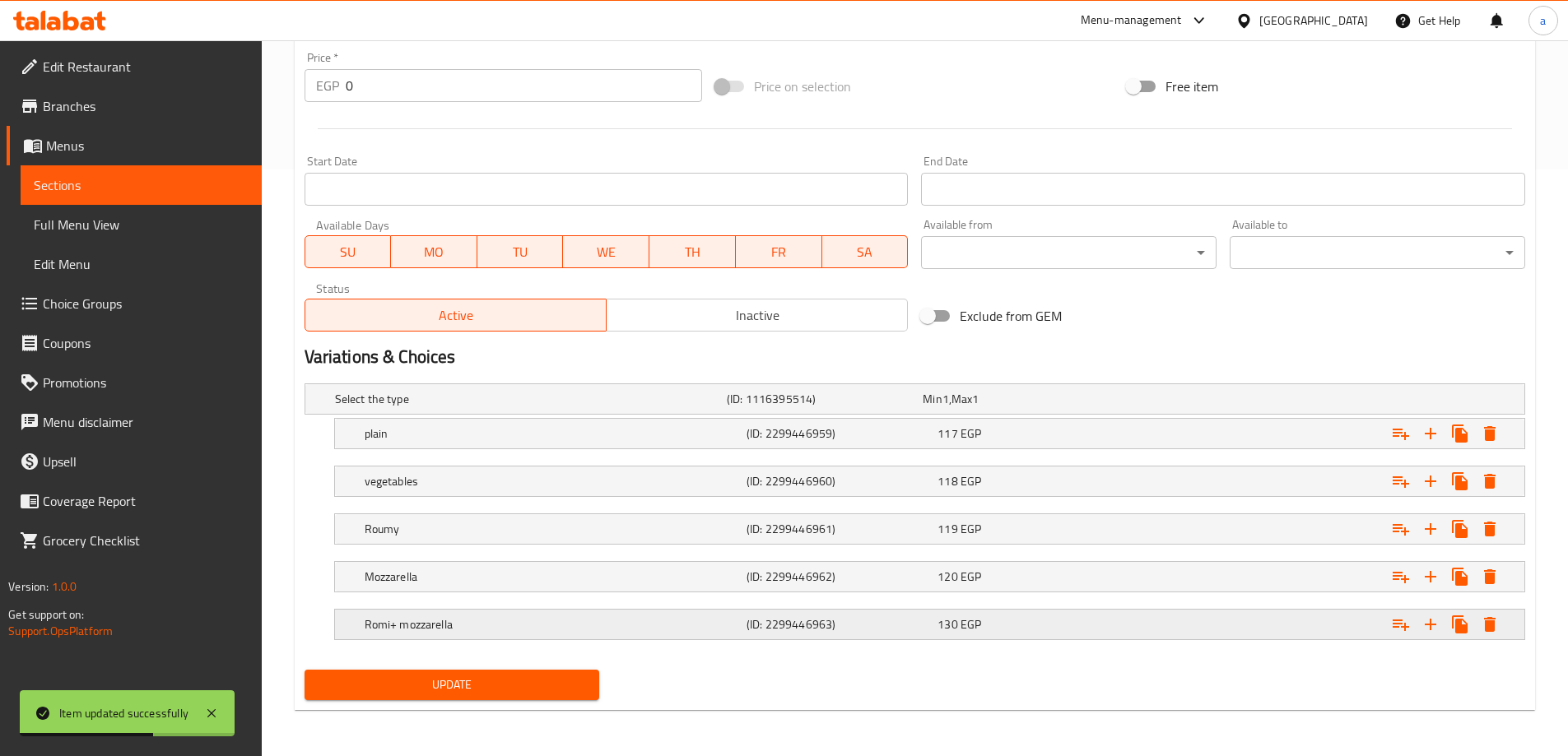
click at [669, 625] on h5 "Romi+ mozzarella" at bounding box center [552, 625] width 375 height 16
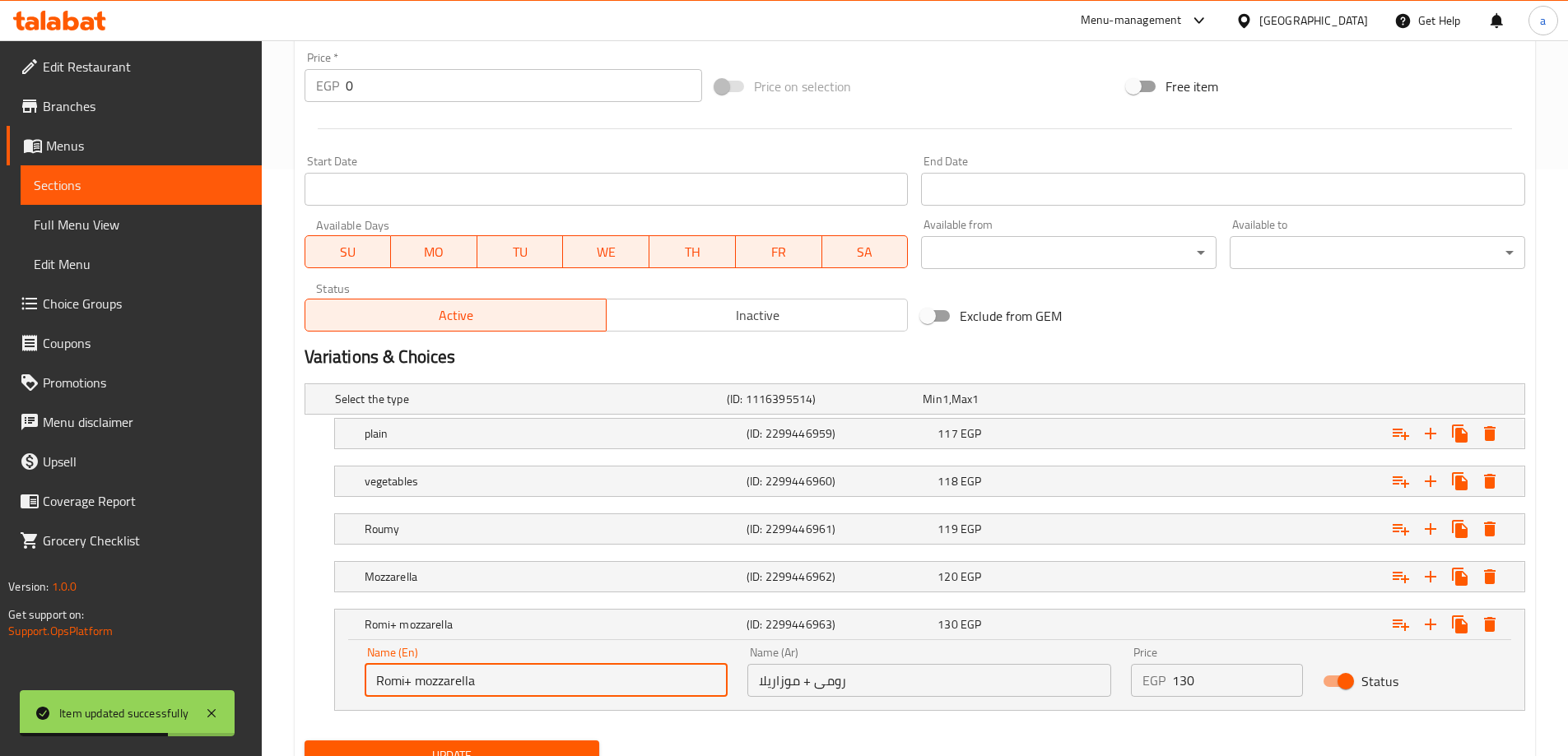
click at [659, 669] on input "Romi+ mozzarella" at bounding box center [546, 680] width 363 height 33
type input "Romi+ mozzarella +vegetables"
click at [957, 676] on input "رومى + موزاريلا" at bounding box center [929, 680] width 363 height 33
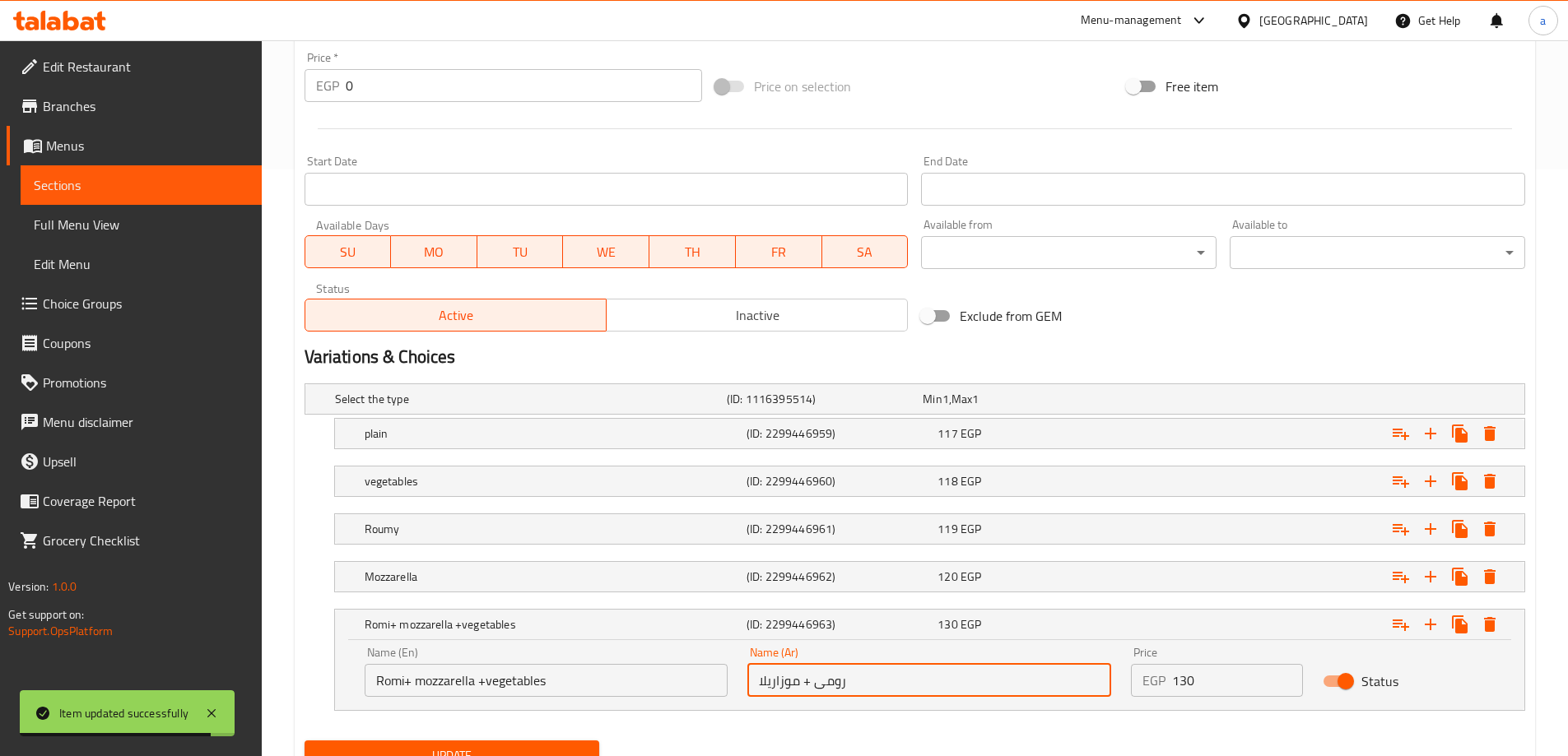
type input "رومى + موزاريلا + خضروات"
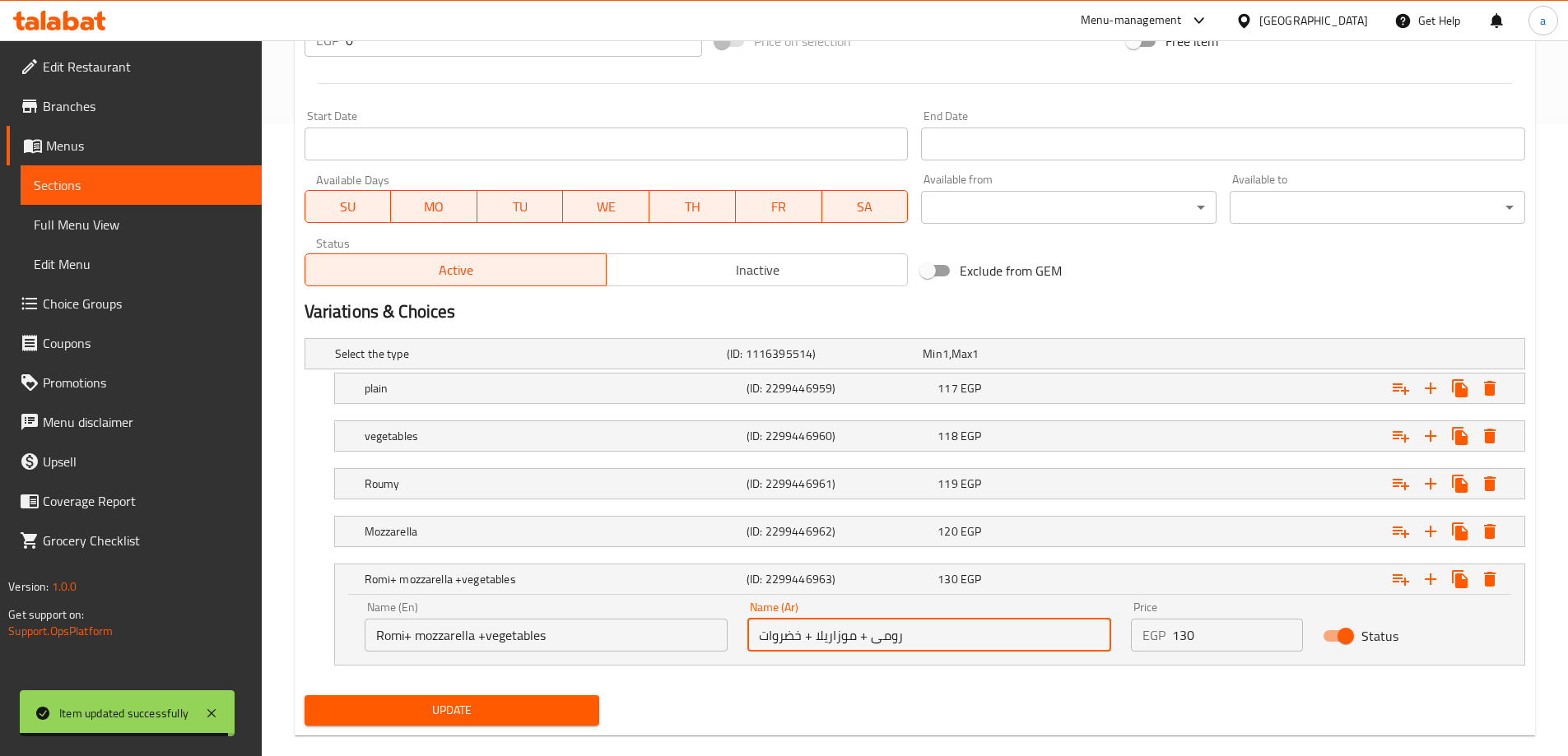
scroll to position [657, 0]
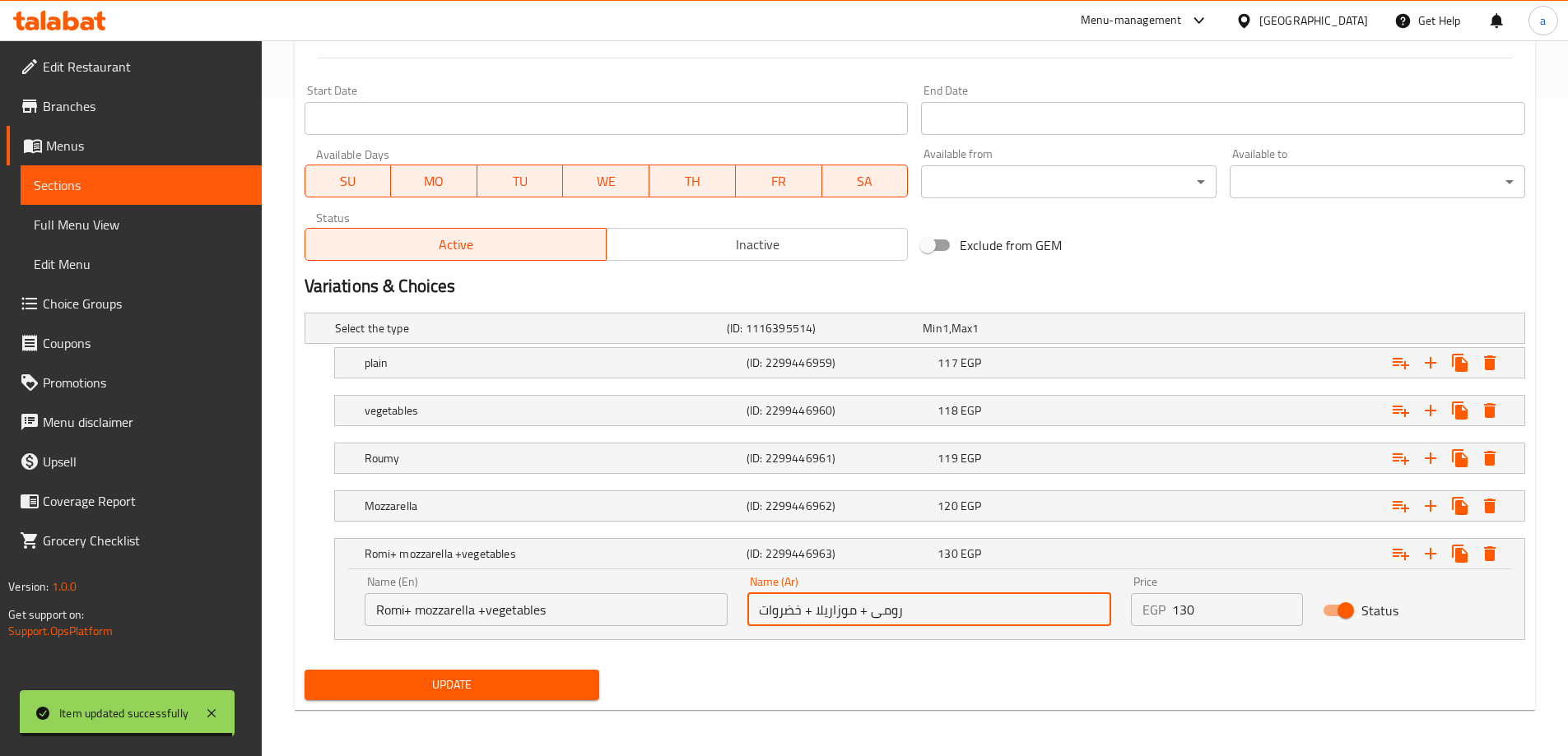
click at [572, 676] on span "Update" at bounding box center [452, 686] width 269 height 21
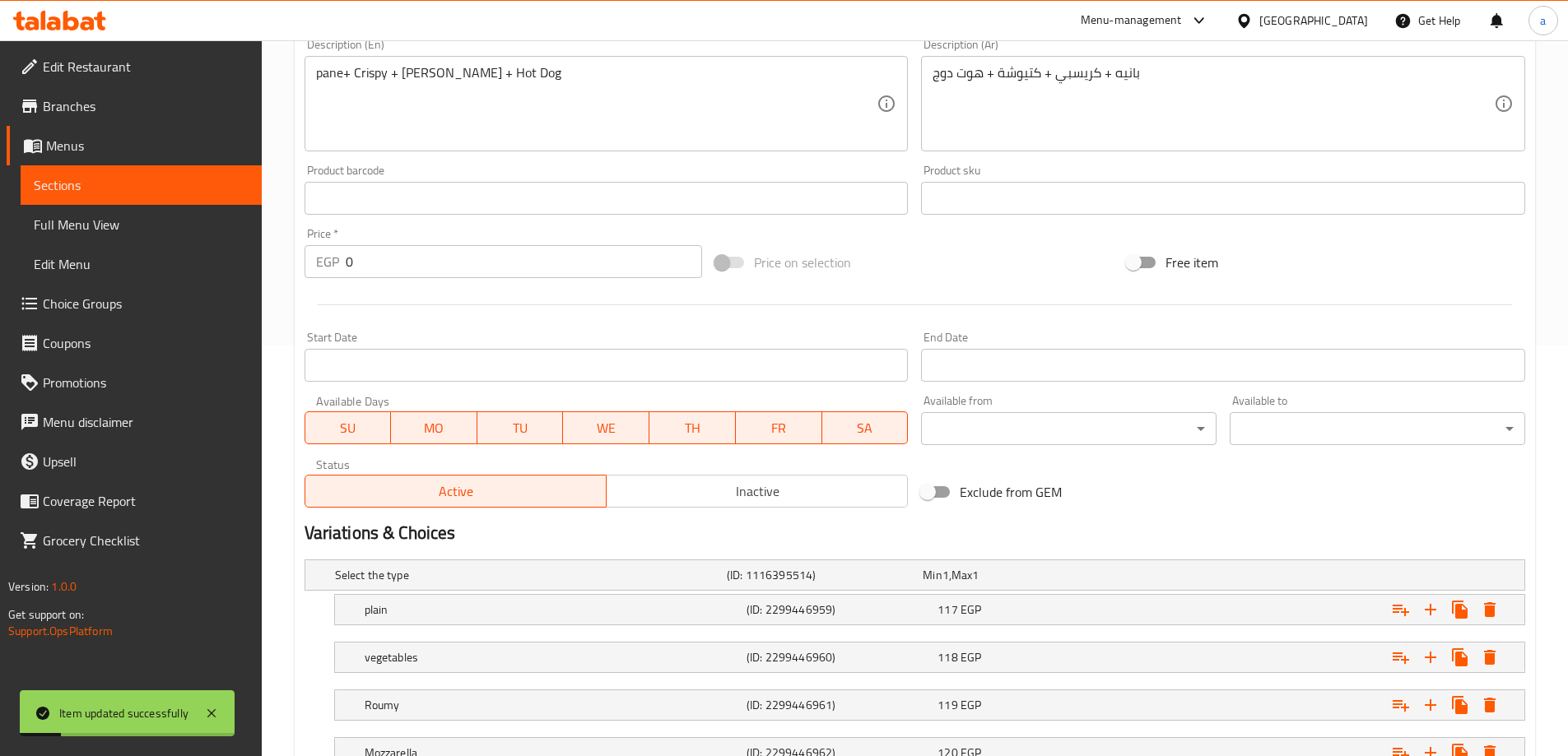
scroll to position [0, 0]
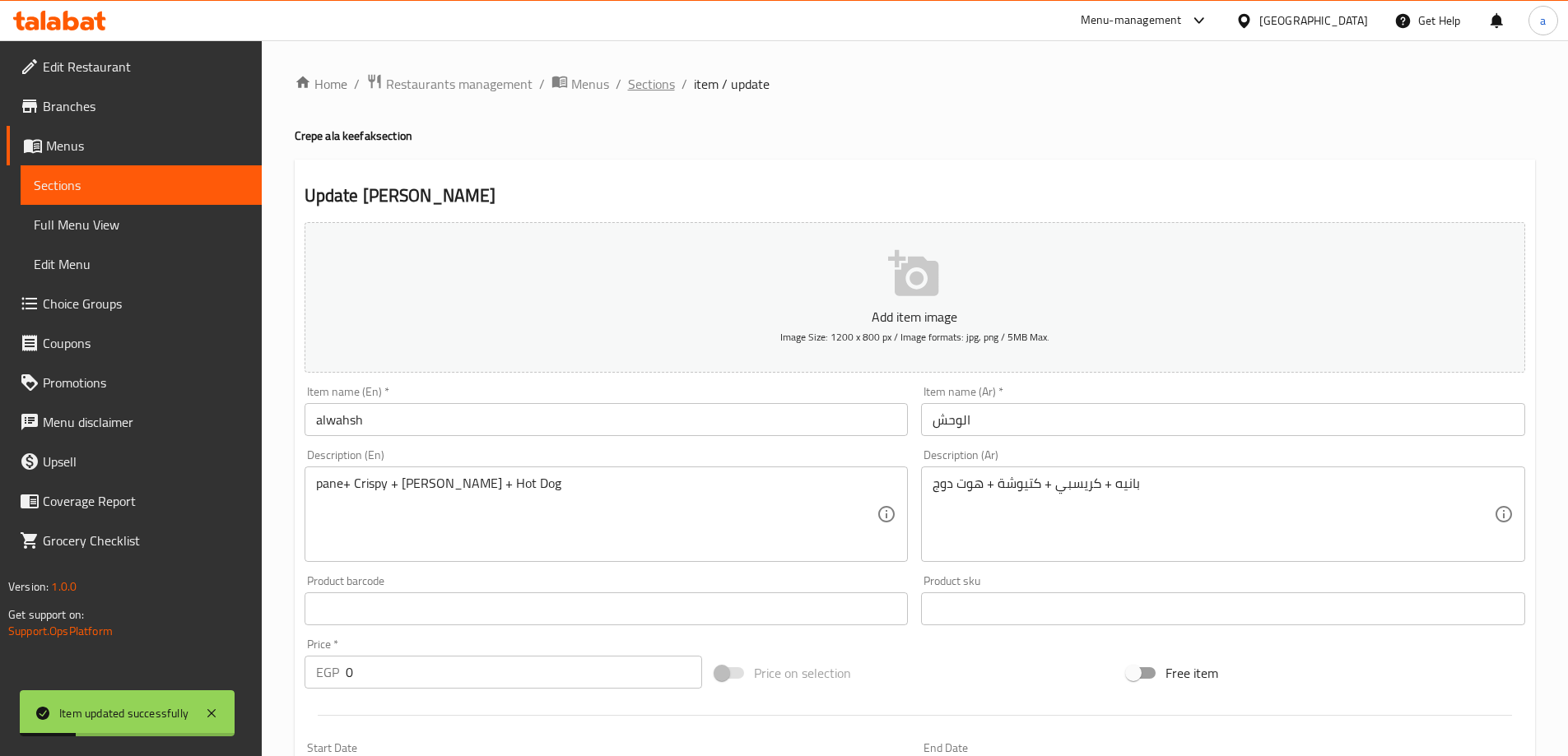
click at [668, 85] on span "Sections" at bounding box center [651, 83] width 47 height 20
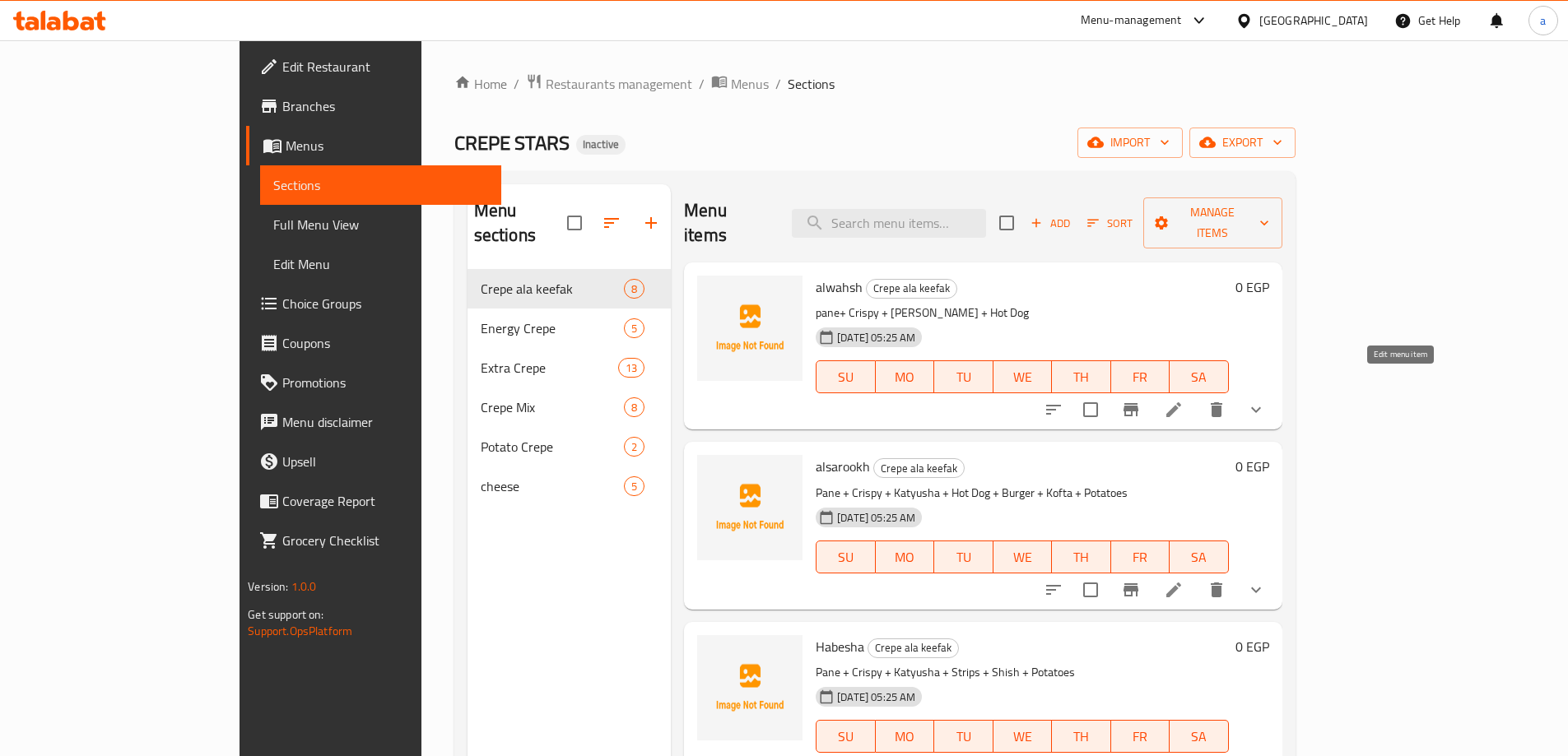
click at [1181, 402] on icon at bounding box center [1173, 409] width 15 height 15
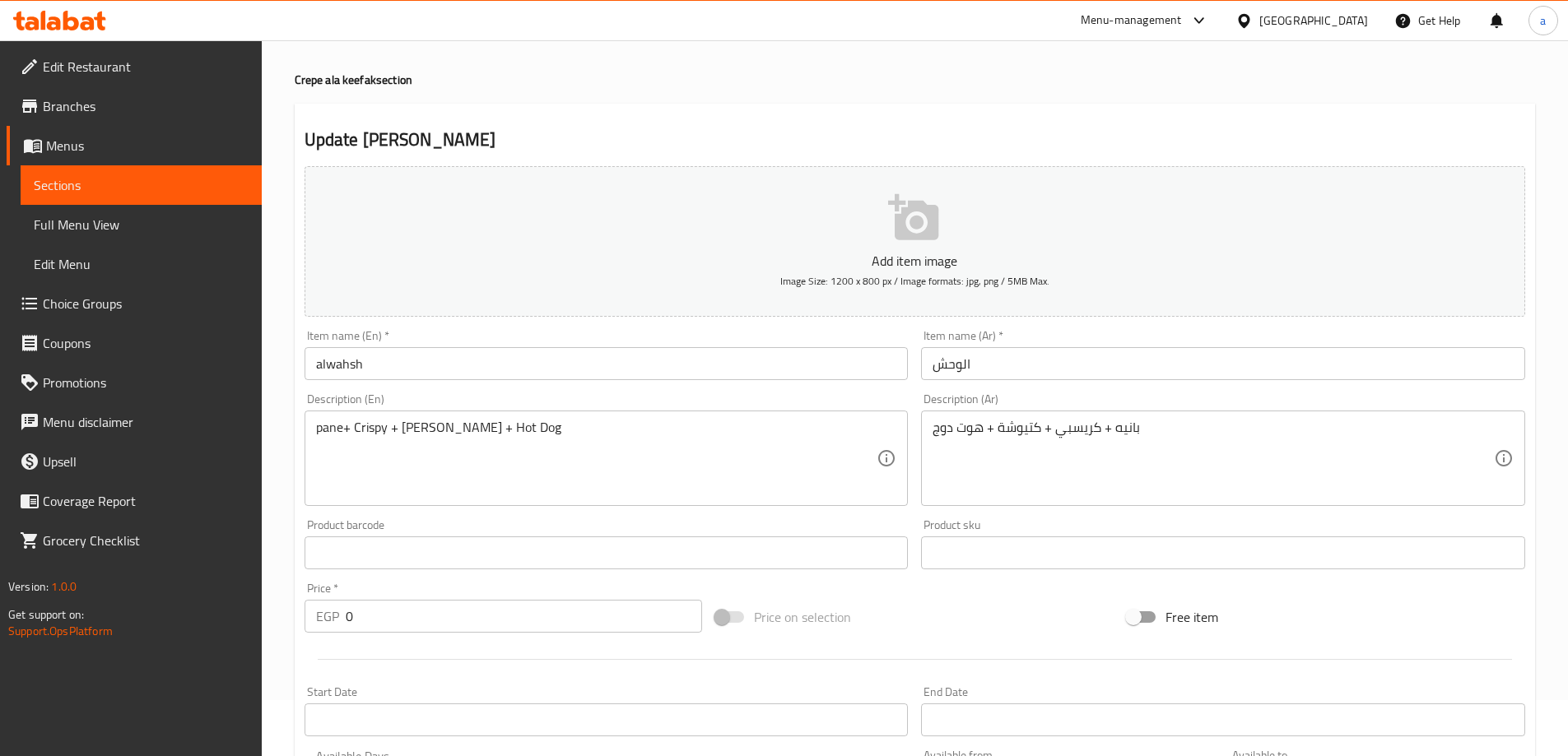
scroll to position [10, 0]
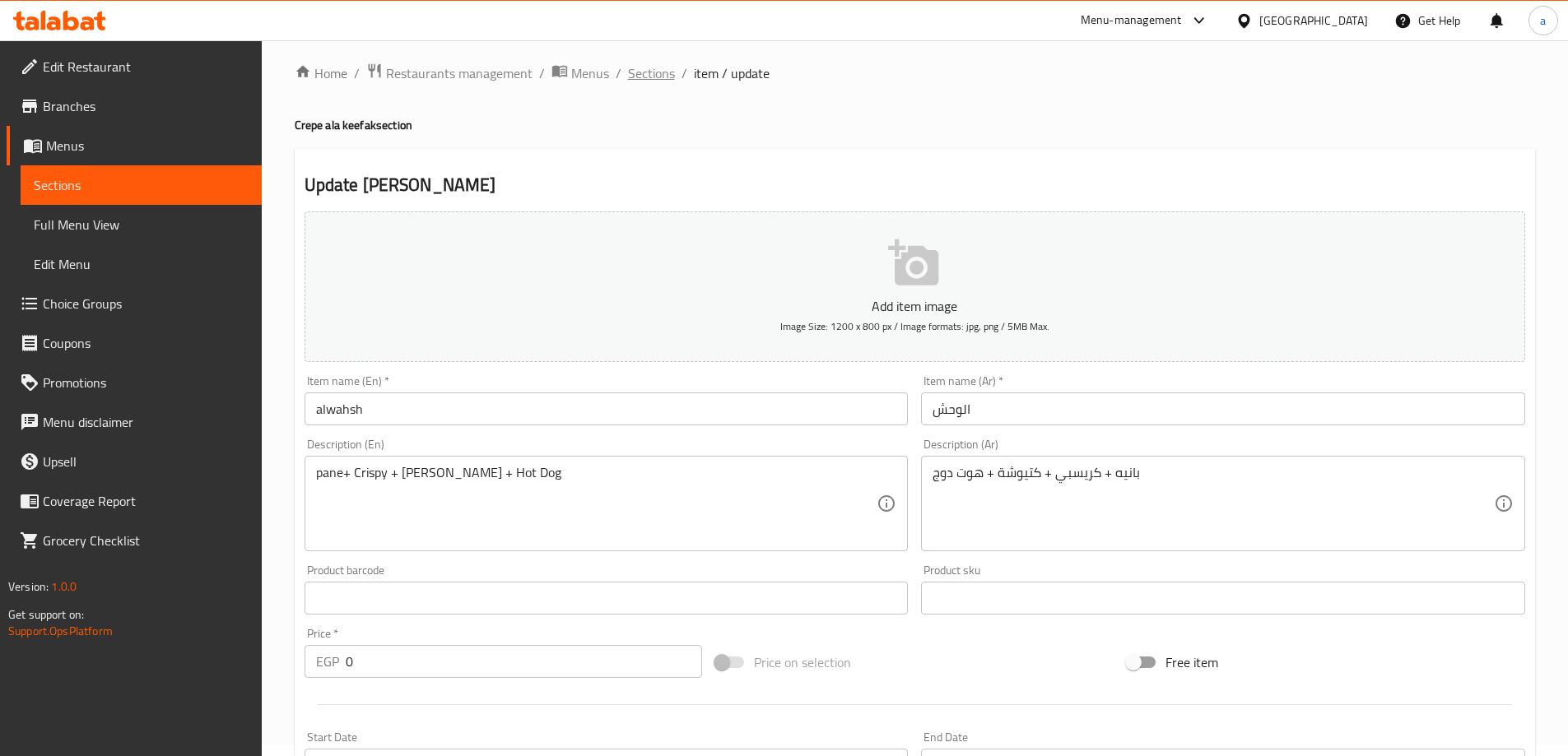
click at [655, 69] on span "Sections" at bounding box center [651, 73] width 47 height 20
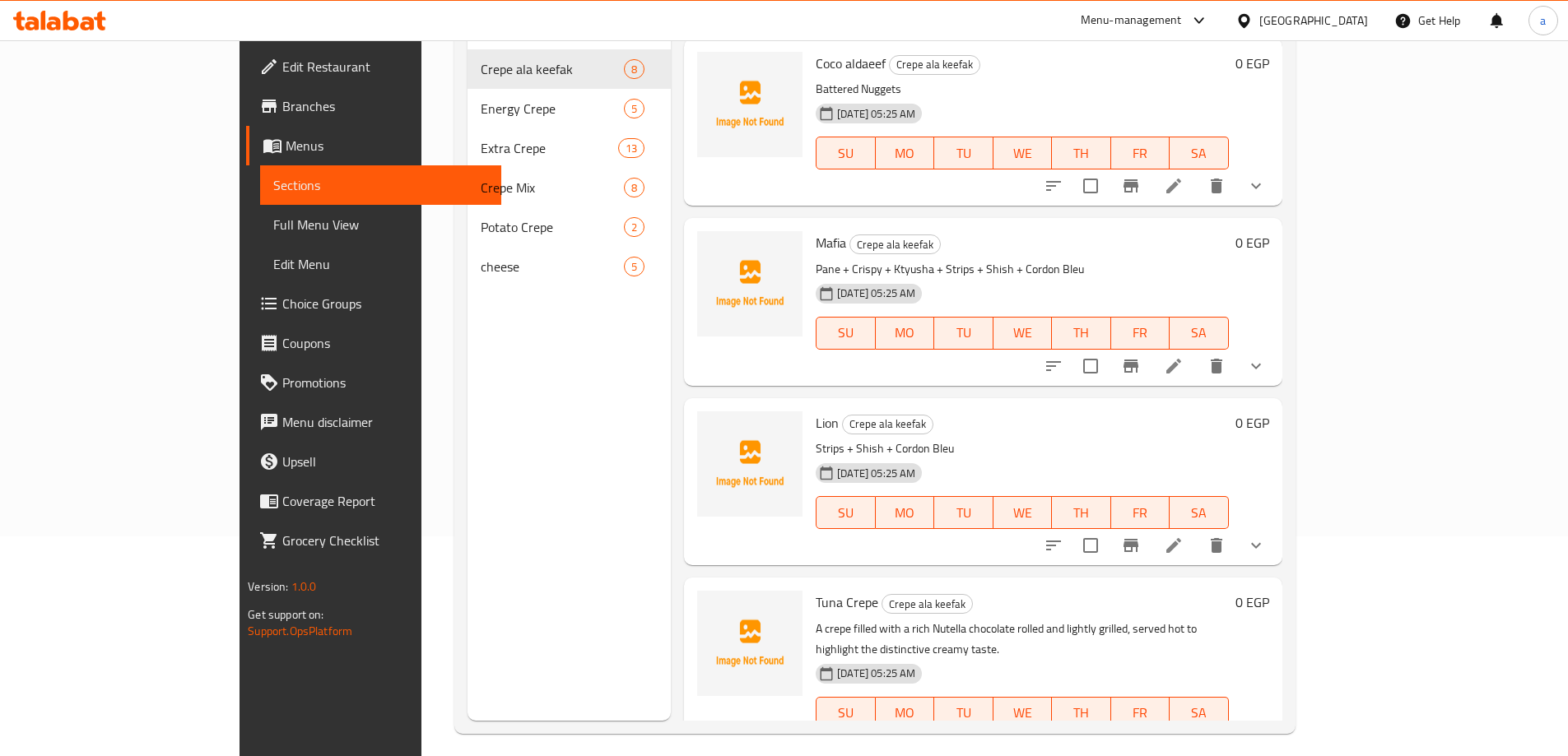
scroll to position [230, 0]
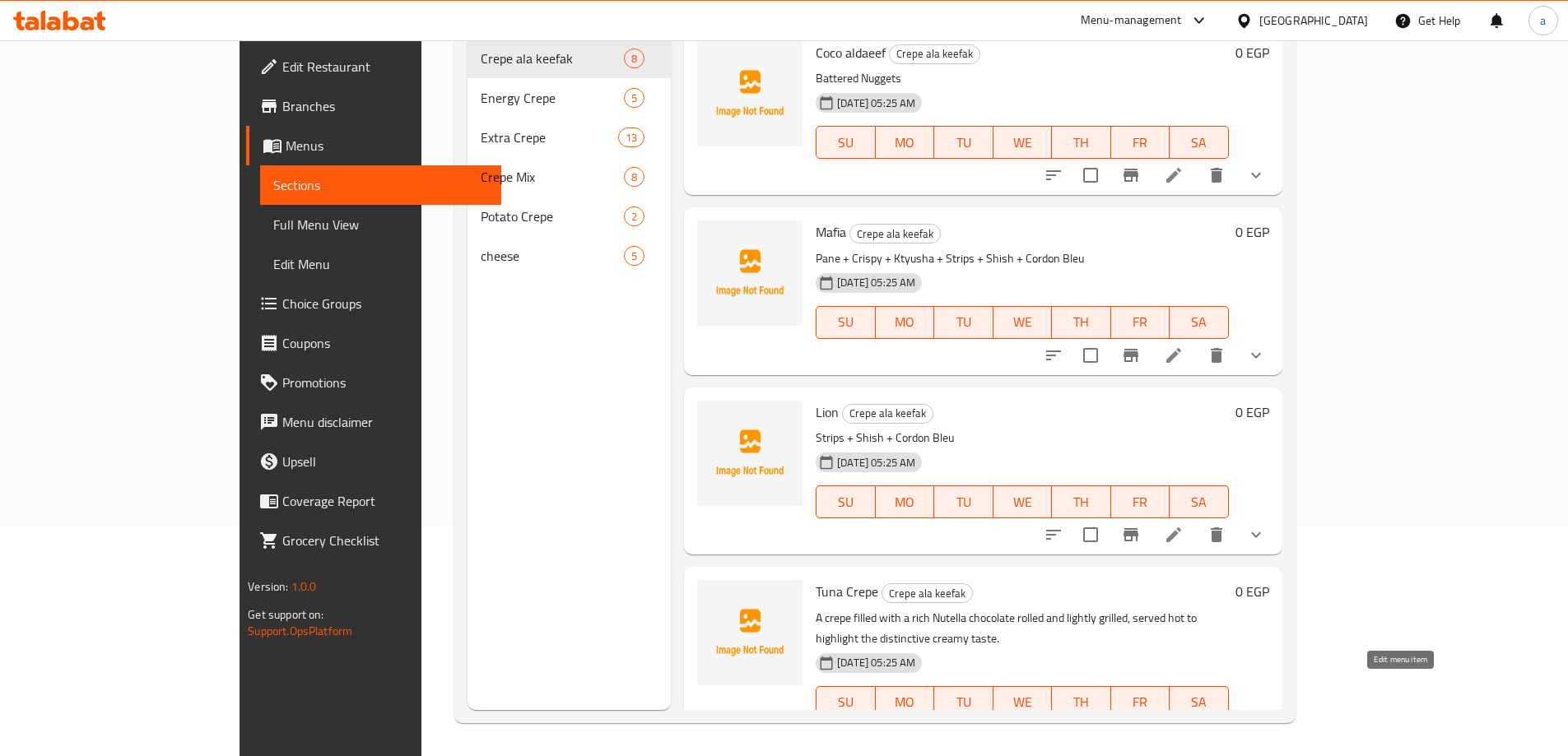
click at [1184, 726] on icon at bounding box center [1174, 735] width 20 height 20
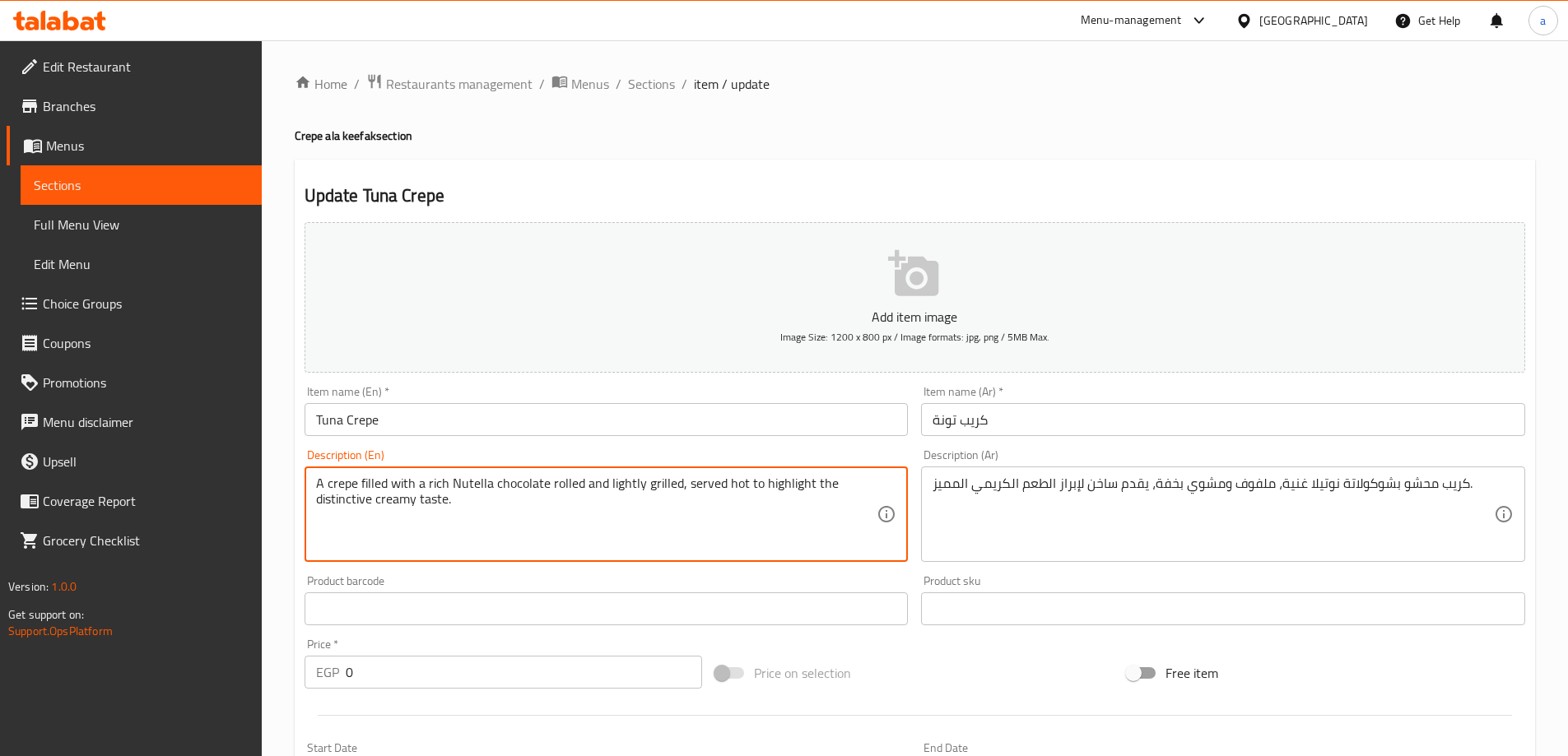
click at [345, 481] on textarea "A crepe filled with a rich Nutella chocolate rolled and lightly grilled, served…" at bounding box center [596, 515] width 561 height 78
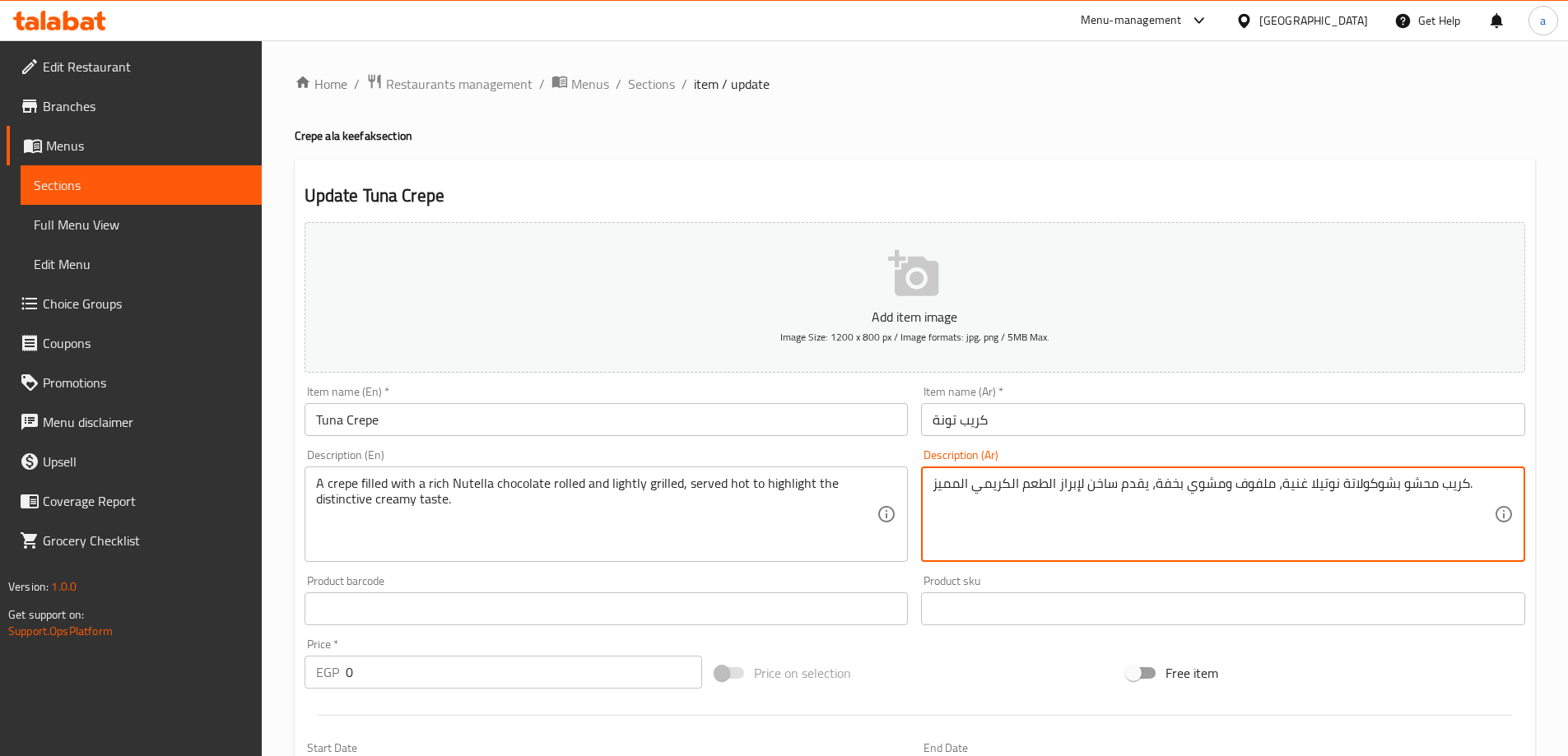
click at [1167, 491] on textarea "كريب محشو بشوكولاتة نوتيلا غنية، ملفوف ومشوي بخفة، يقدم ساخن لإبراز الطعم الكري…" at bounding box center [1212, 515] width 561 height 78
drag, startPoint x: 1088, startPoint y: 491, endPoint x: 910, endPoint y: 511, distance: 179.1
click at [910, 511] on div "Add item image Image Size: 1200 x 800 px / Image formats: jpg, png / 5MB Max. I…" at bounding box center [915, 570] width 1234 height 710
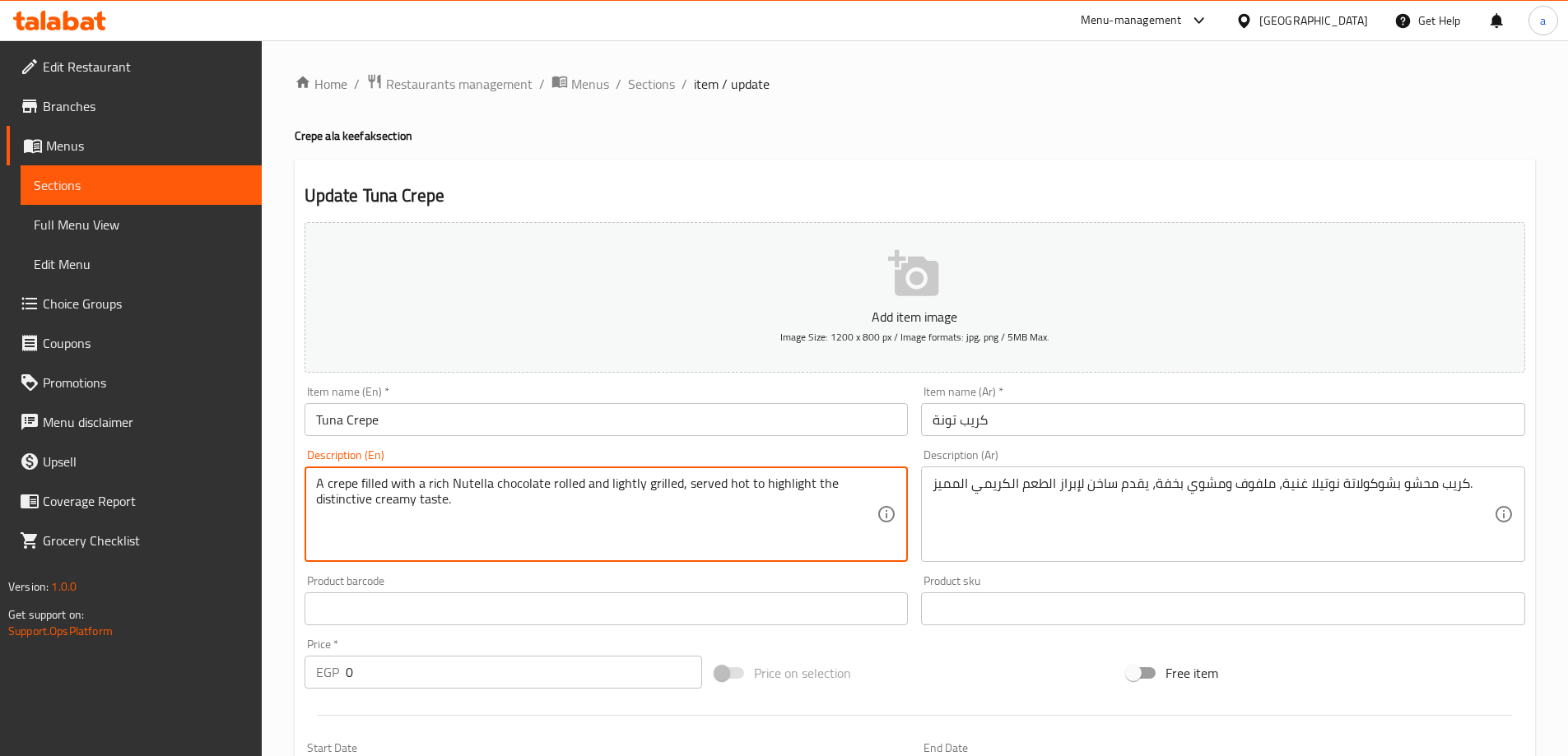
click at [772, 481] on textarea "A crepe filled with a rich Nutella chocolate rolled and lightly grilled, served…" at bounding box center [596, 515] width 561 height 78
click at [356, 507] on textarea "A crepe filled with a rich Nutella chocolate rolled and lightly grilled, served…" at bounding box center [596, 515] width 561 height 78
click at [656, 562] on div "A crepe filled with a rich Nutella chocolate rolled and lightly grilled, served…" at bounding box center [606, 514] width 604 height 95
click at [613, 541] on textarea "A crepe filled with a rich Nutella chocolate rolled and lightly grilled, served…" at bounding box center [596, 515] width 561 height 78
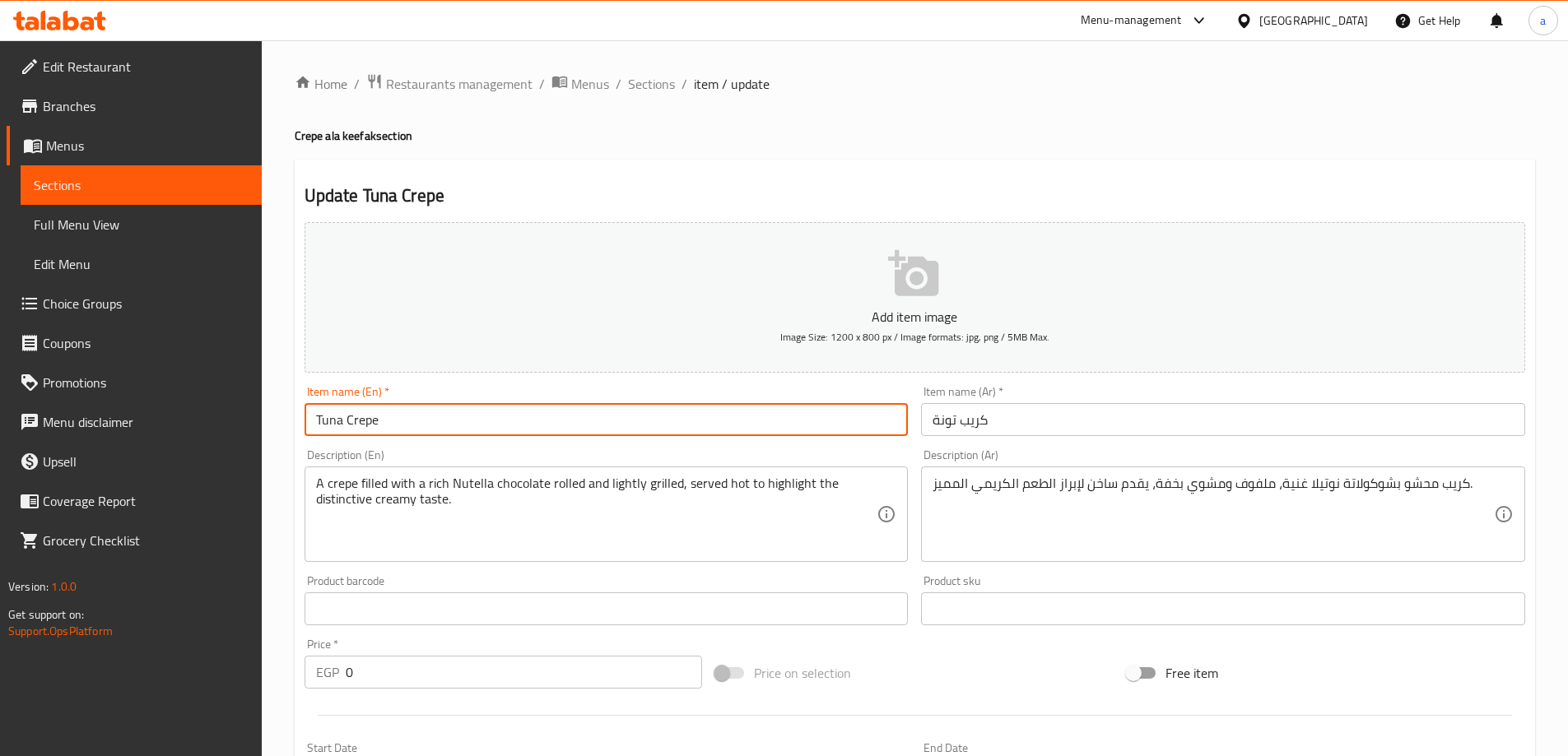
drag, startPoint x: 355, startPoint y: 418, endPoint x: 420, endPoint y: 420, distance: 65.0
click at [418, 420] on input "Tuna Crepe" at bounding box center [606, 419] width 604 height 33
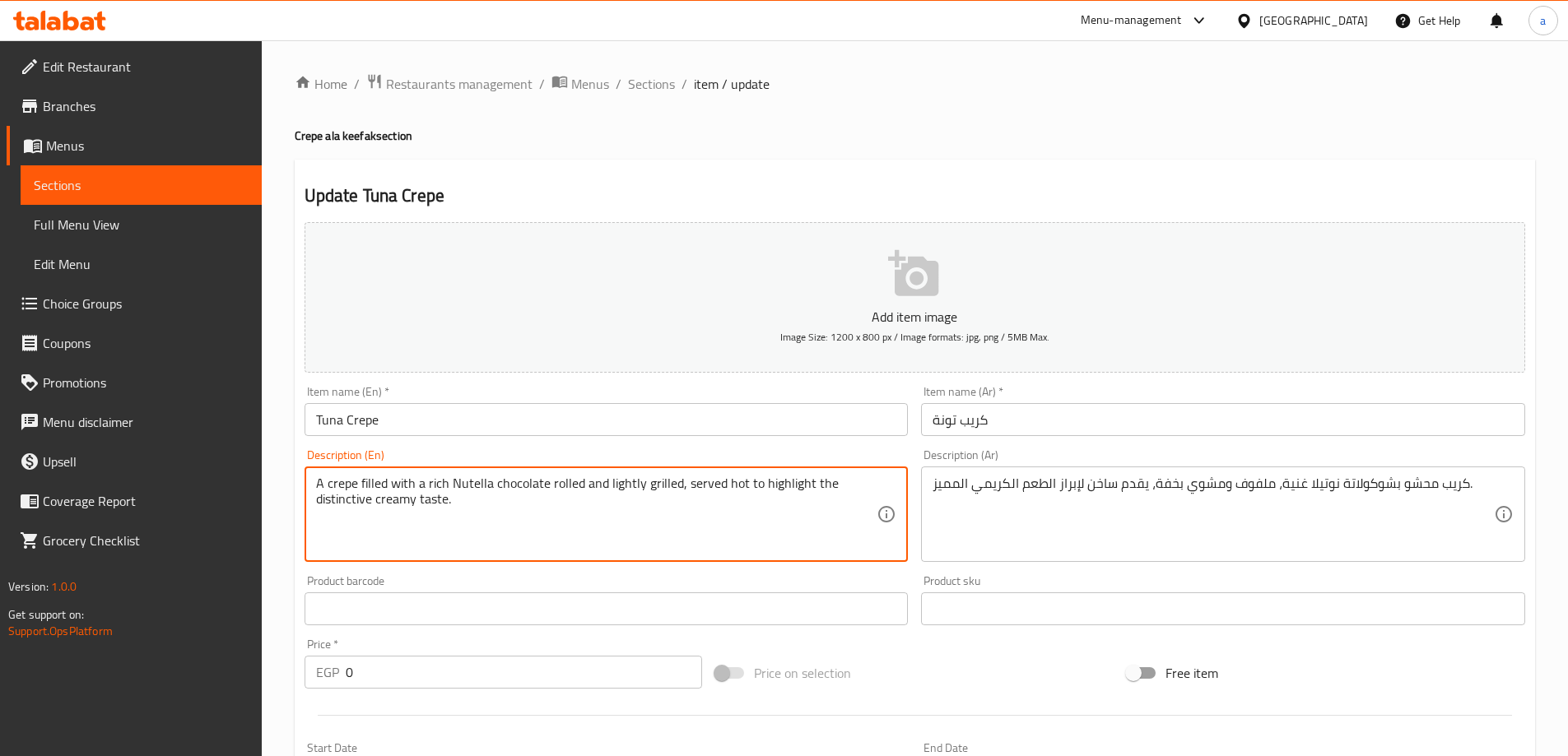
drag, startPoint x: 388, startPoint y: 491, endPoint x: 690, endPoint y: 489, distance: 302.0
click at [1088, 420] on input "كريب تونة" at bounding box center [1223, 419] width 604 height 33
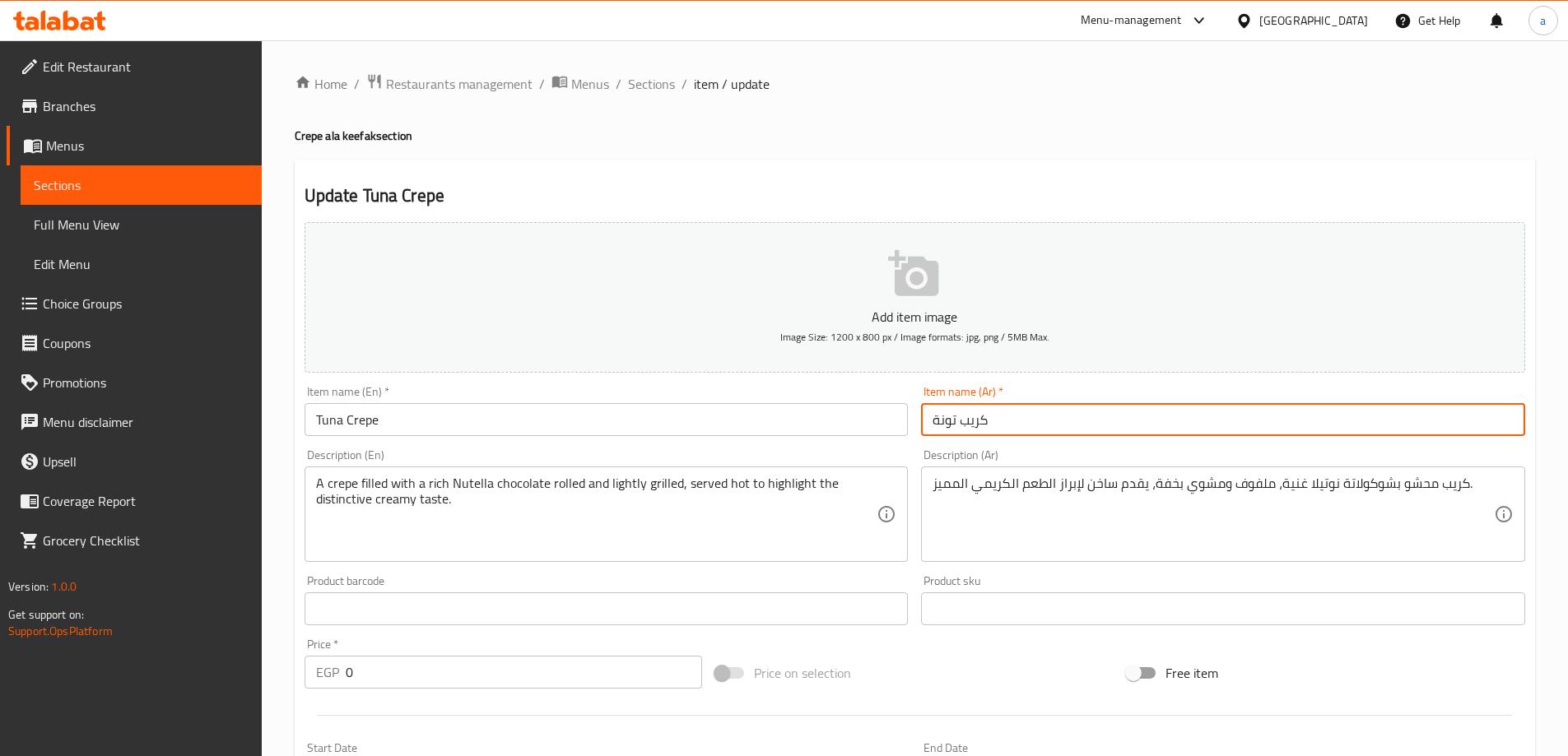
click at [1088, 420] on input "كريب تونة" at bounding box center [1223, 419] width 604 height 33
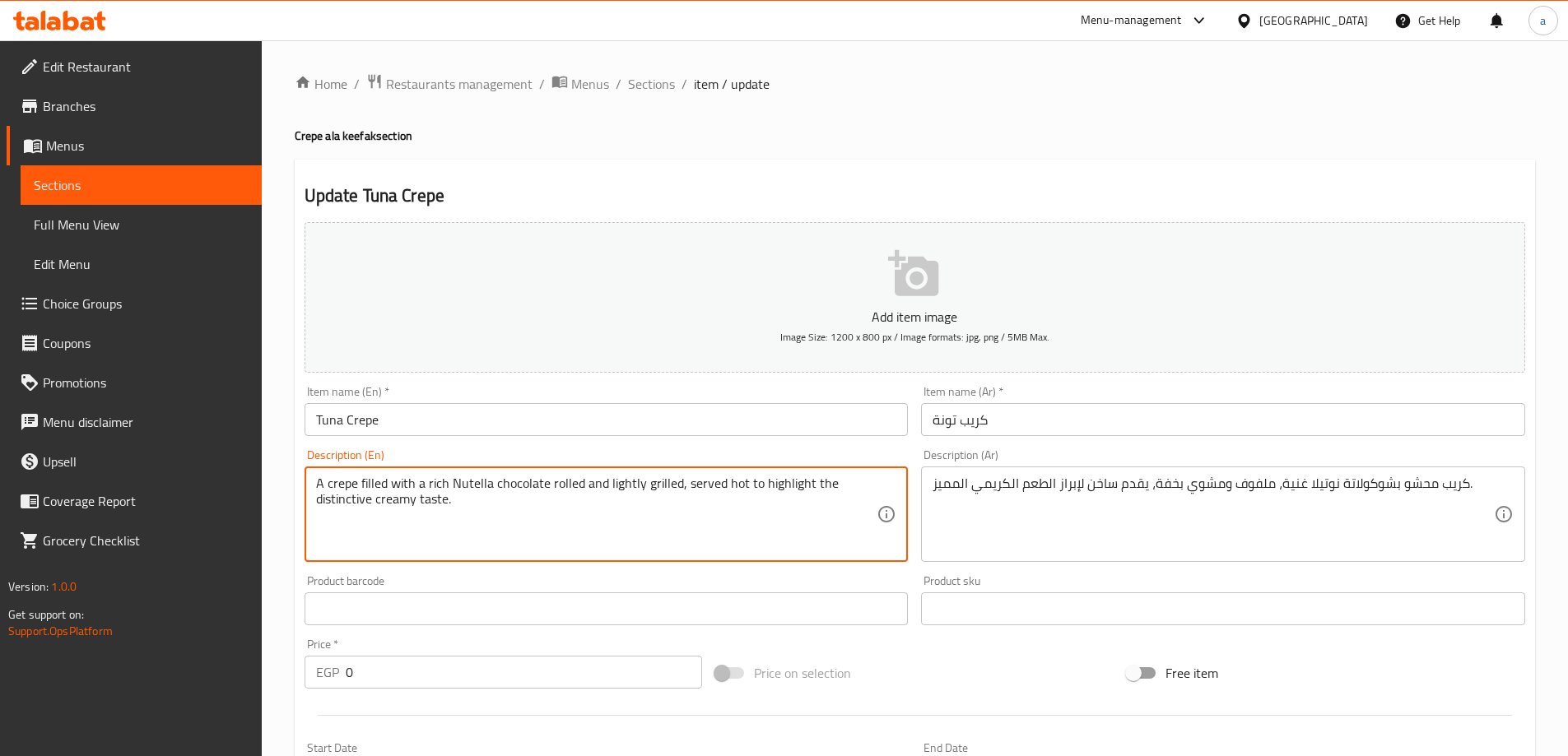
click at [675, 526] on textarea "A crepe filled with a rich Nutella chocolate rolled and lightly grilled, served…" at bounding box center [596, 515] width 561 height 78
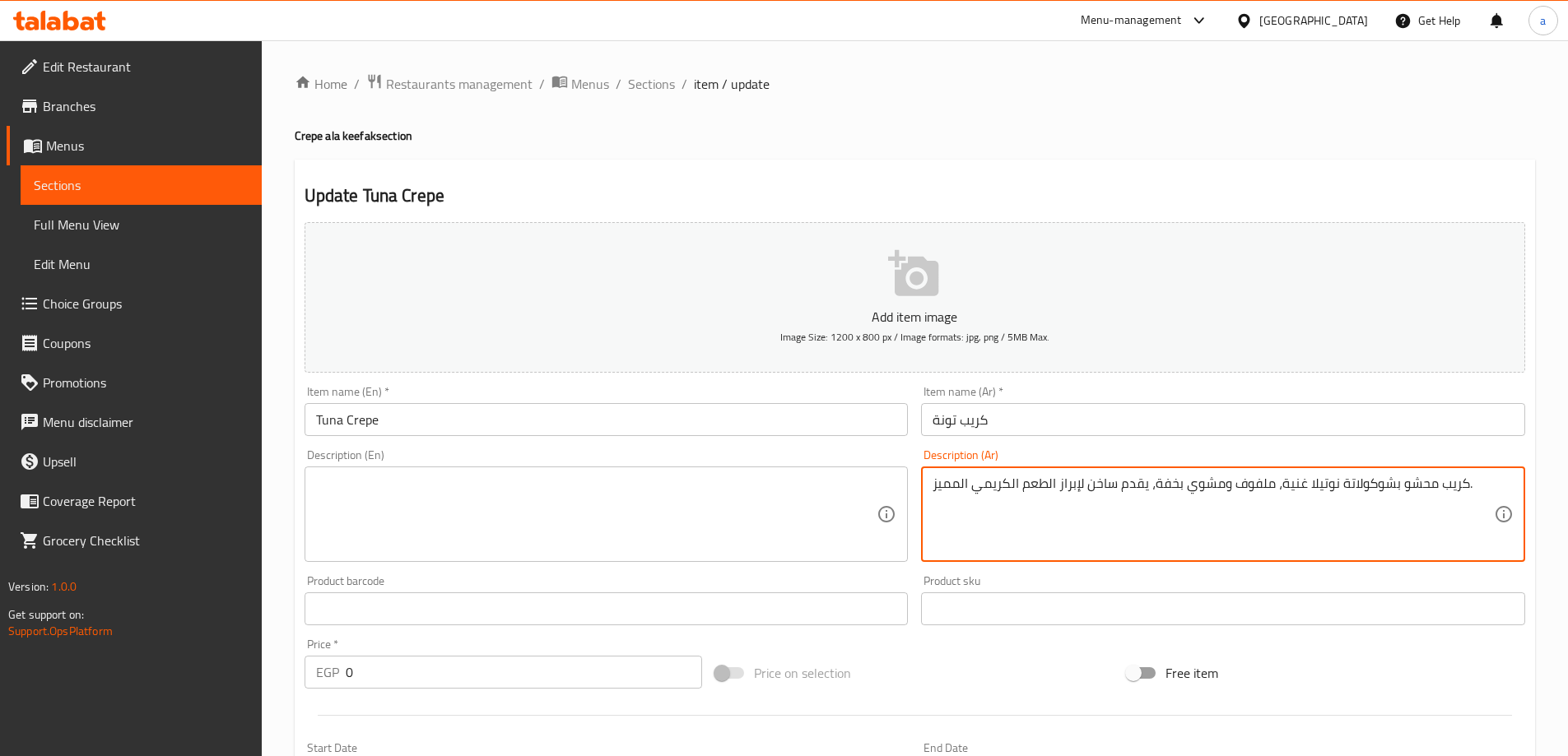
click at [1382, 515] on textarea "كريب محشو بشوكولاتة نوتيلا غنية، ملفوف ومشوي بخفة، يقدم ساخن لإبراز الطعم الكري…" at bounding box center [1212, 515] width 561 height 78
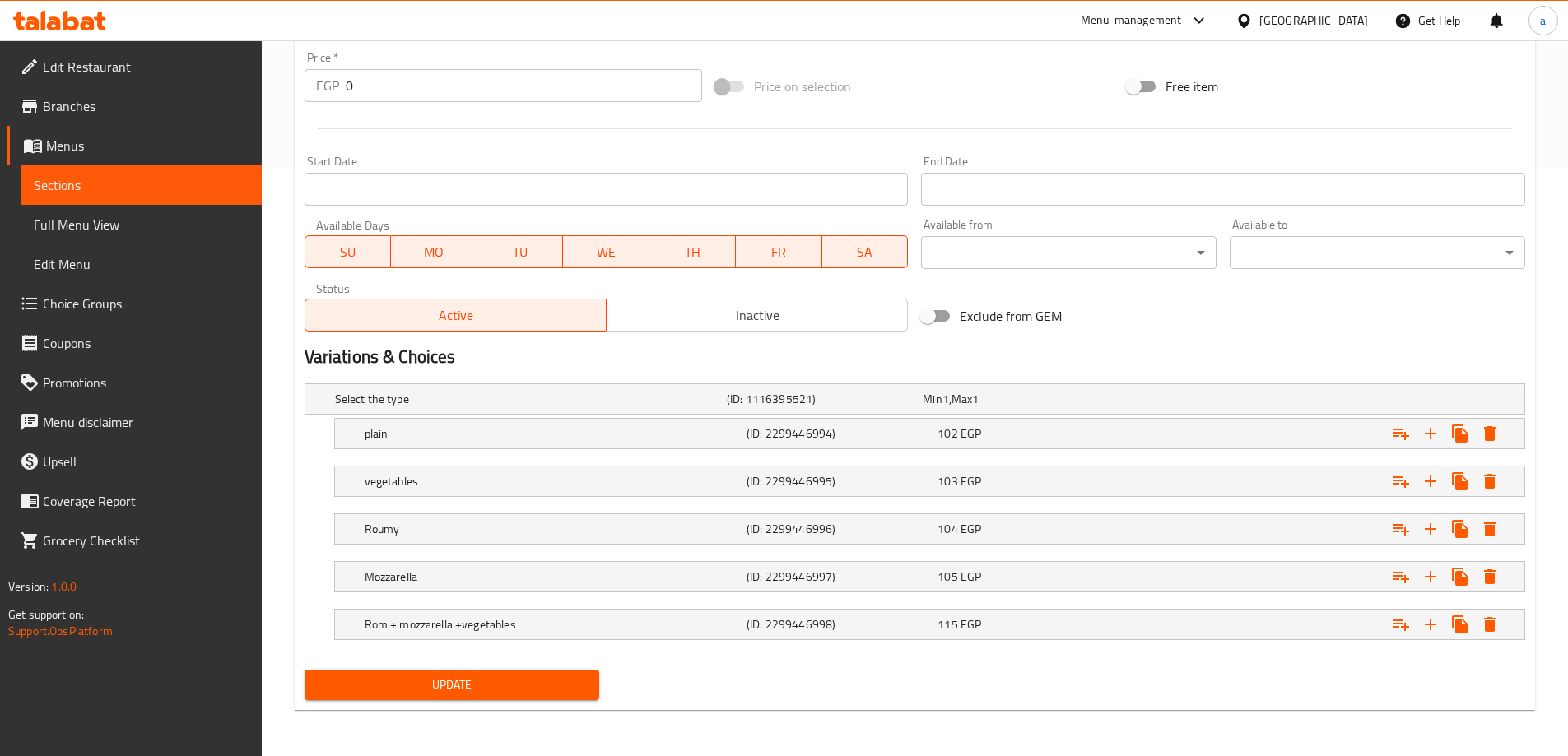
click at [540, 682] on span "Update" at bounding box center [452, 686] width 269 height 21
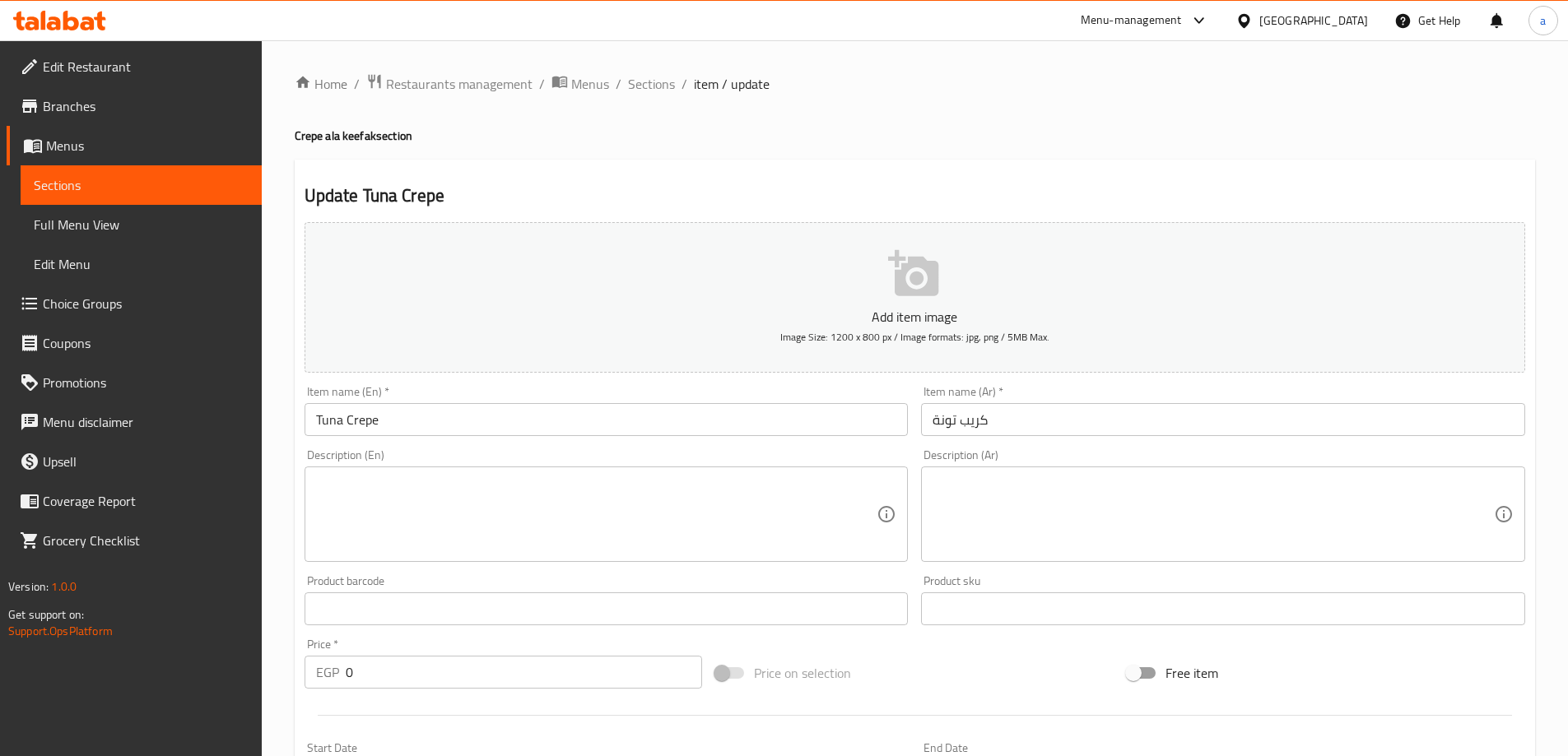
click at [521, 418] on input "Tuna Crepe" at bounding box center [606, 419] width 604 height 33
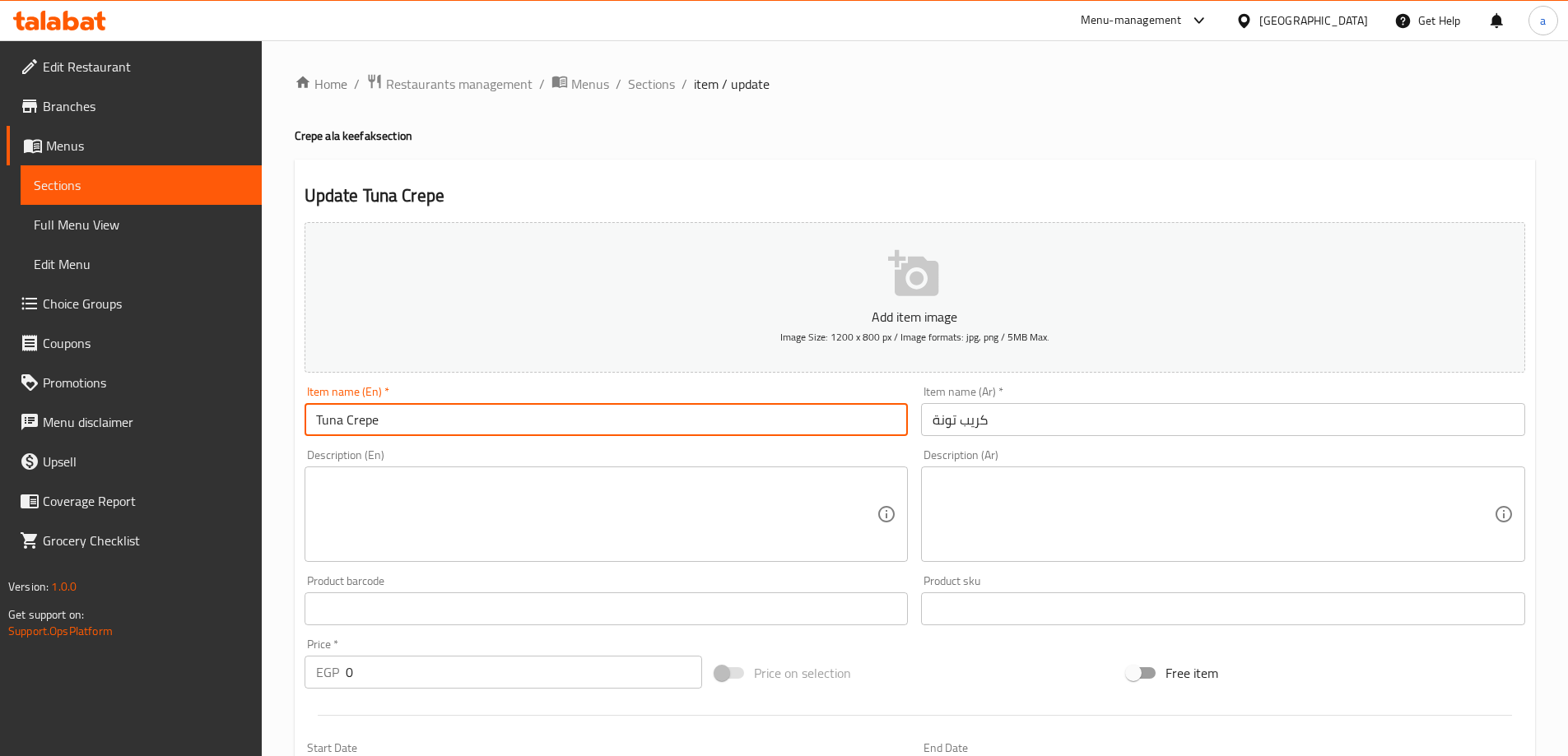
click at [521, 418] on input "Tuna Crepe" at bounding box center [606, 419] width 604 height 33
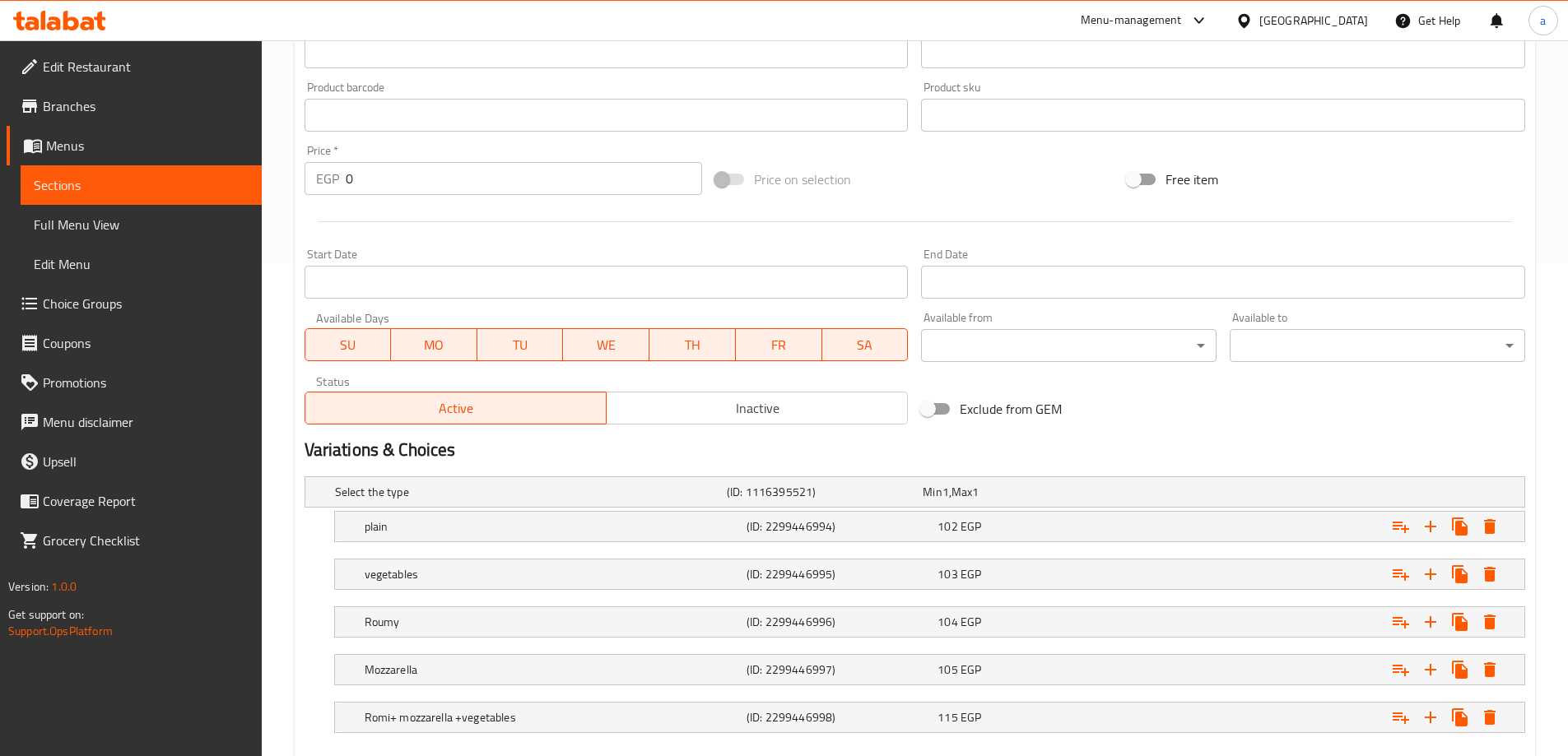
scroll to position [587, 0]
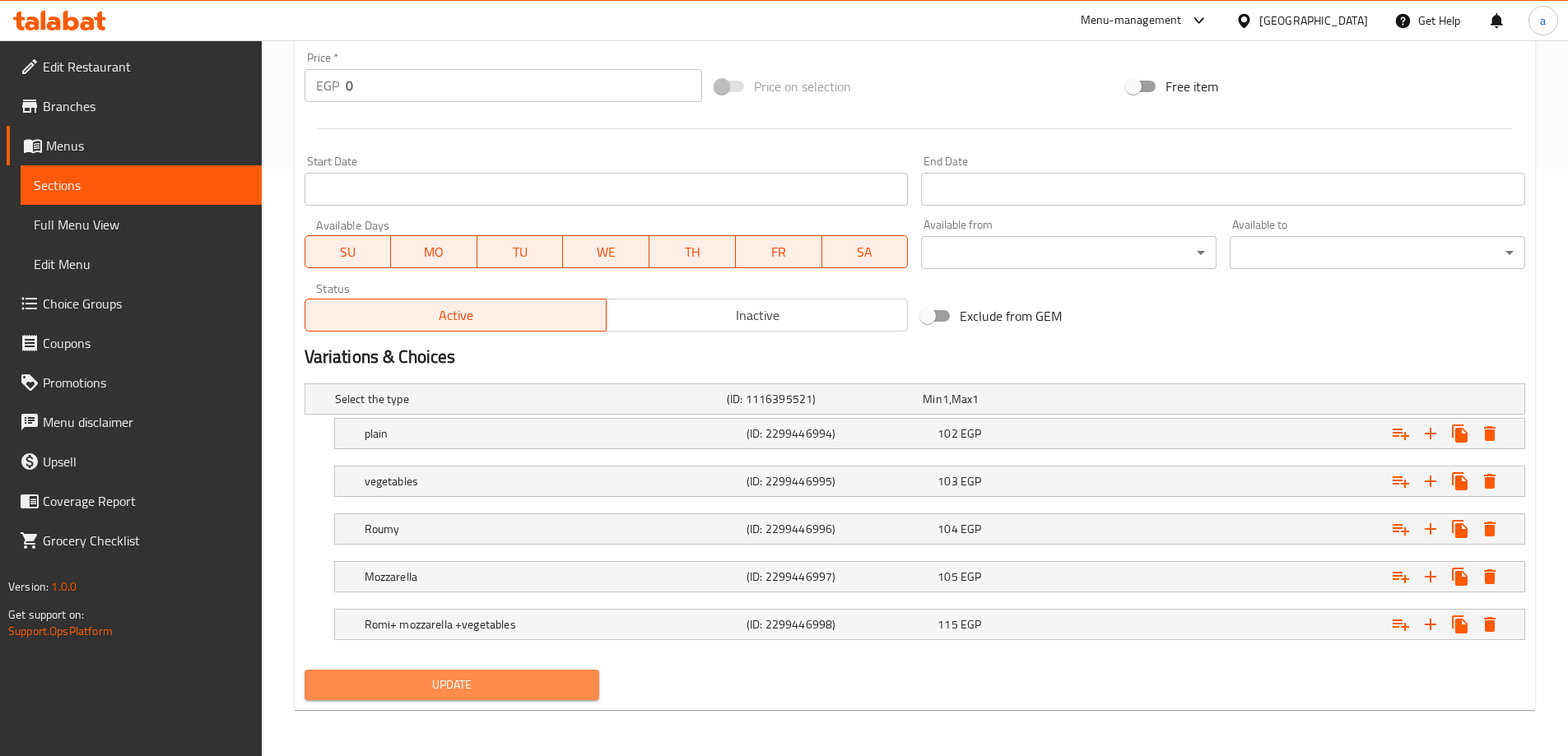
click at [466, 696] on button "Update" at bounding box center [452, 685] width 296 height 30
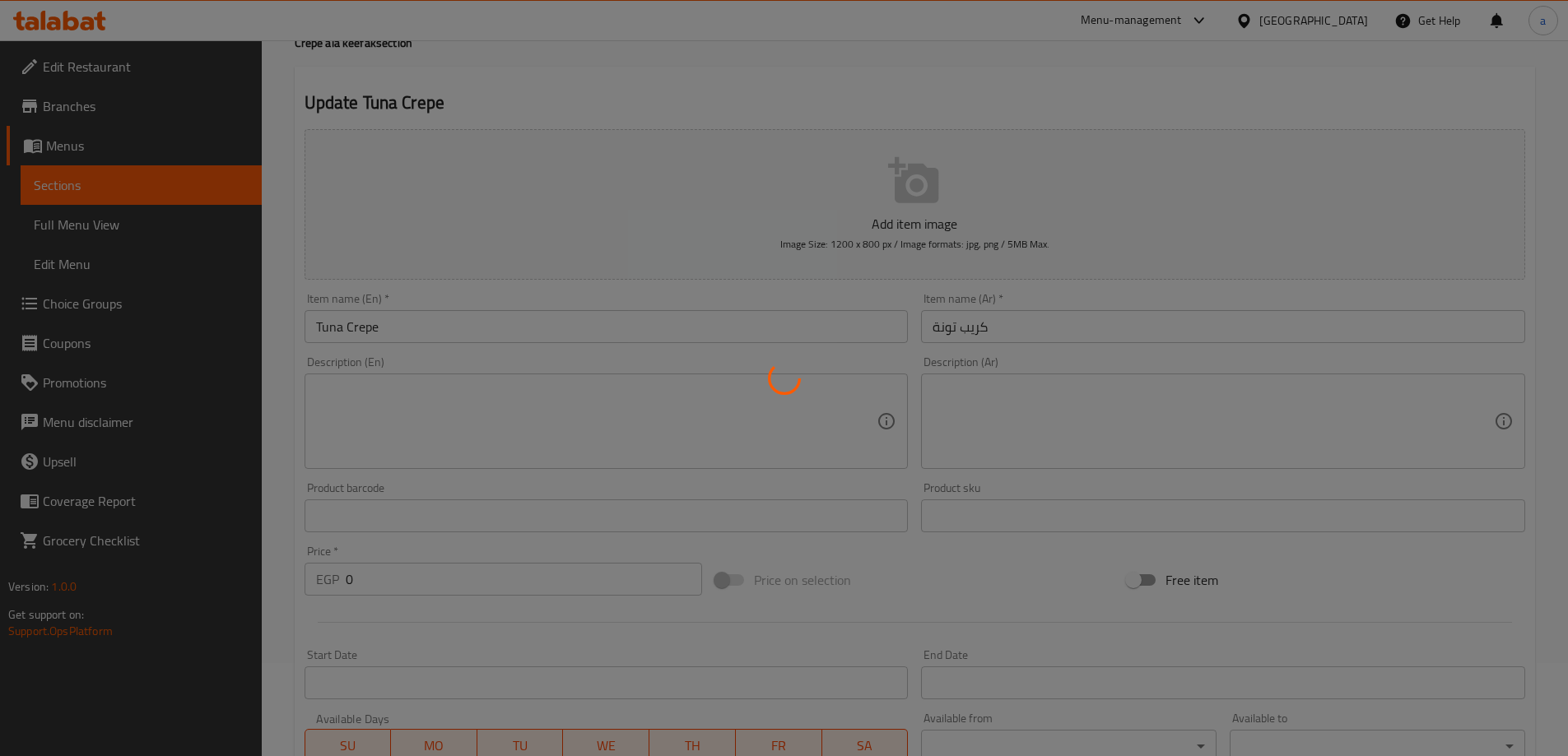
scroll to position [0, 0]
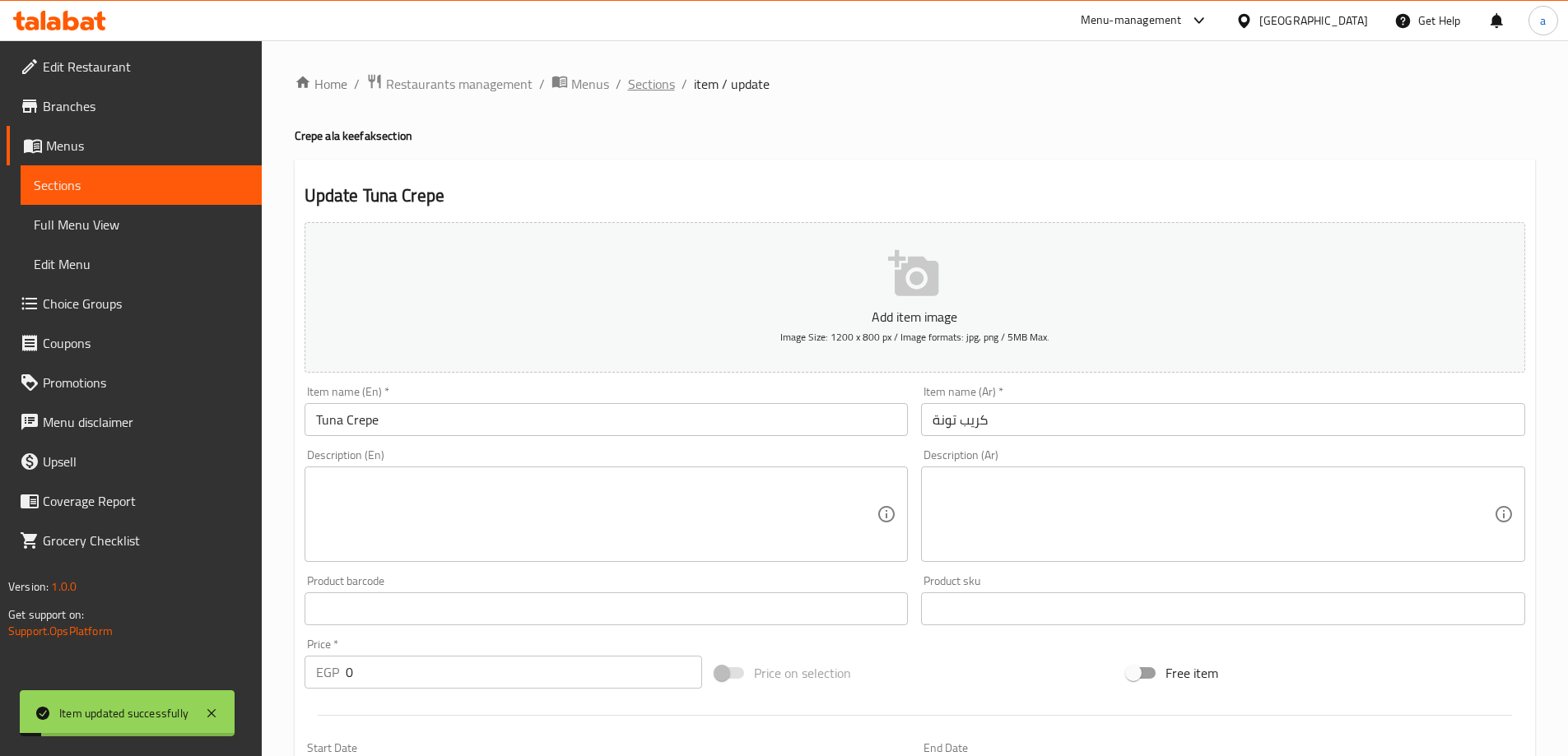
click at [635, 82] on span "Sections" at bounding box center [651, 83] width 47 height 20
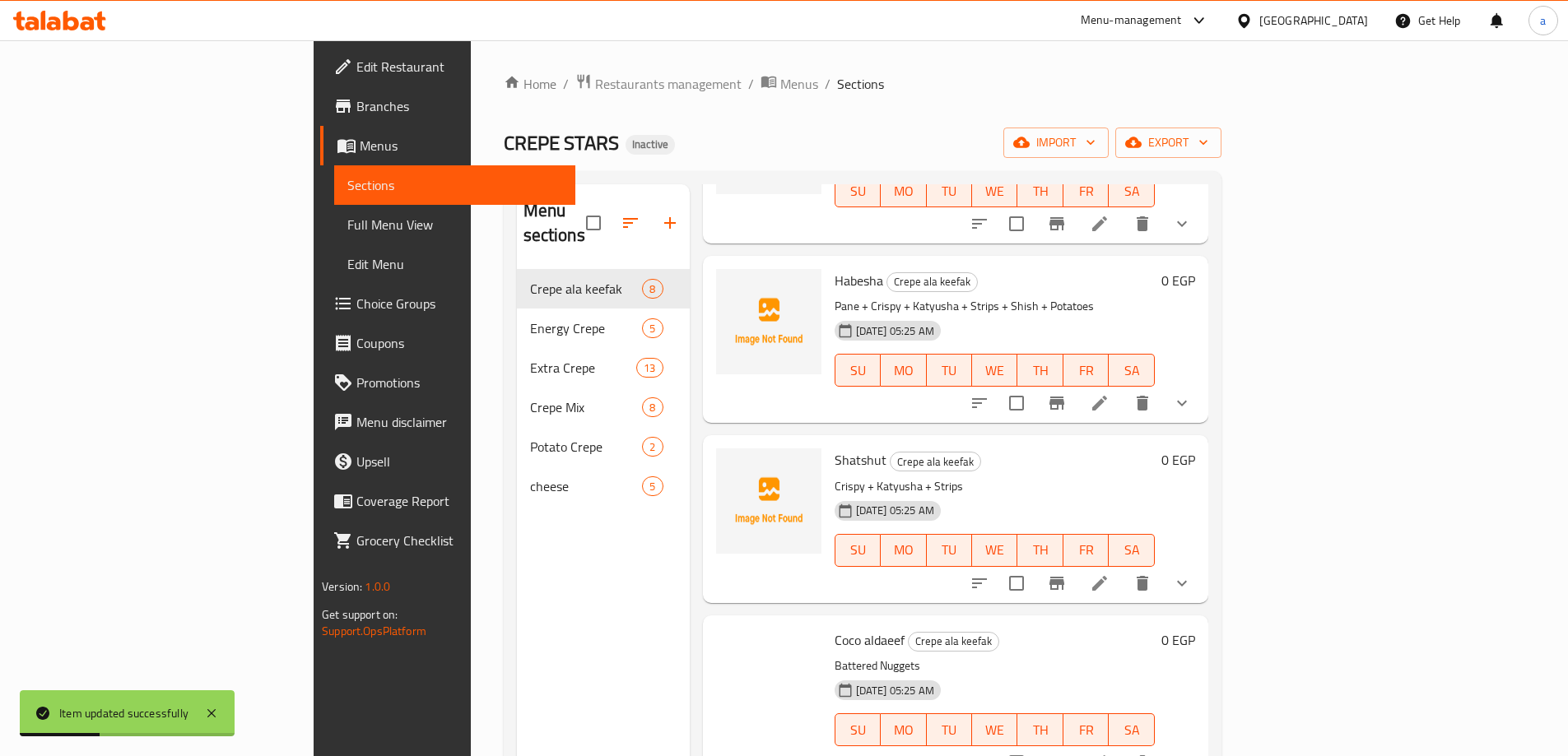
scroll to position [412, 0]
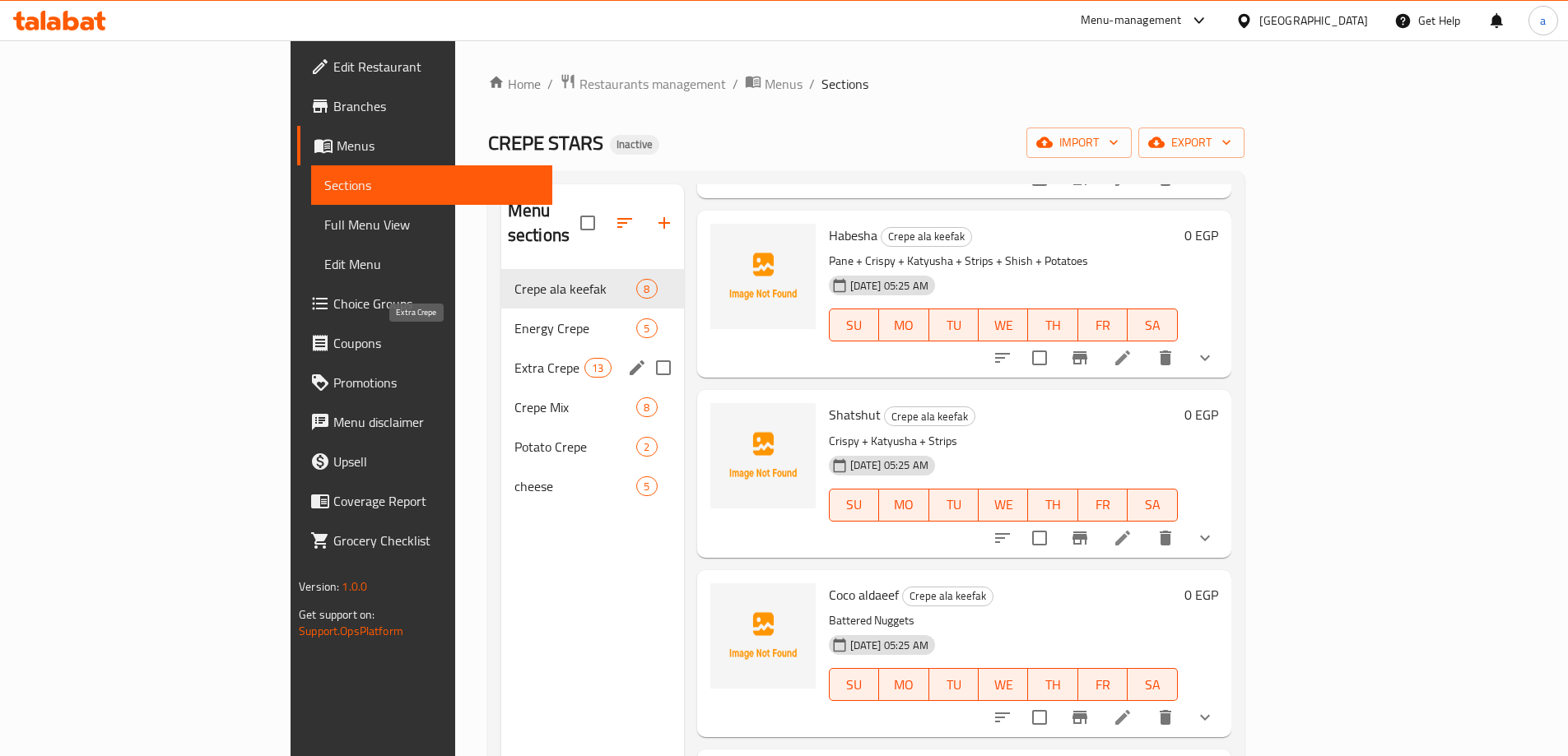
click at [515, 358] on span "Extra Crepe" at bounding box center [549, 368] width 70 height 20
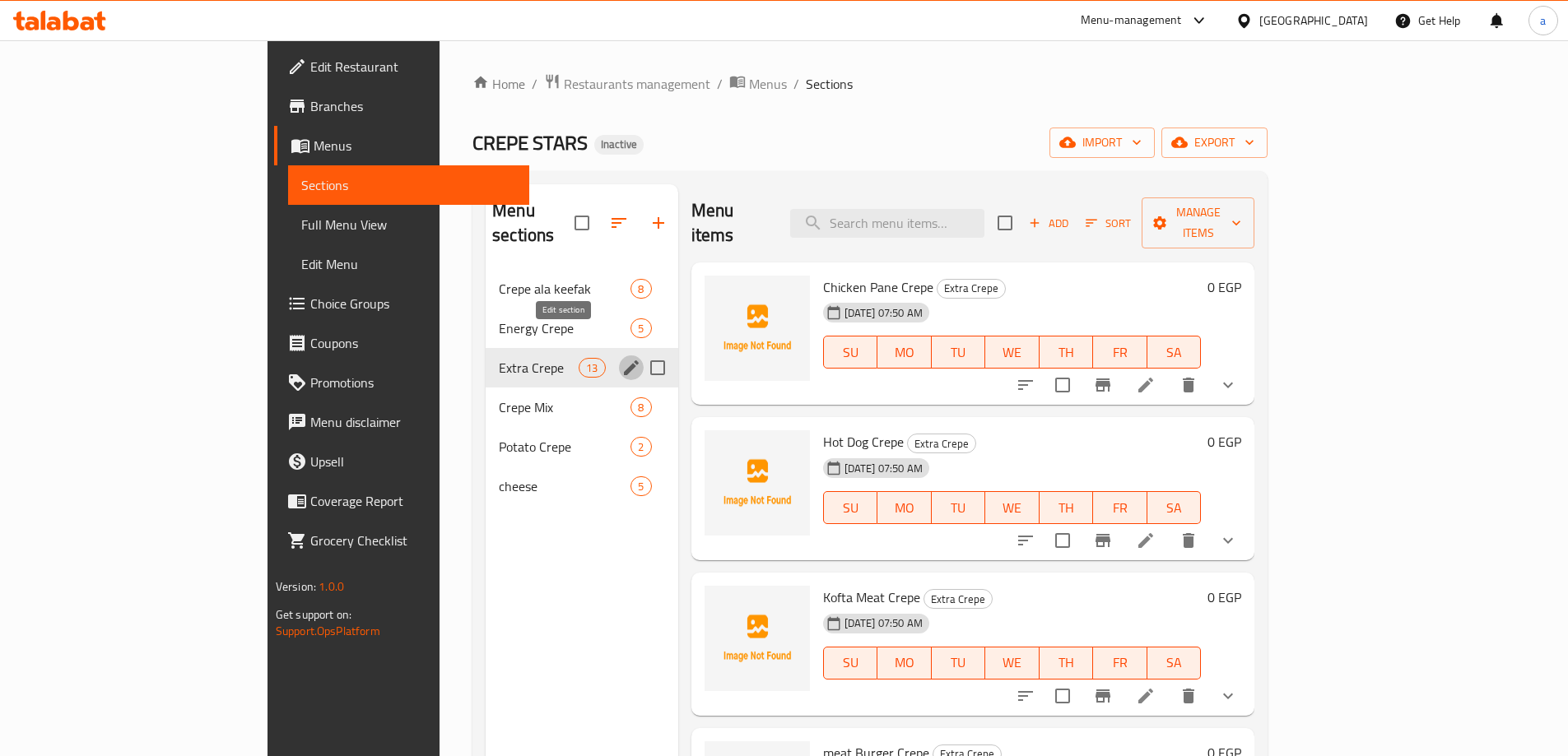
click at [621, 358] on icon "edit" at bounding box center [631, 368] width 20 height 20
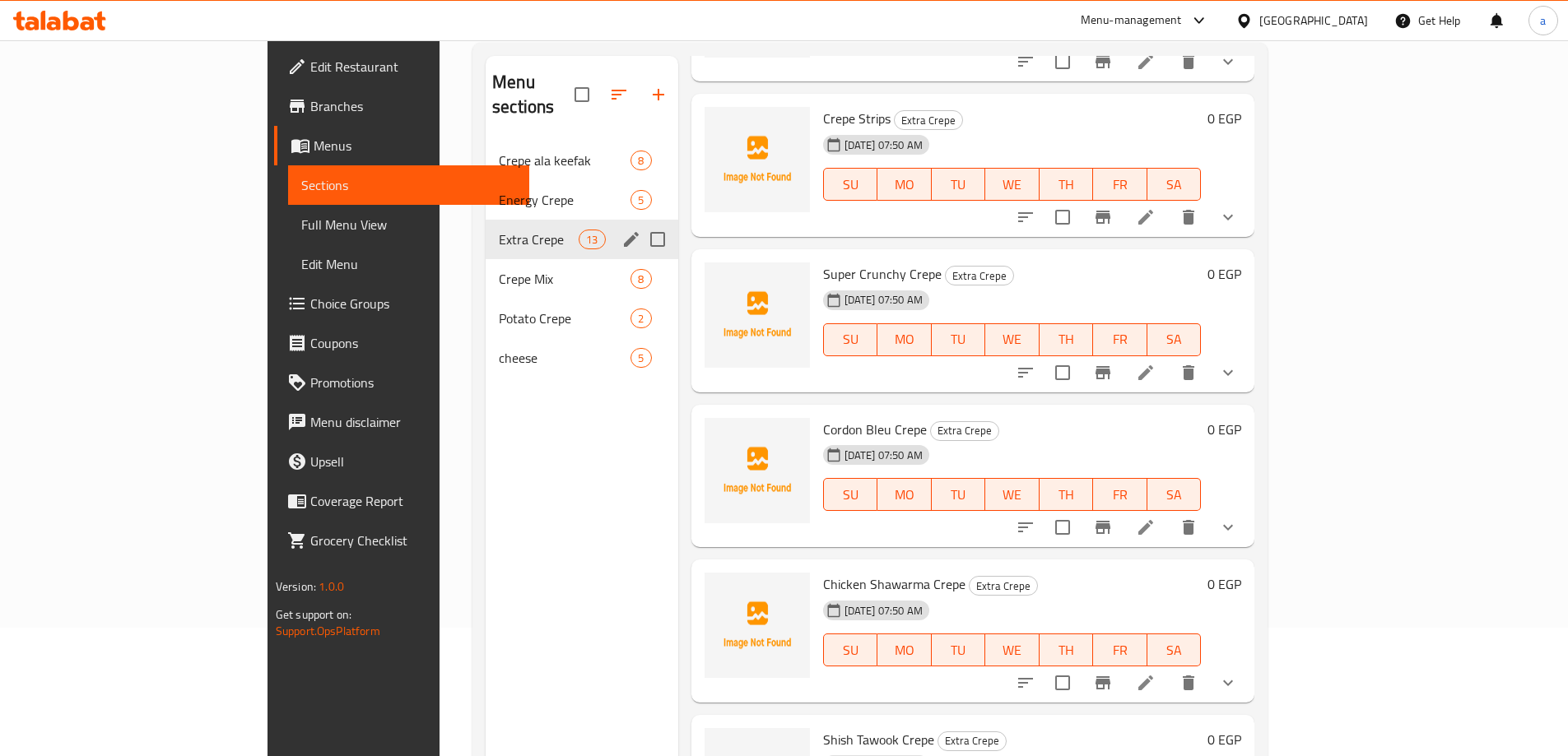
scroll to position [230, 0]
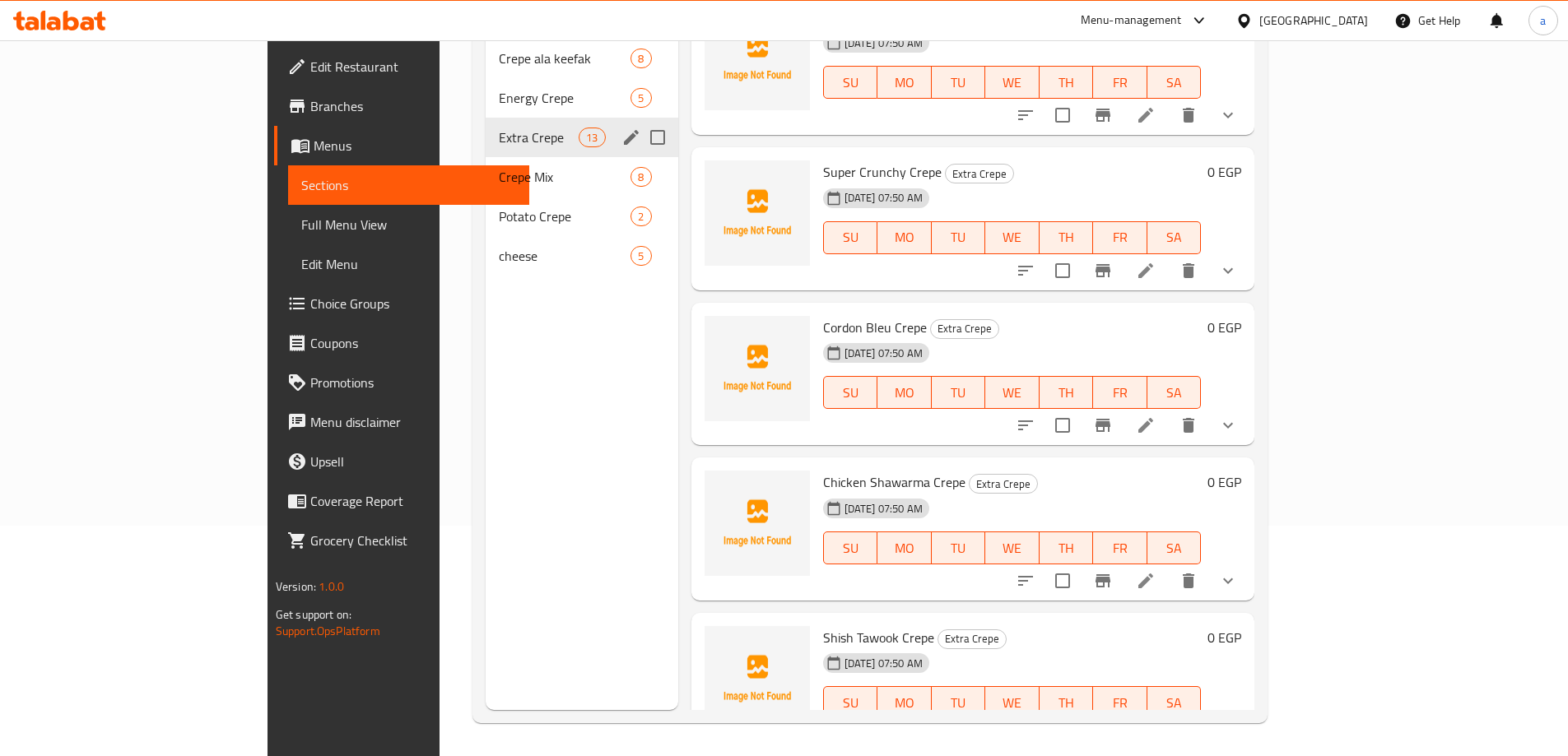
click at [302, 230] on span "Full Menu View" at bounding box center [409, 224] width 215 height 20
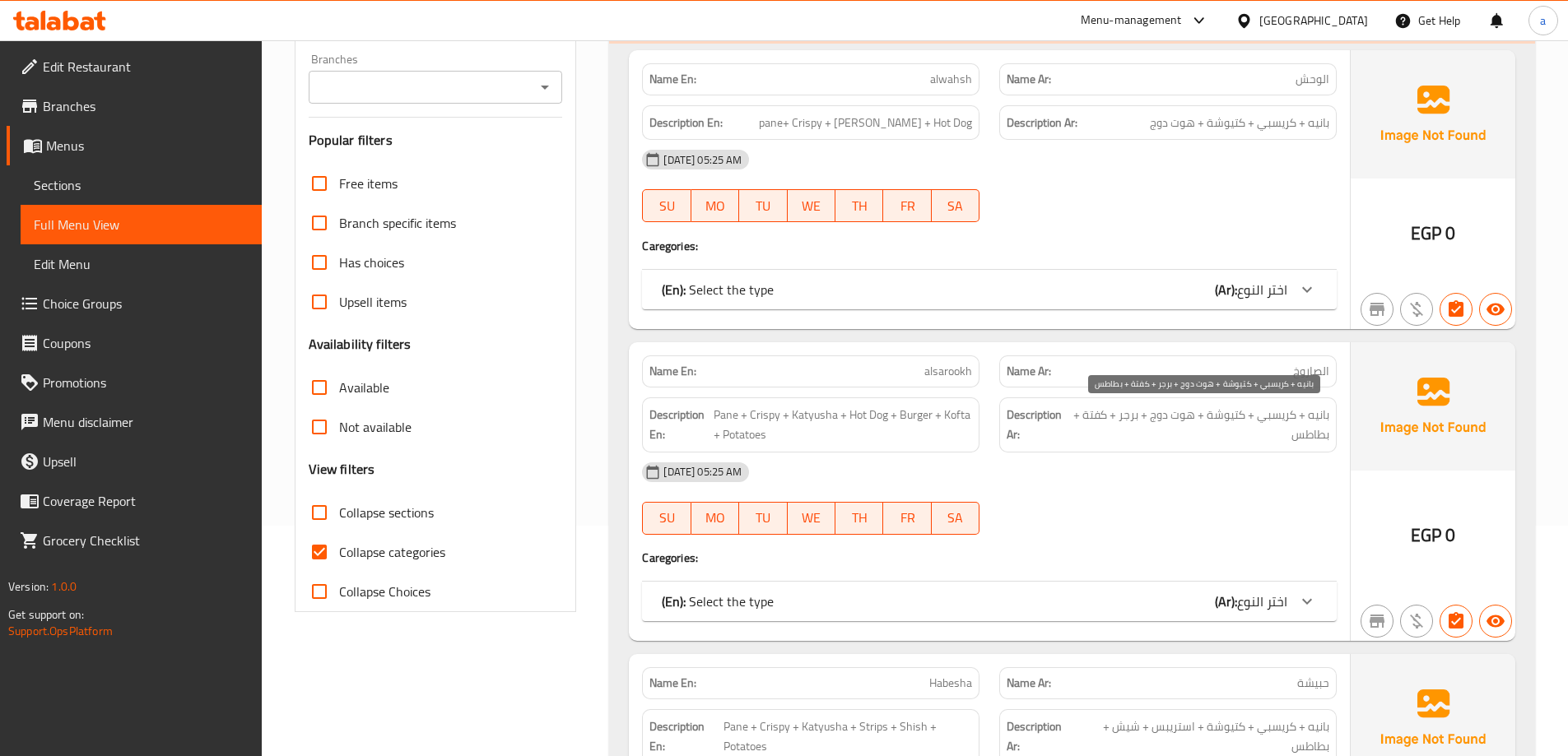
drag, startPoint x: 1305, startPoint y: 416, endPoint x: 1315, endPoint y: 416, distance: 10.0
click at [1306, 416] on span "بانيه + كريسبي + كتيوشة + هوت دوج + برجر + كفتة + بطاطس" at bounding box center [1200, 424] width 258 height 40
click at [1320, 416] on span "بانيه + كريسبي + كتيوشة + هوت دوج + برجر + كفتة + بطاطس" at bounding box center [1200, 424] width 258 height 40
copy span "بانيه"
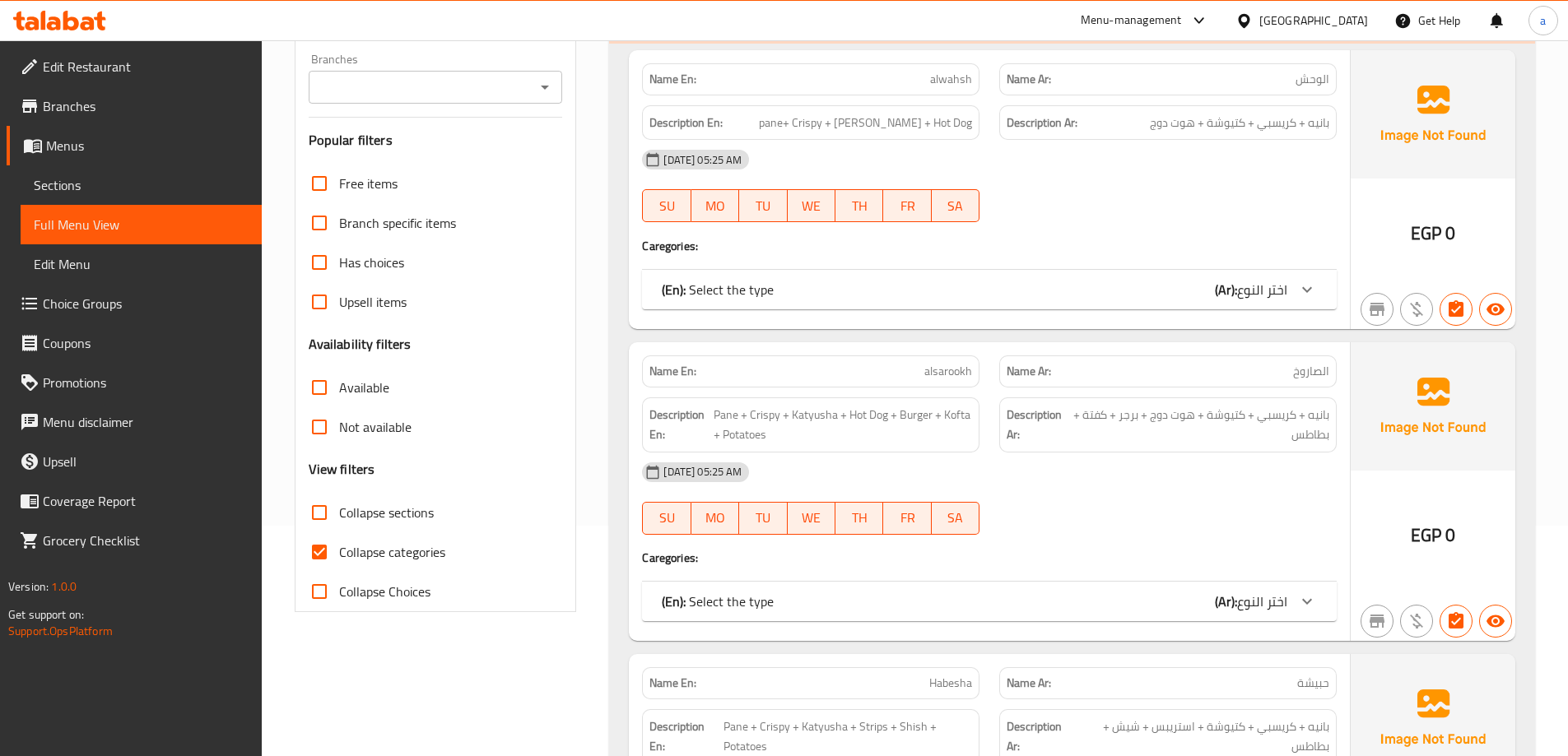
click at [660, 388] on div "Description En: Pane + Crispy + Katyusha + Hot Dog + Burger + Kofta + Potatoes" at bounding box center [811, 424] width 357 height 75
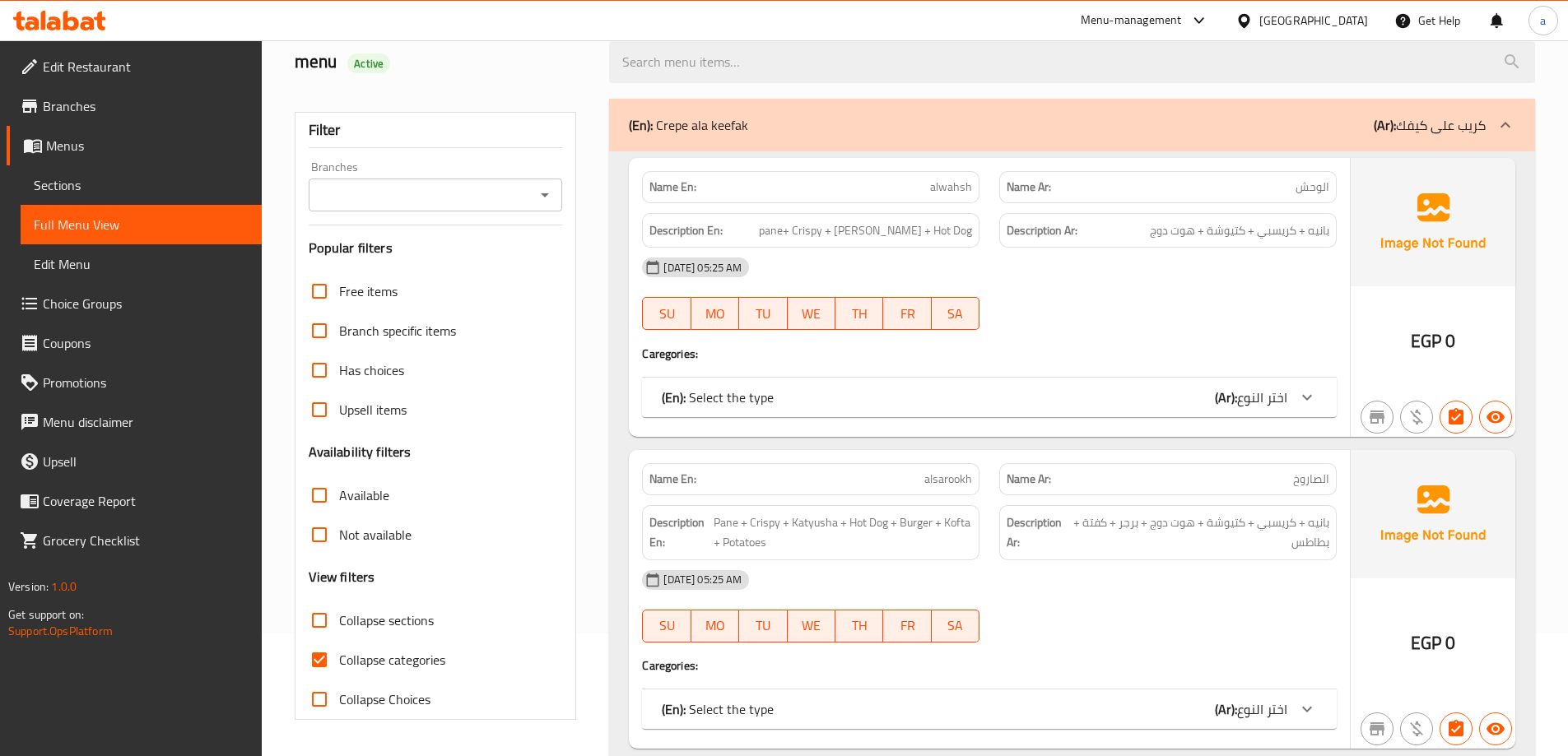
scroll to position [329, 0]
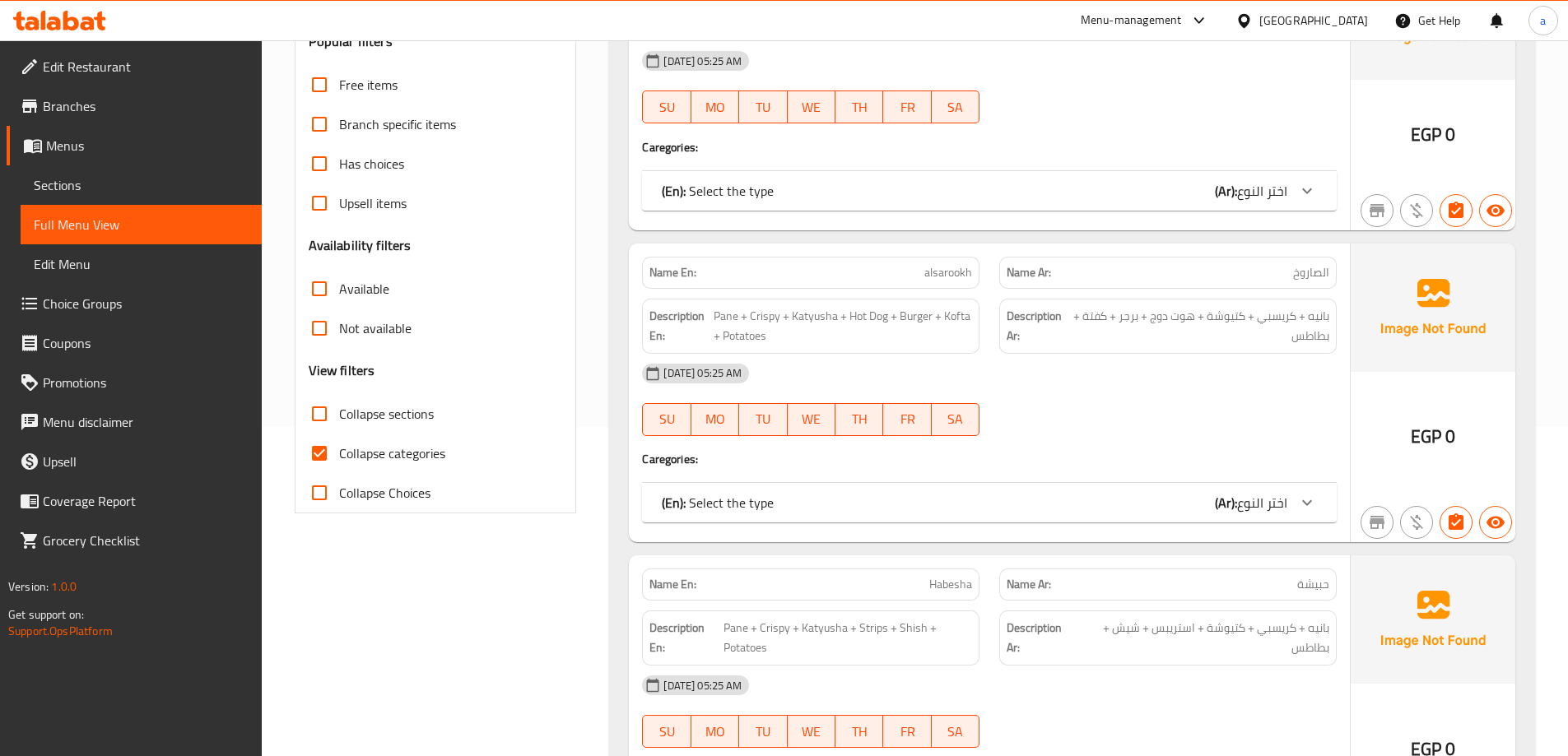
click at [322, 446] on input "Collapse categories" at bounding box center [320, 454] width 40 height 40
checkbox input "false"
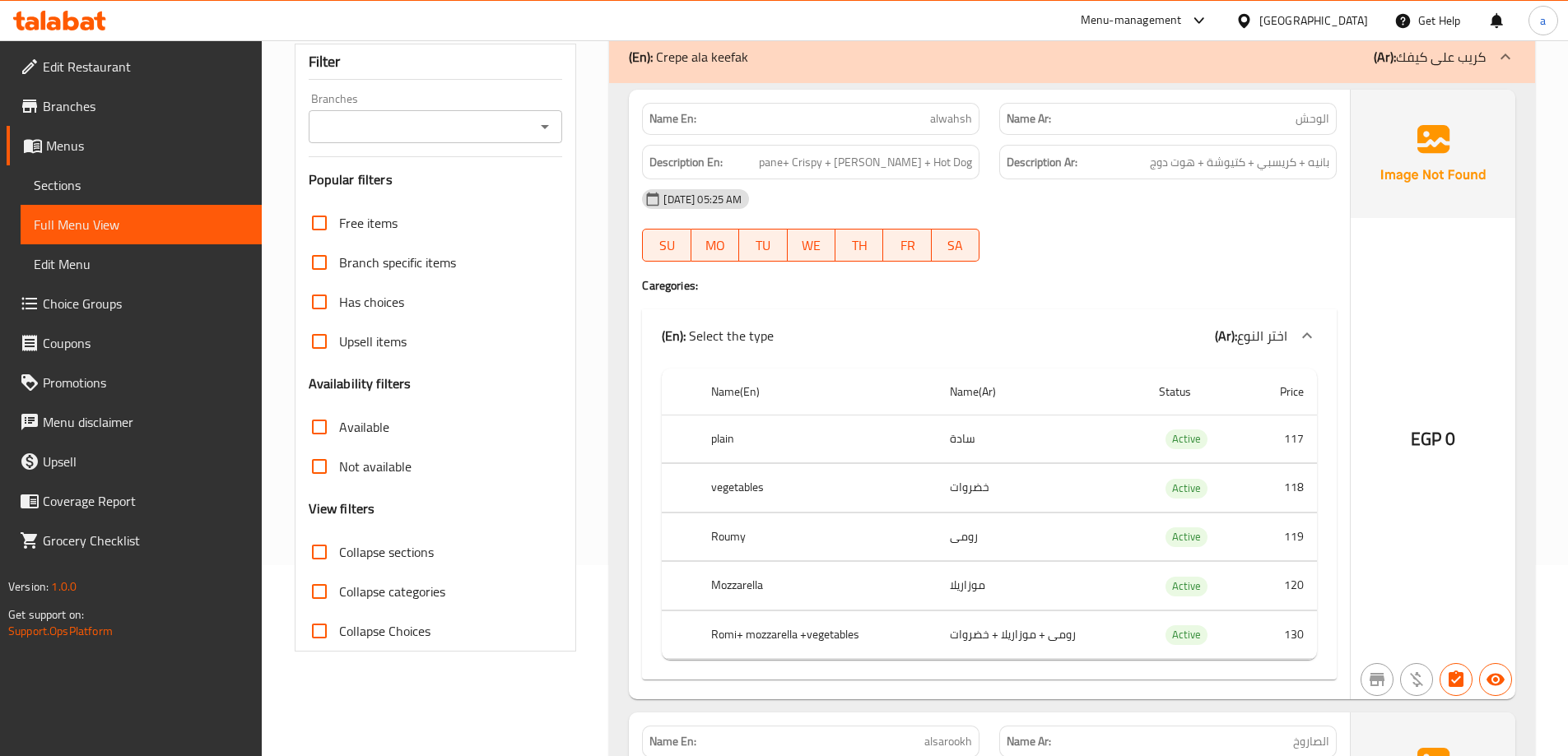
scroll to position [0, 0]
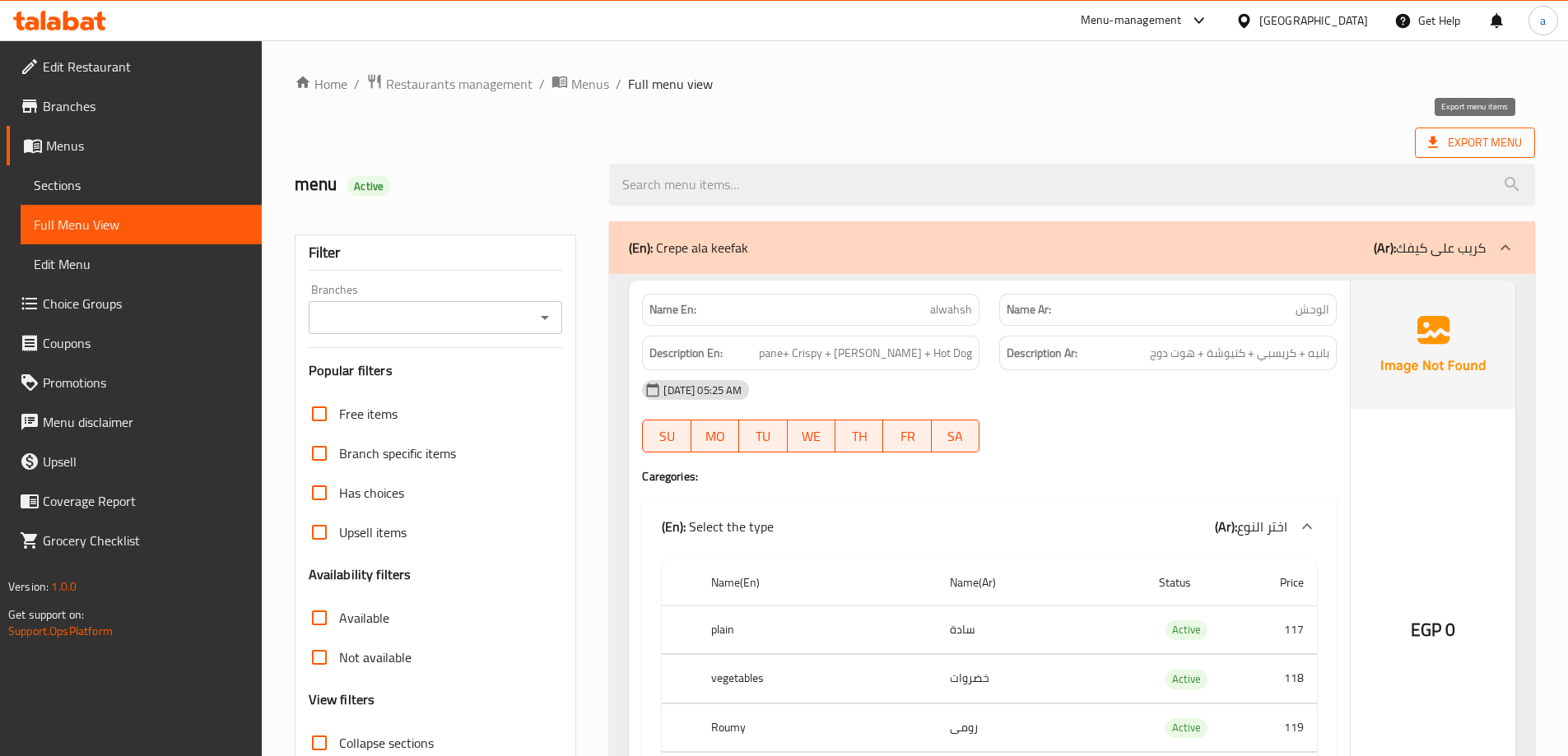
click at [1452, 145] on span "Export Menu" at bounding box center [1474, 143] width 94 height 21
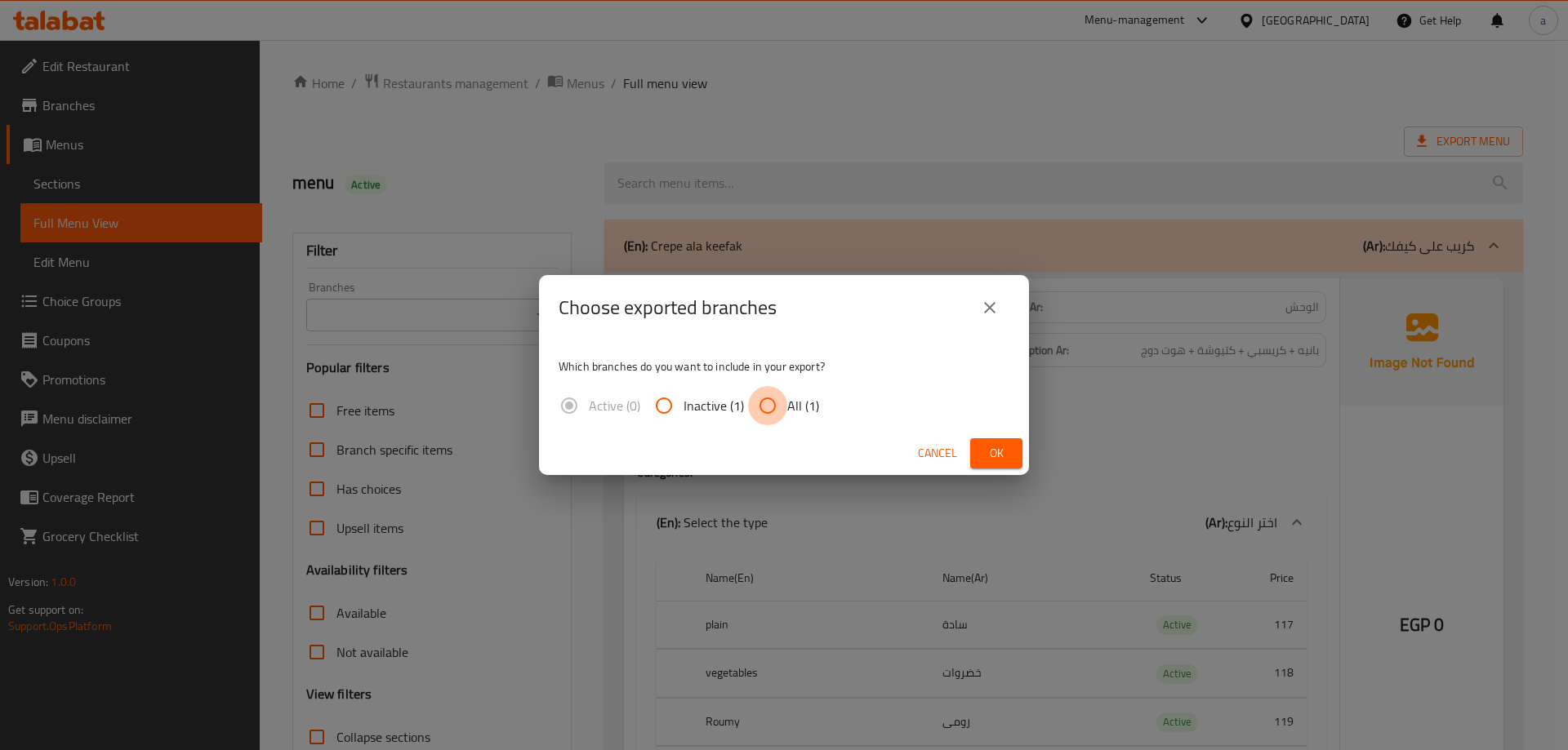
click at [786, 398] on input "All (1)" at bounding box center [768, 406] width 39 height 39
radio input "true"
click at [995, 449] on span "Ok" at bounding box center [996, 453] width 26 height 20
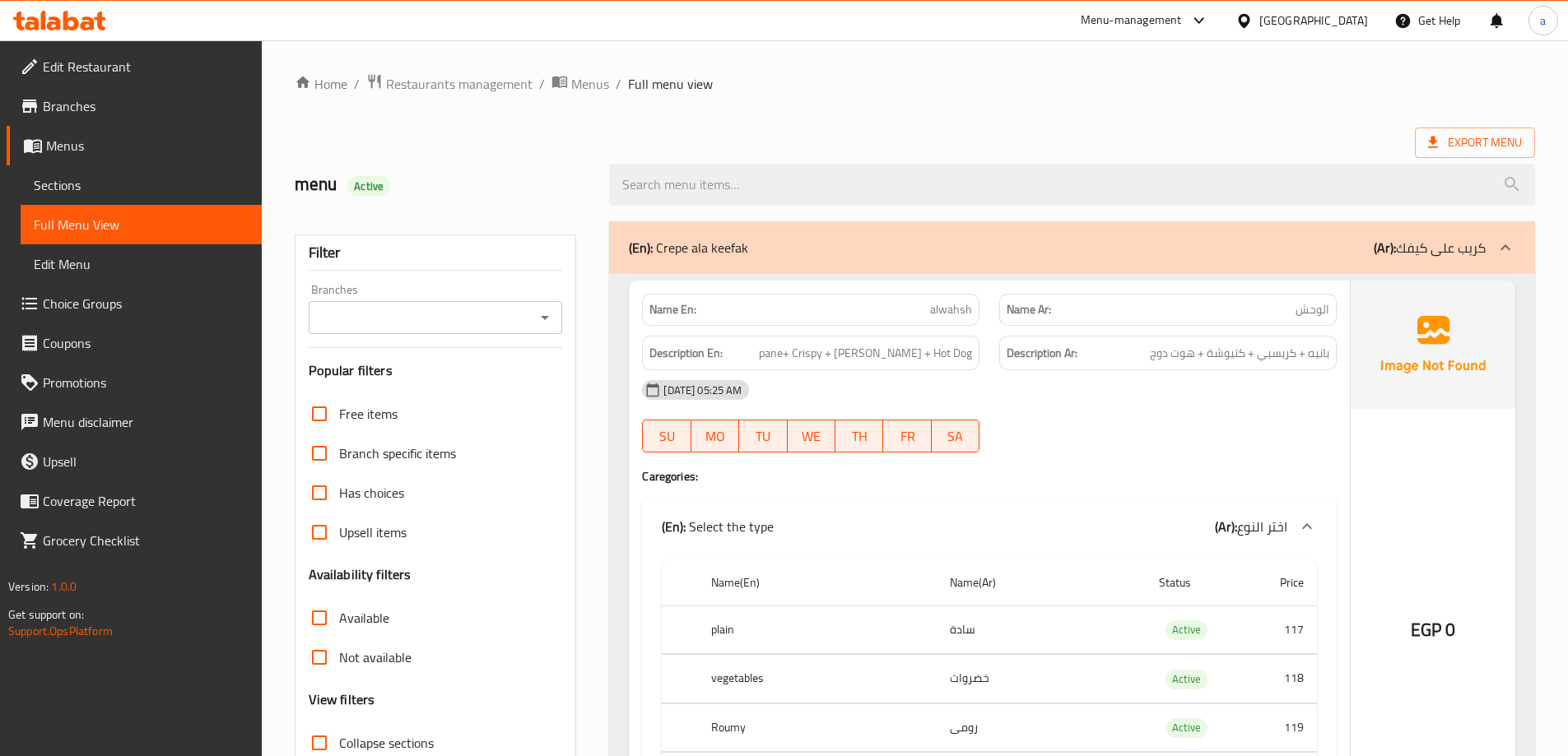
click at [122, 192] on span "Sections" at bounding box center [141, 185] width 215 height 20
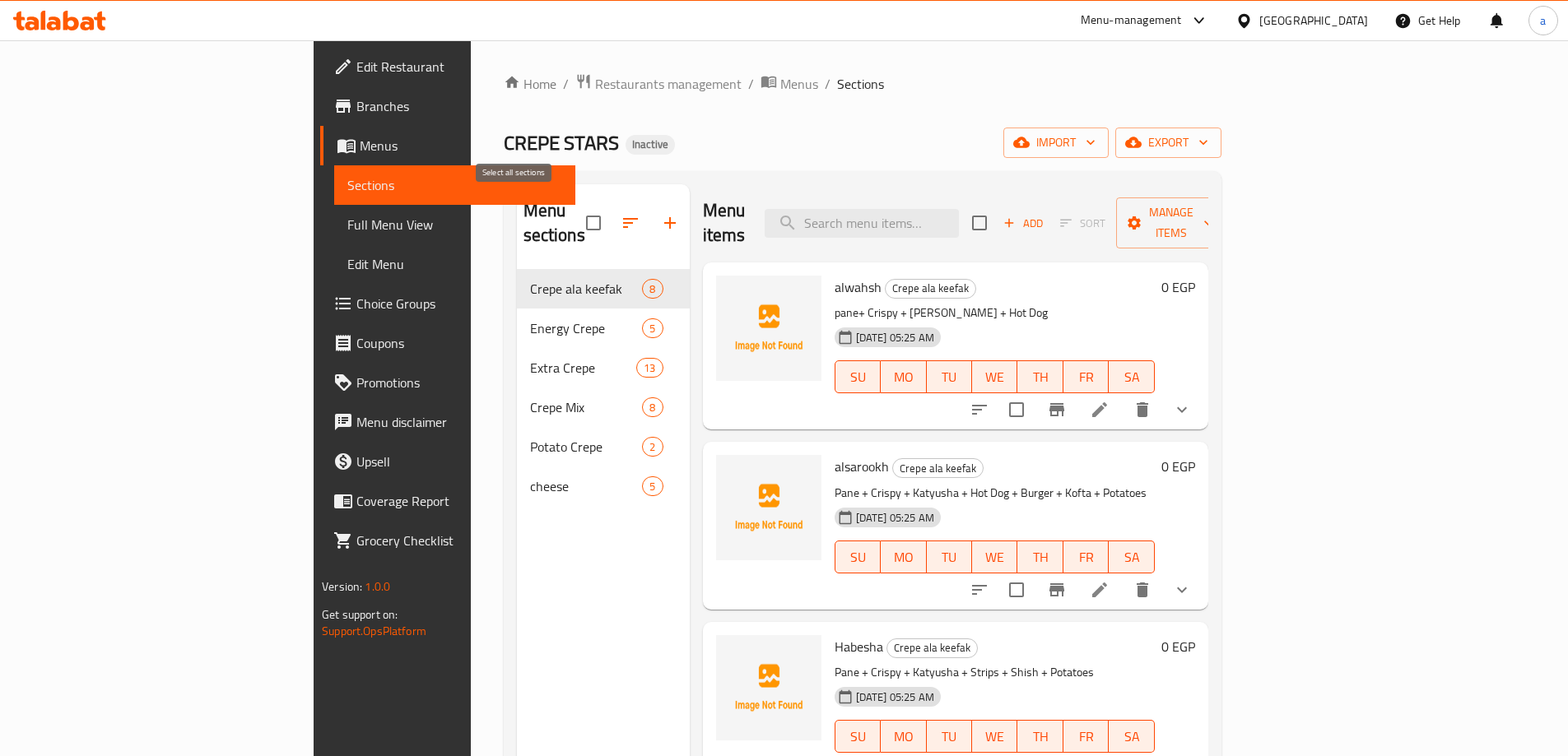
click at [577, 221] on input "checkbox" at bounding box center [594, 223] width 34 height 34
checkbox input "true"
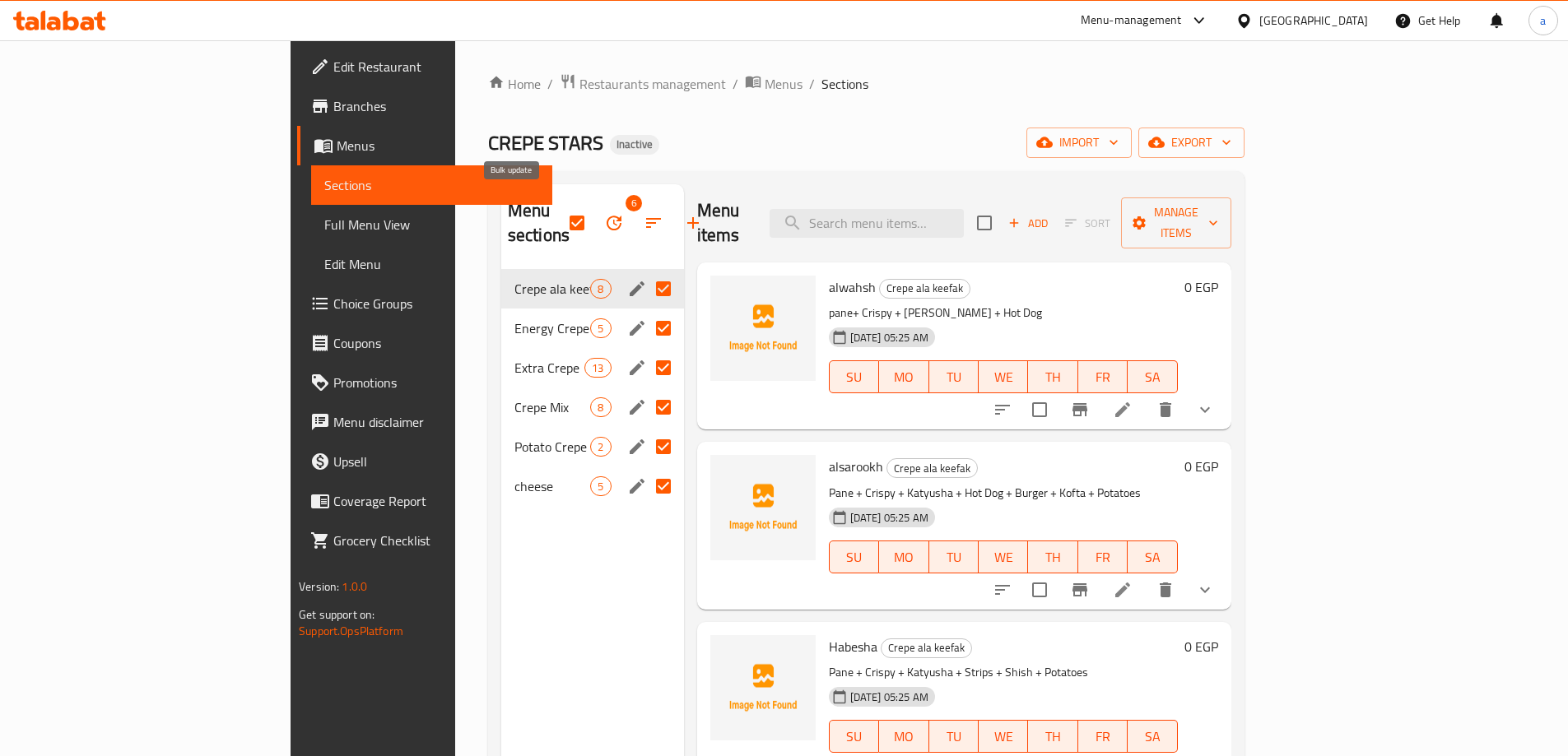
click at [595, 209] on button "button" at bounding box center [614, 223] width 40 height 40
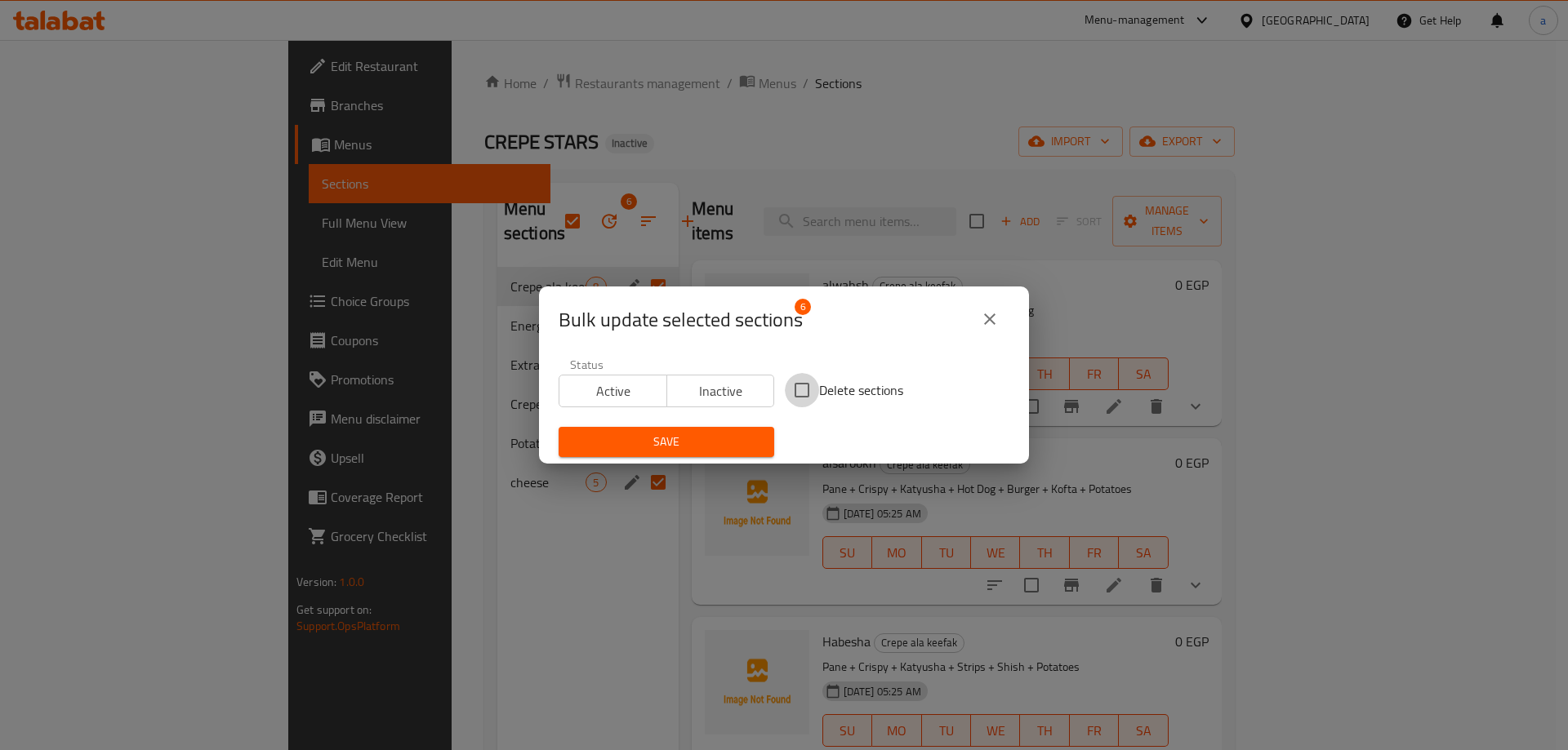
click at [810, 386] on input "Delete sections" at bounding box center [802, 390] width 34 height 34
checkbox input "true"
click at [642, 443] on span "Save" at bounding box center [667, 442] width 189 height 20
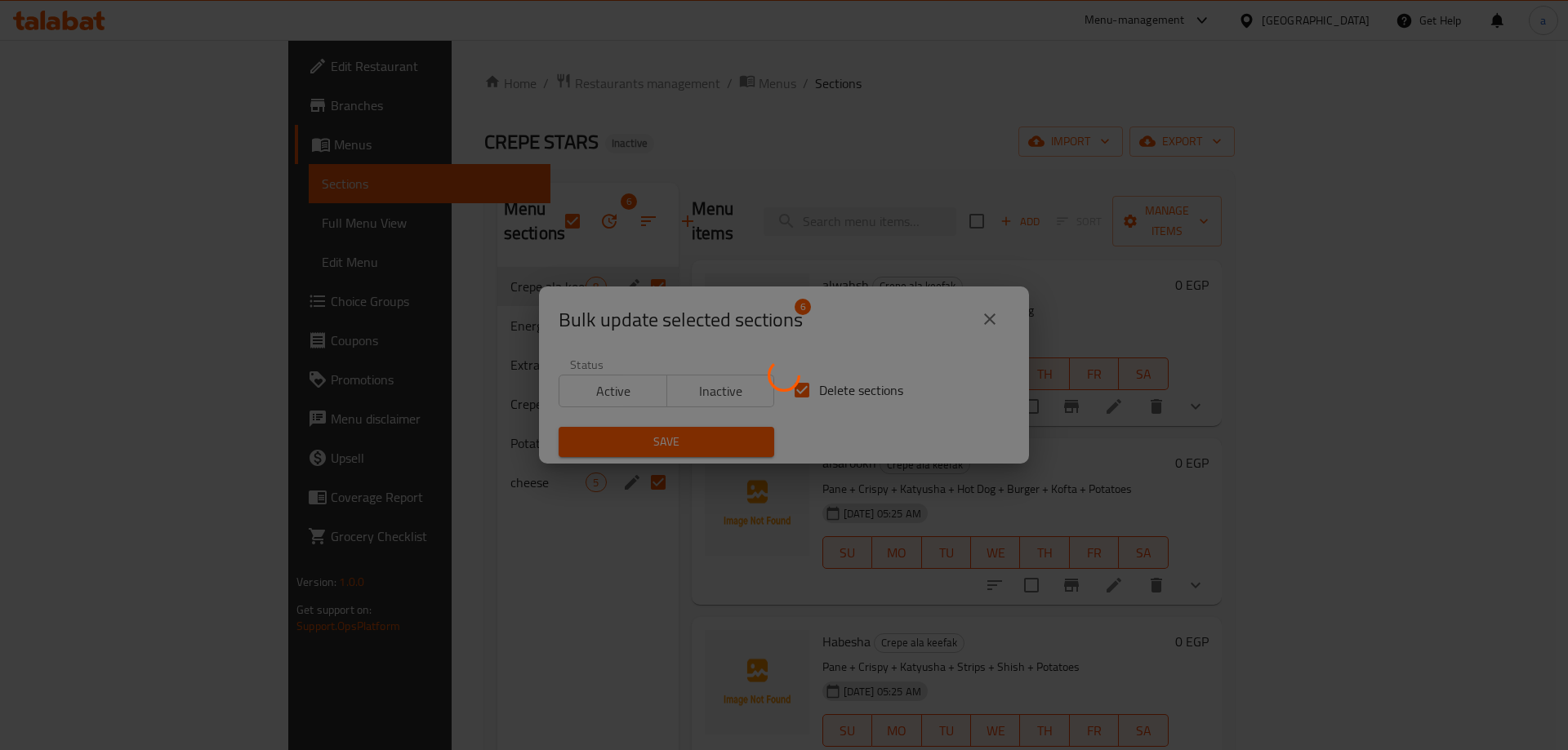
checkbox input "false"
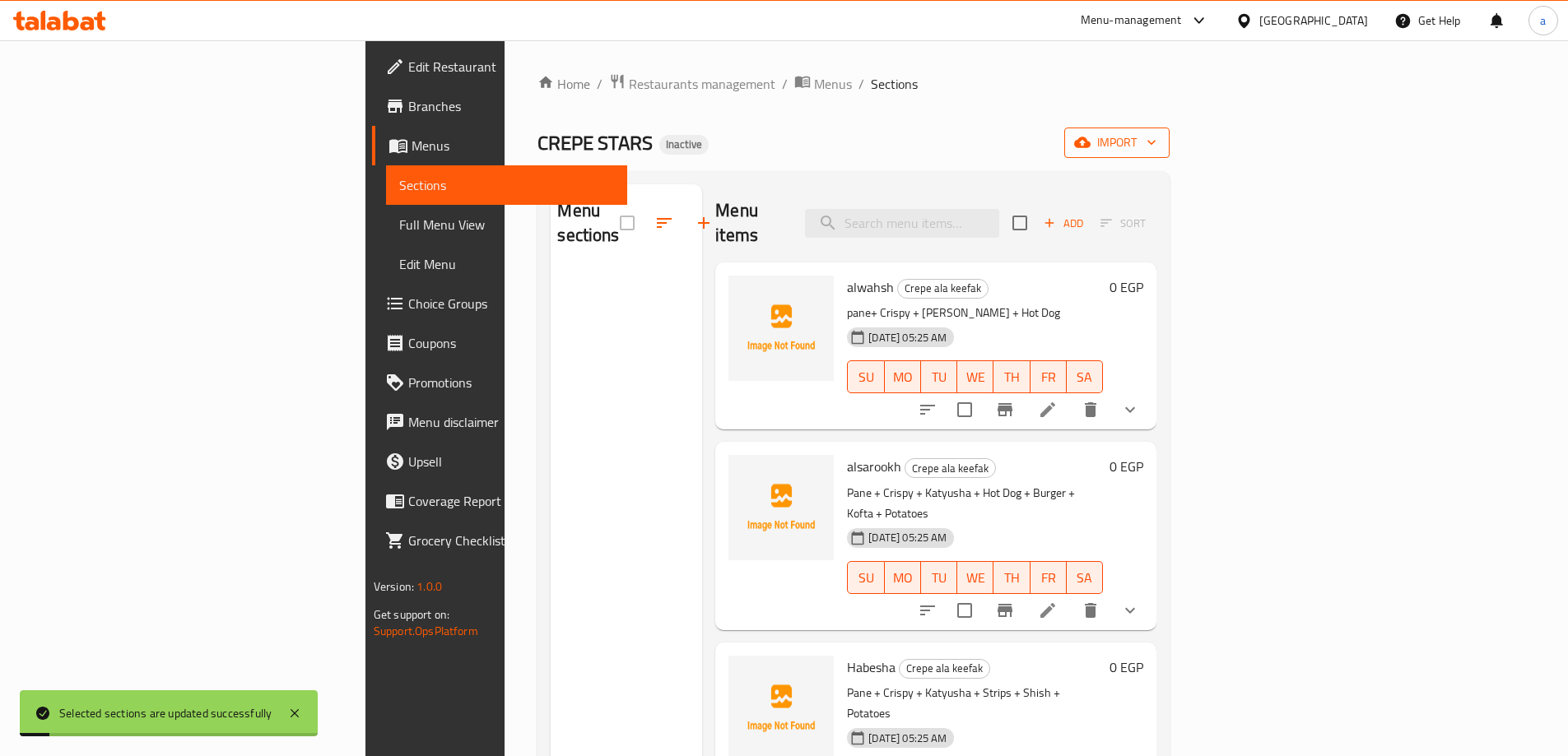
click at [1156, 146] on span "import" at bounding box center [1117, 143] width 79 height 21
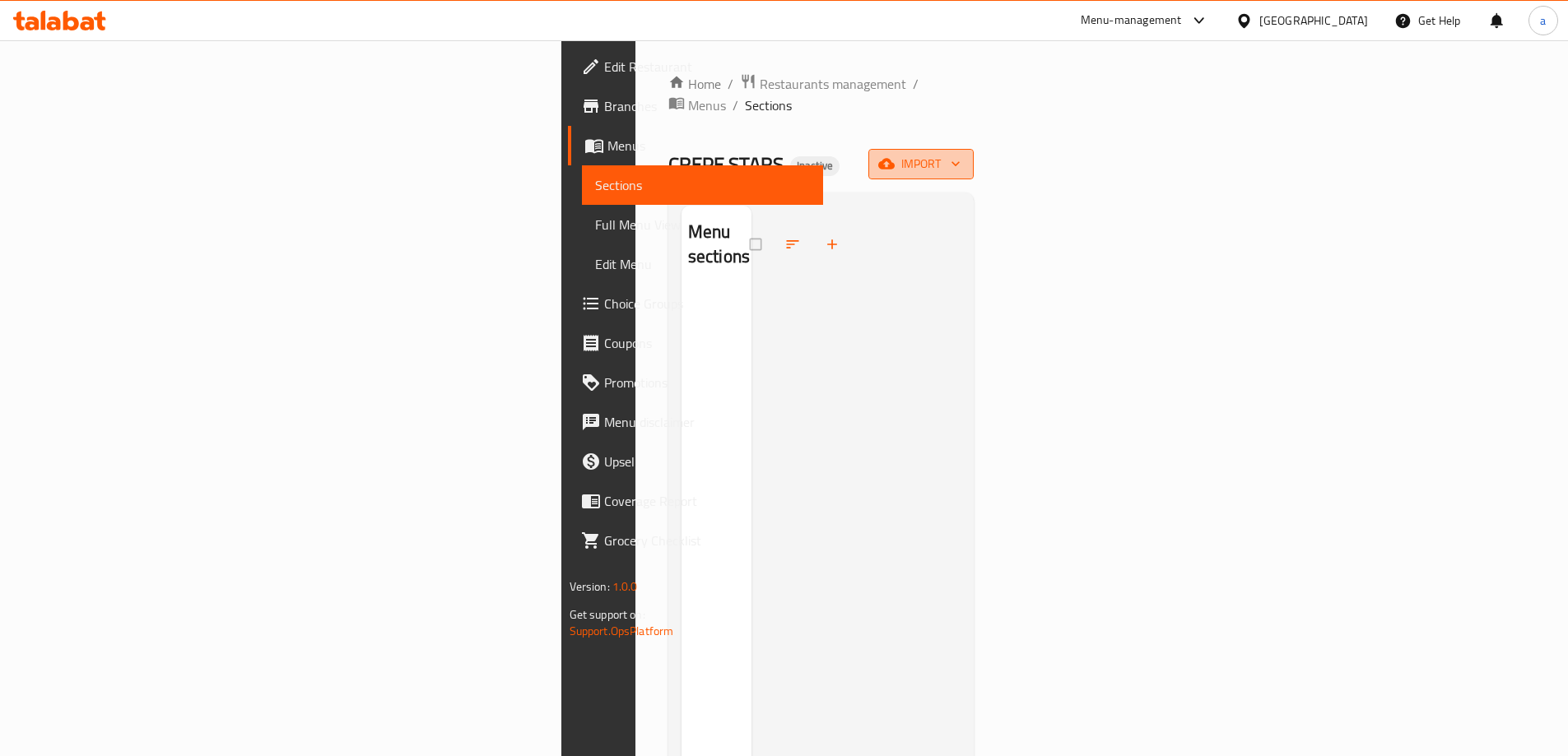
click at [973, 152] on button "import" at bounding box center [921, 163] width 106 height 30
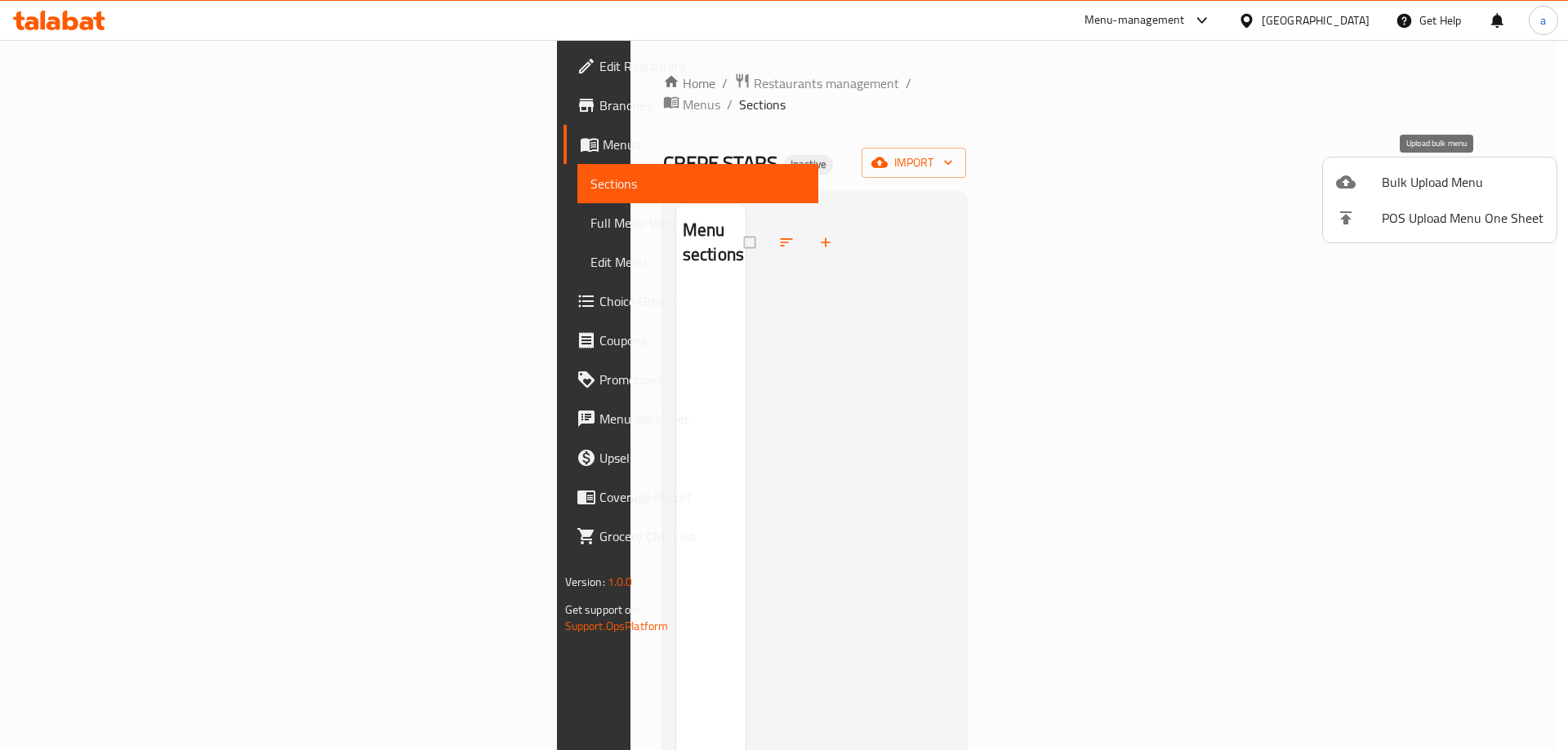
click at [1390, 185] on span "Bulk Upload Menu" at bounding box center [1463, 182] width 162 height 20
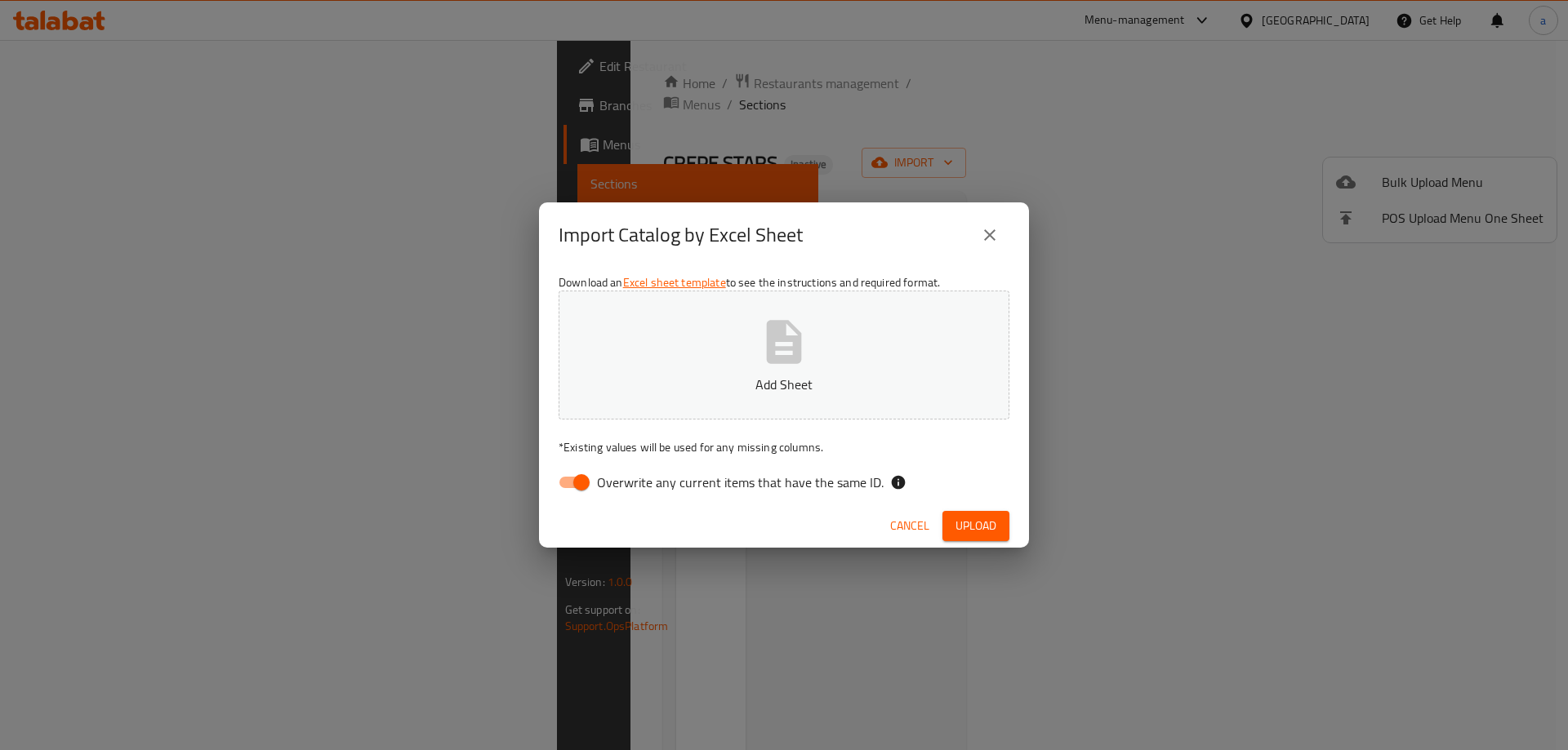
click at [683, 500] on div "Download an Excel sheet template to see the instructions and required format. A…" at bounding box center [784, 386] width 490 height 237
drag, startPoint x: 687, startPoint y: 496, endPoint x: 686, endPoint y: 484, distance: 12.0
click at [687, 493] on label "Overwrite any current items that have the same ID." at bounding box center [717, 482] width 334 height 31
click at [628, 493] on input "Overwrite any current items that have the same ID." at bounding box center [581, 482] width 93 height 31
checkbox input "false"
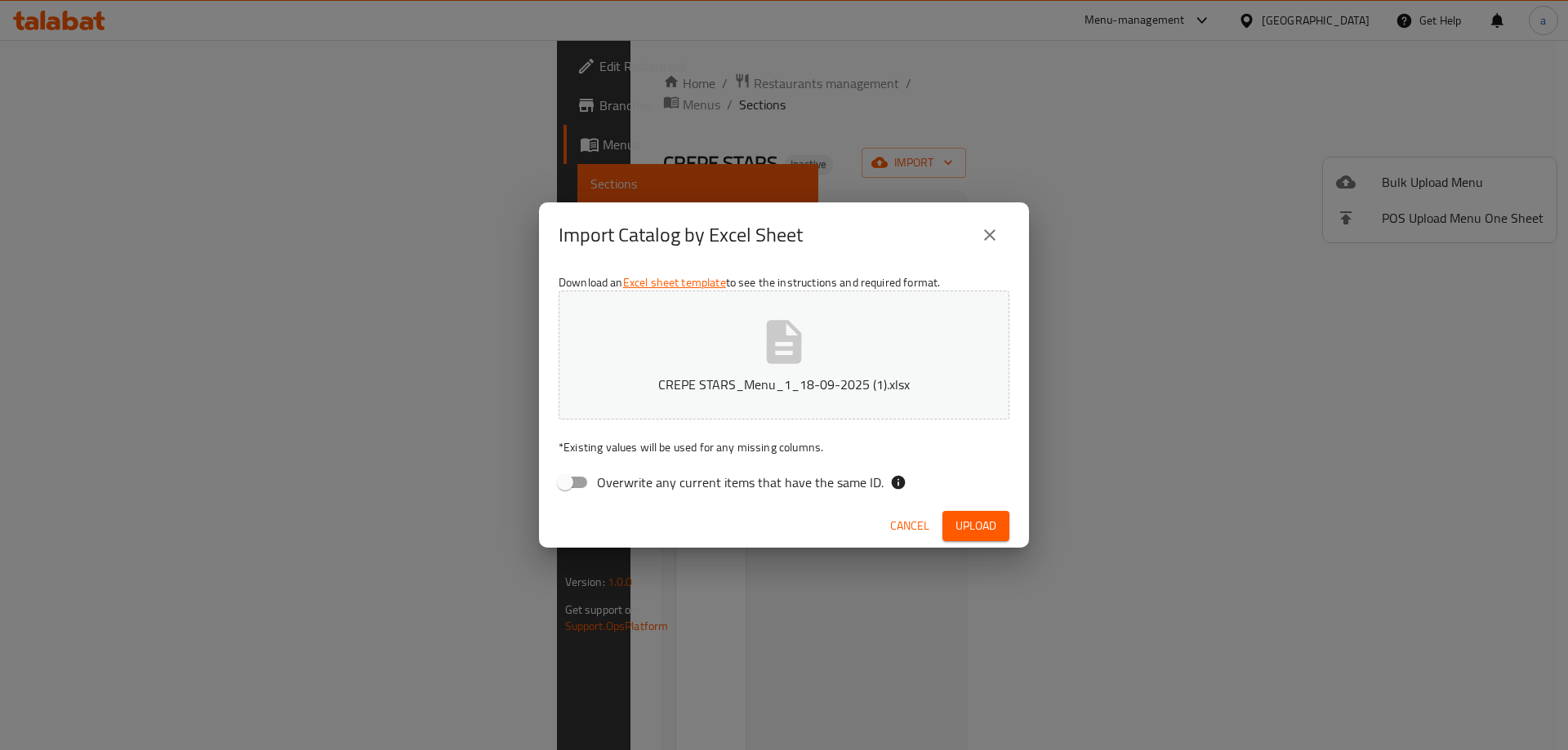
click at [955, 511] on button "Upload" at bounding box center [976, 526] width 67 height 30
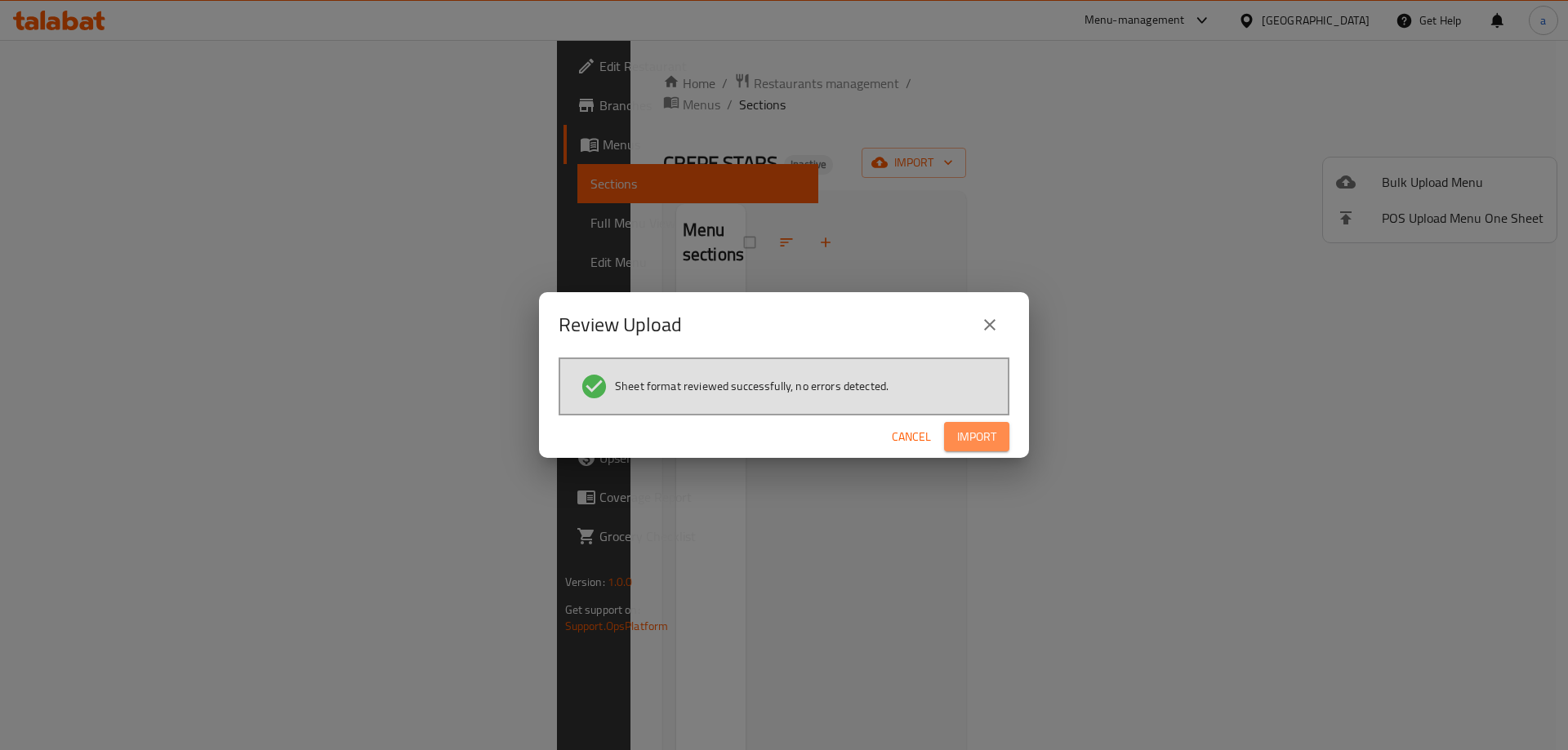
click at [985, 438] on span "Import" at bounding box center [977, 437] width 39 height 20
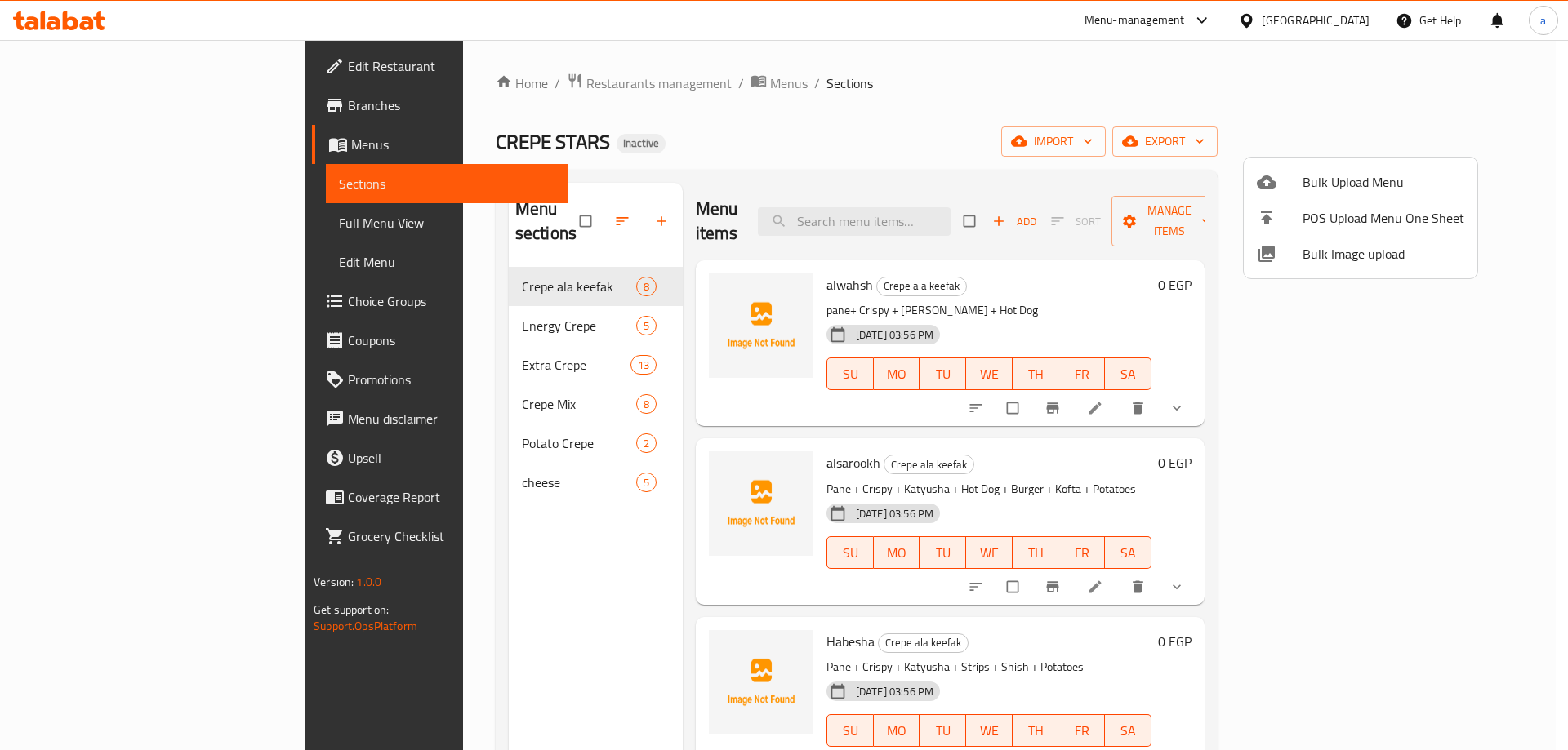
click at [171, 222] on div at bounding box center [784, 375] width 1568 height 750
click at [339, 222] on span "Full Menu View" at bounding box center [447, 222] width 216 height 20
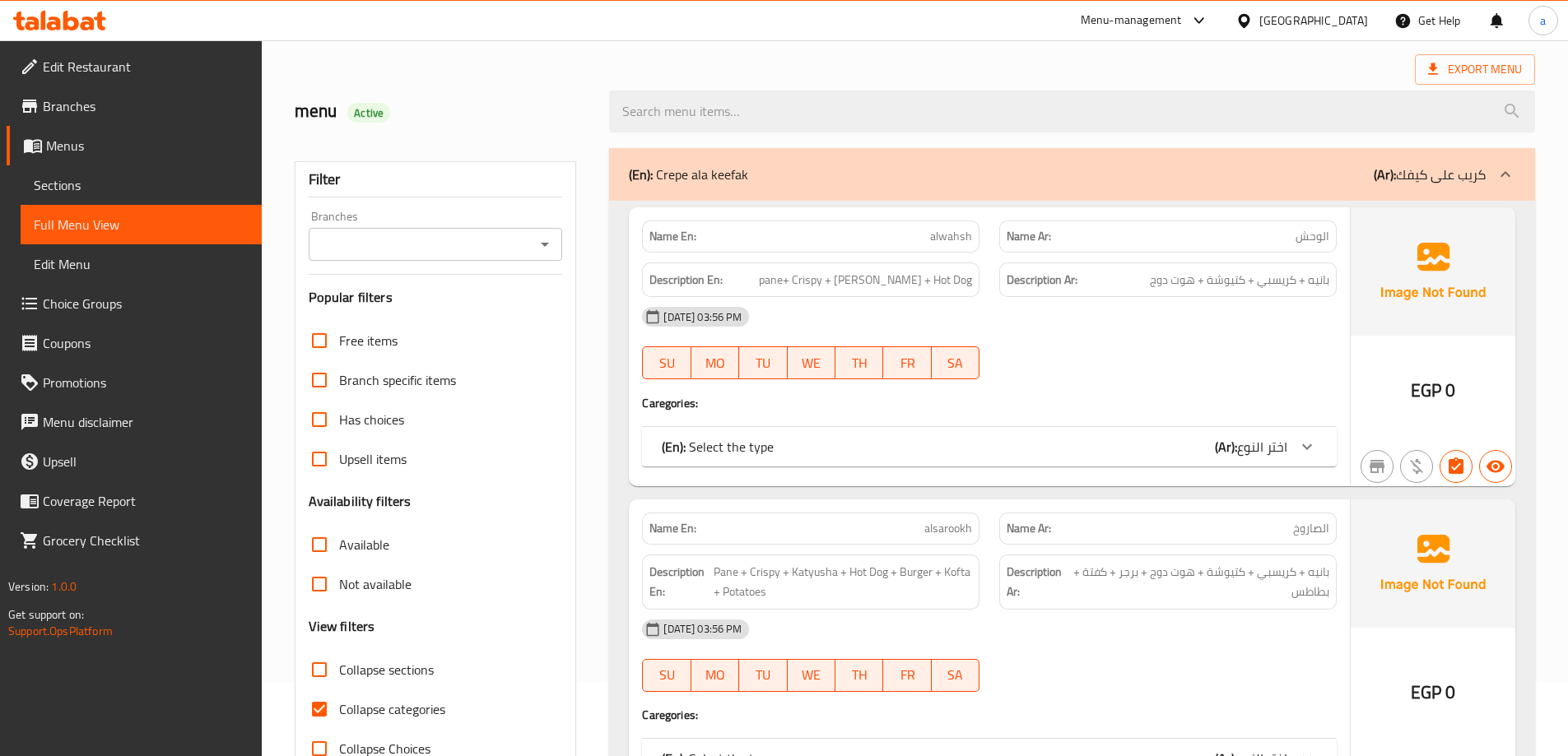
scroll to position [412, 0]
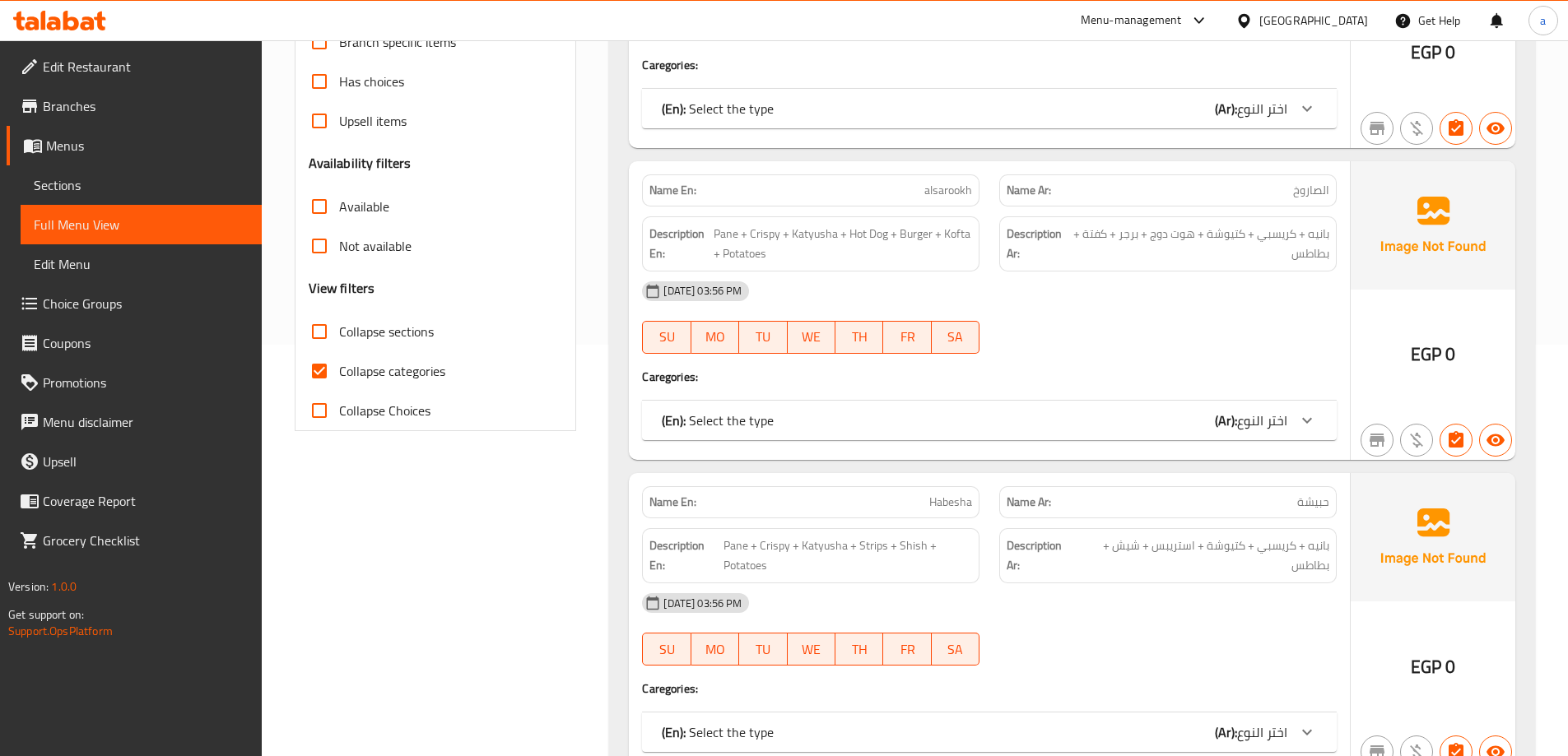
click at [323, 387] on input "Collapse categories" at bounding box center [320, 371] width 40 height 40
checkbox input "false"
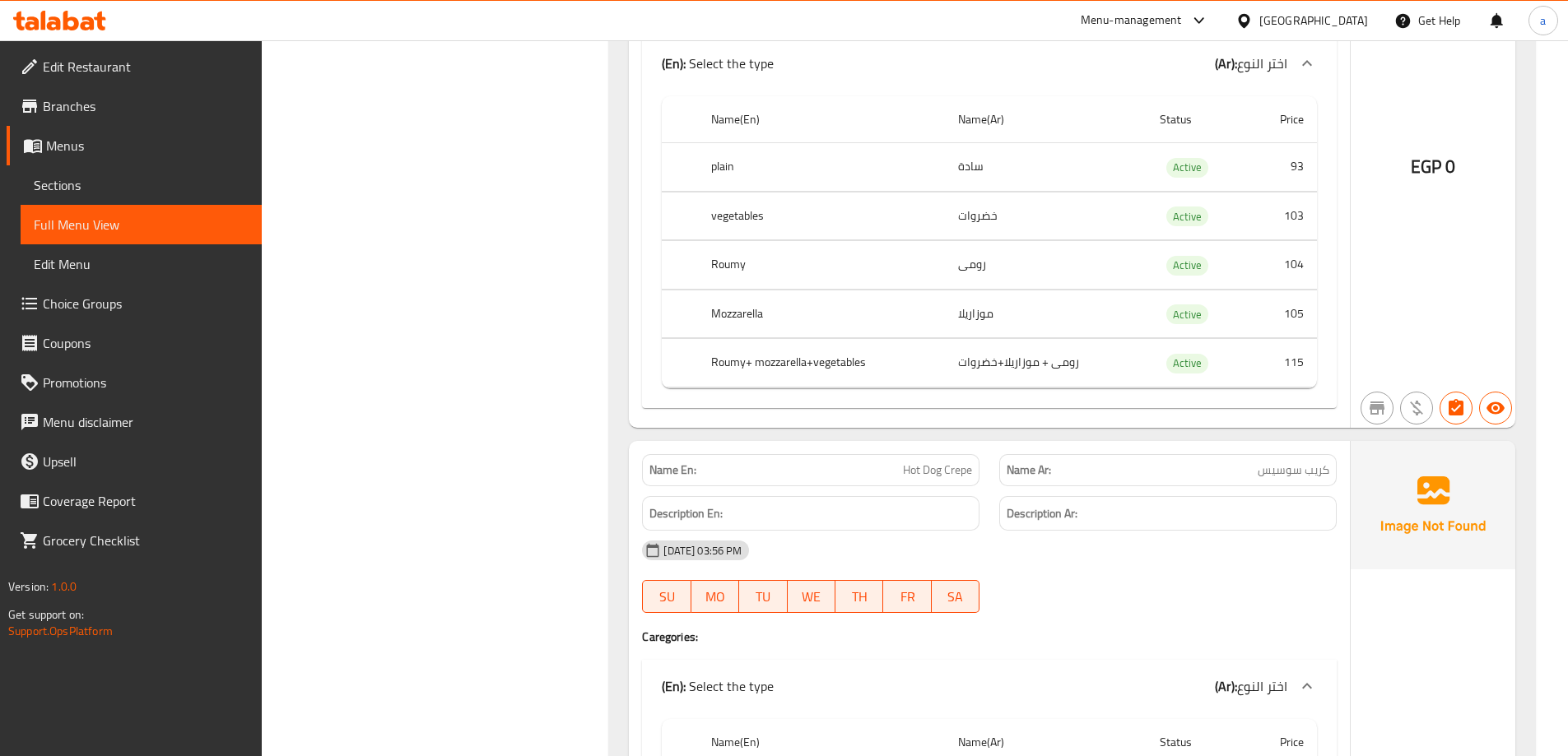
scroll to position [6749, 0]
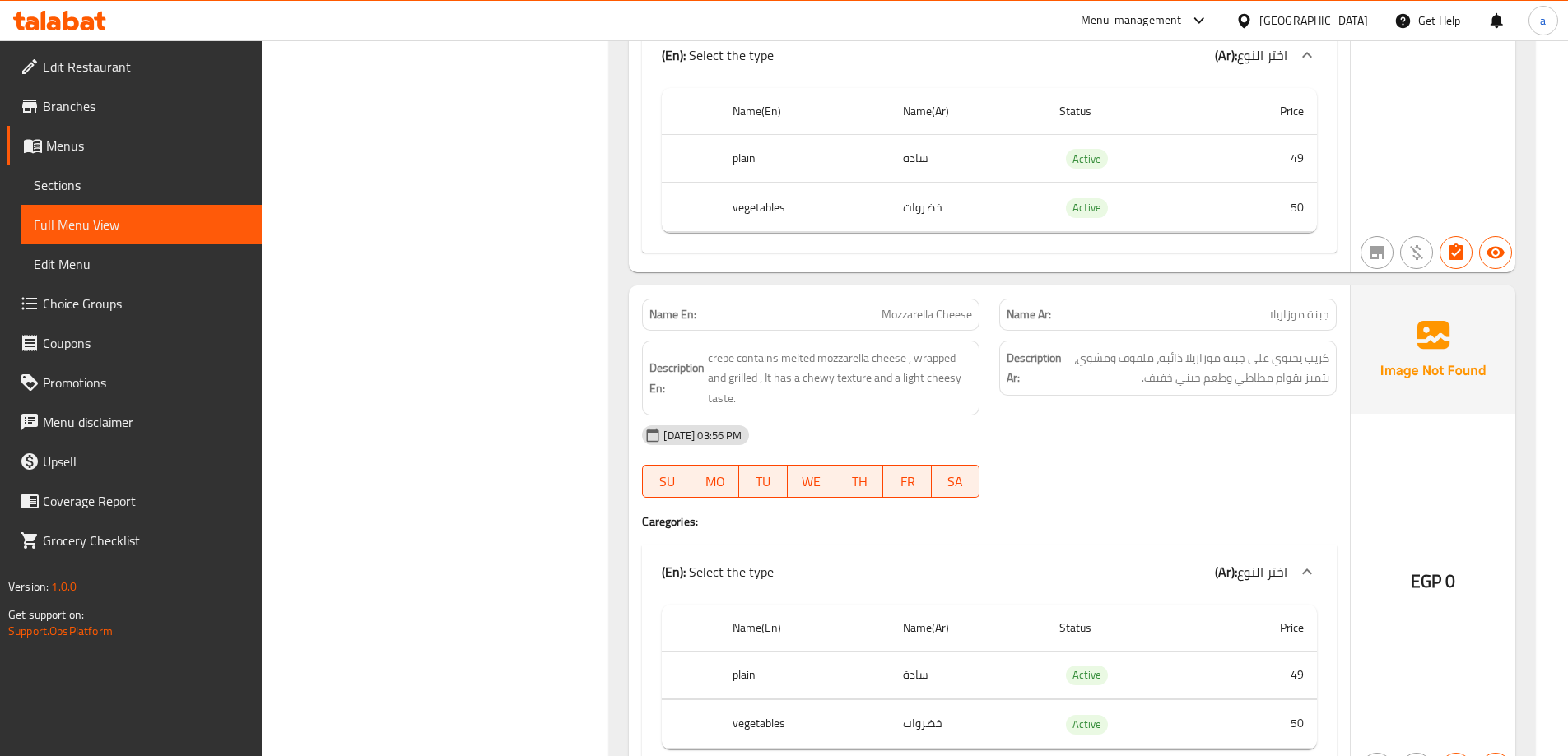
scroll to position [22489, 0]
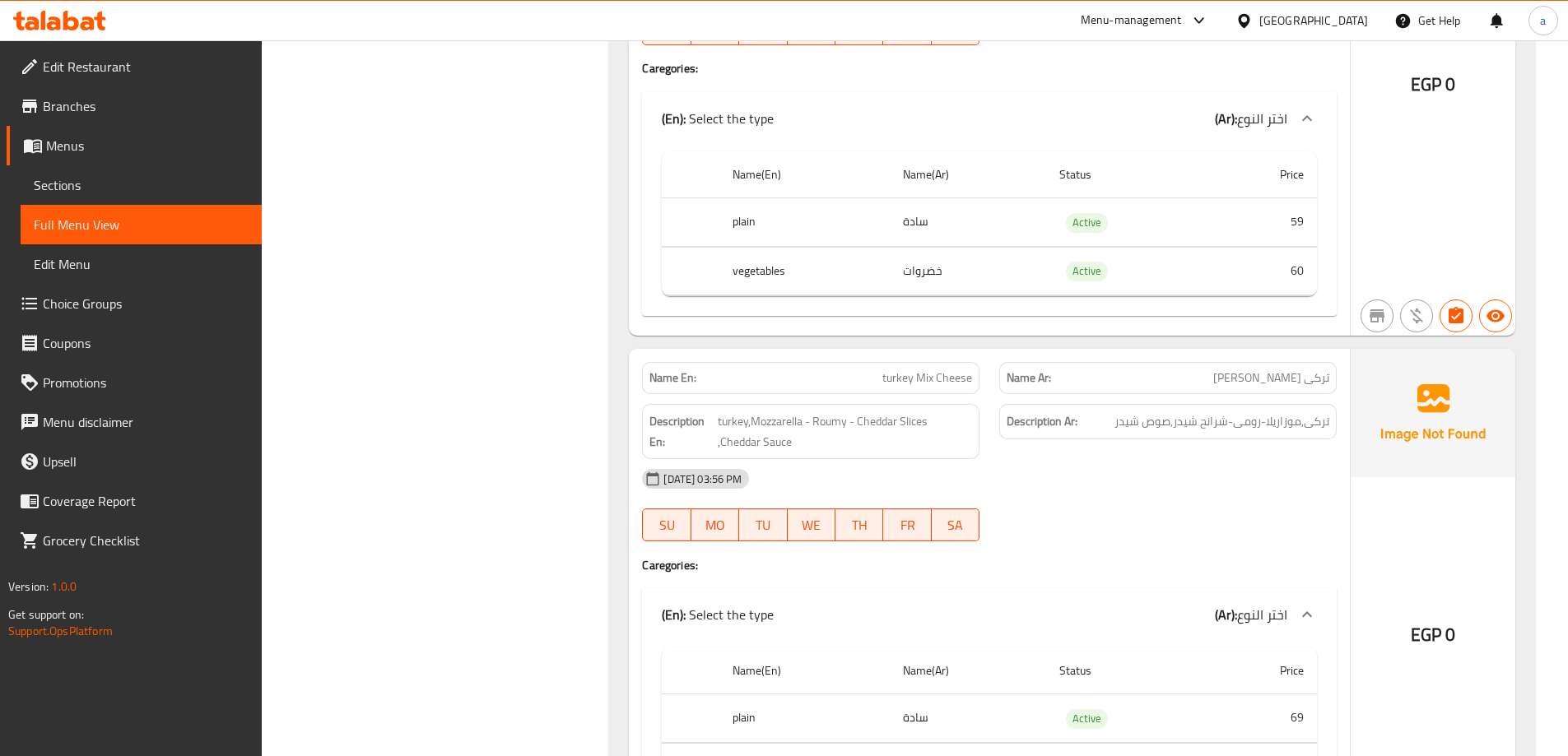
click at [985, 357] on div "Name En: turkey Mix Cheese" at bounding box center [811, 378] width 357 height 52
click at [1073, 224] on span "Active" at bounding box center [1087, 223] width 42 height 19
click at [838, 241] on th "plain" at bounding box center [804, 223] width 171 height 49
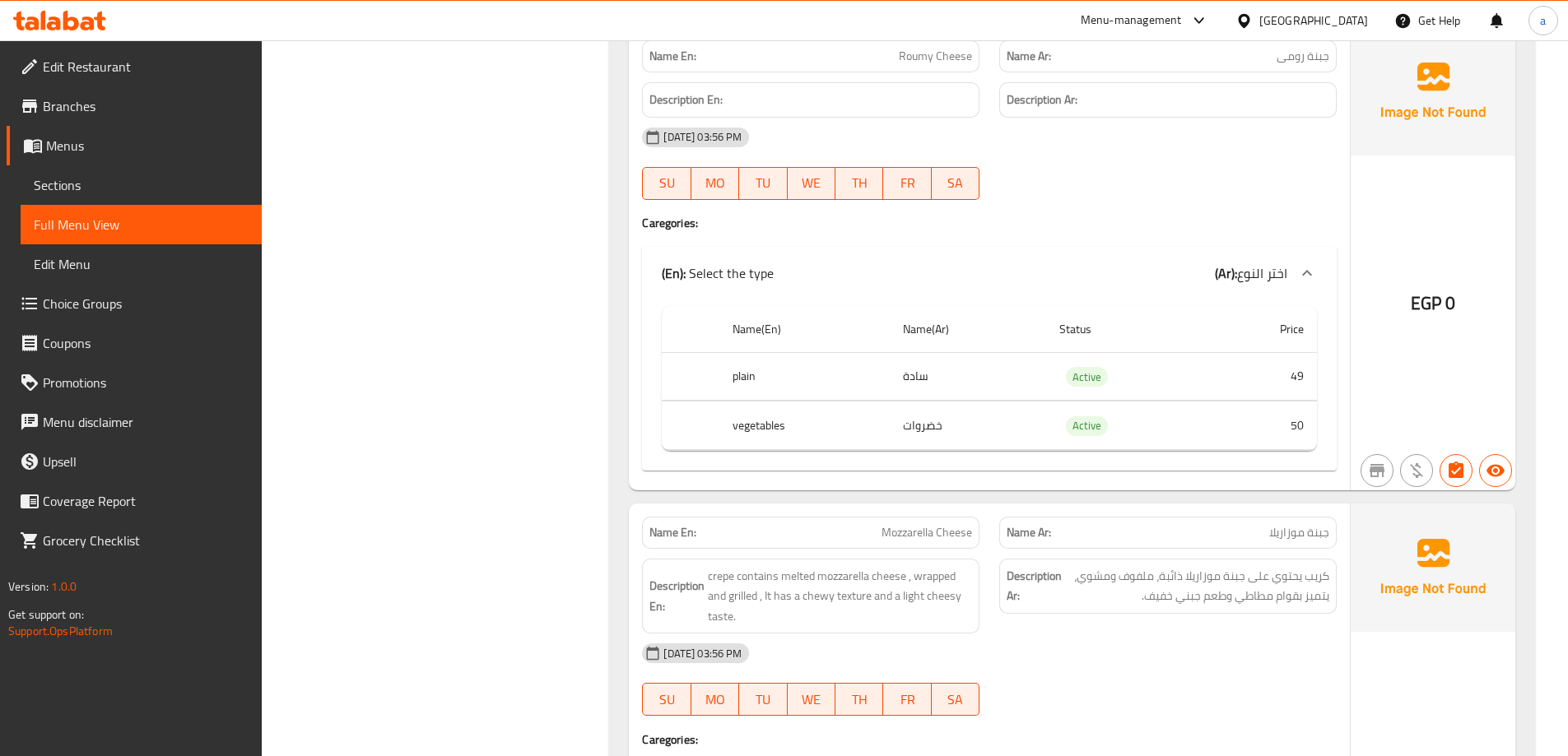
scroll to position [0, 0]
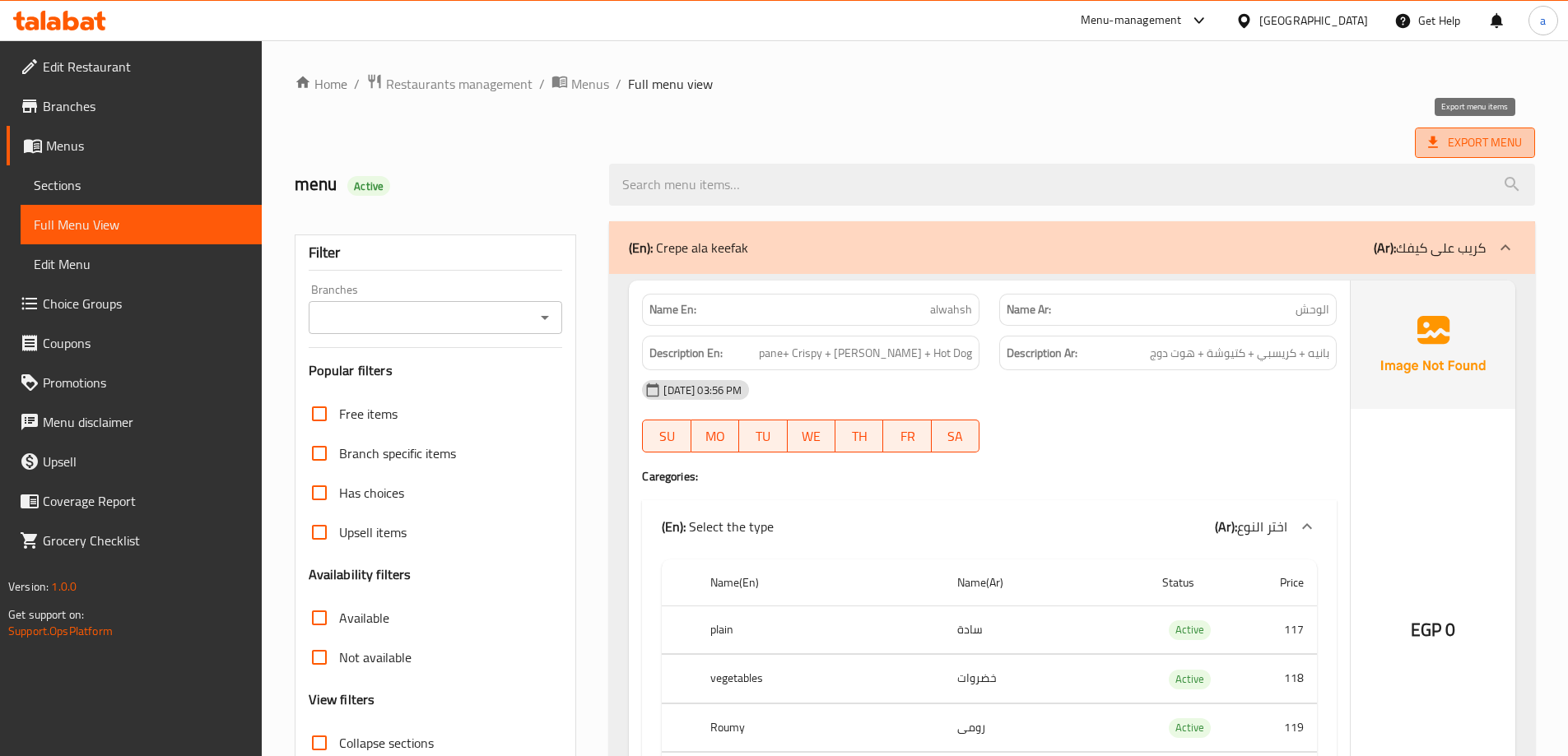
click at [1475, 127] on span "Export Menu" at bounding box center [1475, 142] width 120 height 30
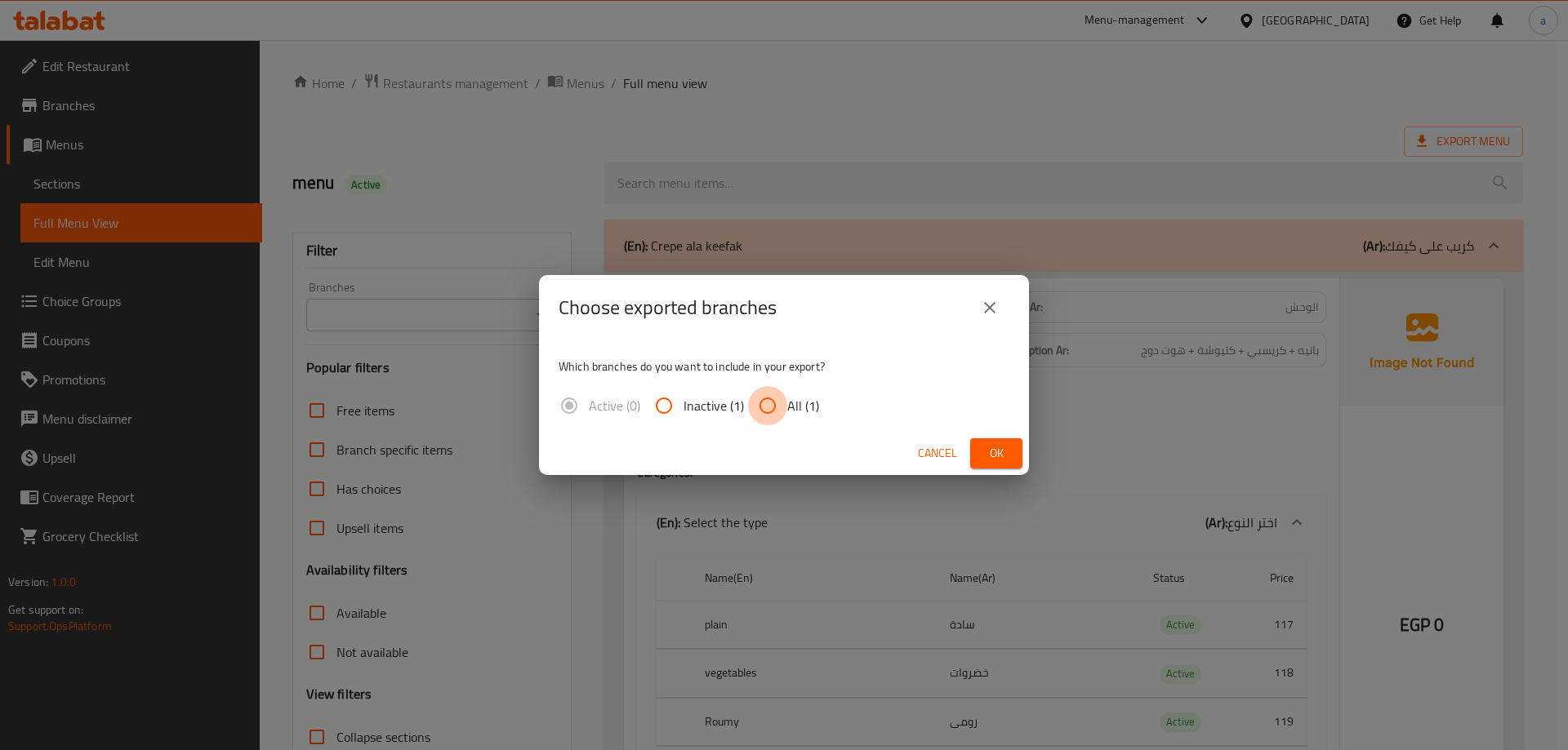
drag, startPoint x: 778, startPoint y: 422, endPoint x: 787, endPoint y: 413, distance: 12.7
click at [778, 422] on input "All (1)" at bounding box center [768, 406] width 39 height 39
radio input "true"
click at [1014, 459] on button "Ok" at bounding box center [996, 453] width 52 height 30
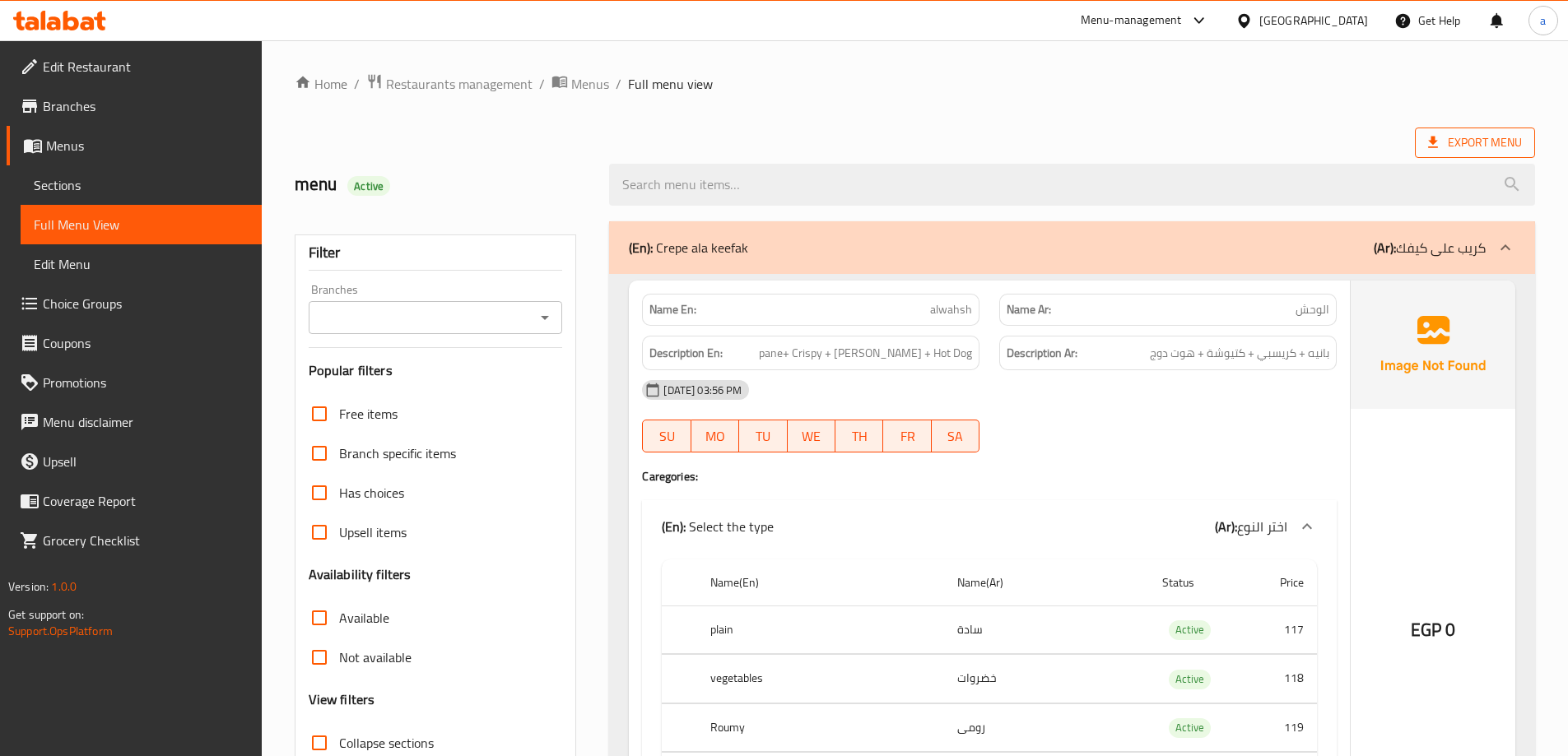
click at [1428, 137] on icon at bounding box center [1432, 142] width 16 height 16
click at [1445, 157] on span "Export Menu" at bounding box center [1475, 142] width 120 height 30
click at [1448, 150] on span "Export Menu" at bounding box center [1474, 143] width 94 height 21
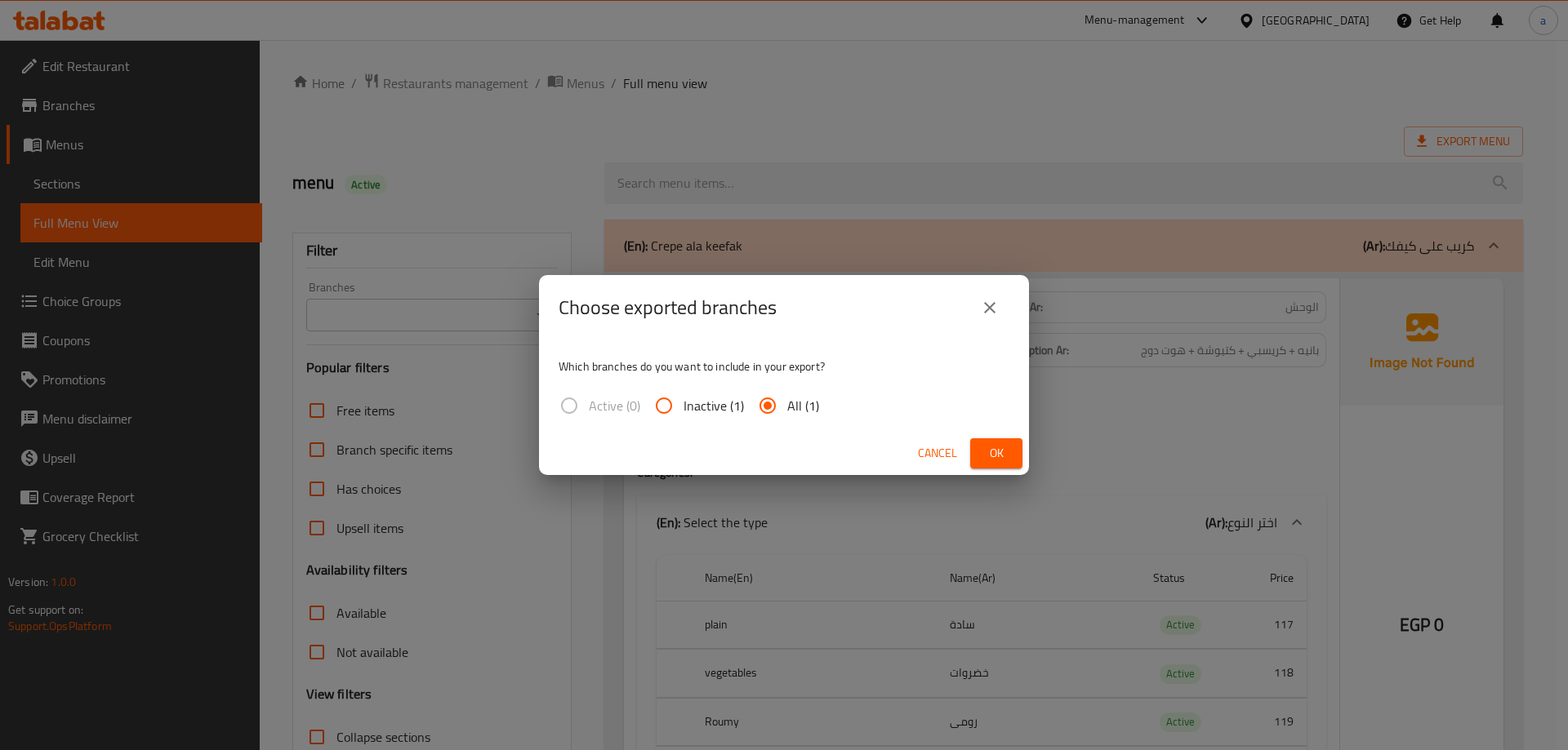
click at [972, 455] on button "Ok" at bounding box center [996, 453] width 52 height 30
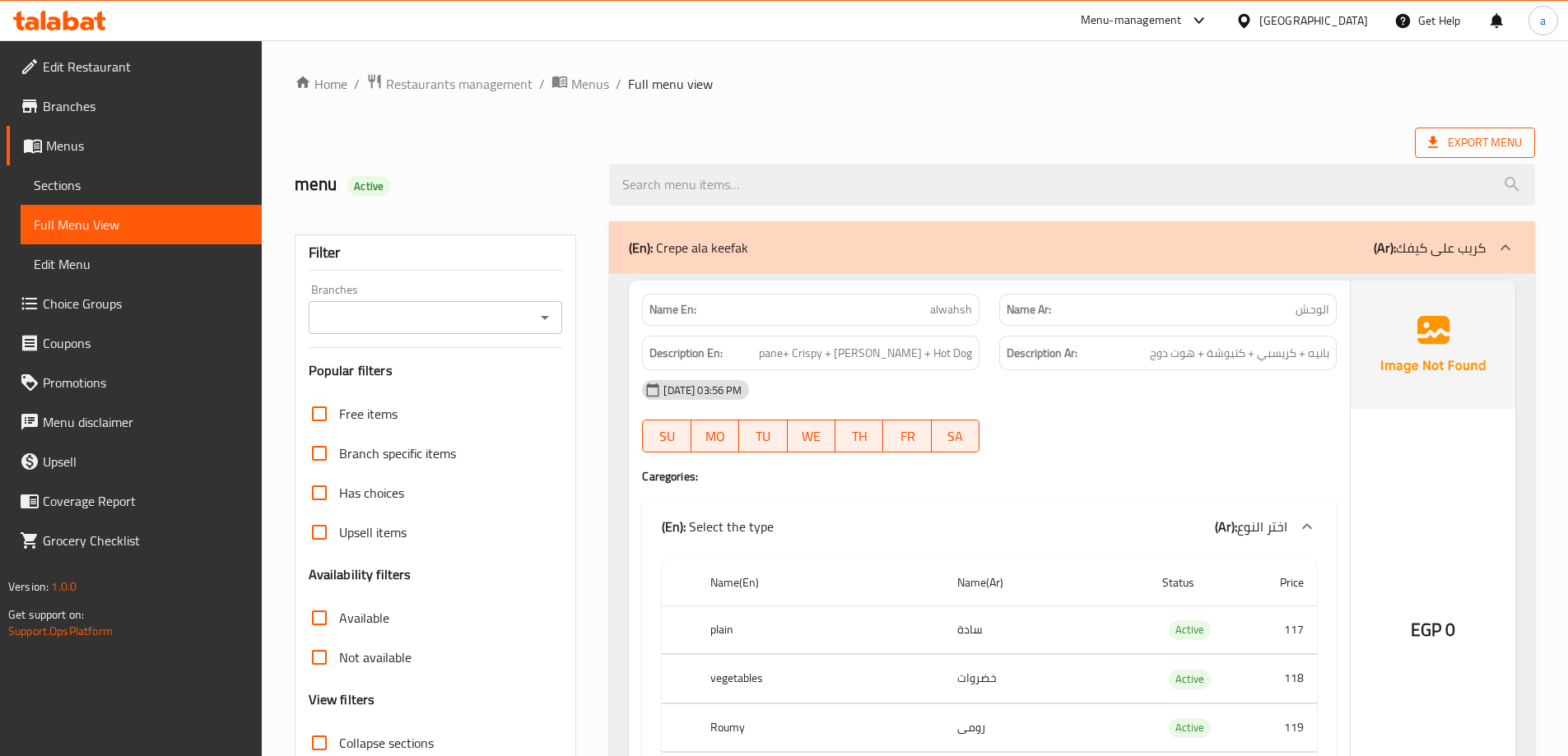
click at [1475, 143] on span "Export Menu" at bounding box center [1474, 143] width 94 height 21
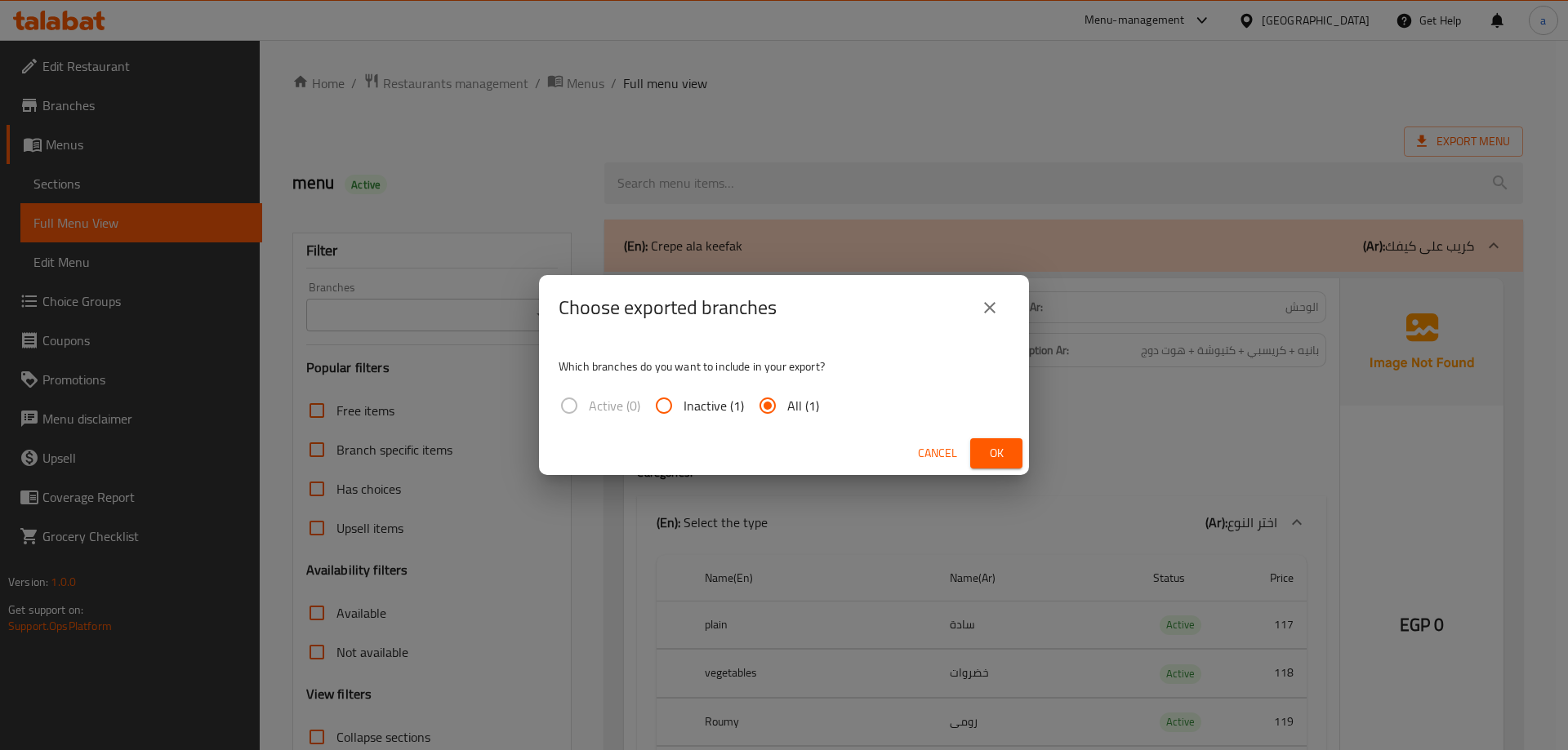
click at [998, 450] on span "Ok" at bounding box center [996, 453] width 26 height 20
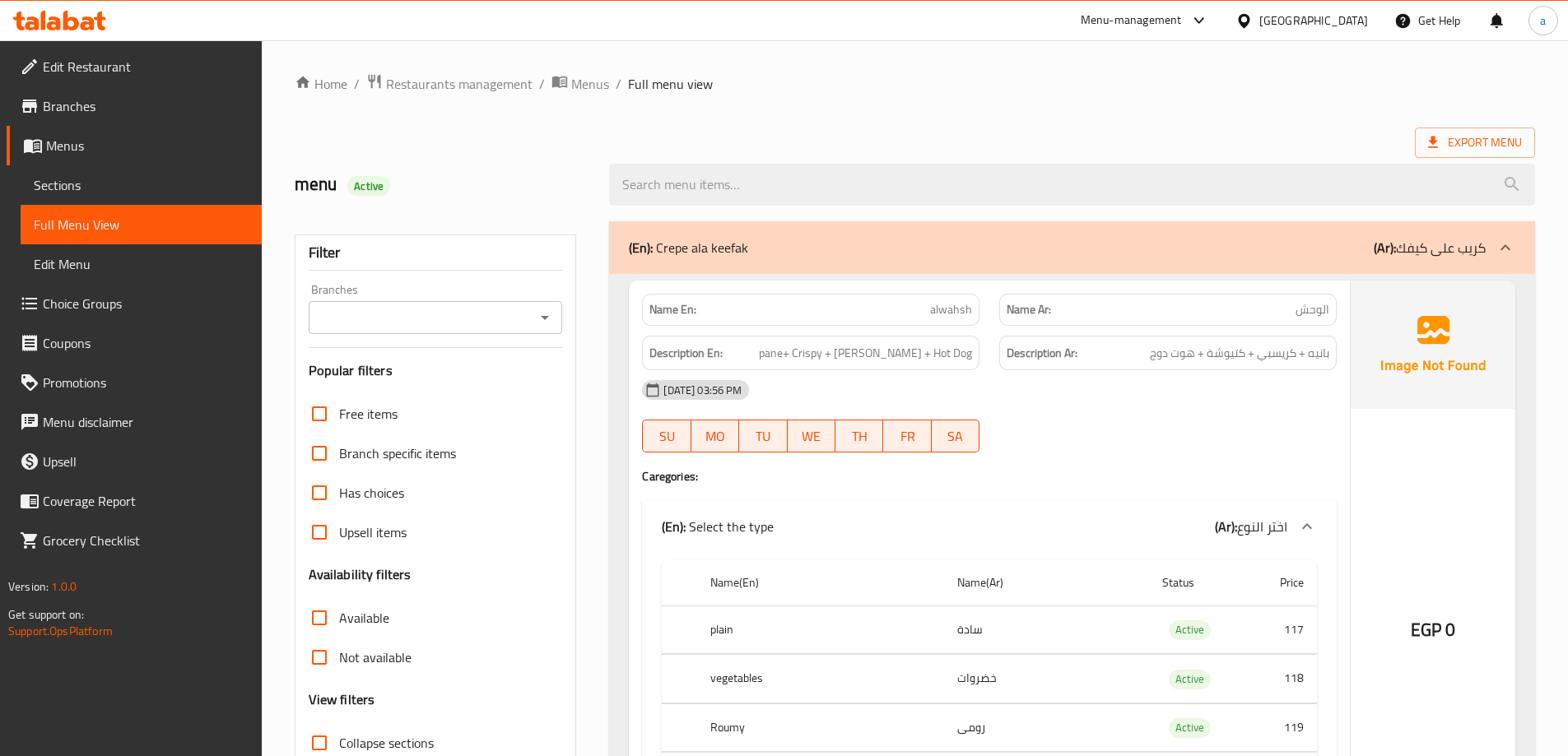
click at [1044, 419] on div "18-09-2025 03:56 PM SU MO TU WE TH FR SA" at bounding box center [990, 416] width 715 height 92
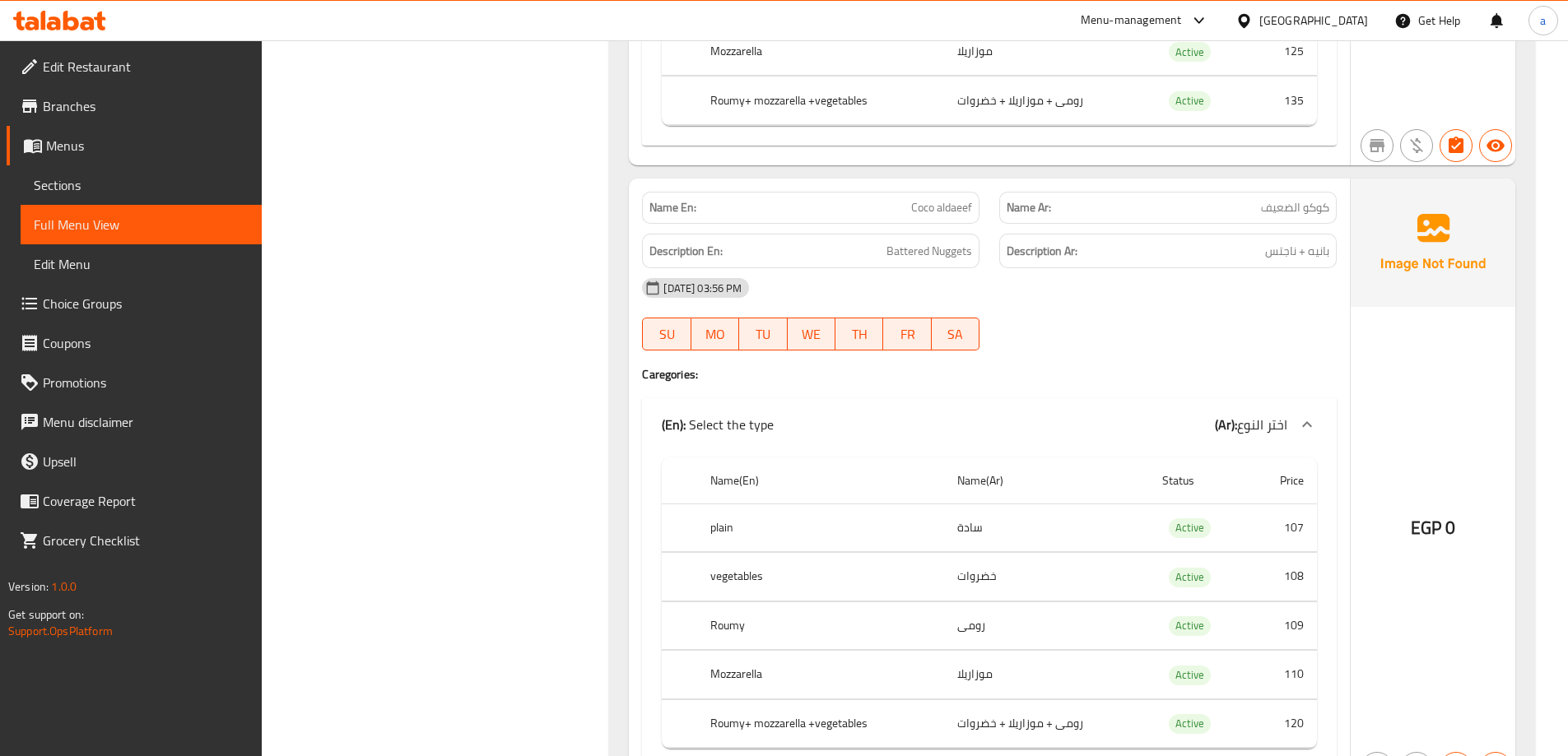
scroll to position [2634, 0]
click at [937, 215] on span "Coco aldaeef" at bounding box center [941, 210] width 61 height 17
copy span "Coco aldaeef"
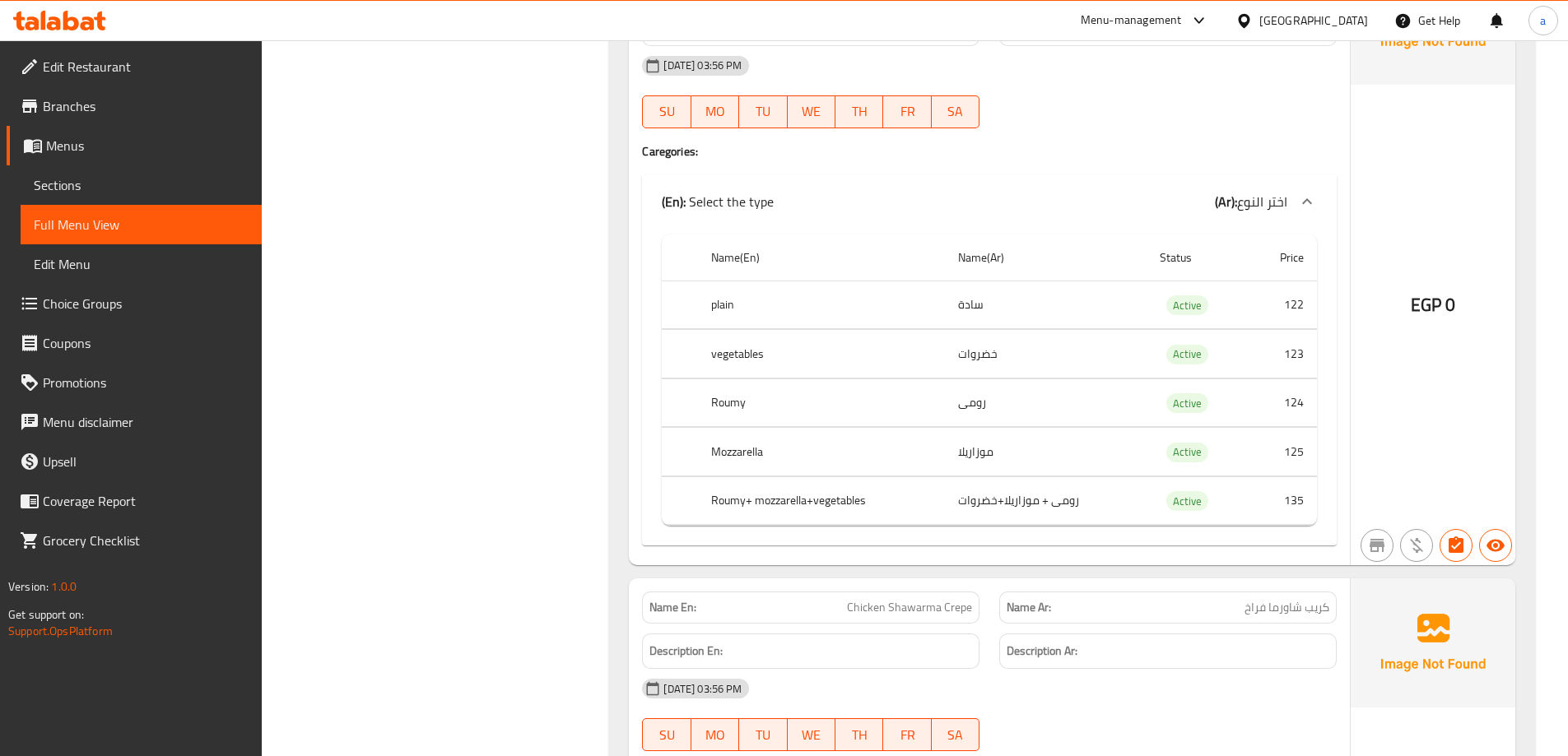
scroll to position [10087, 0]
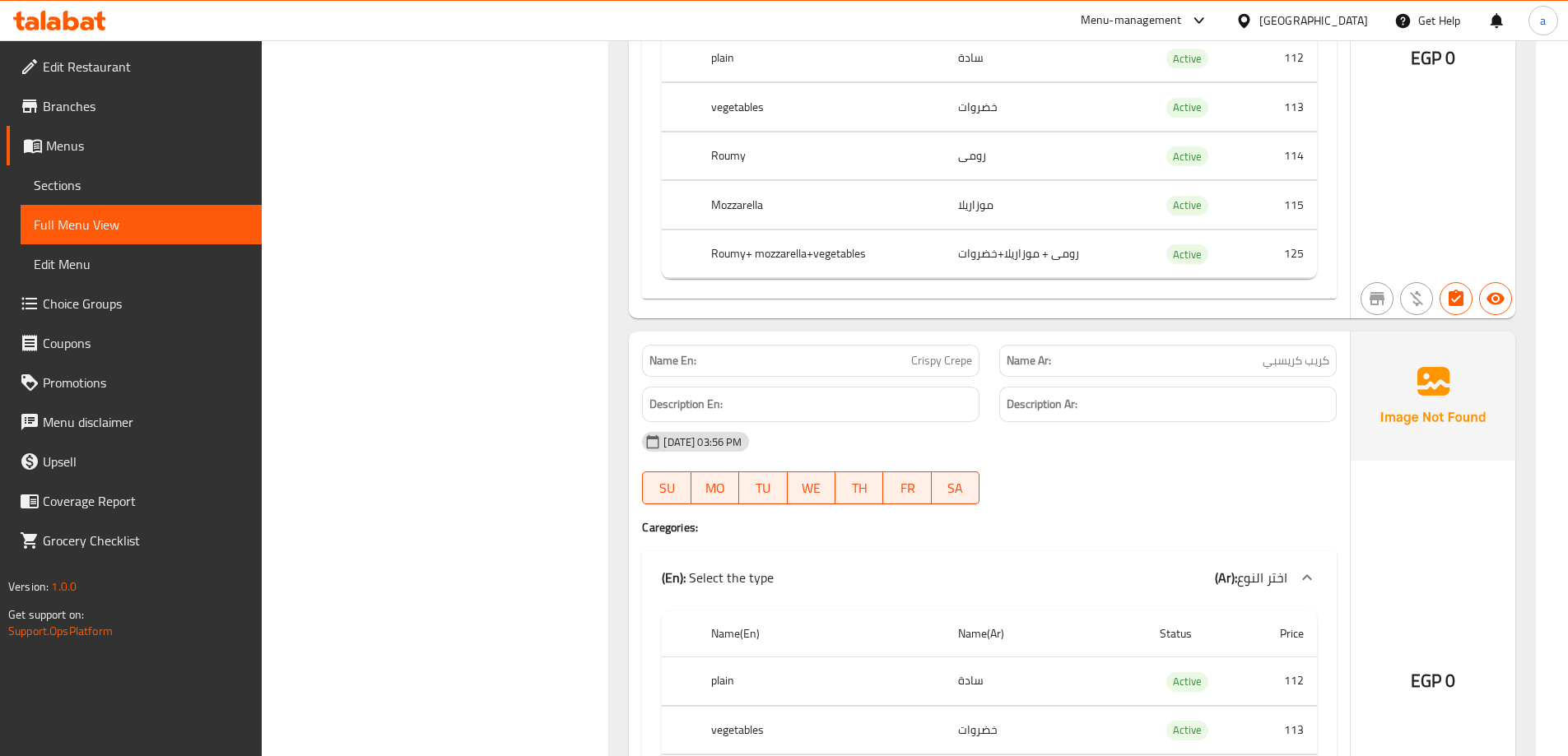
click at [1115, 242] on td "رومى + موزاريلا+خضروات" at bounding box center [1046, 253] width 201 height 49
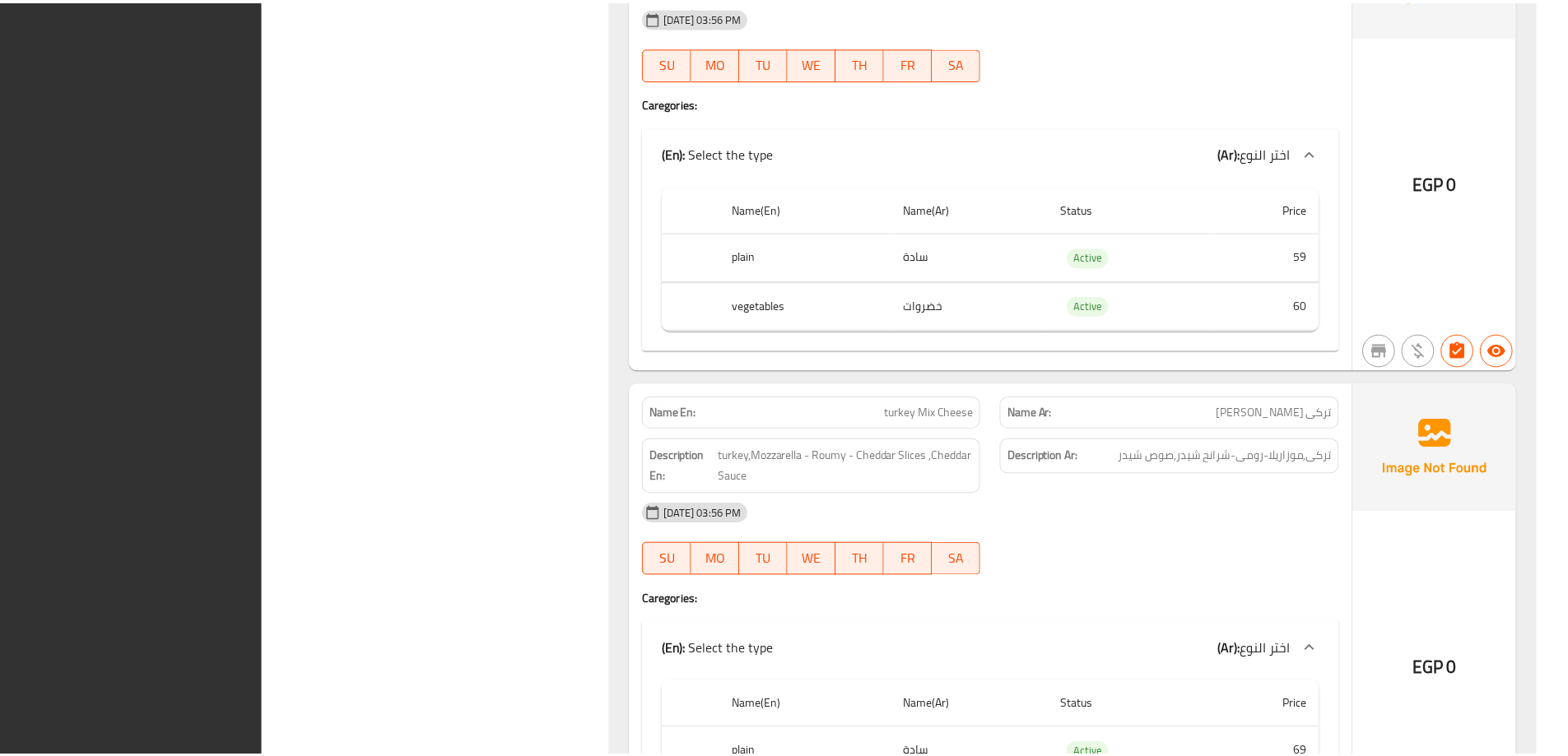
scroll to position [22631, 0]
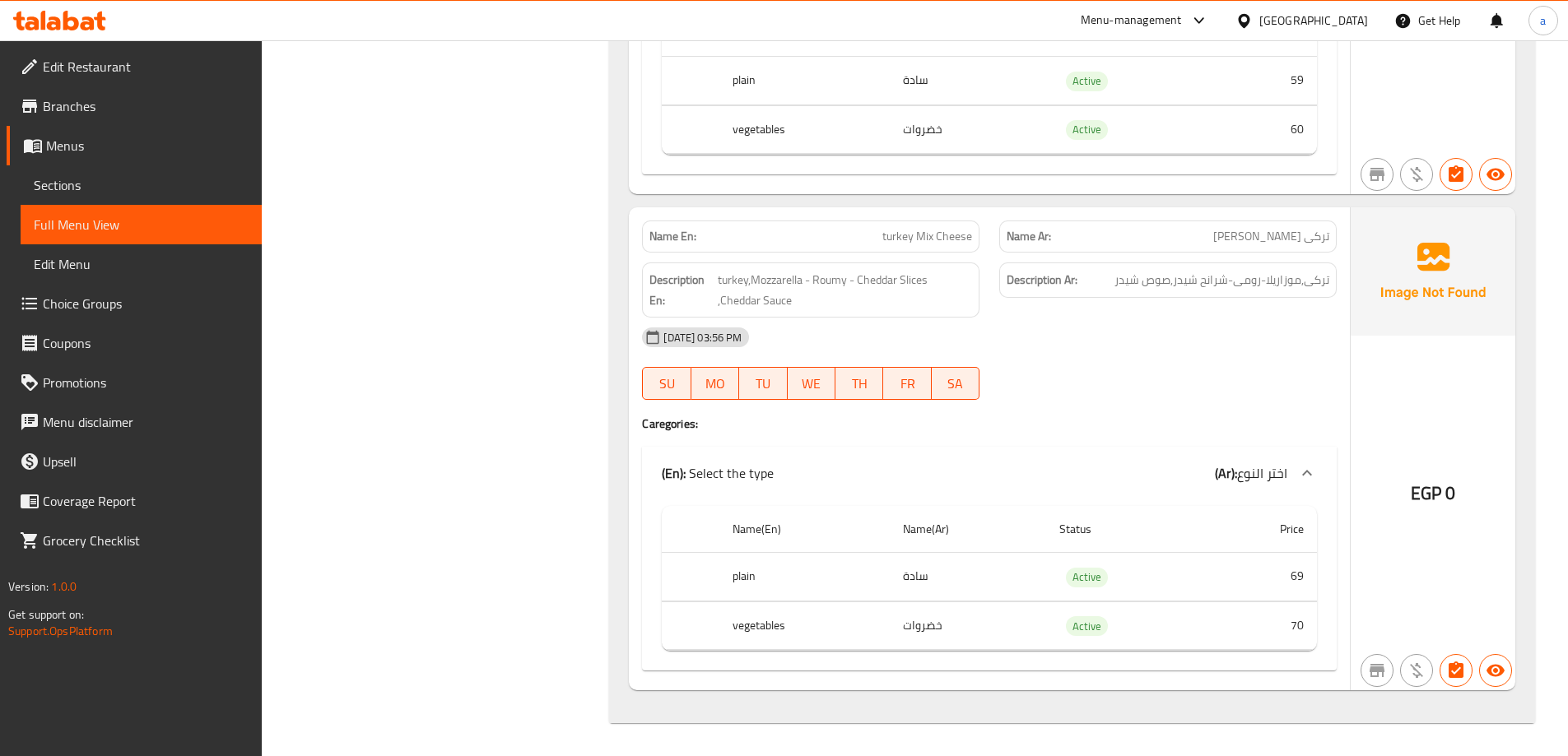
click at [974, 148] on td "خضروات" at bounding box center [968, 130] width 156 height 49
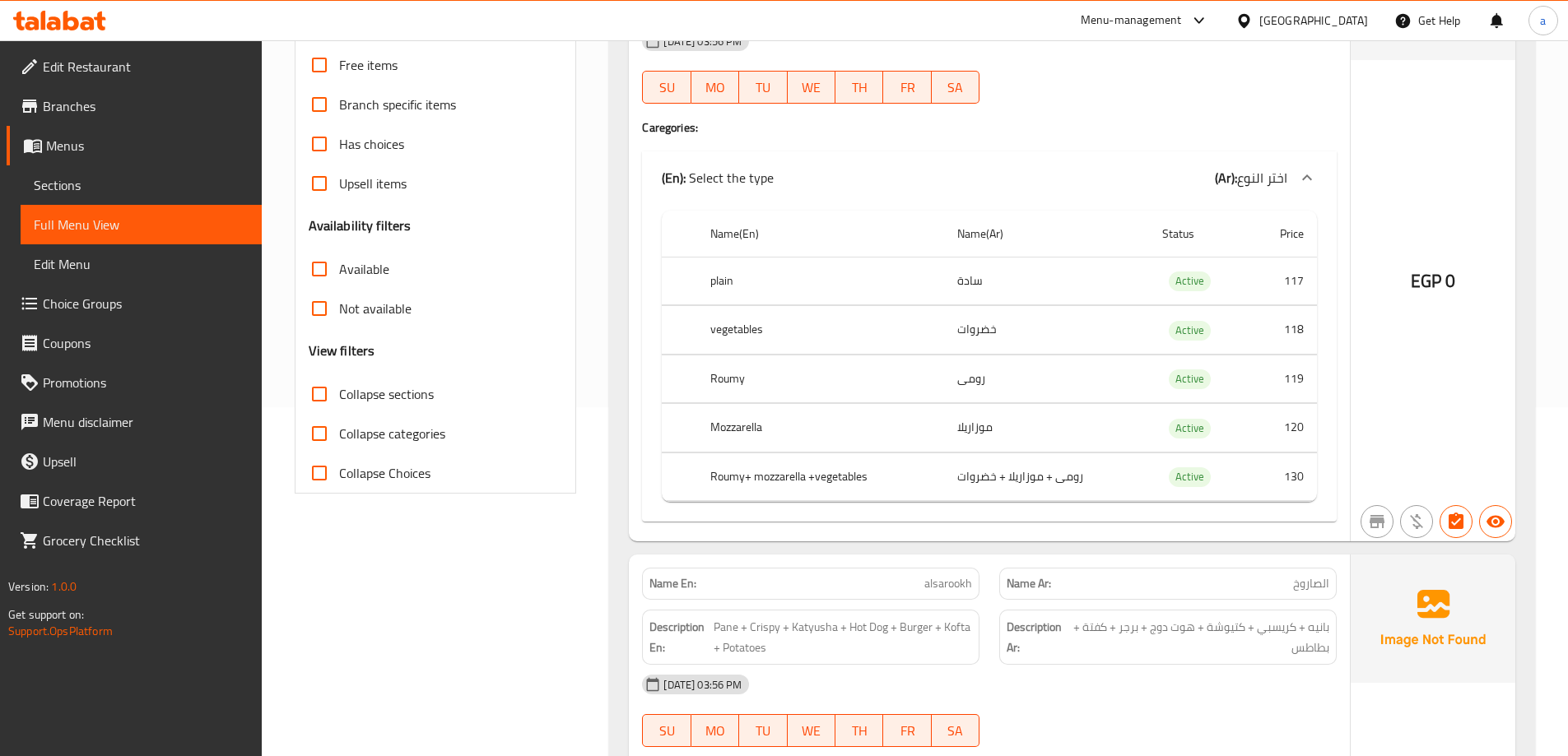
scroll to position [0, 0]
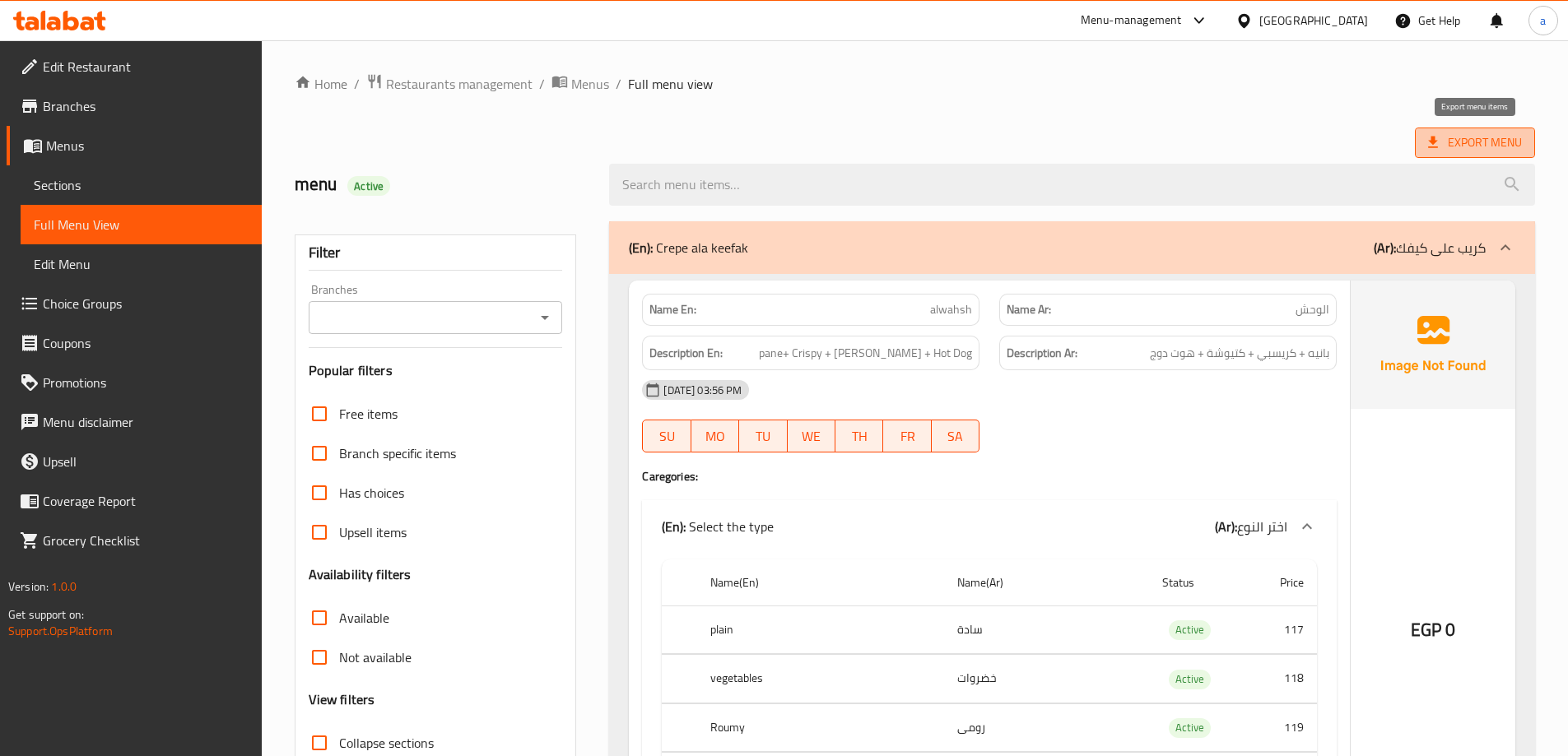
click at [1449, 143] on span "Export Menu" at bounding box center [1474, 143] width 94 height 21
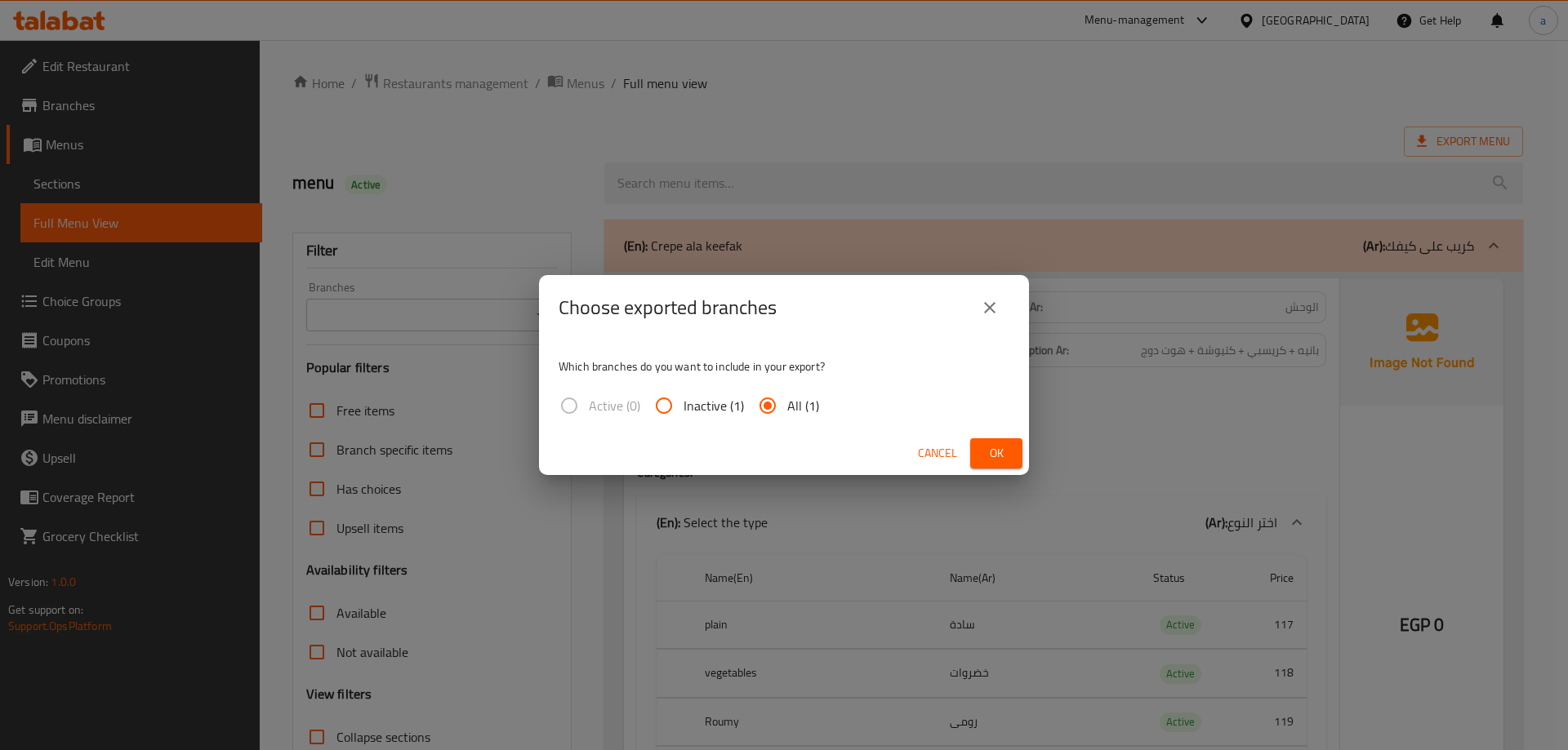
click at [1004, 438] on button "Ok" at bounding box center [996, 453] width 52 height 30
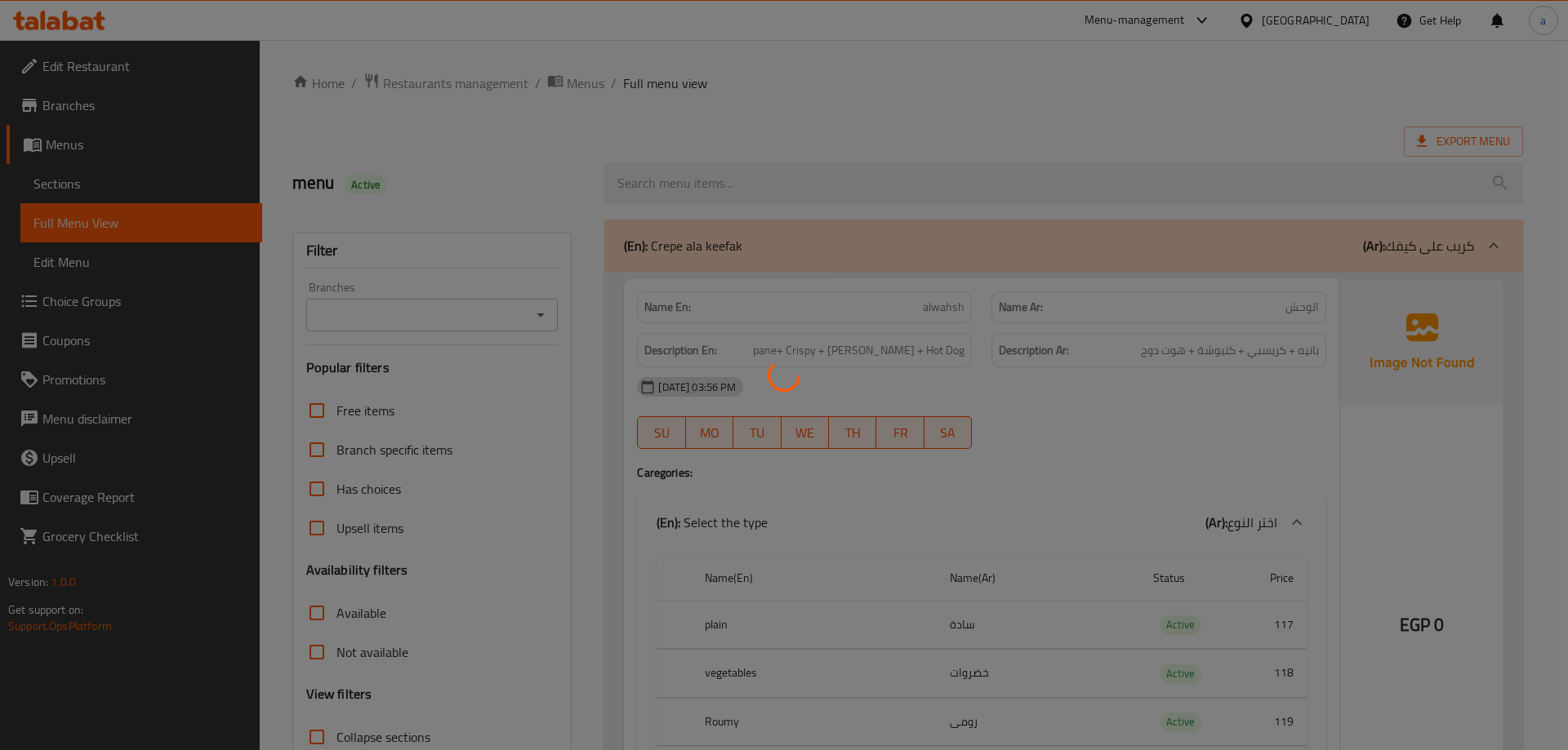
click at [1004, 438] on div at bounding box center [784, 375] width 1568 height 750
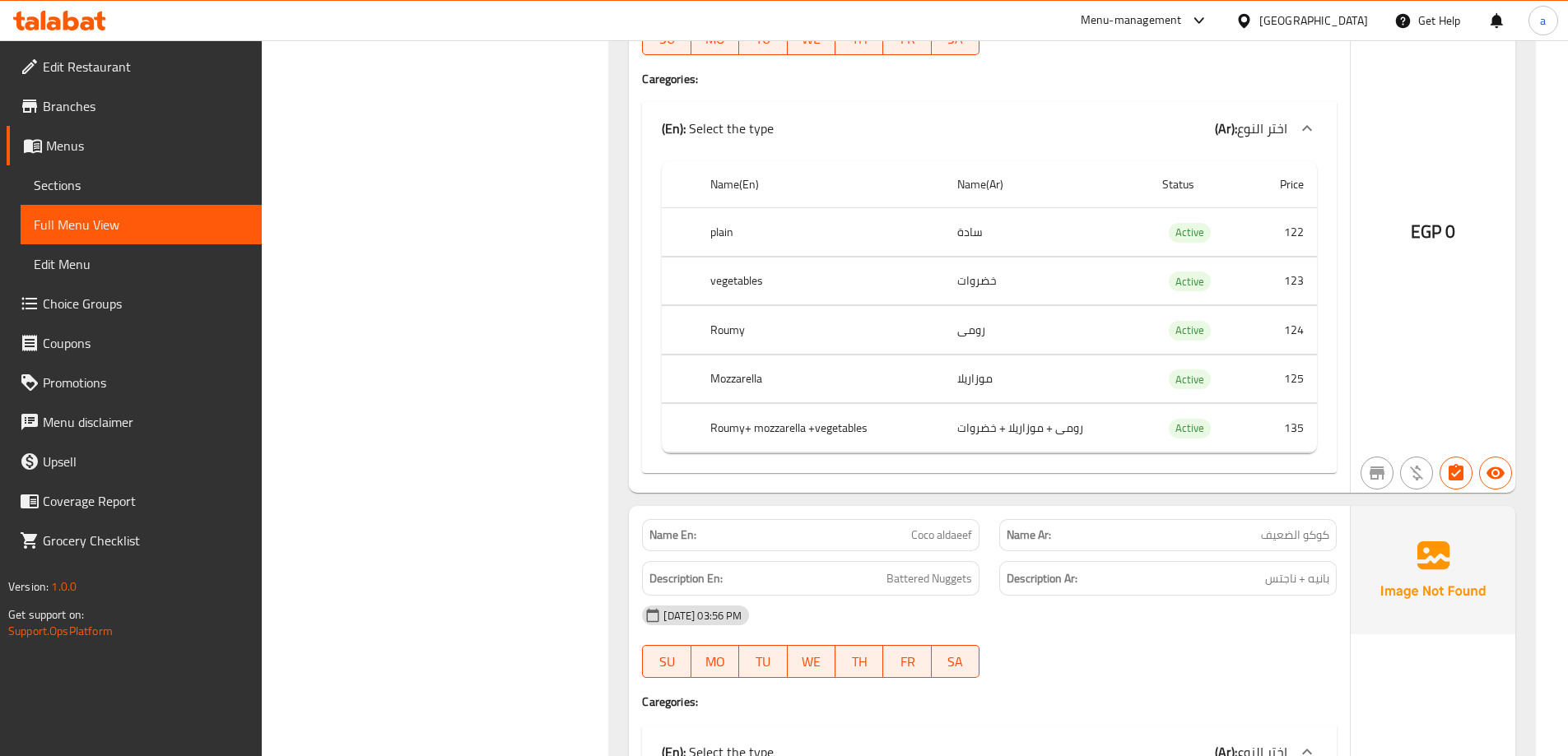
scroll to position [2552, 0]
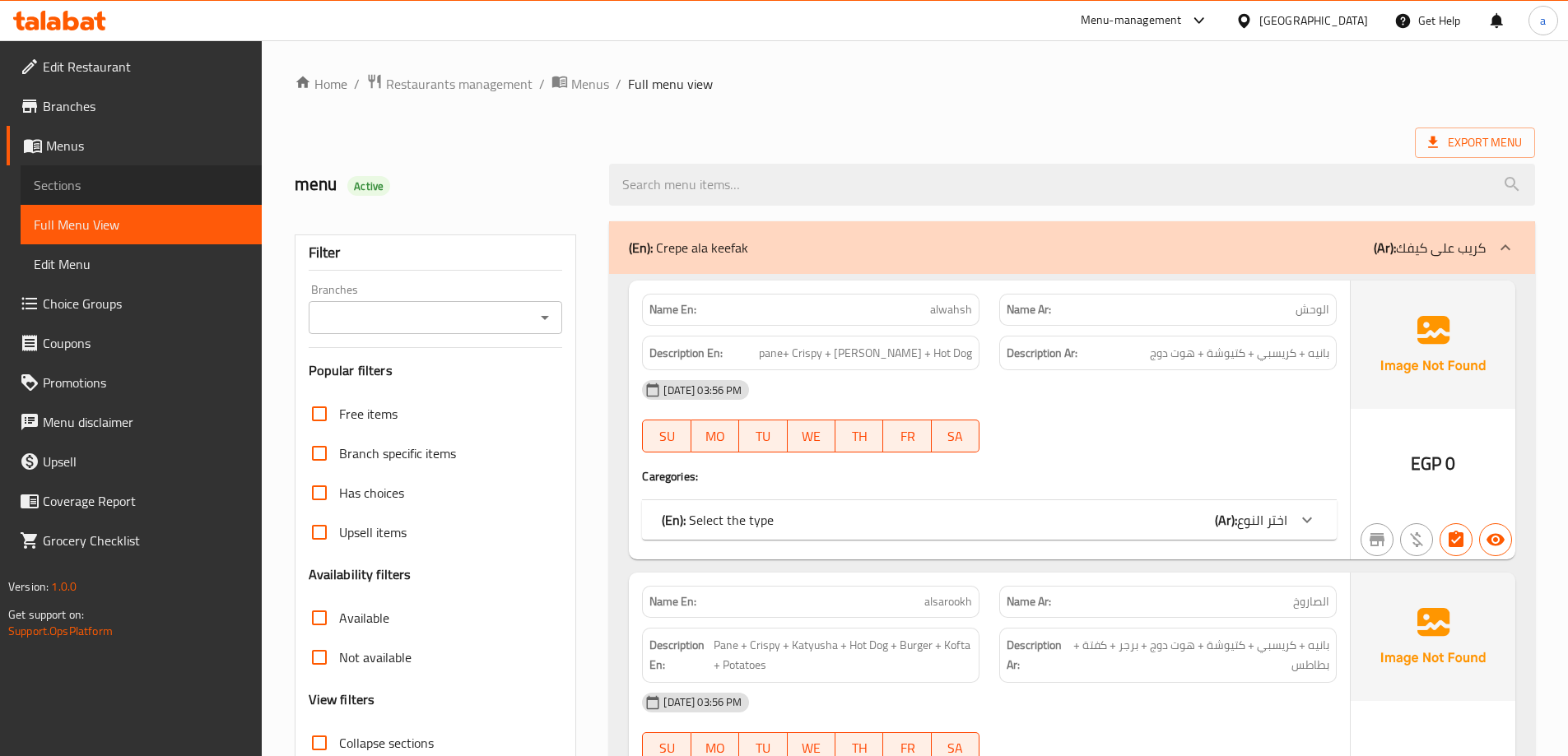
click at [155, 189] on span "Sections" at bounding box center [141, 185] width 215 height 20
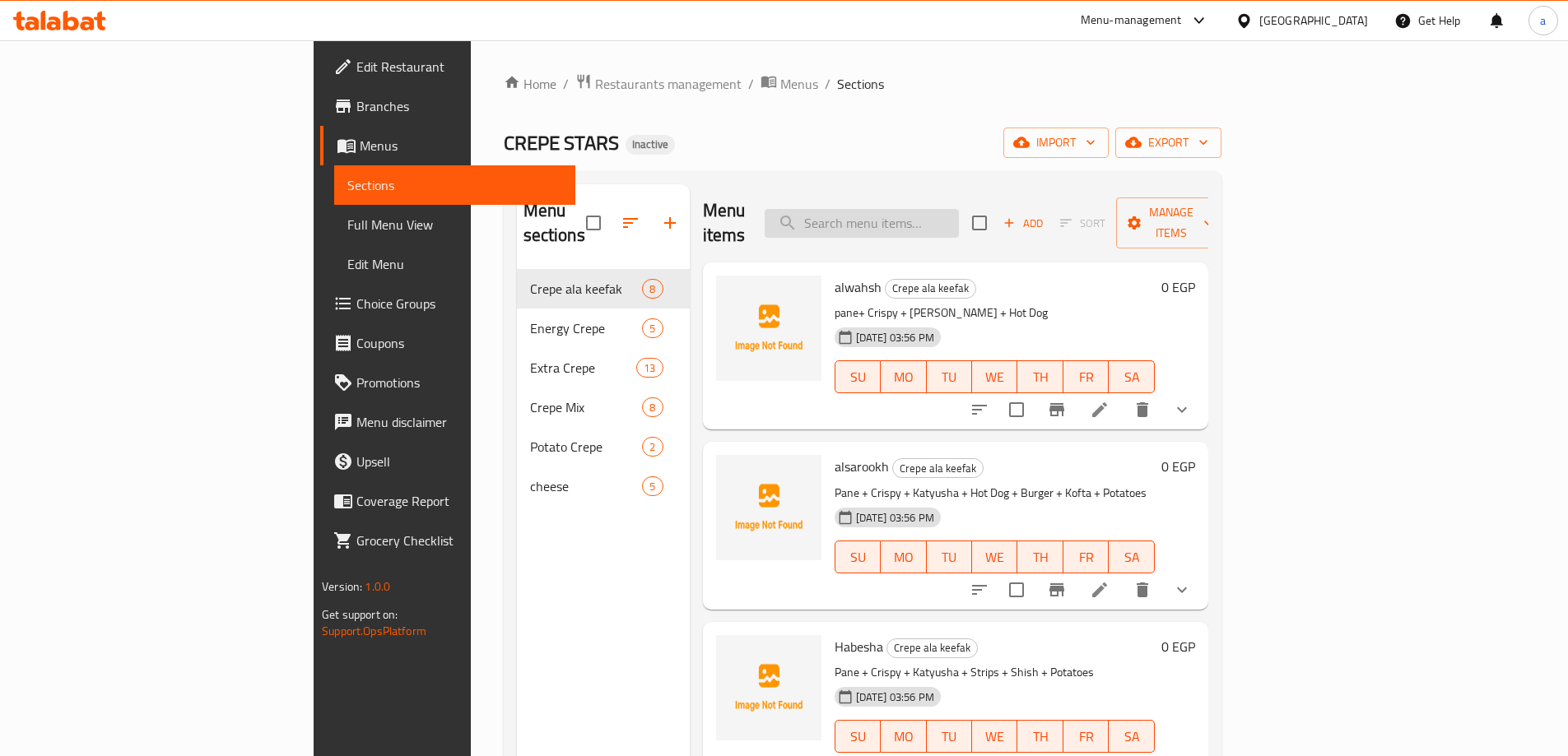
click at [942, 223] on input "search" at bounding box center [862, 223] width 194 height 29
paste input "Coco aldaeef"
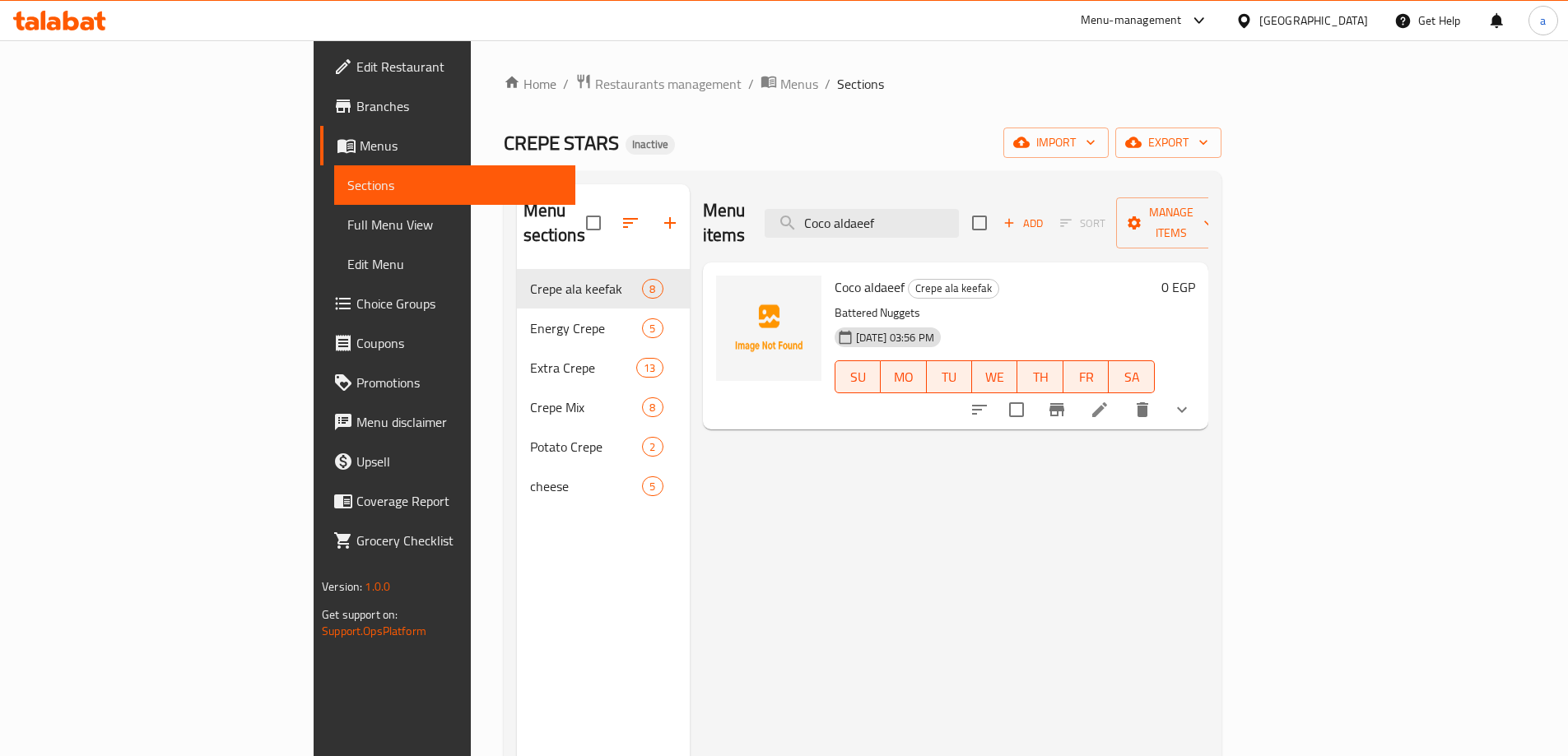
type input "Coco aldaeef"
click at [1107, 402] on icon at bounding box center [1099, 409] width 15 height 15
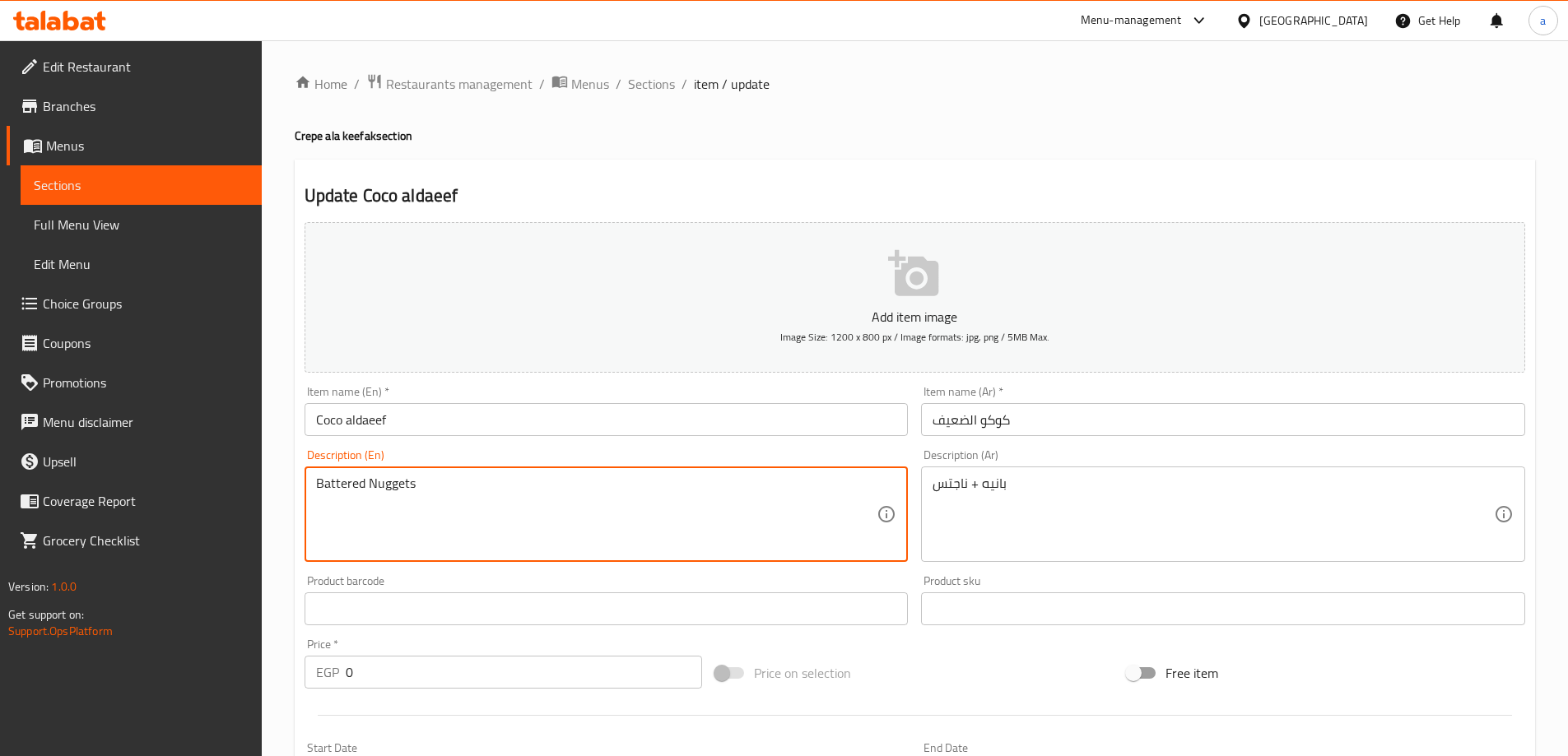
click at [350, 485] on textarea "Battered Nuggets" at bounding box center [596, 515] width 561 height 78
click at [333, 476] on textarea "Battered Nuggets" at bounding box center [596, 515] width 561 height 78
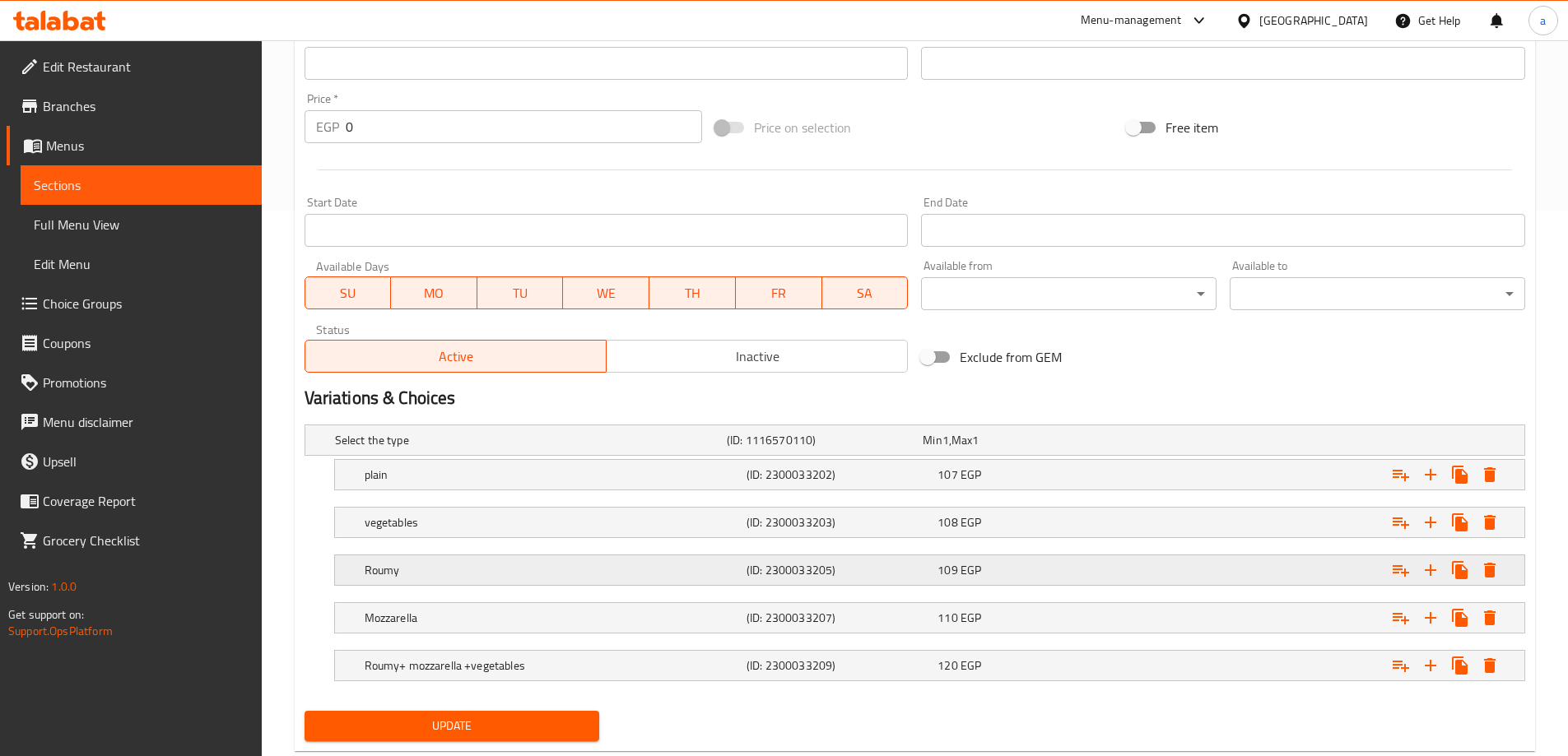
scroll to position [587, 0]
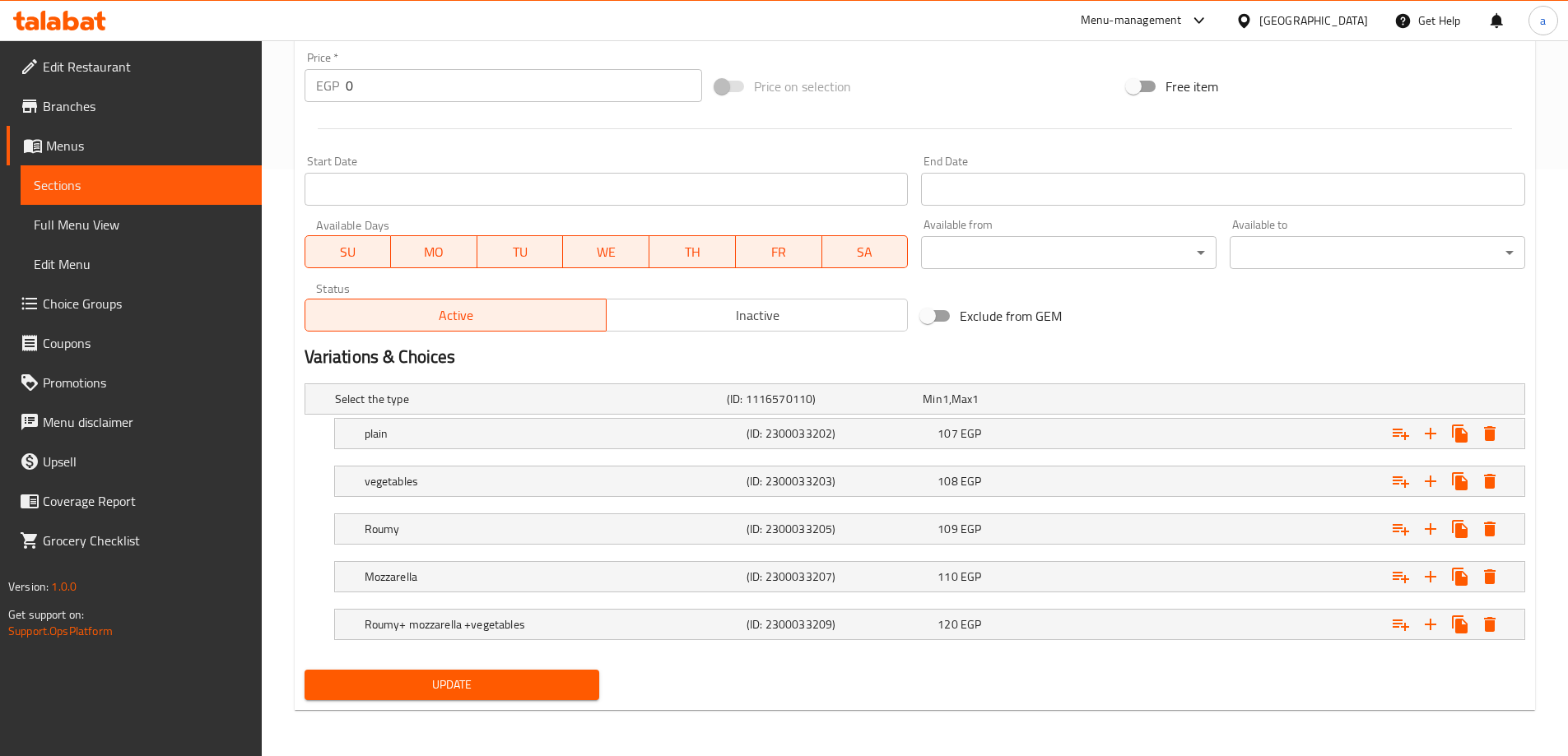
type textarea "pane + Nuggets"
click at [453, 692] on span "Update" at bounding box center [452, 686] width 269 height 21
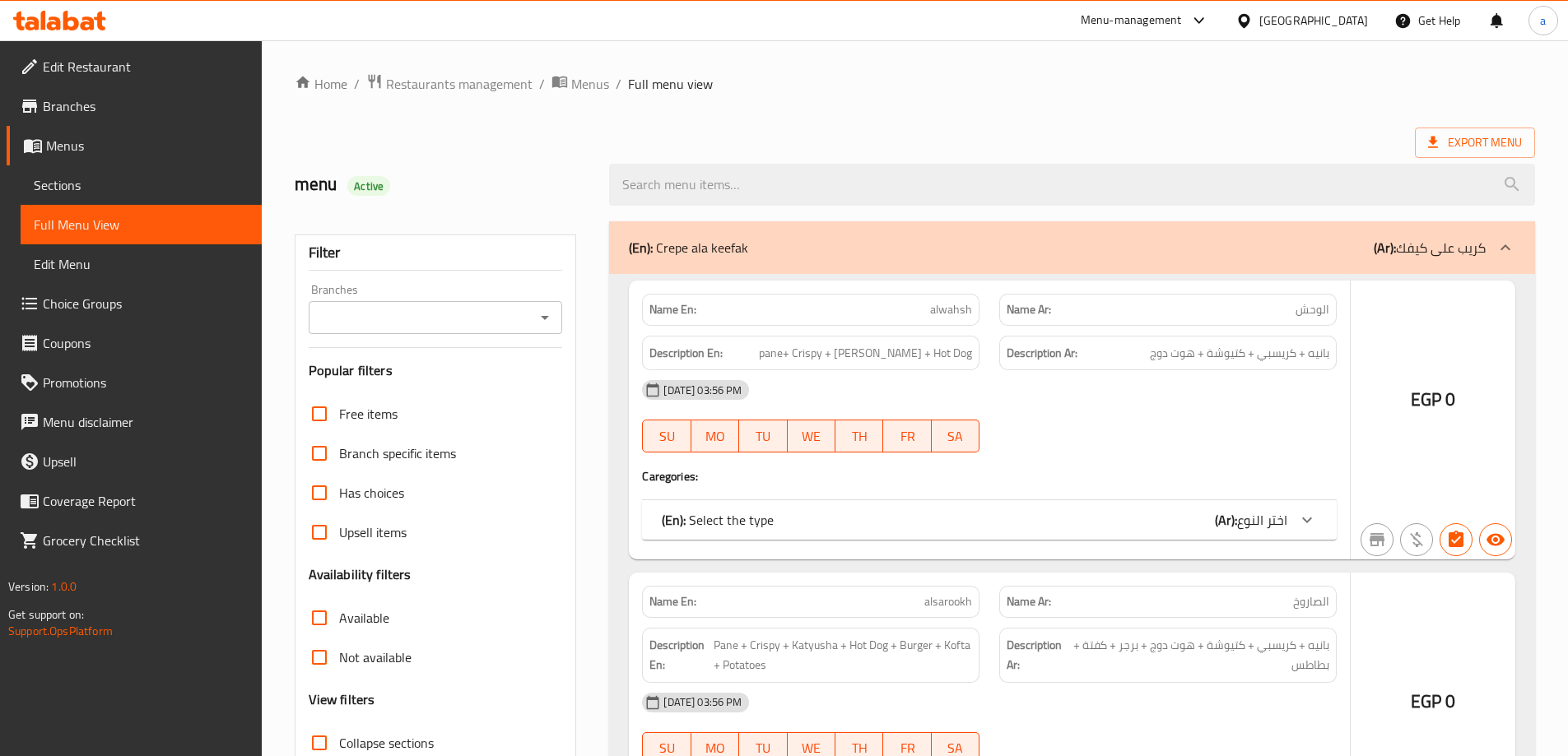
scroll to position [119, 0]
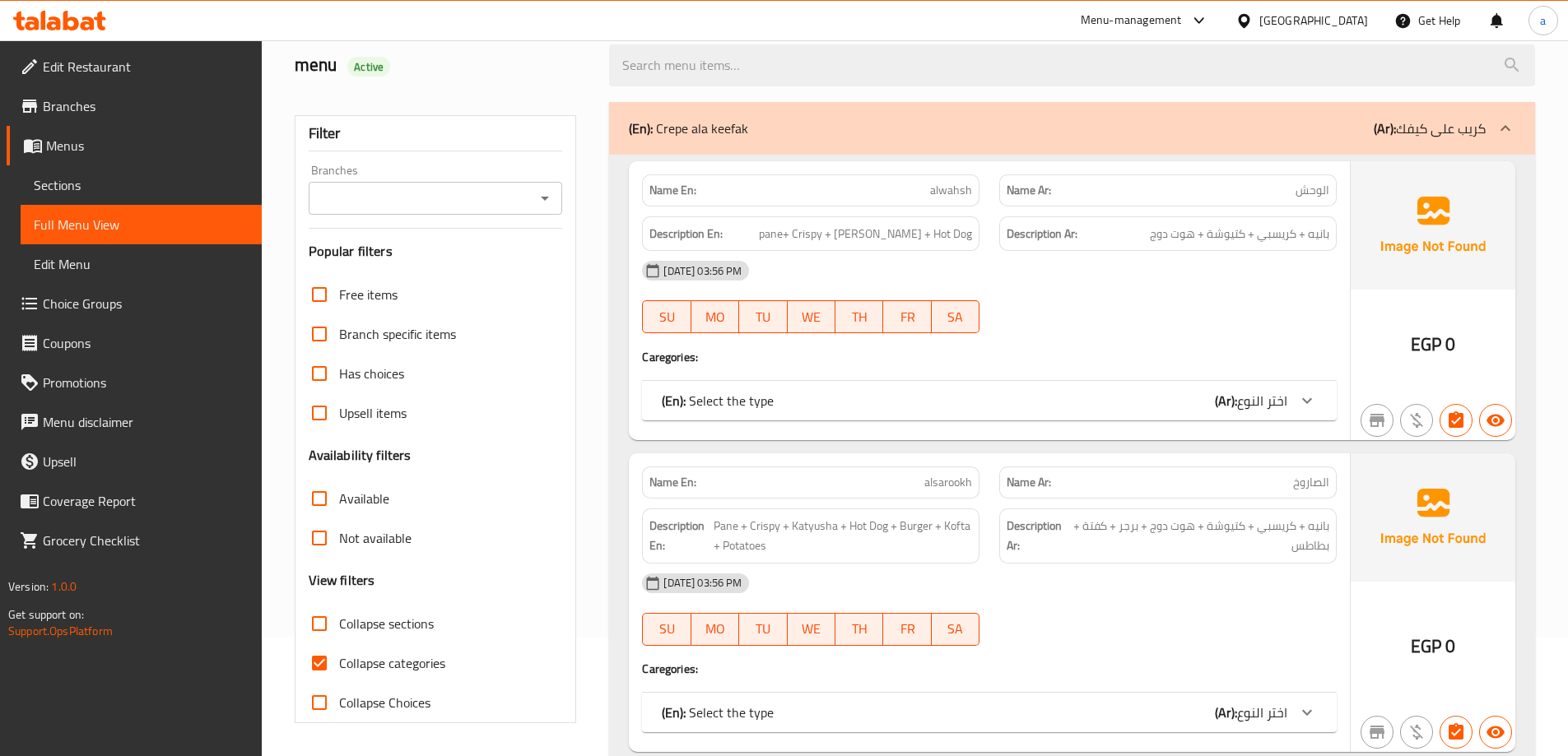
click at [320, 669] on input "Collapse categories" at bounding box center [320, 663] width 40 height 40
checkbox input "false"
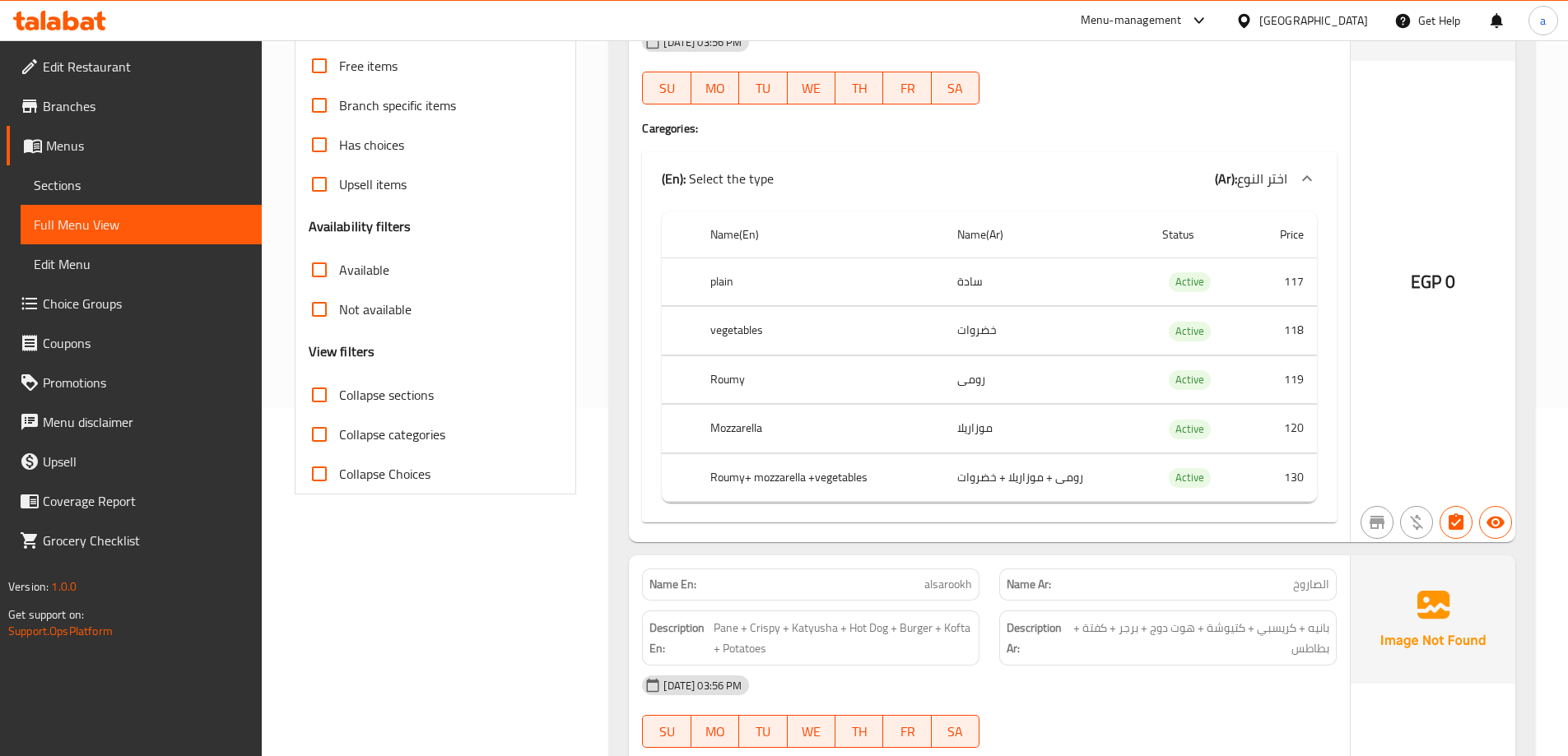
scroll to position [0, 0]
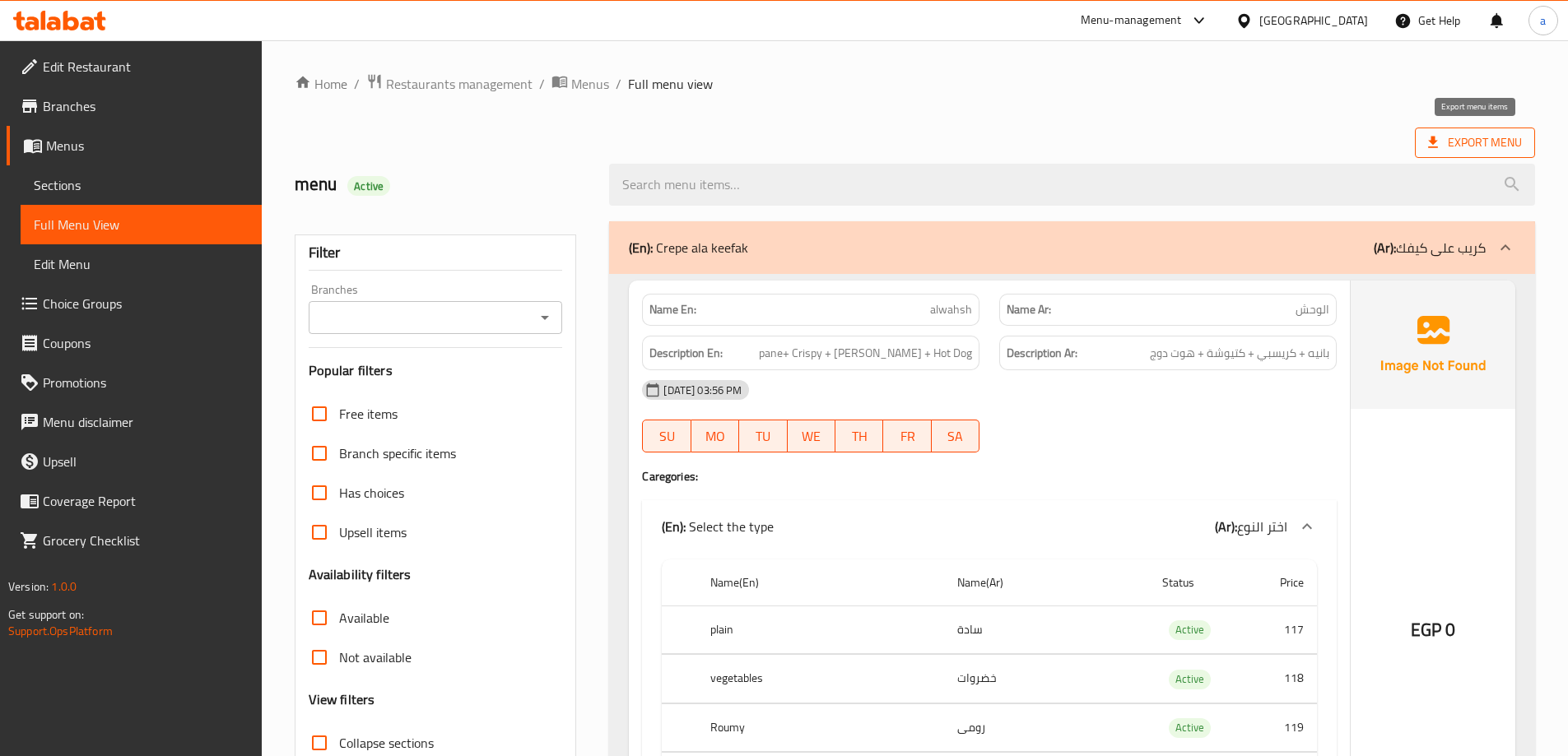
click at [1466, 130] on span "Export Menu" at bounding box center [1475, 142] width 120 height 30
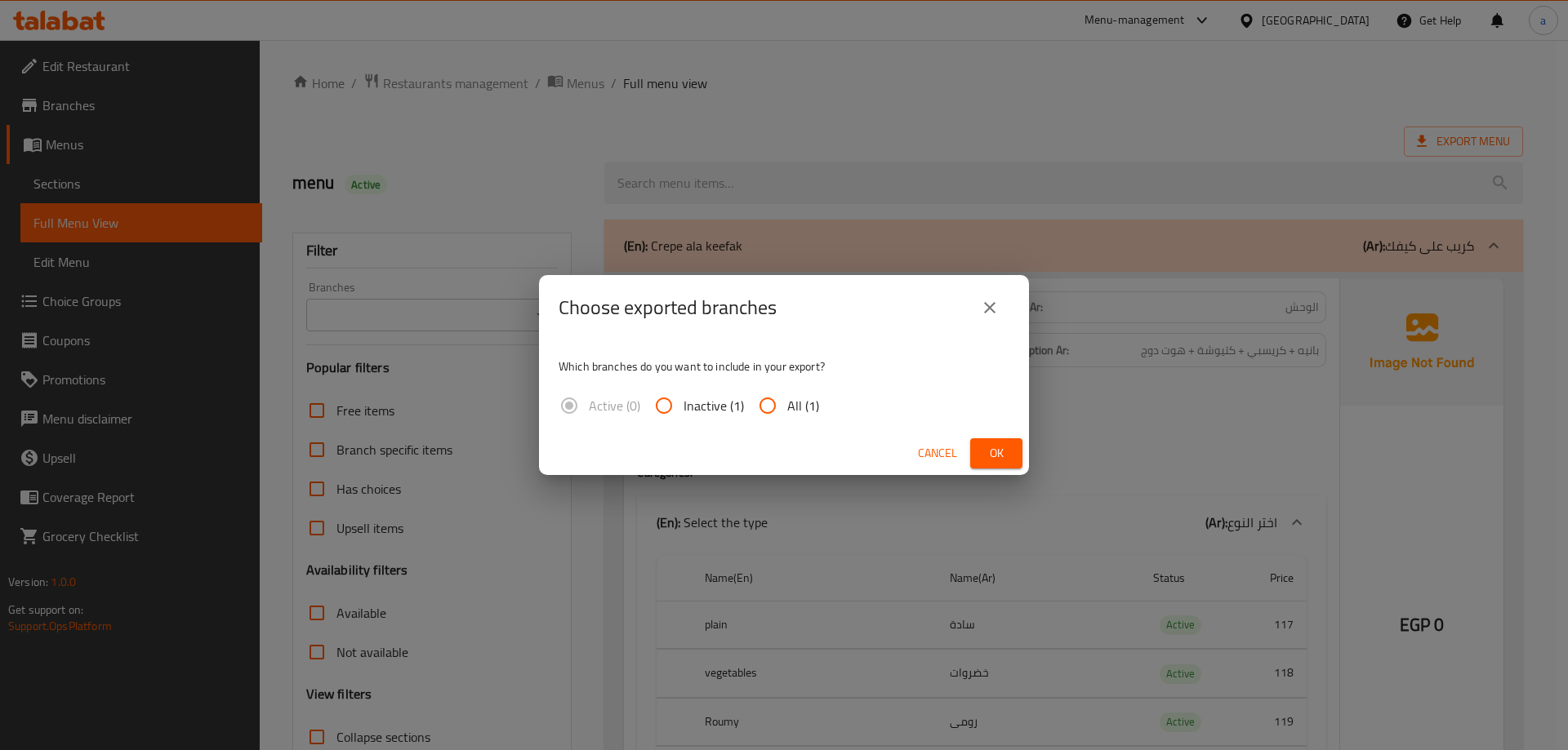
click at [762, 409] on input "All (1)" at bounding box center [768, 406] width 39 height 39
radio input "true"
click at [993, 457] on span "Ok" at bounding box center [996, 453] width 26 height 20
